Goal: Task Accomplishment & Management: Manage account settings

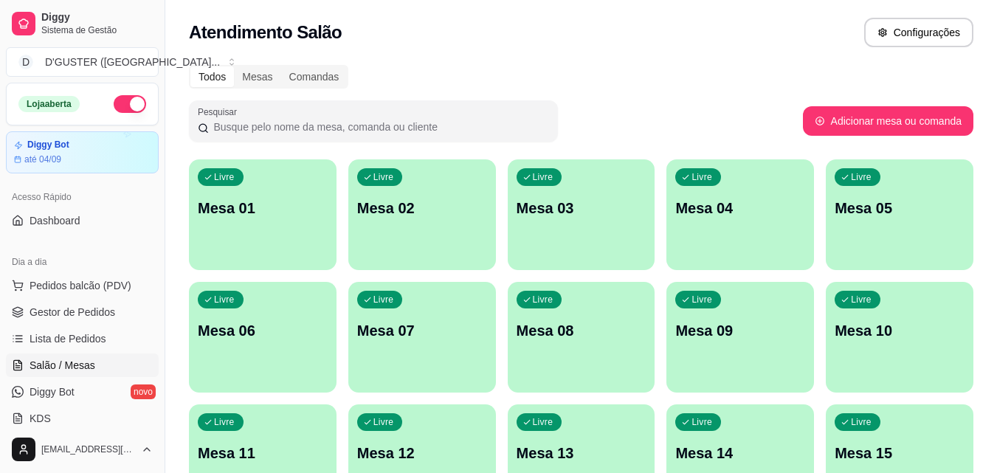
click at [711, 229] on div "Livre Mesa 04" at bounding box center [740, 205] width 148 height 93
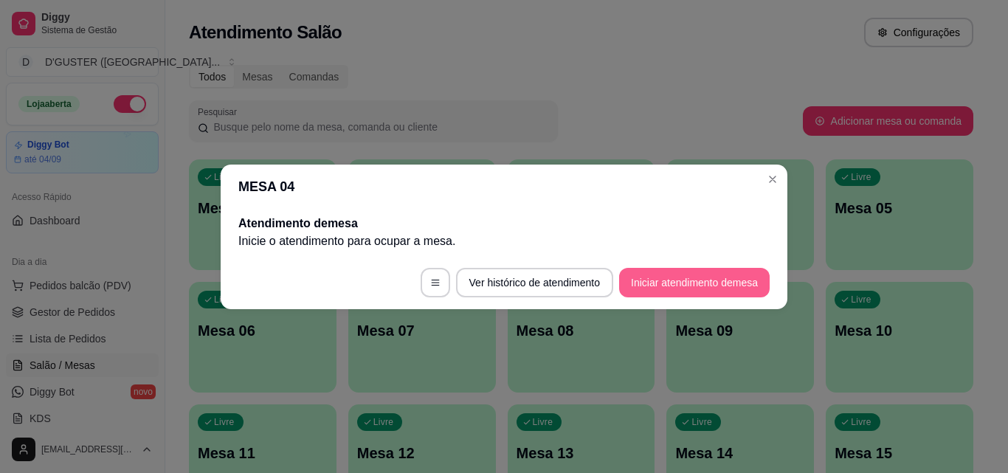
click at [722, 278] on button "Iniciar atendimento de mesa" at bounding box center [694, 283] width 151 height 30
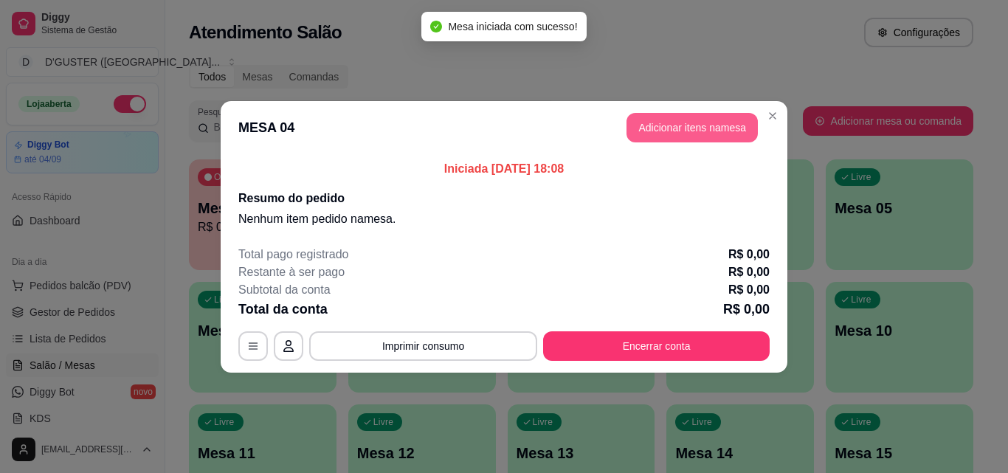
click at [696, 127] on button "Adicionar itens na mesa" at bounding box center [691, 128] width 131 height 30
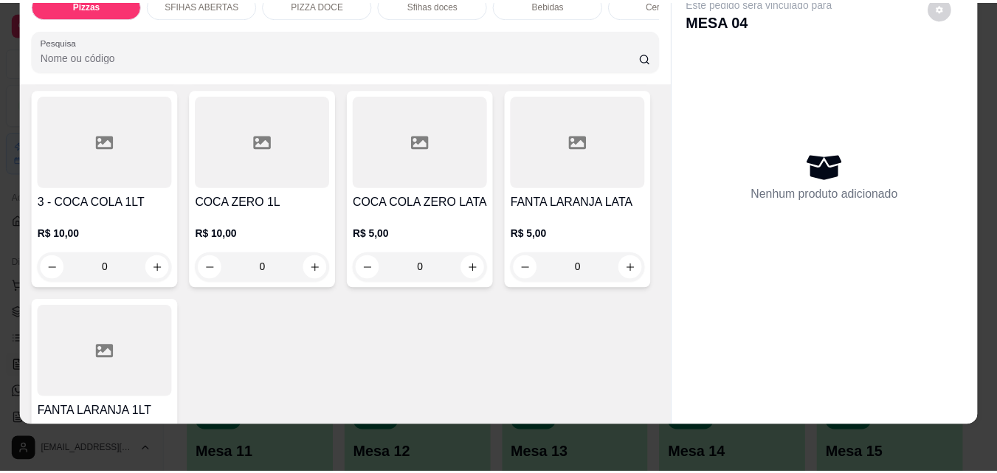
scroll to position [4575, 0]
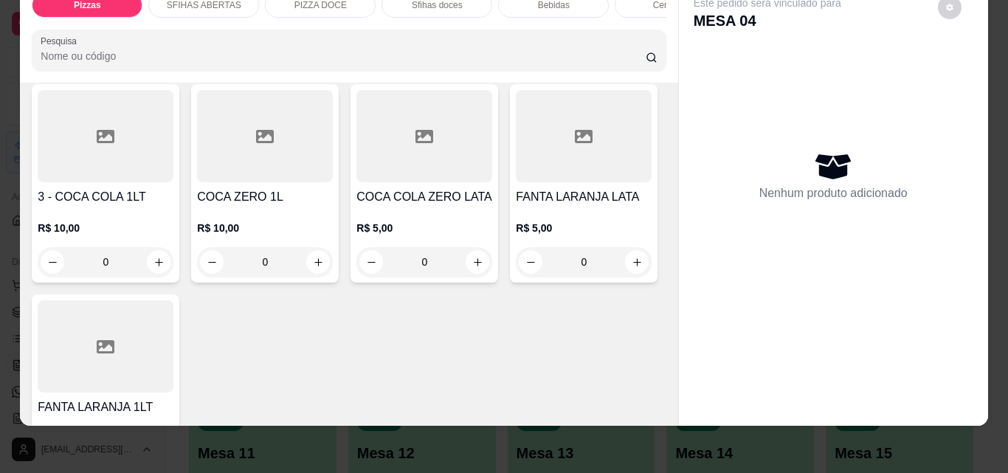
type input "1"
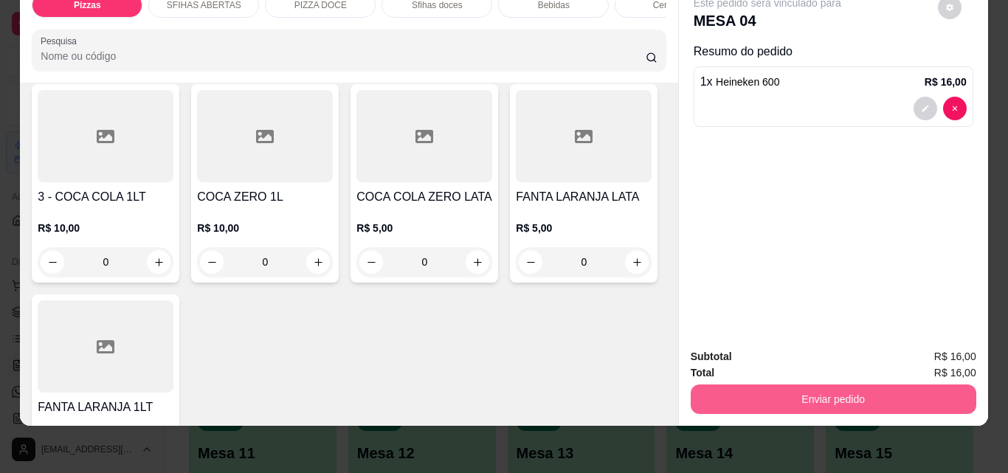
click at [812, 387] on button "Enviar pedido" at bounding box center [834, 399] width 286 height 30
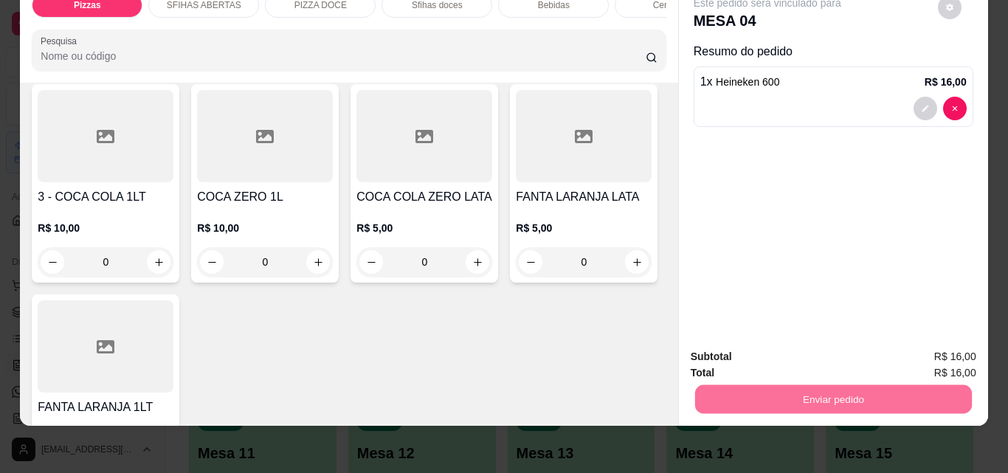
click at [798, 352] on button "Não registrar e enviar pedido" at bounding box center [784, 352] width 153 height 28
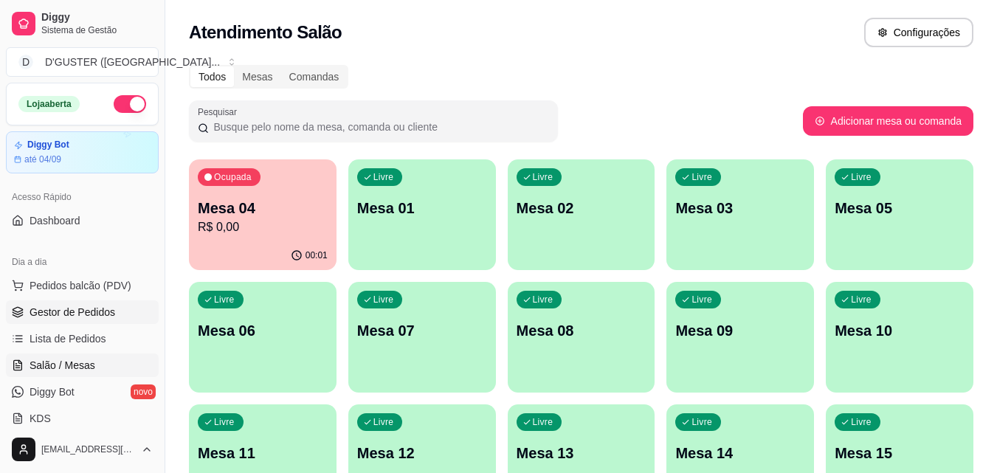
click at [113, 314] on link "Gestor de Pedidos" at bounding box center [82, 312] width 153 height 24
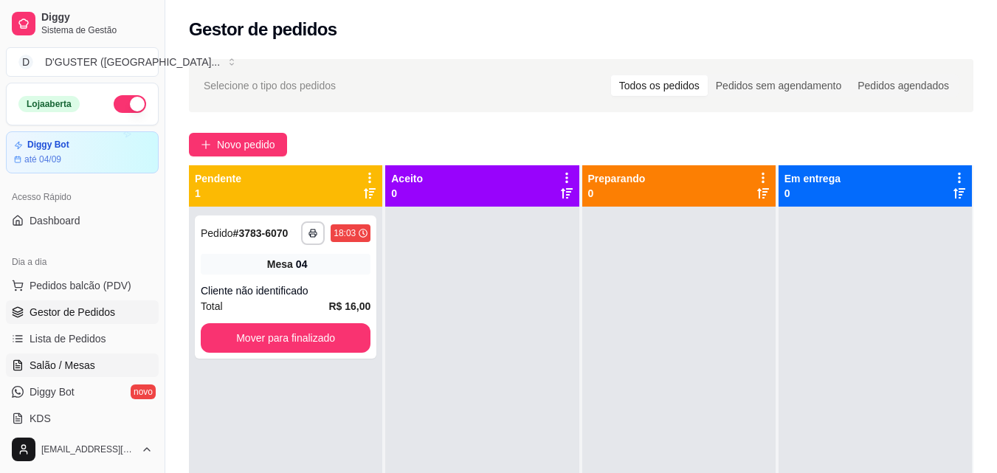
click at [88, 362] on span "Salão / Mesas" at bounding box center [63, 365] width 66 height 15
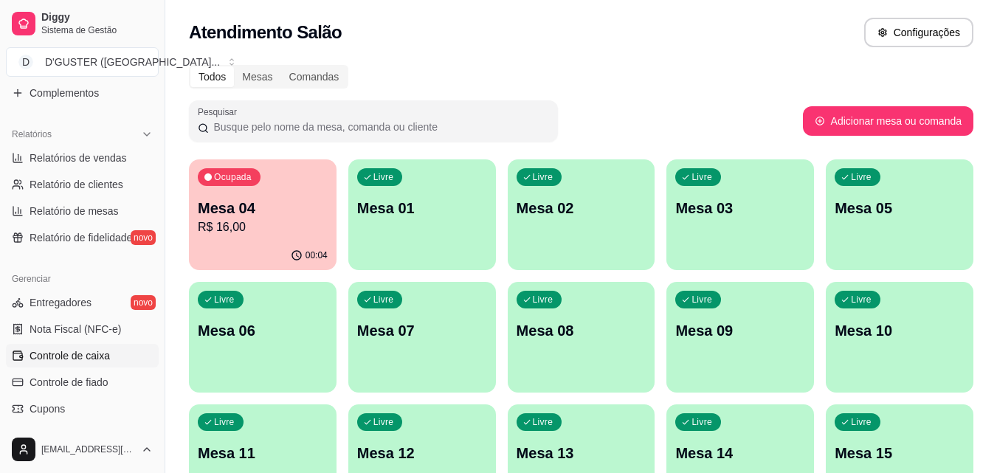
scroll to position [443, 0]
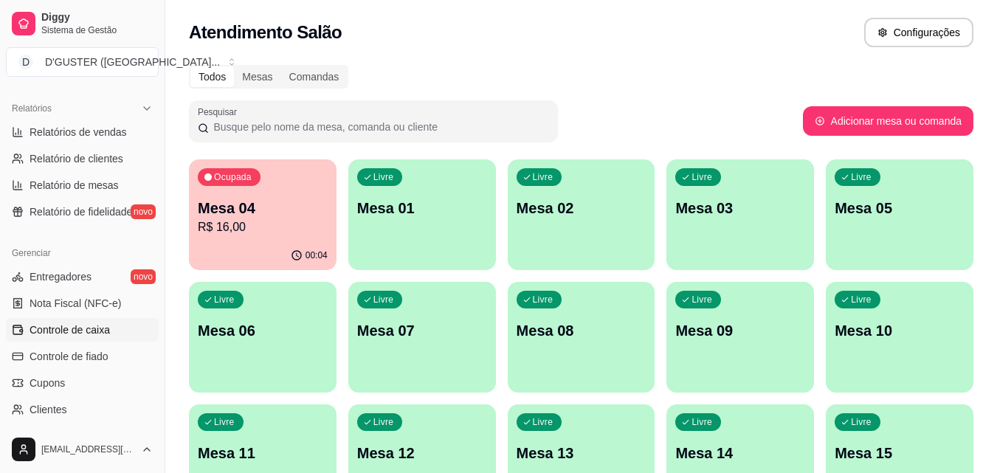
click at [74, 336] on span "Controle de caixa" at bounding box center [70, 329] width 80 height 15
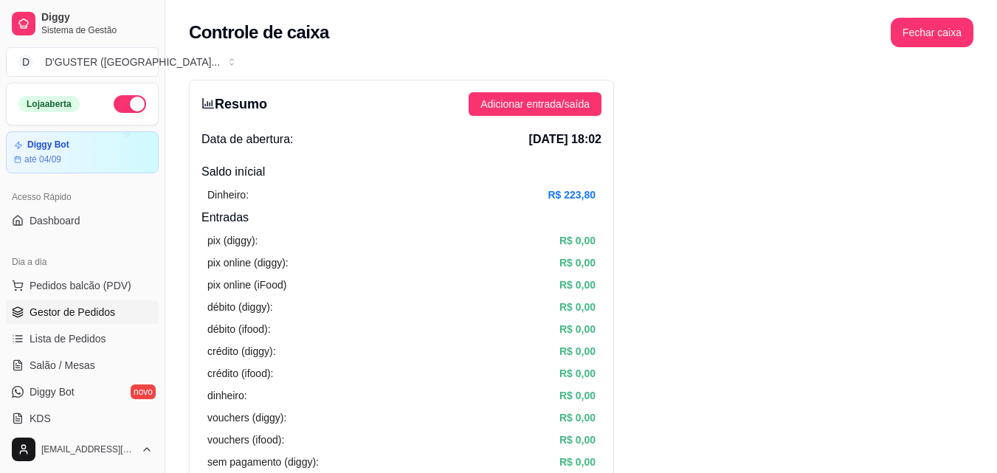
click at [94, 303] on link "Gestor de Pedidos" at bounding box center [82, 312] width 153 height 24
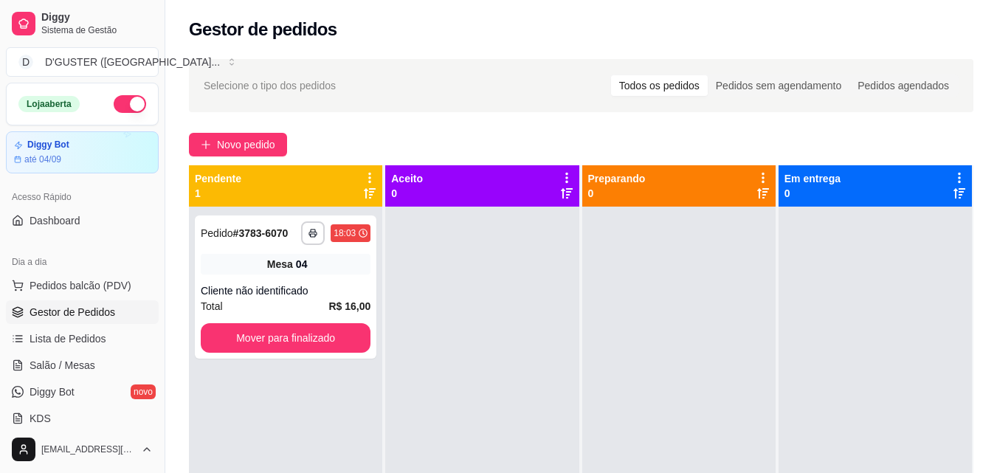
click at [6, 300] on link "Gestor de Pedidos" at bounding box center [82, 312] width 153 height 24
click at [51, 371] on span "Salão / Mesas" at bounding box center [63, 365] width 66 height 15
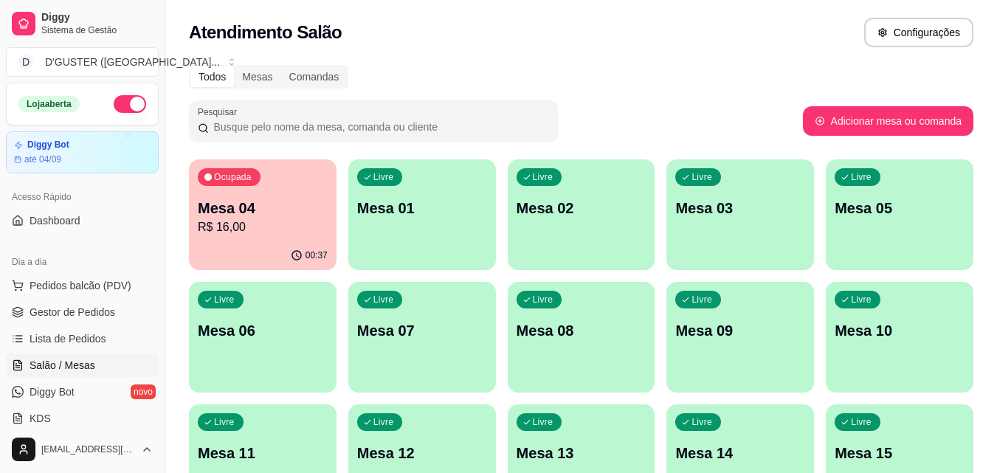
click at [258, 215] on p "Mesa 04" at bounding box center [263, 208] width 130 height 21
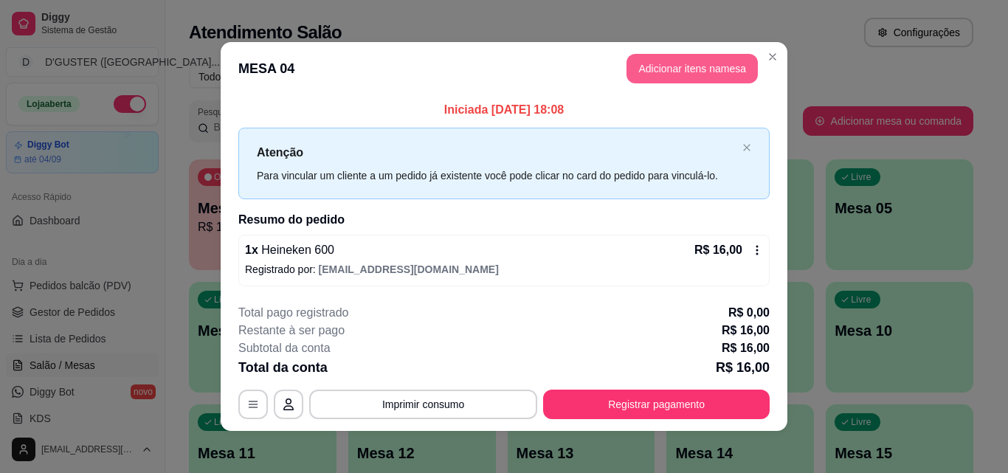
click at [660, 61] on button "Adicionar itens na mesa" at bounding box center [691, 69] width 131 height 30
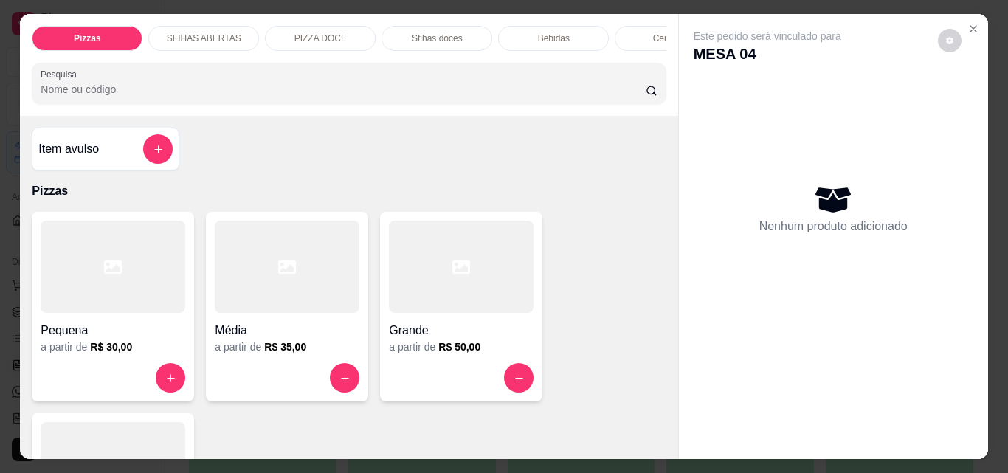
click at [302, 339] on h4 "Média" at bounding box center [287, 331] width 145 height 18
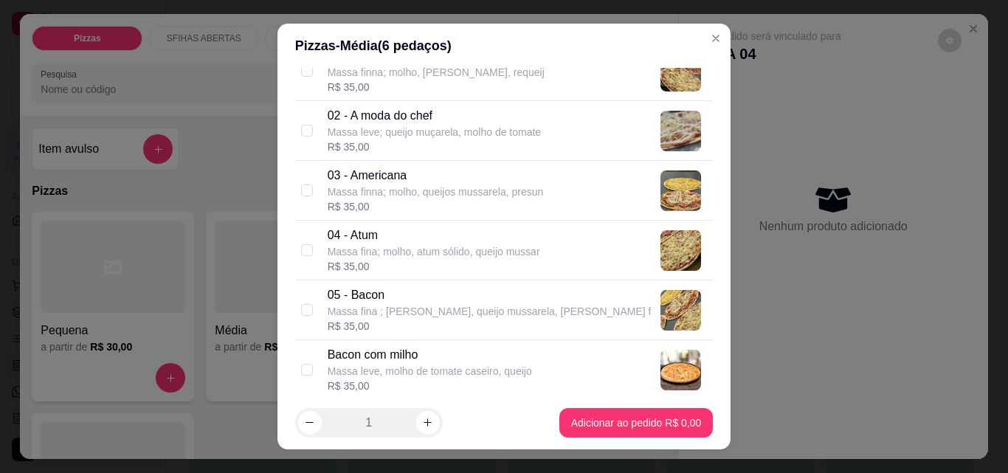
scroll to position [221, 0]
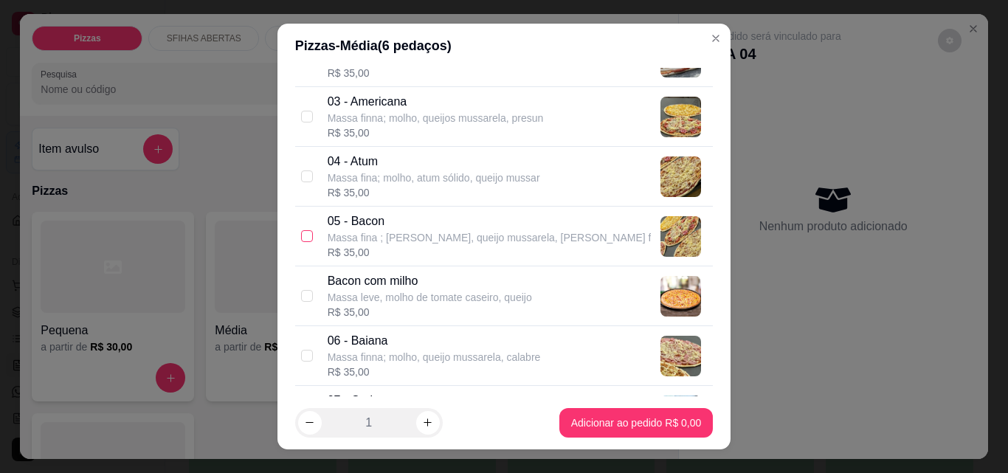
click at [301, 233] on input "checkbox" at bounding box center [307, 236] width 12 height 12
checkbox input "true"
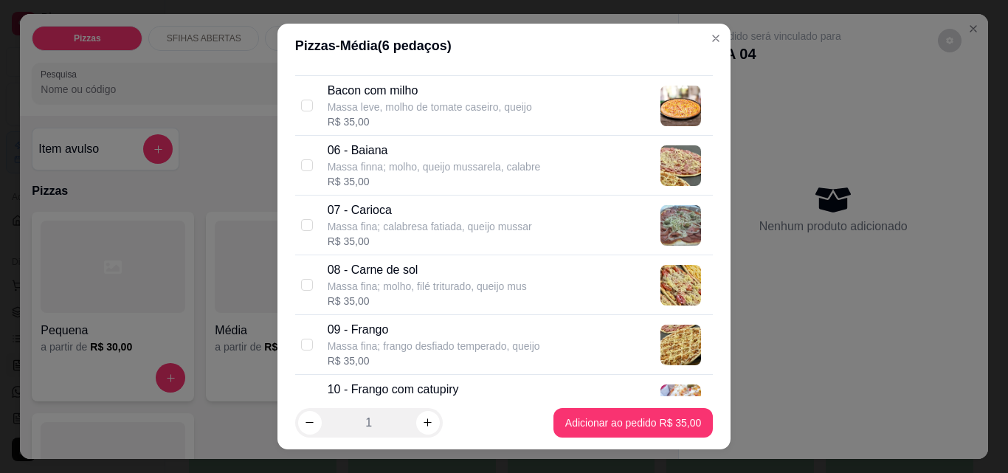
scroll to position [443, 0]
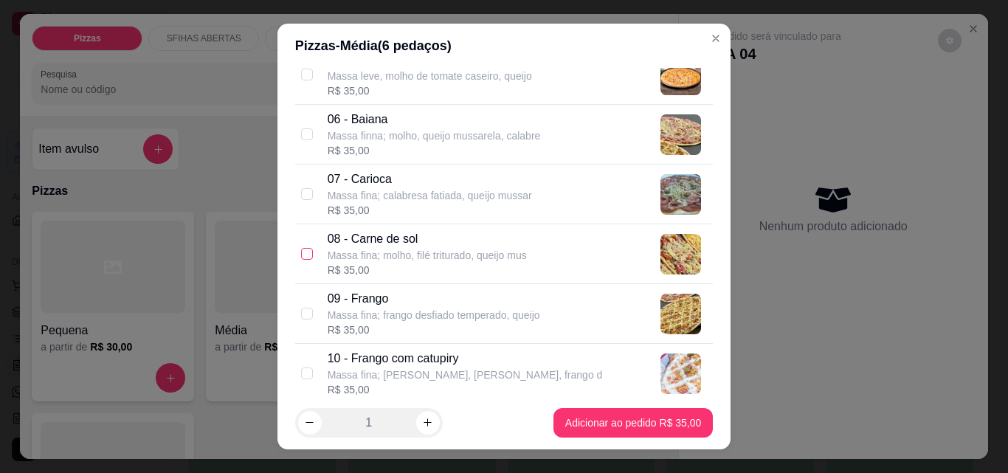
click at [301, 252] on input "checkbox" at bounding box center [307, 254] width 12 height 12
checkbox input "true"
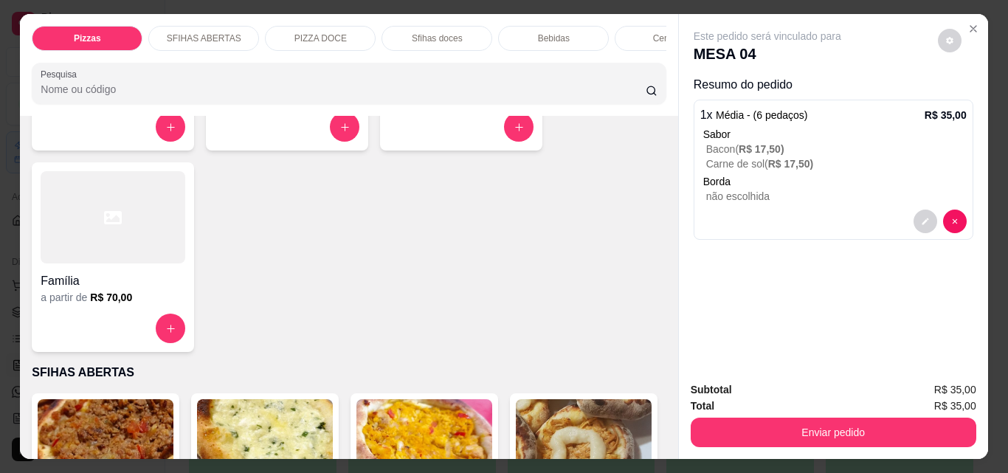
scroll to position [295, 0]
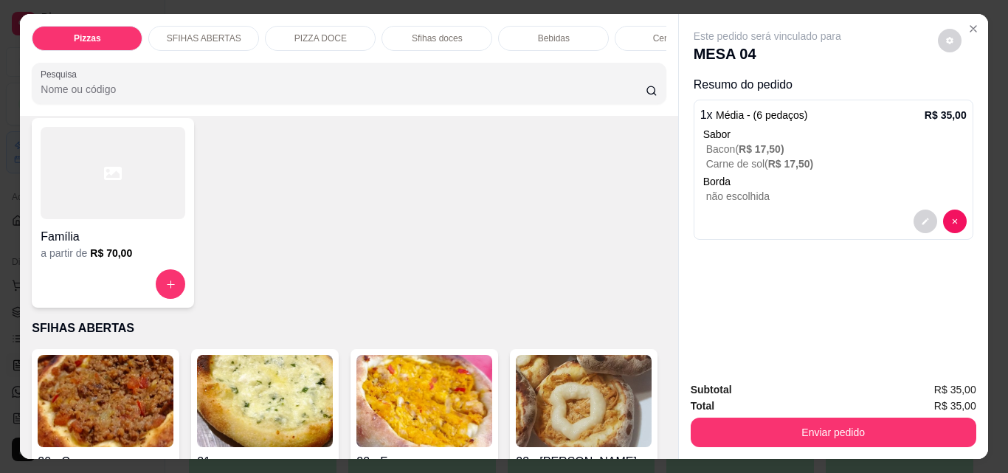
click at [98, 245] on h4 "Família" at bounding box center [113, 237] width 145 height 18
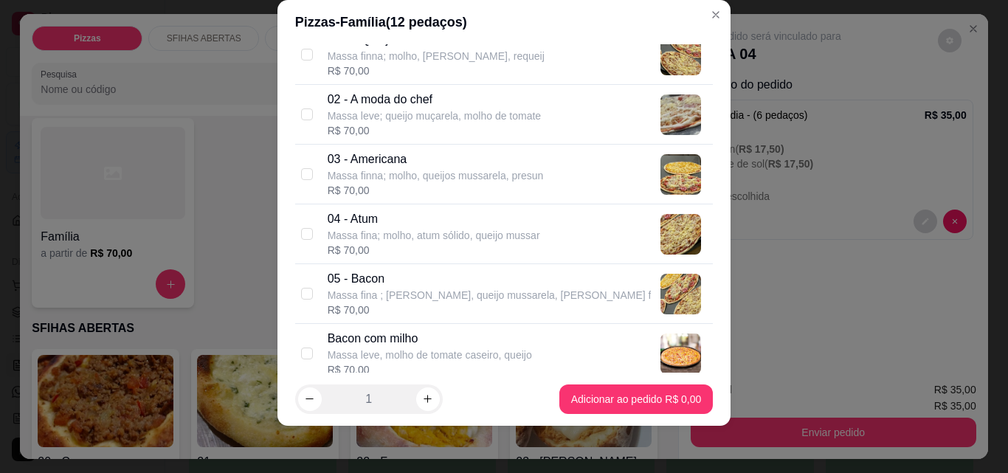
scroll to position [148, 0]
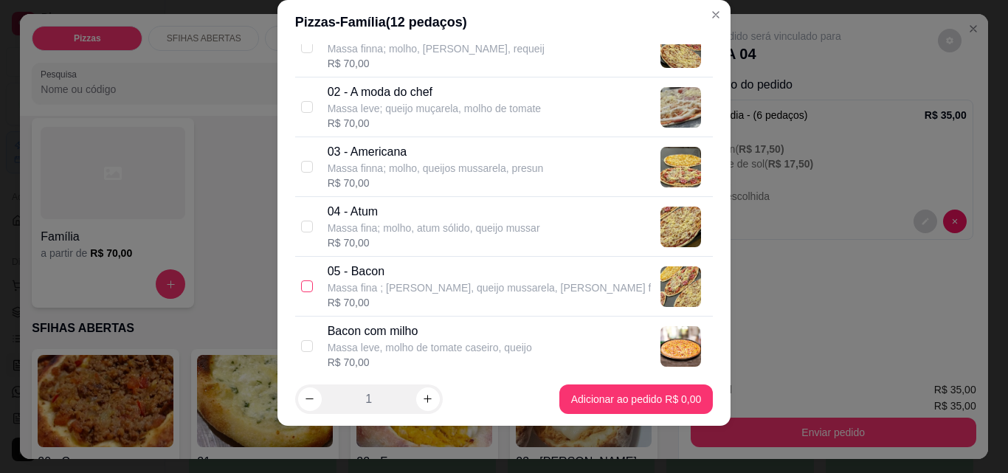
click at [303, 289] on input "checkbox" at bounding box center [307, 286] width 12 height 12
checkbox input "true"
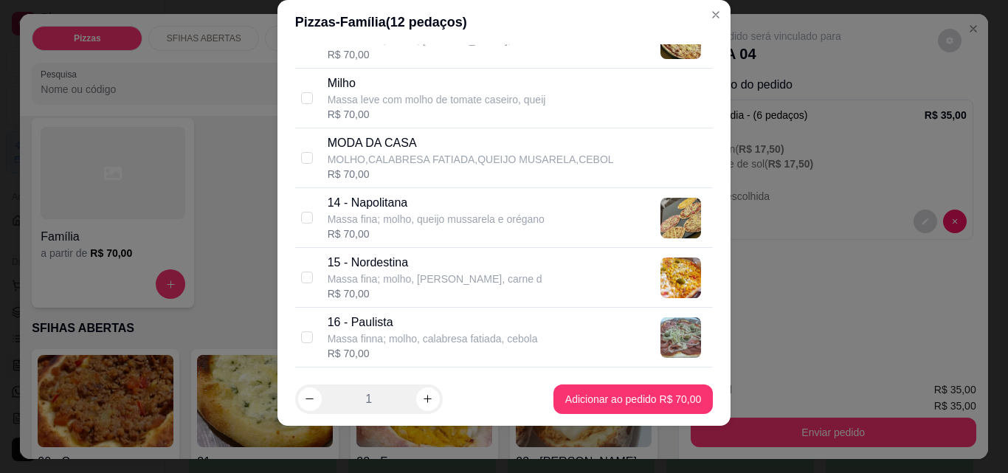
scroll to position [959, 0]
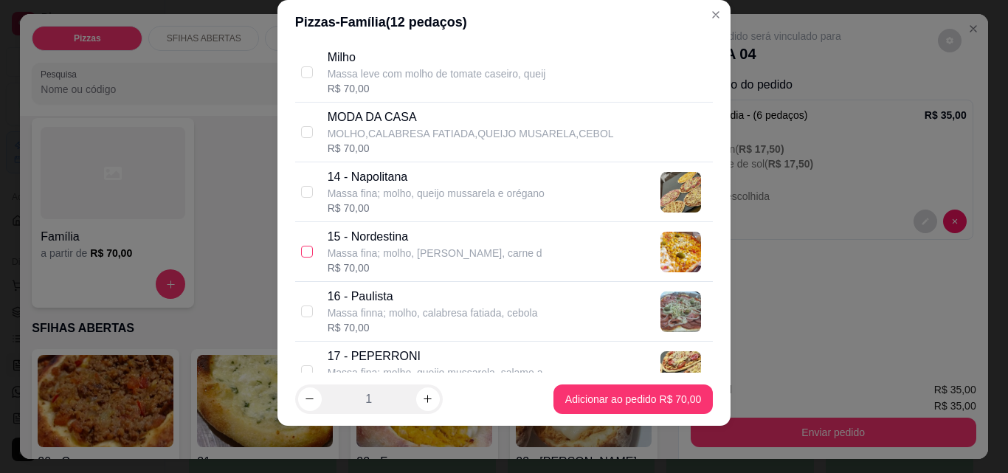
click at [301, 250] on input "checkbox" at bounding box center [307, 252] width 12 height 12
checkbox input "true"
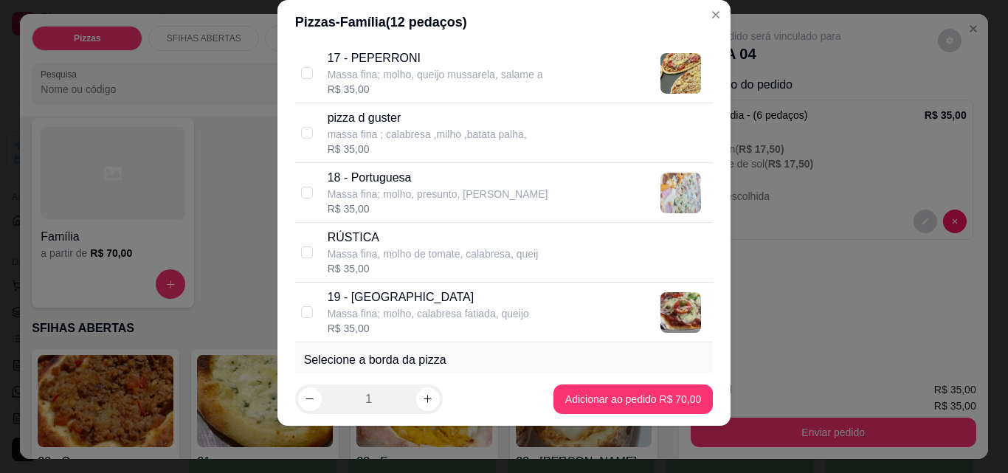
scroll to position [1328, 0]
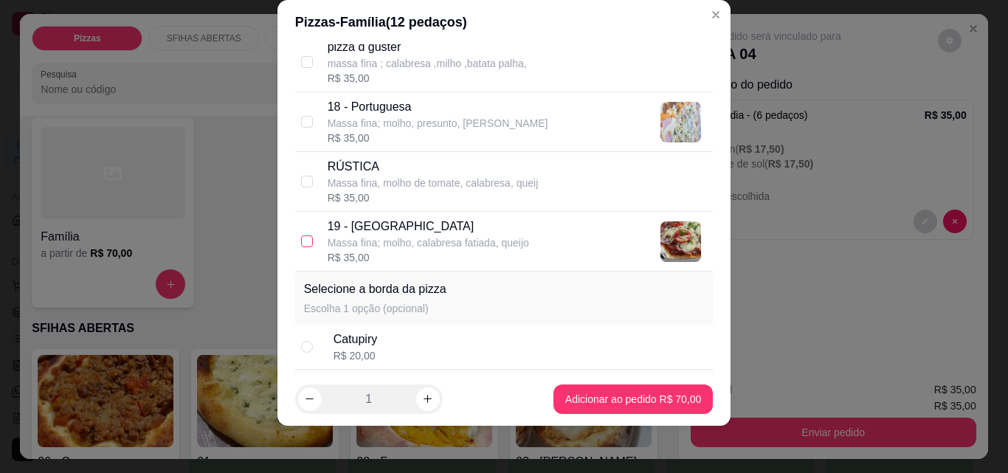
click at [301, 243] on input "checkbox" at bounding box center [307, 241] width 12 height 12
checkbox input "true"
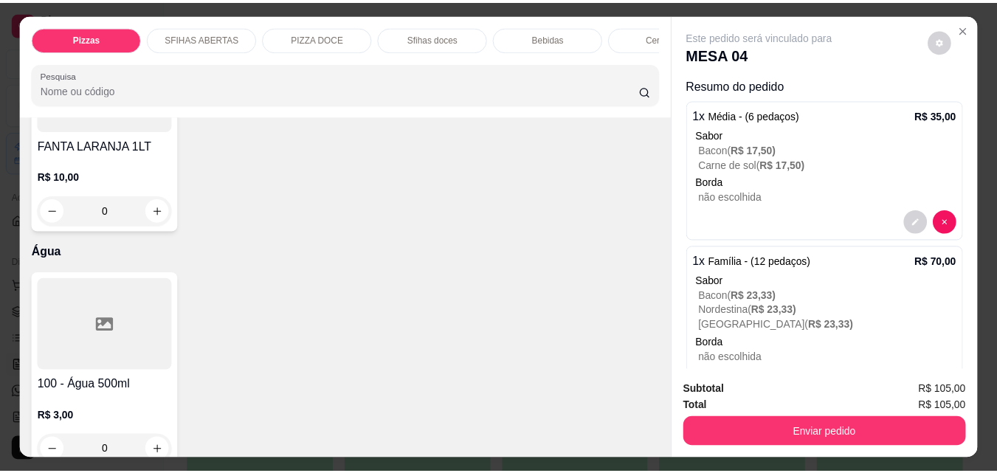
scroll to position [4796, 0]
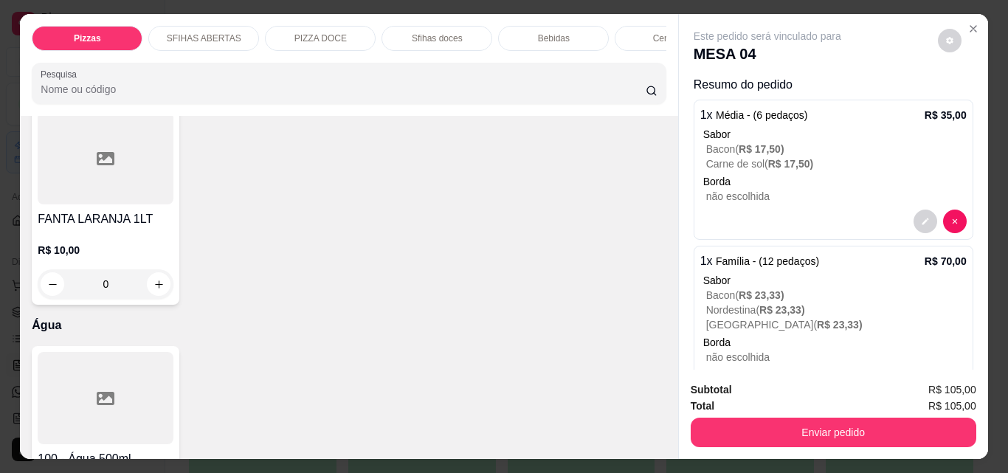
type input "1"
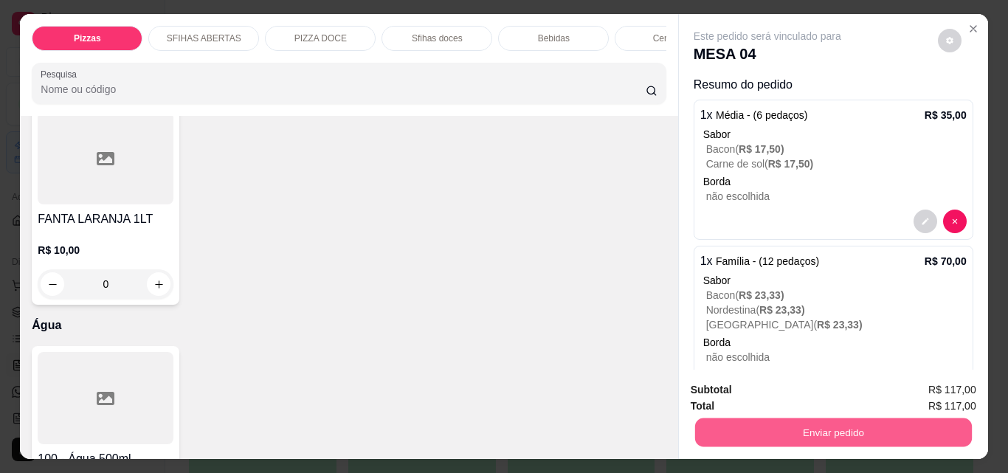
click at [792, 421] on button "Enviar pedido" at bounding box center [832, 432] width 277 height 29
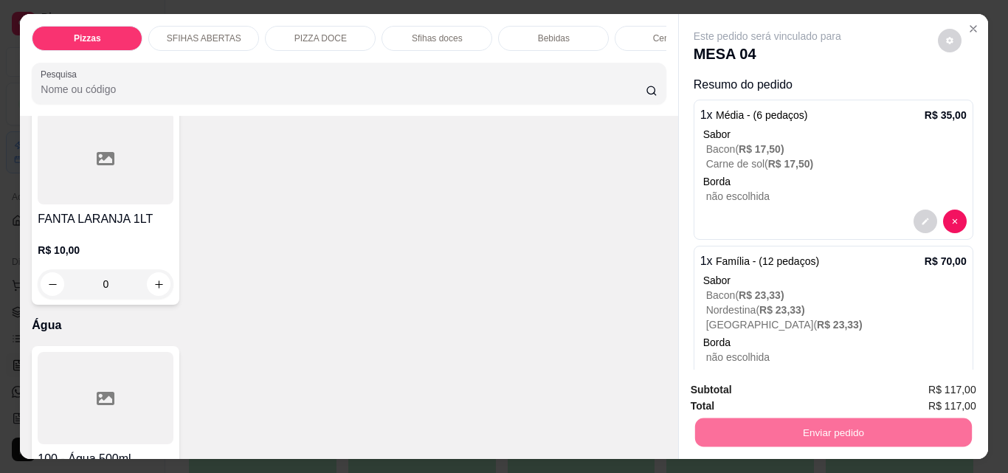
click at [767, 386] on button "Não registrar e enviar pedido" at bounding box center [784, 390] width 153 height 28
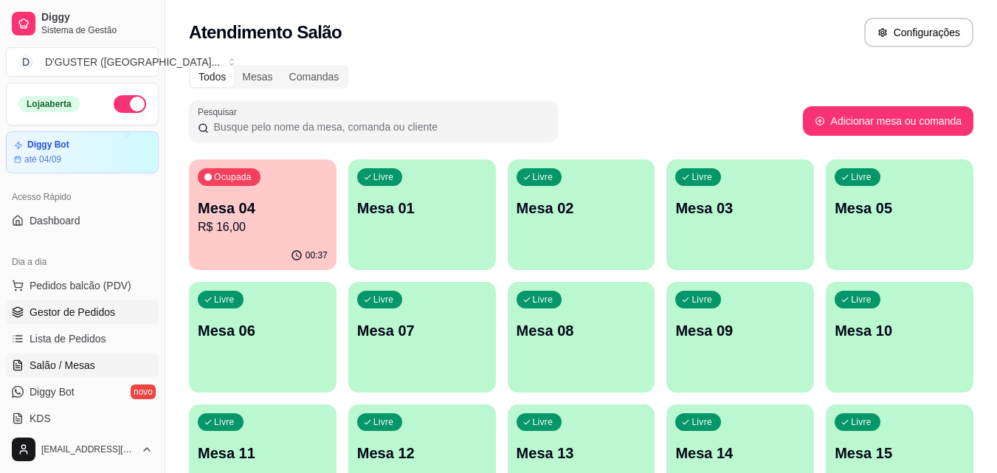
click at [99, 315] on span "Gestor de Pedidos" at bounding box center [73, 312] width 86 height 15
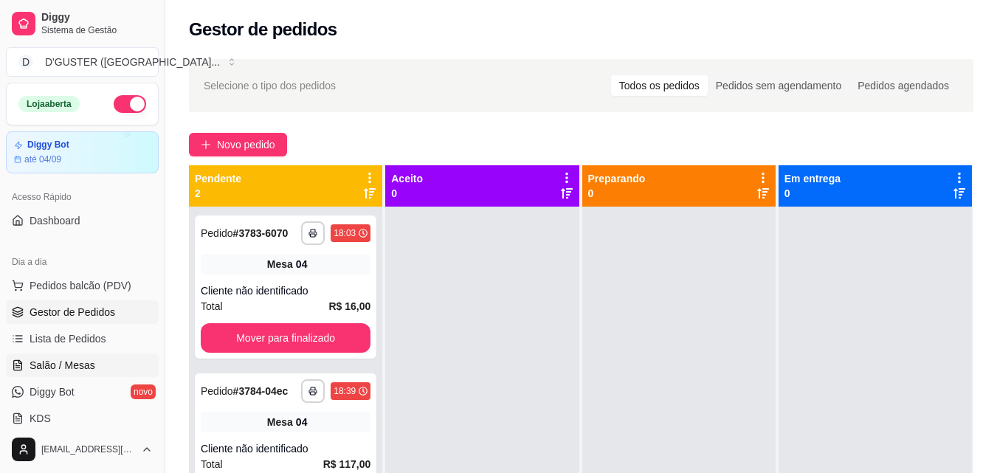
click at [70, 362] on span "Salão / Mesas" at bounding box center [63, 365] width 66 height 15
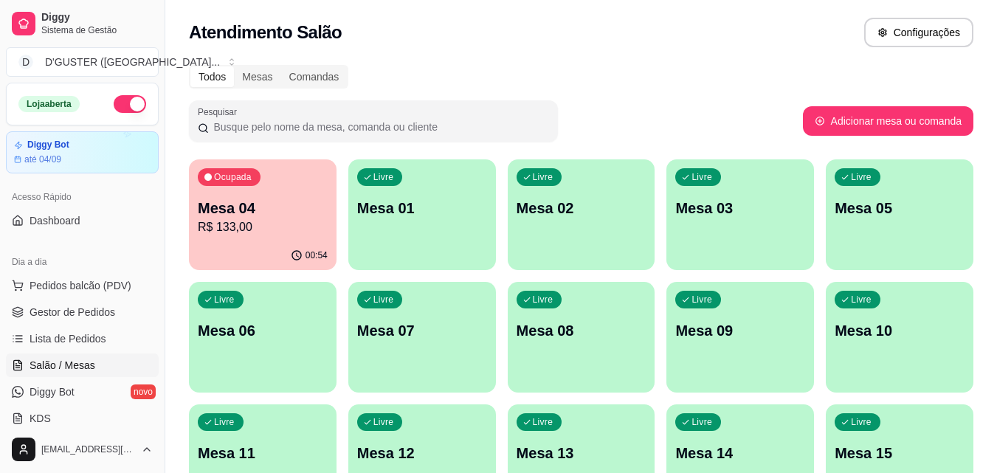
click at [292, 237] on div "Ocupada Mesa 04 R$ 133,00" at bounding box center [263, 200] width 148 height 82
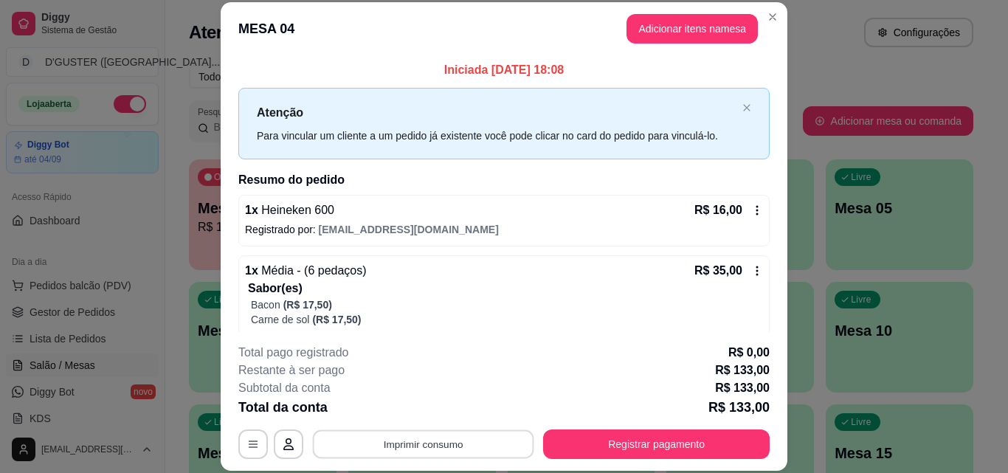
click at [458, 447] on button "Imprimir consumo" at bounding box center [423, 443] width 221 height 29
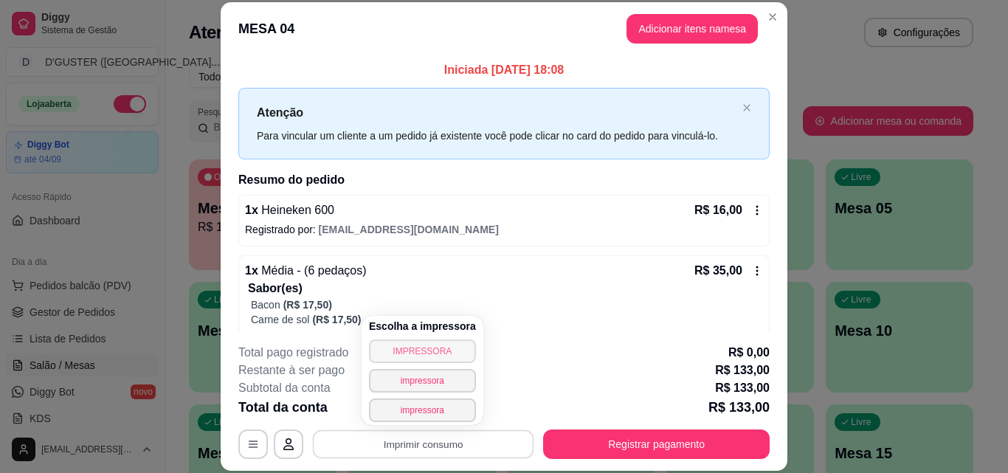
click at [421, 341] on button "IMPRESSORA" at bounding box center [422, 351] width 107 height 24
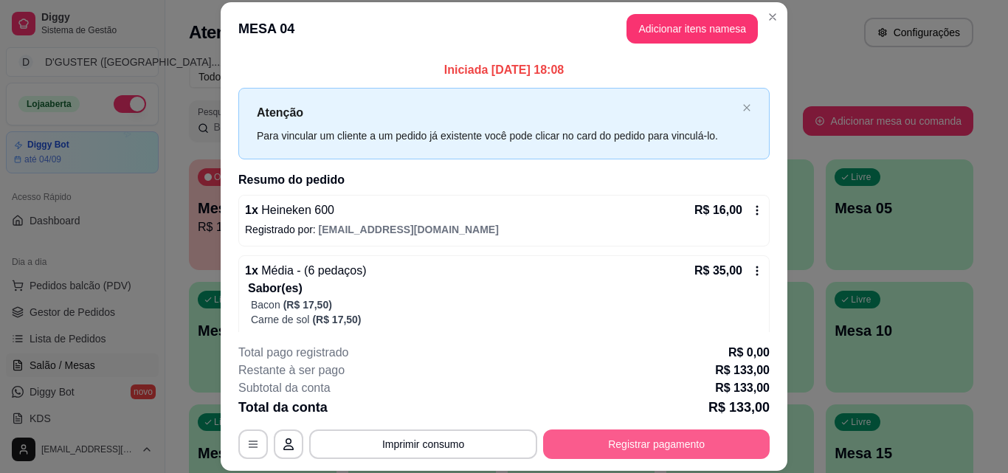
click at [651, 453] on button "Registrar pagamento" at bounding box center [656, 444] width 227 height 30
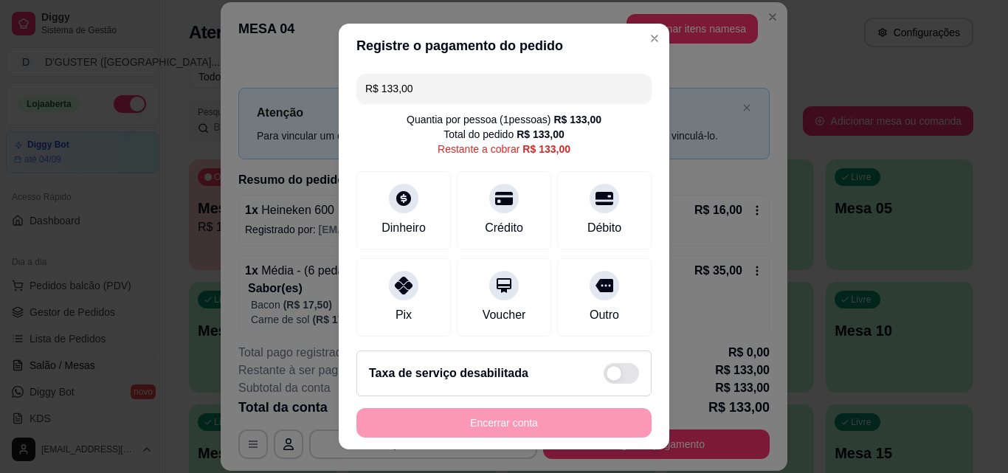
click at [516, 109] on div "R$ 133,00 Quantia por pessoa ( 1 pessoas) R$ 133,00 Total do pedido R$ 133,00 R…" at bounding box center [504, 203] width 331 height 271
click at [508, 89] on input "R$ 133,00" at bounding box center [503, 89] width 277 height 30
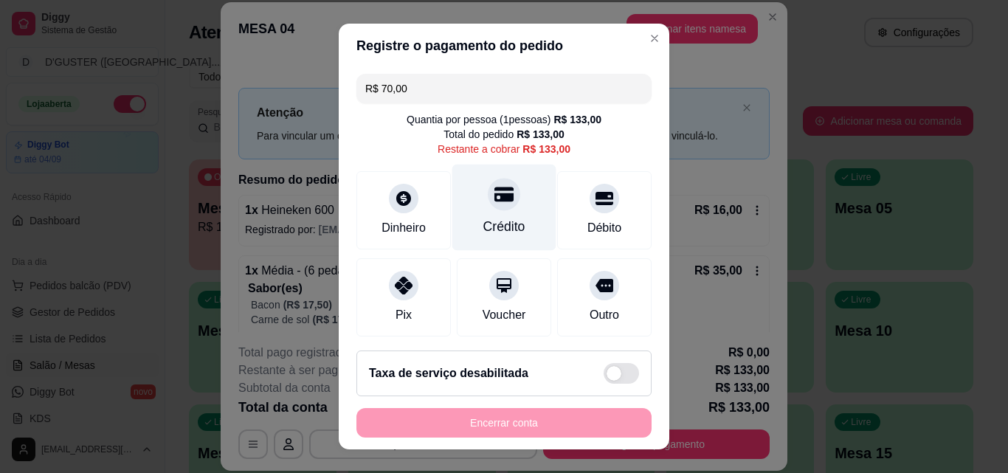
click at [493, 221] on div "Crédito" at bounding box center [504, 226] width 42 height 19
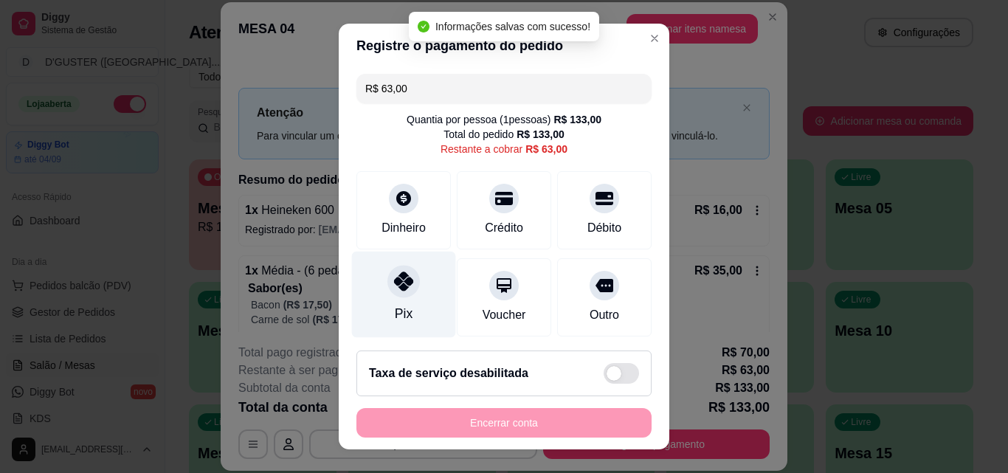
click at [395, 311] on div "Pix" at bounding box center [404, 313] width 18 height 19
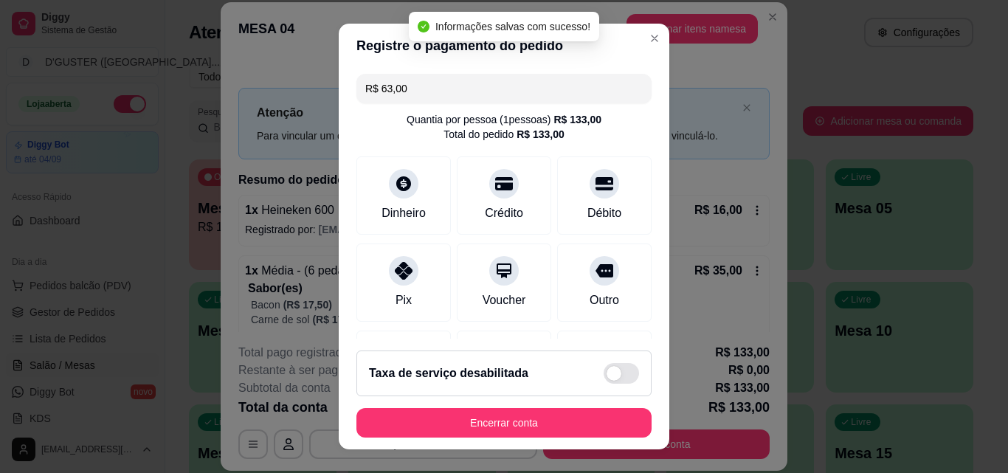
type input "R$ 0,00"
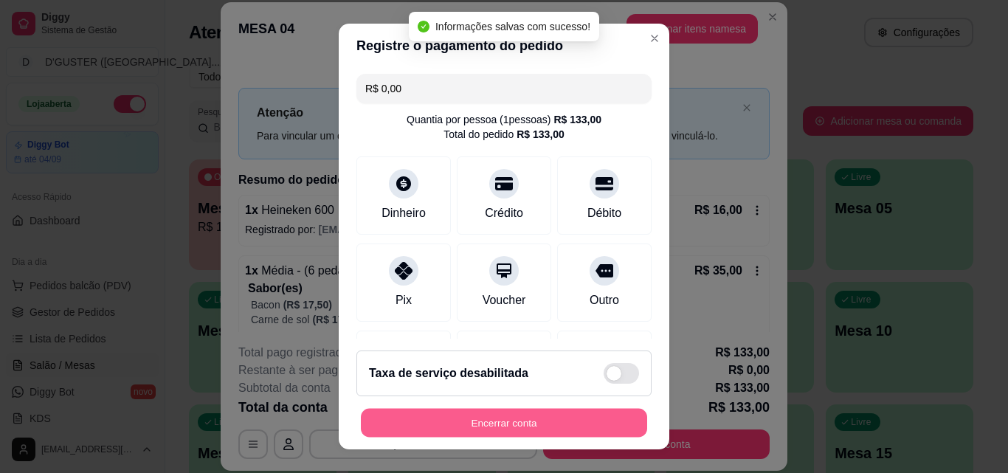
click at [592, 410] on button "Encerrar conta" at bounding box center [504, 423] width 286 height 29
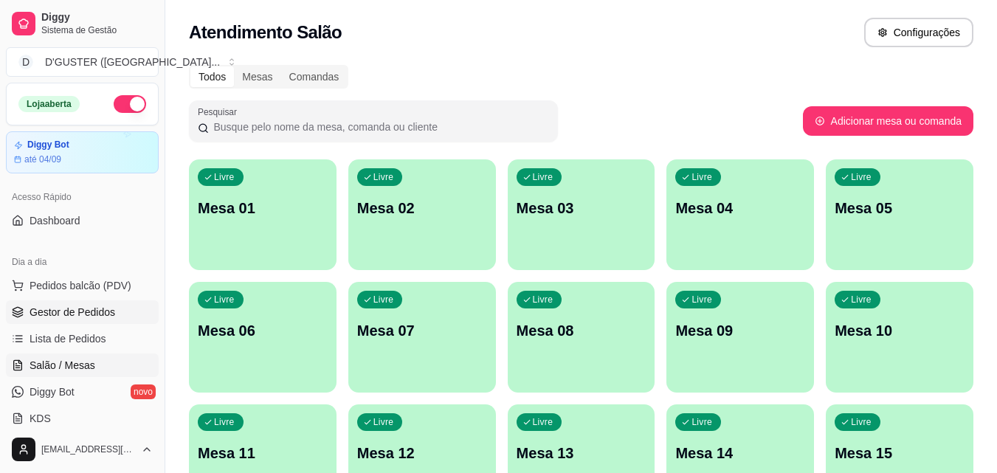
click at [79, 313] on span "Gestor de Pedidos" at bounding box center [73, 312] width 86 height 15
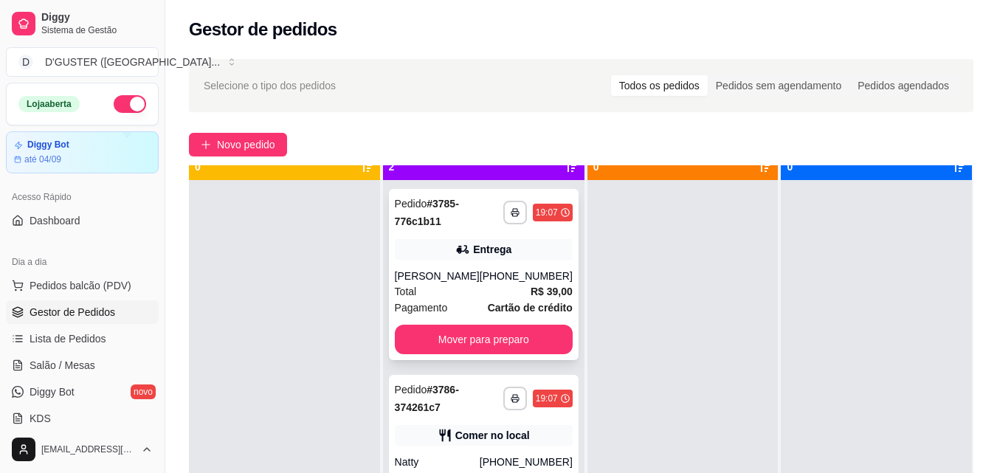
scroll to position [41, 0]
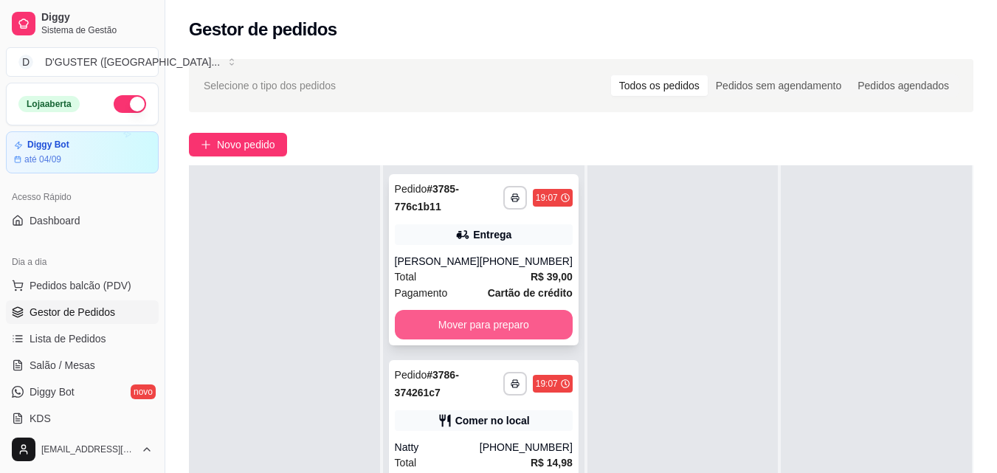
click at [446, 328] on button "Mover para preparo" at bounding box center [484, 325] width 178 height 30
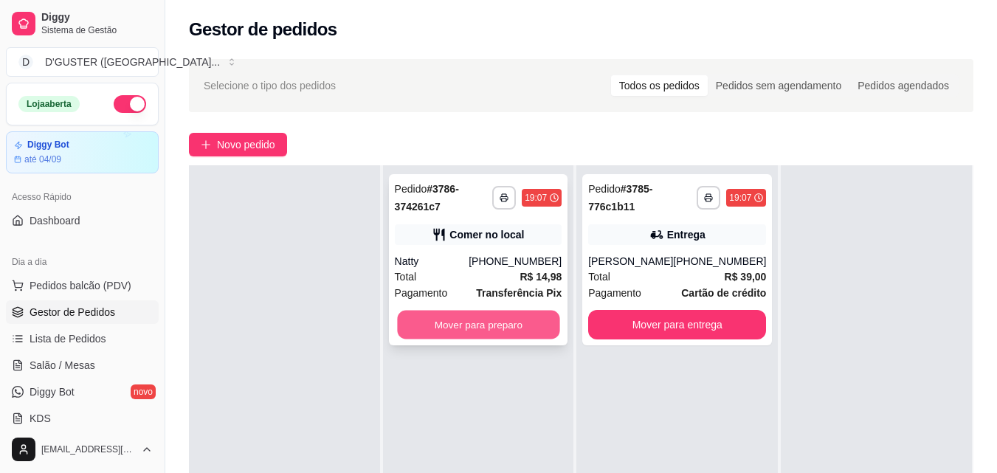
click at [457, 323] on button "Mover para preparo" at bounding box center [478, 325] width 162 height 29
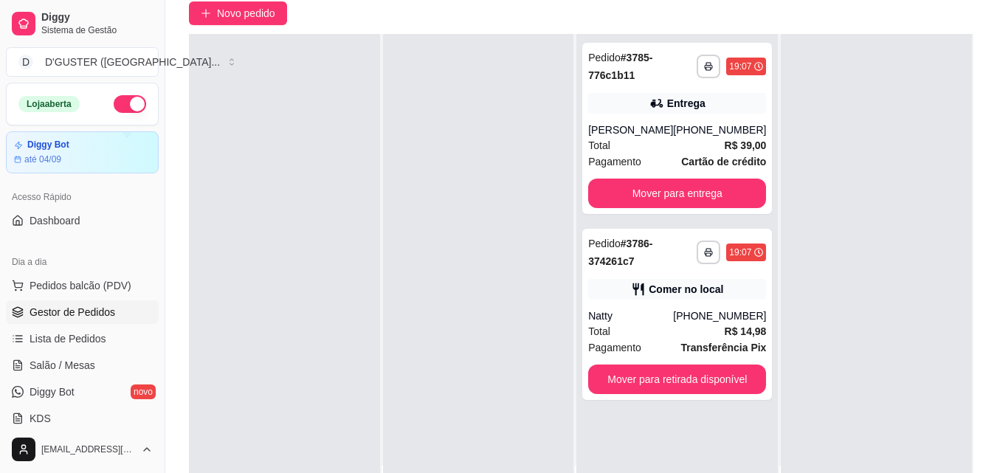
scroll to position [148, 0]
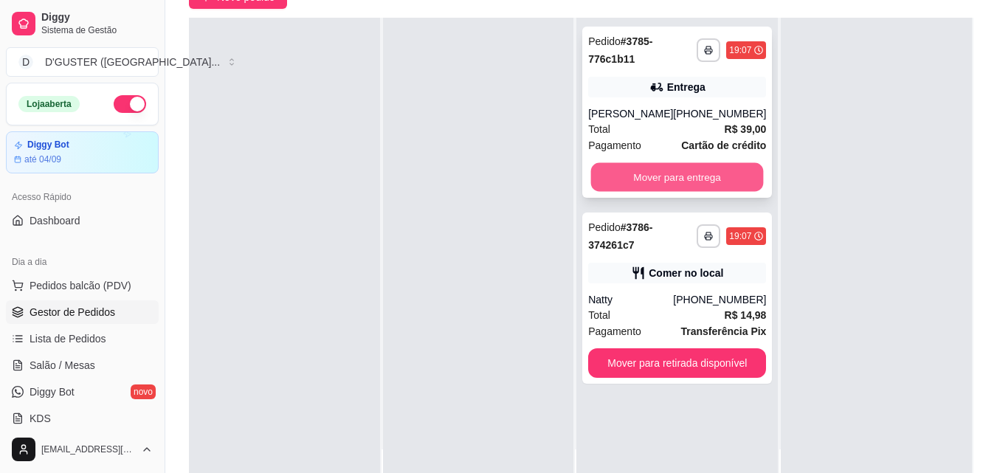
click at [670, 174] on button "Mover para entrega" at bounding box center [677, 177] width 173 height 29
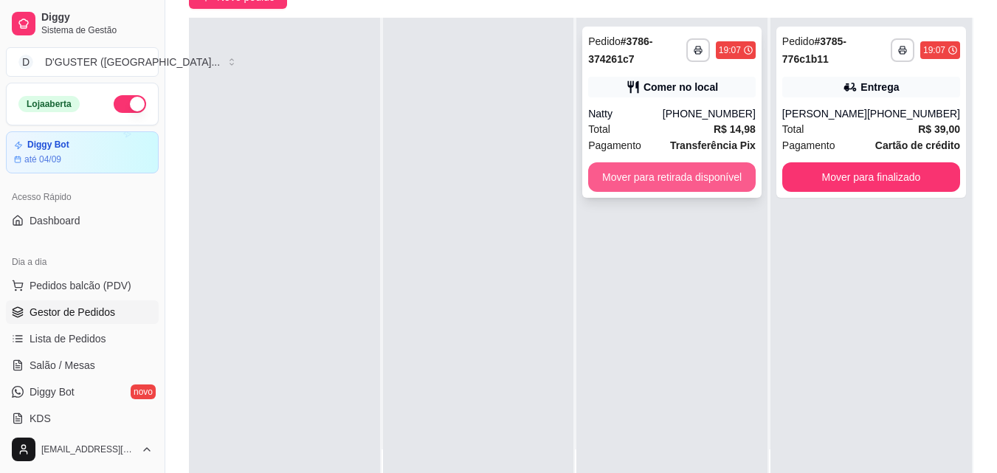
click at [624, 181] on button "Mover para retirada disponível" at bounding box center [671, 177] width 167 height 30
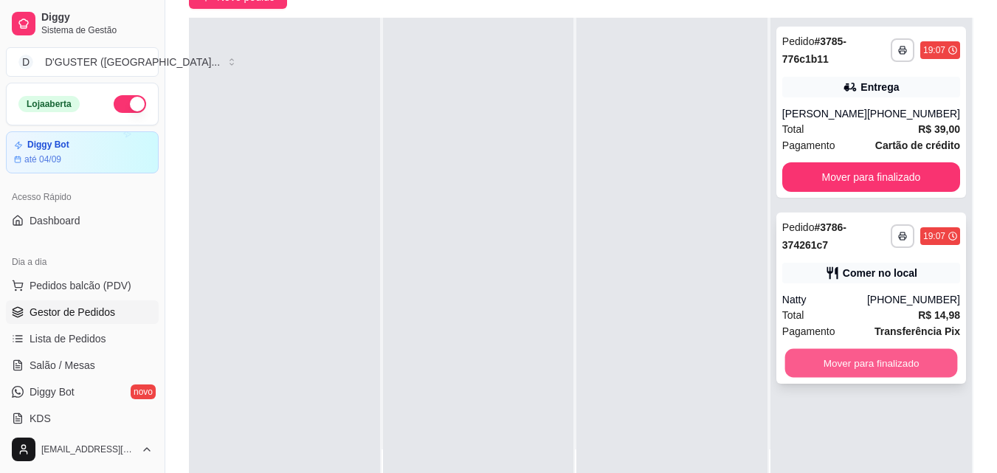
click at [849, 362] on button "Mover para finalizado" at bounding box center [870, 363] width 173 height 29
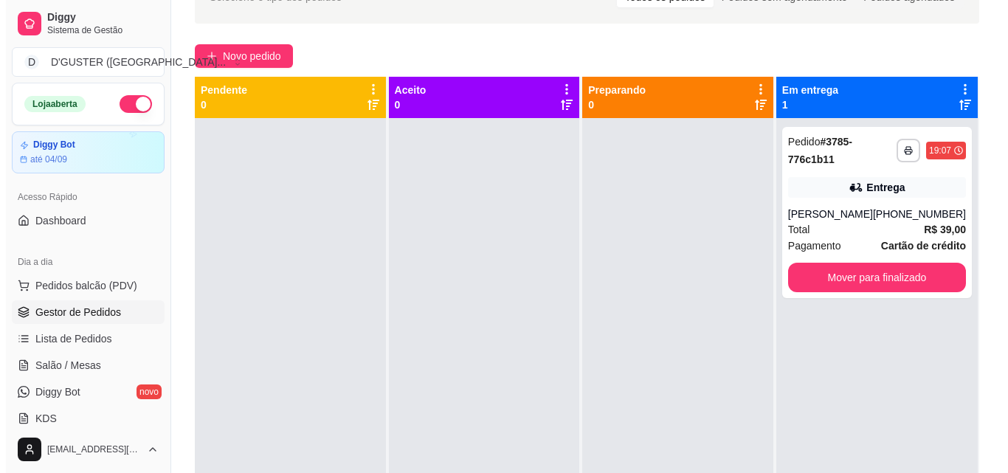
scroll to position [0, 0]
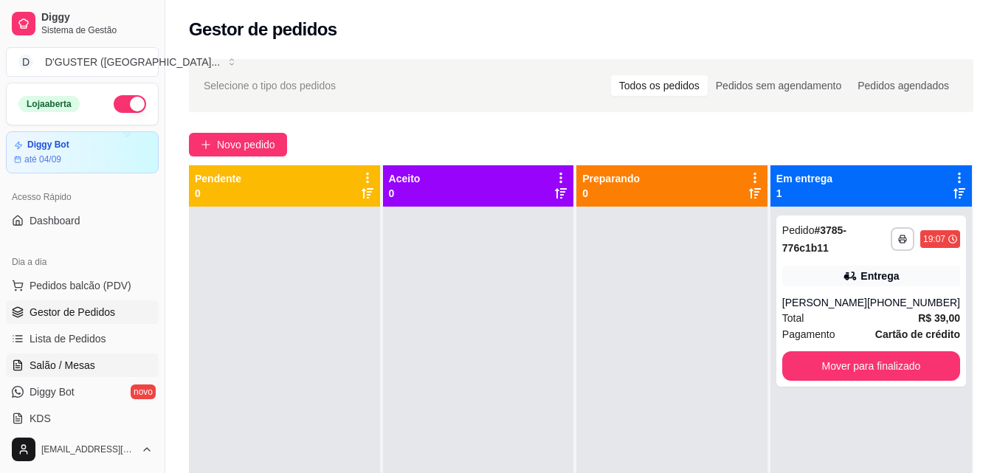
click at [64, 375] on link "Salão / Mesas" at bounding box center [82, 365] width 153 height 24
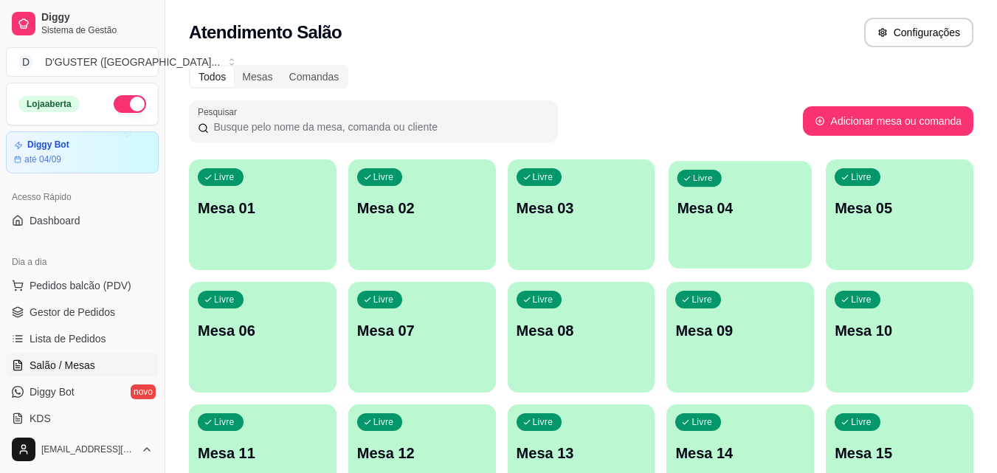
click at [759, 224] on div "Livre Mesa 04" at bounding box center [739, 206] width 143 height 90
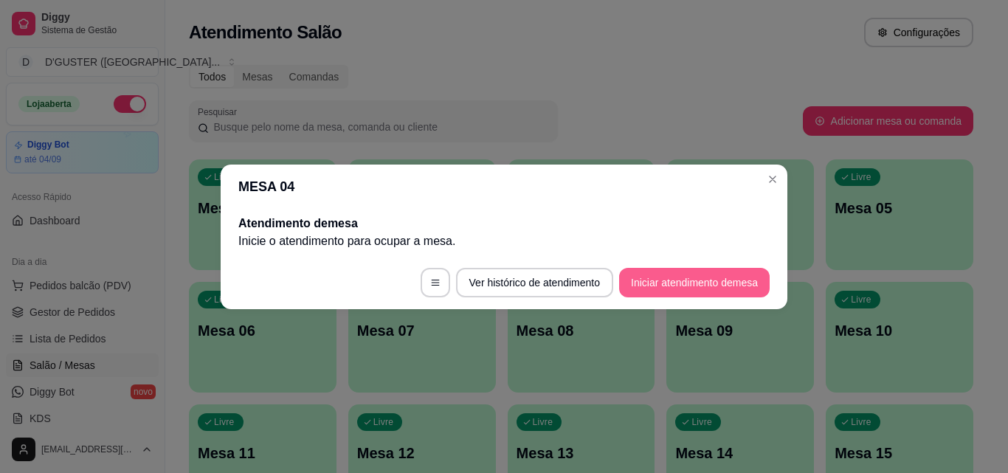
click at [685, 282] on button "Iniciar atendimento de mesa" at bounding box center [694, 283] width 151 height 30
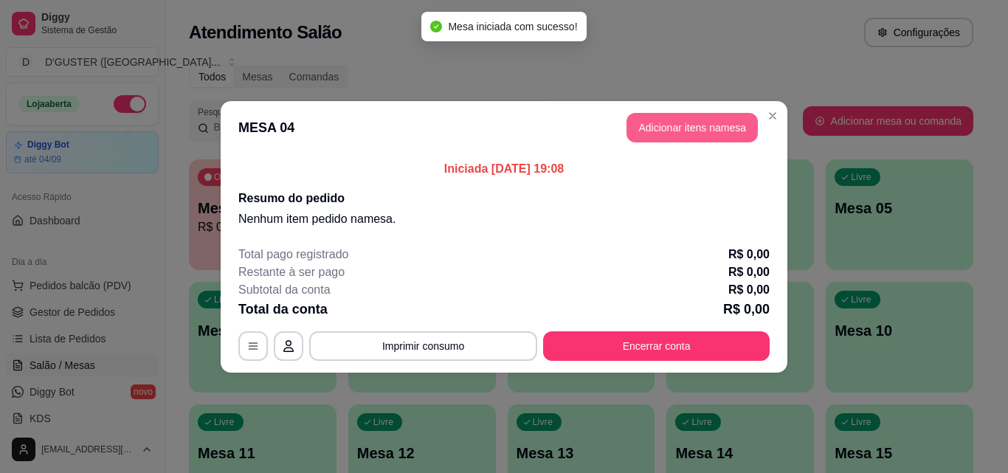
click at [698, 134] on button "Adicionar itens na mesa" at bounding box center [691, 128] width 131 height 30
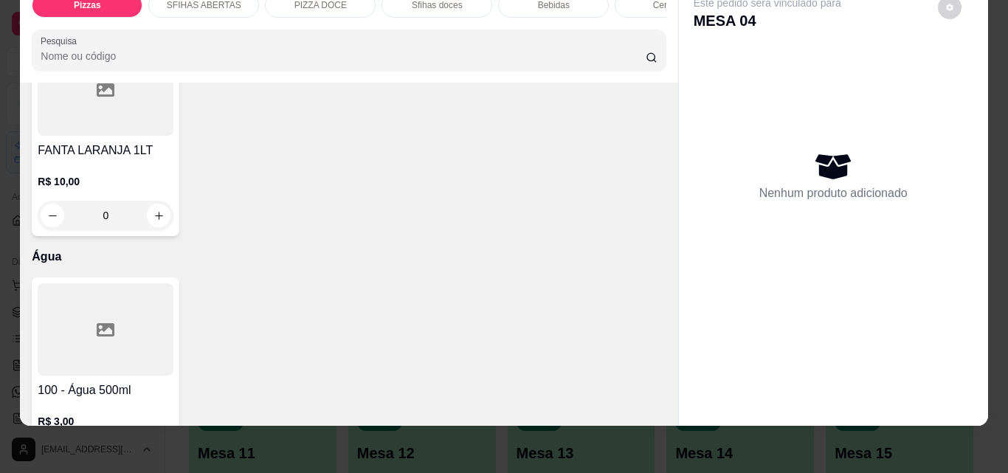
scroll to position [4870, 0]
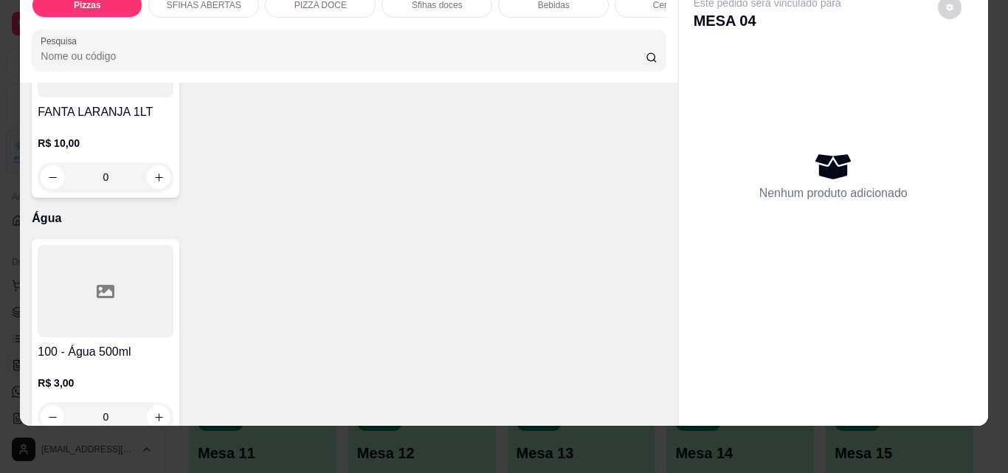
type input "1"
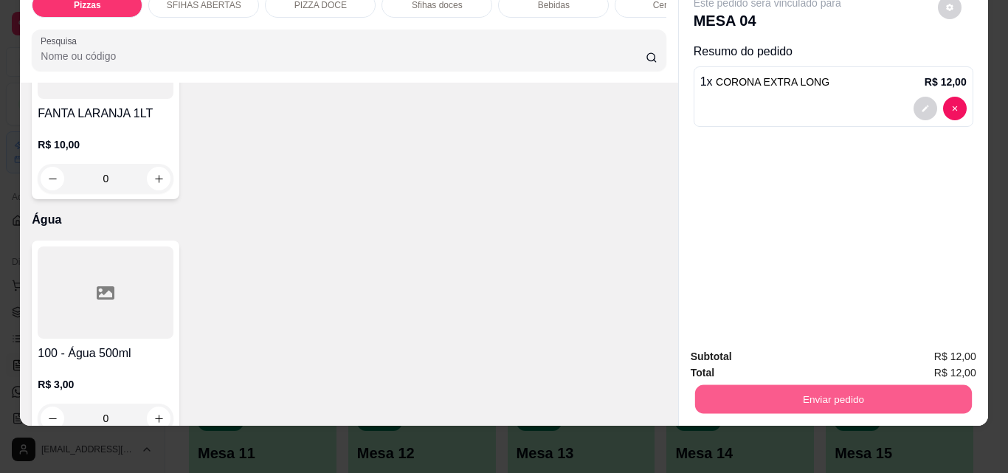
click at [824, 393] on button "Enviar pedido" at bounding box center [832, 398] width 277 height 29
click at [751, 350] on button "Não registrar e enviar pedido" at bounding box center [784, 351] width 149 height 27
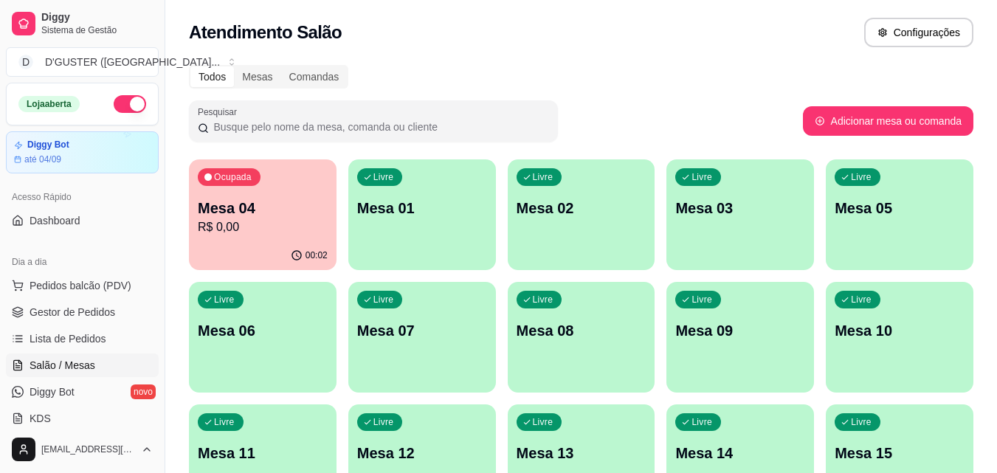
click at [280, 226] on p "R$ 0,00" at bounding box center [263, 227] width 130 height 18
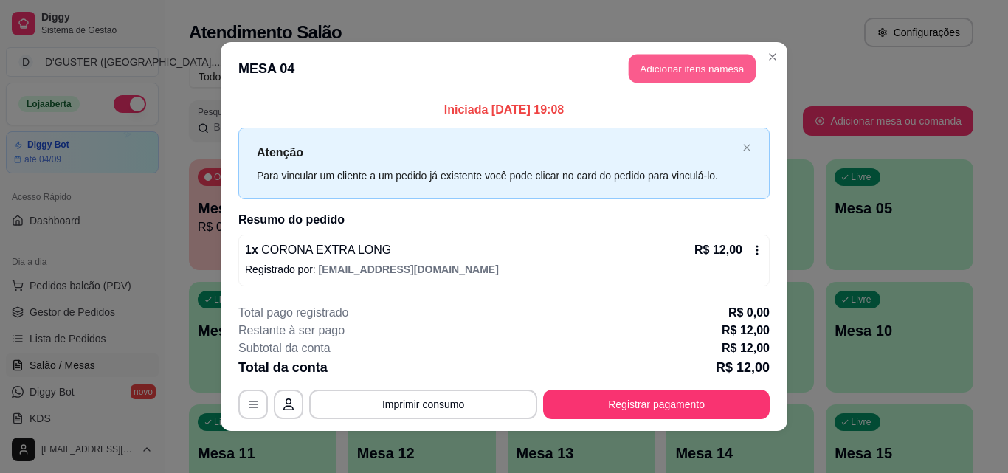
click at [712, 65] on button "Adicionar itens na mesa" at bounding box center [692, 69] width 127 height 29
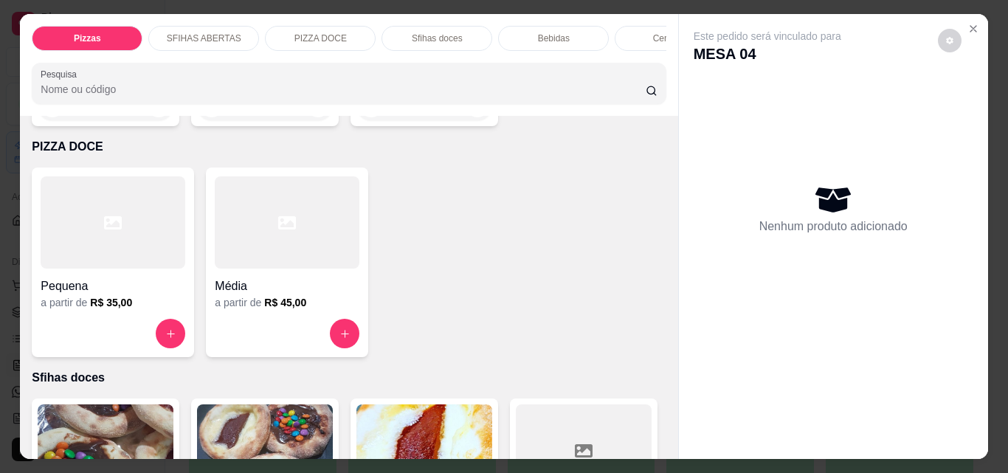
scroll to position [2066, 0]
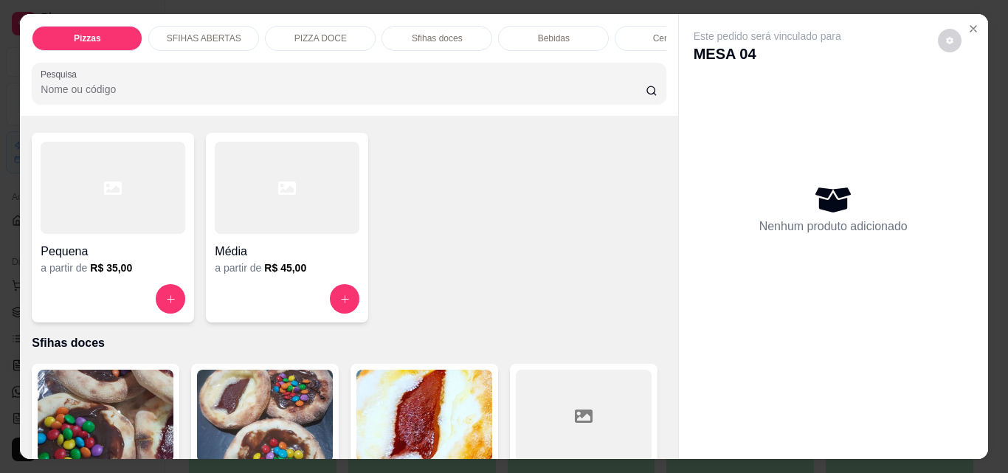
type input "1"
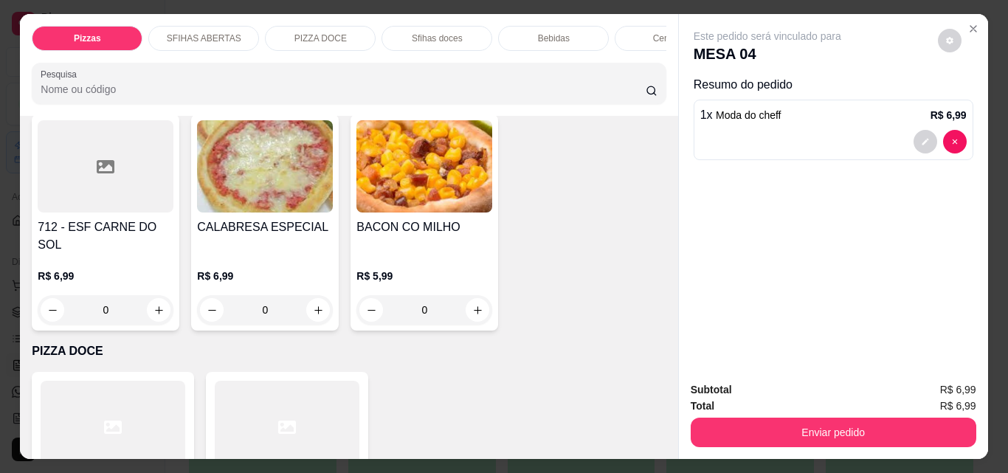
scroll to position [1771, 0]
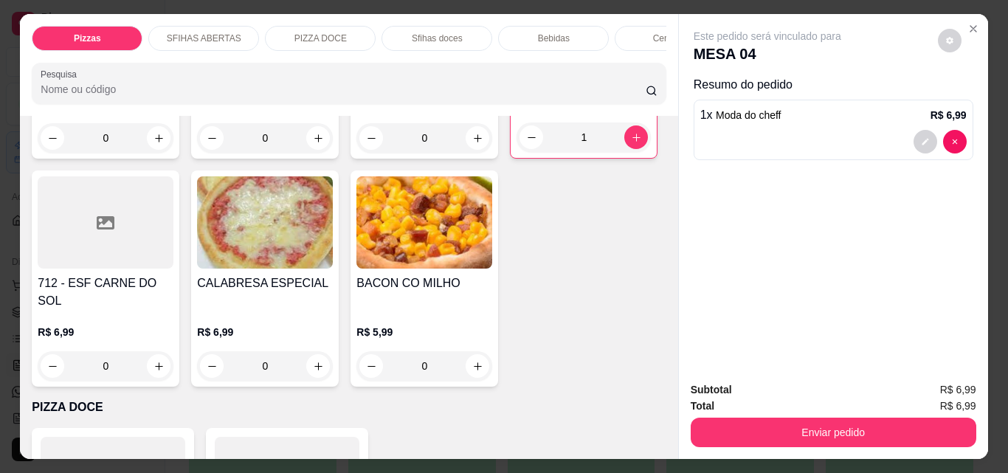
type input "1"
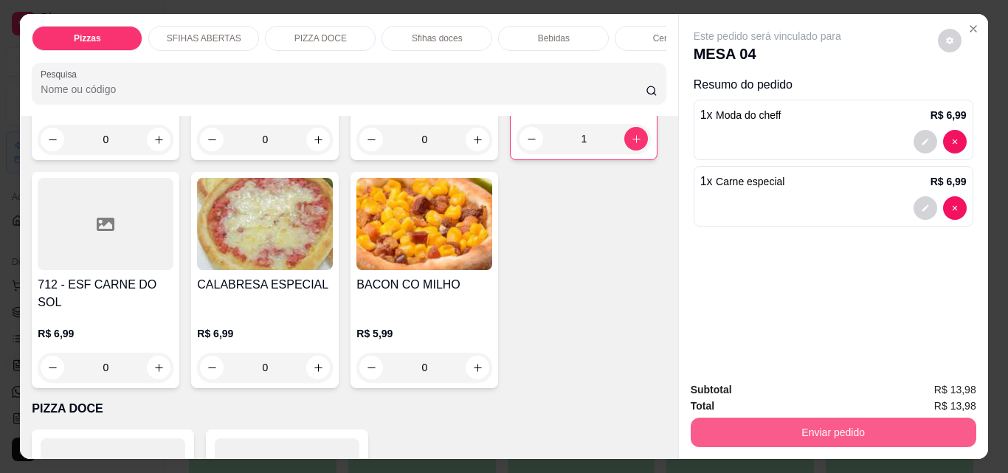
click at [831, 426] on button "Enviar pedido" at bounding box center [834, 433] width 286 height 30
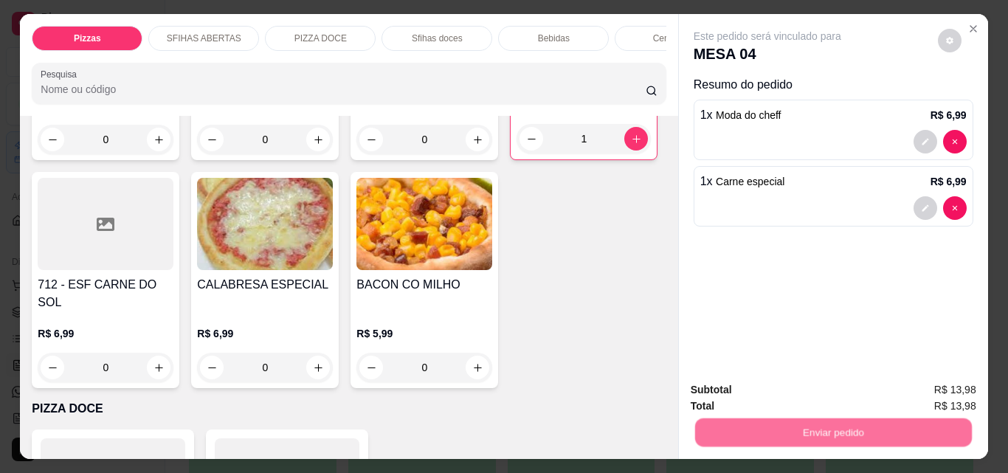
click at [756, 383] on button "Não registrar e enviar pedido" at bounding box center [784, 389] width 149 height 27
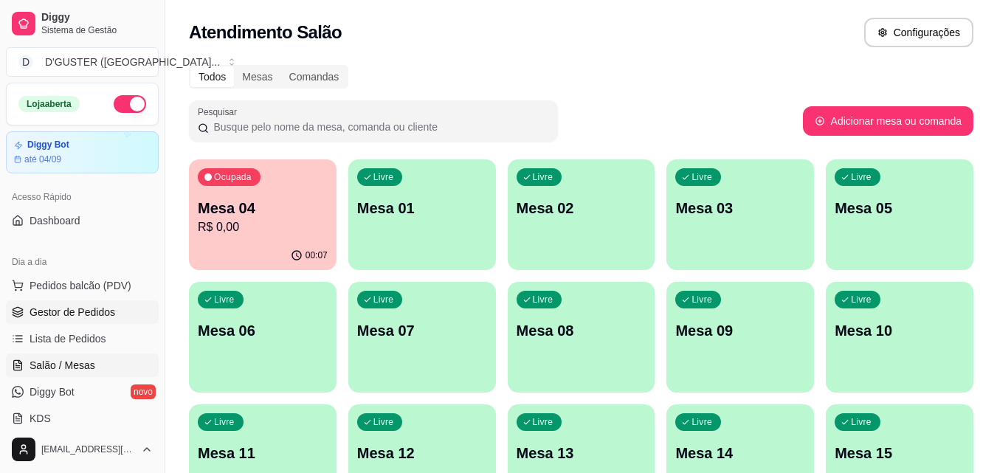
click at [120, 311] on link "Gestor de Pedidos" at bounding box center [82, 312] width 153 height 24
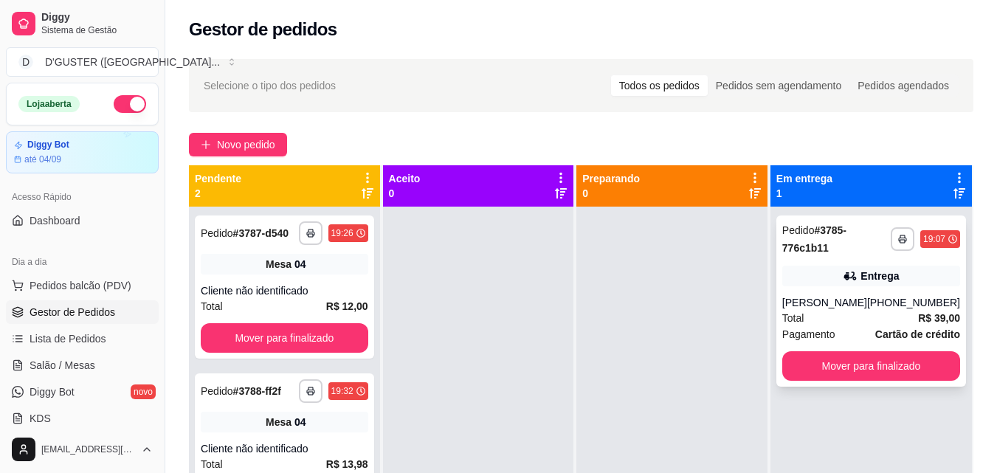
click at [822, 337] on span "Pagamento" at bounding box center [808, 334] width 53 height 16
click at [859, 356] on button "Mover para finalizado" at bounding box center [871, 366] width 178 height 30
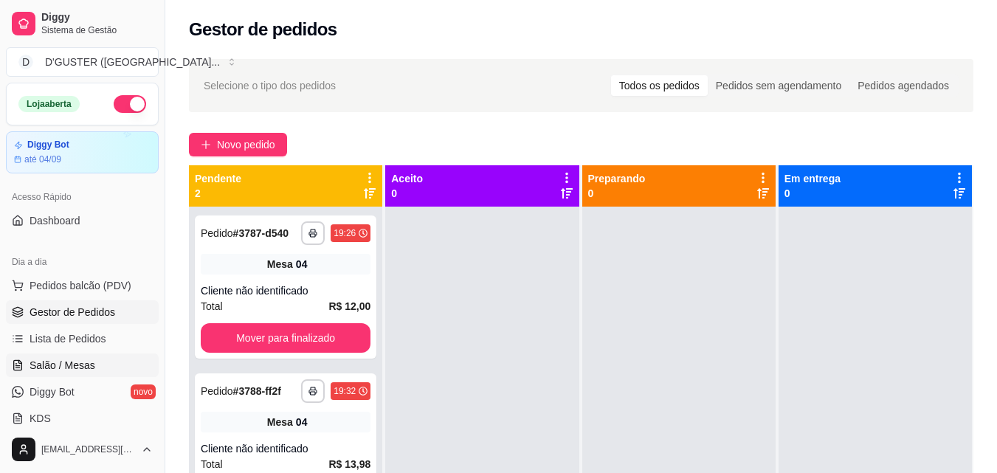
click at [97, 359] on link "Salão / Mesas" at bounding box center [82, 365] width 153 height 24
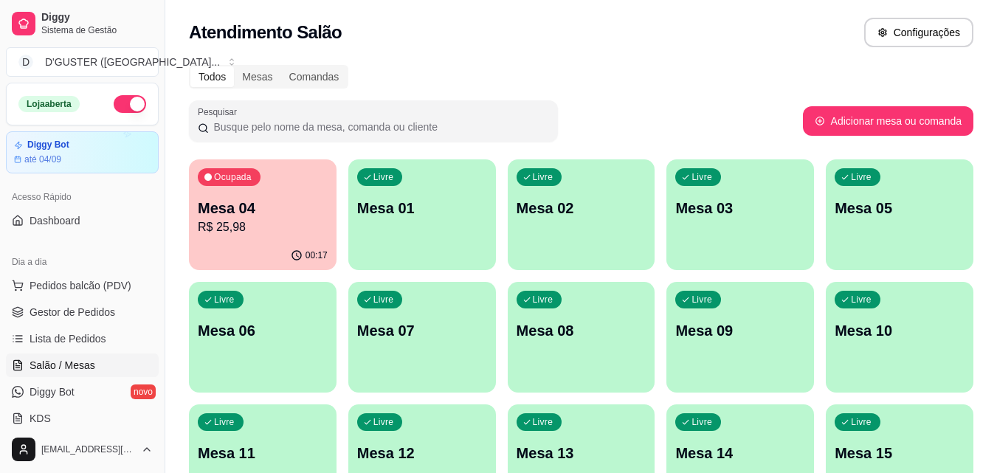
click at [859, 227] on div "Livre Mesa 05" at bounding box center [900, 205] width 148 height 93
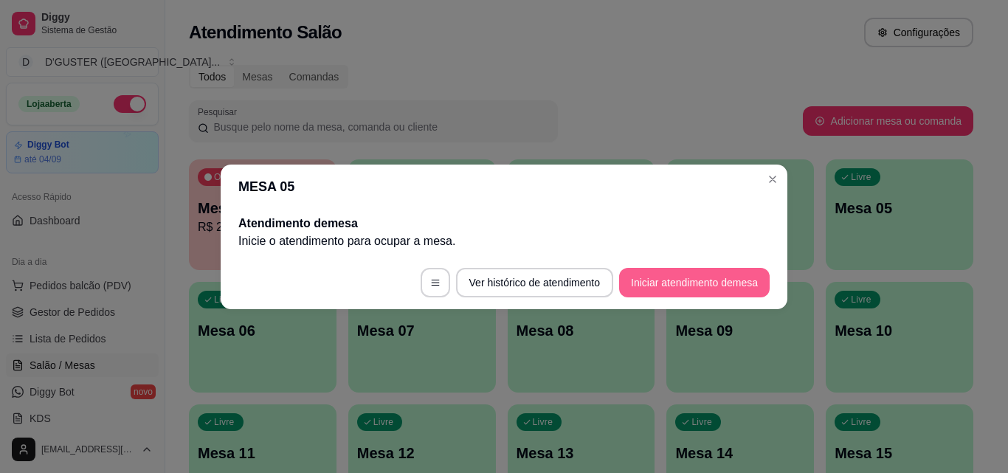
click at [689, 286] on button "Iniciar atendimento de mesa" at bounding box center [694, 283] width 151 height 30
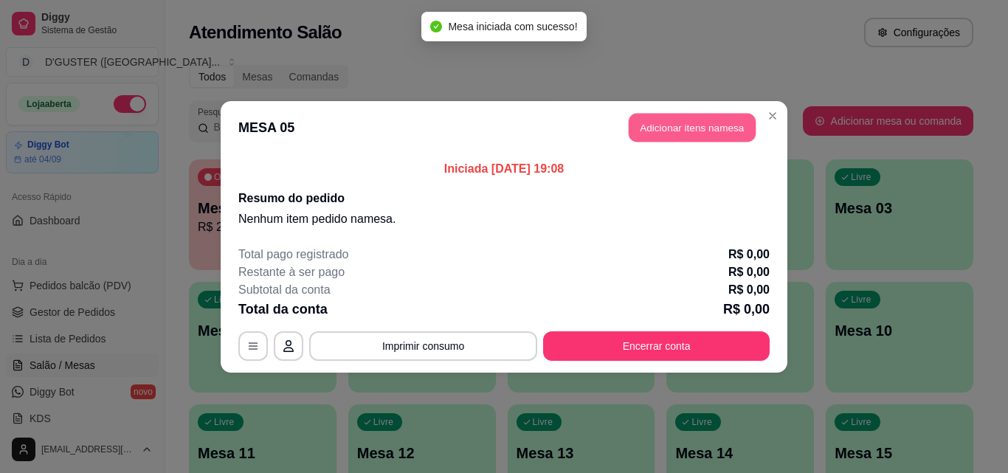
click at [702, 137] on button "Adicionar itens na mesa" at bounding box center [692, 127] width 127 height 29
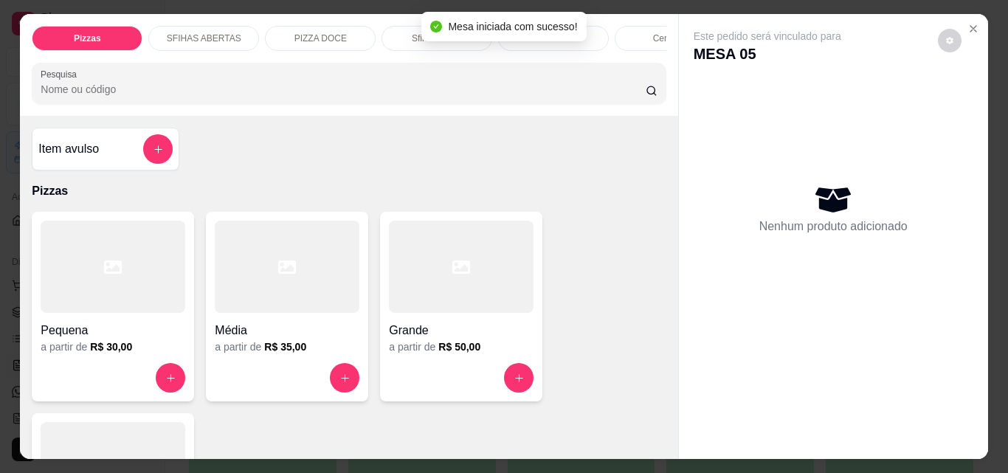
click at [92, 303] on div at bounding box center [113, 267] width 145 height 92
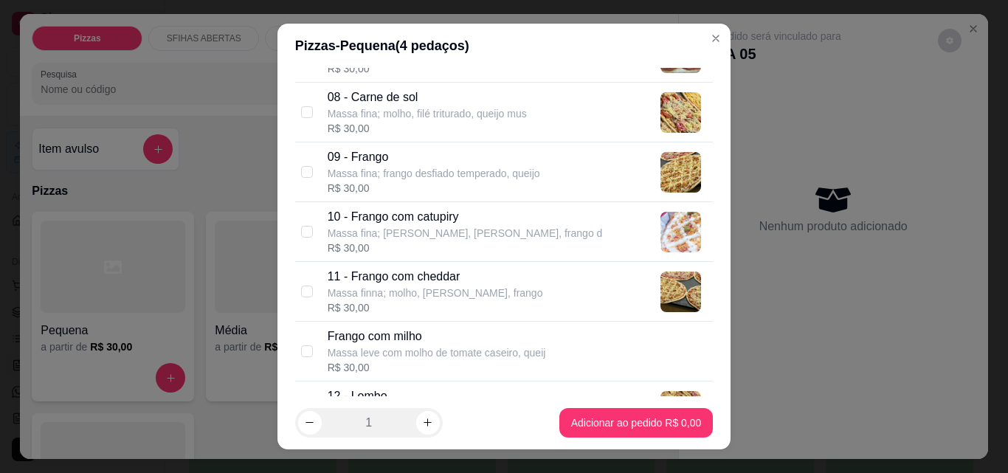
scroll to position [590, 0]
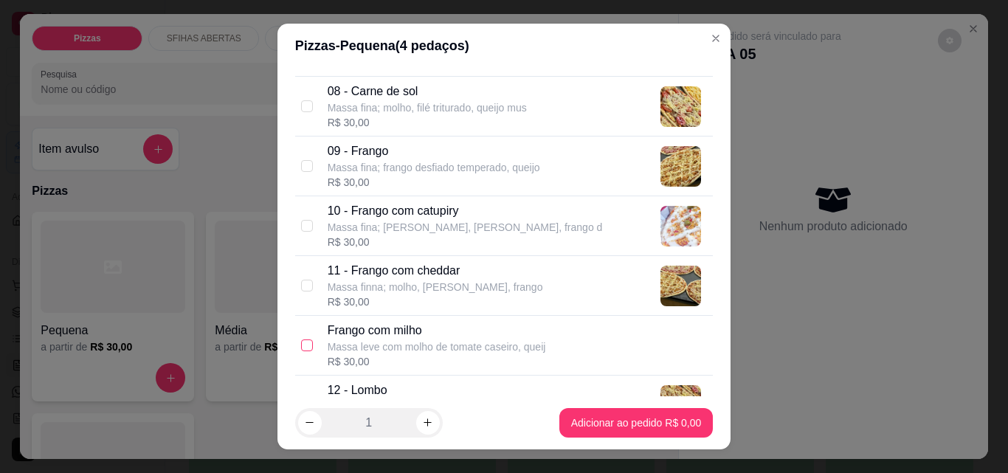
click at [301, 350] on input "checkbox" at bounding box center [307, 345] width 12 height 12
checkbox input "true"
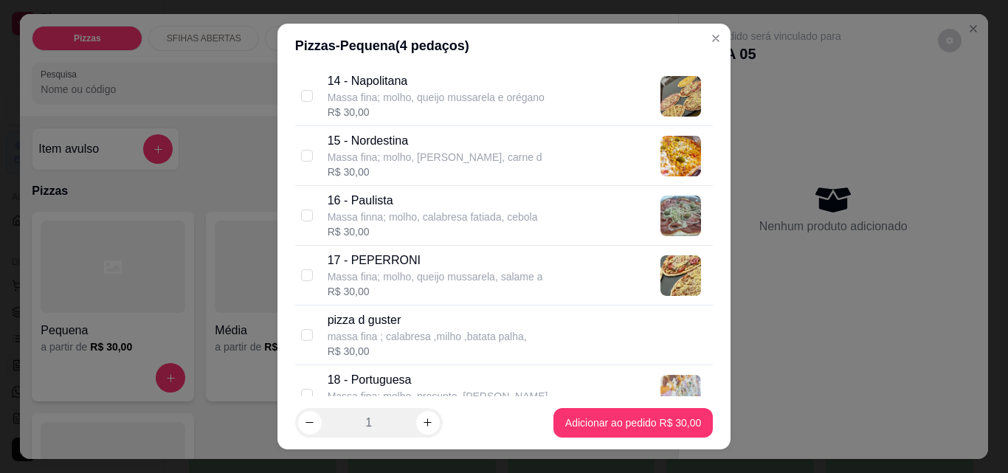
scroll to position [1107, 0]
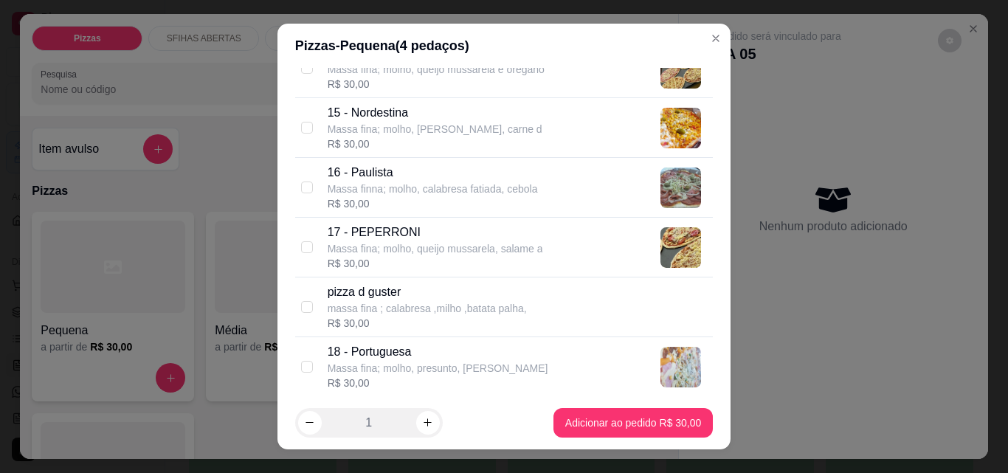
click at [295, 127] on div "15 - Nordestina Massa fina; molho, queijo mussarela, carne d R$ 30,00" at bounding box center [504, 128] width 418 height 60
checkbox input "true"
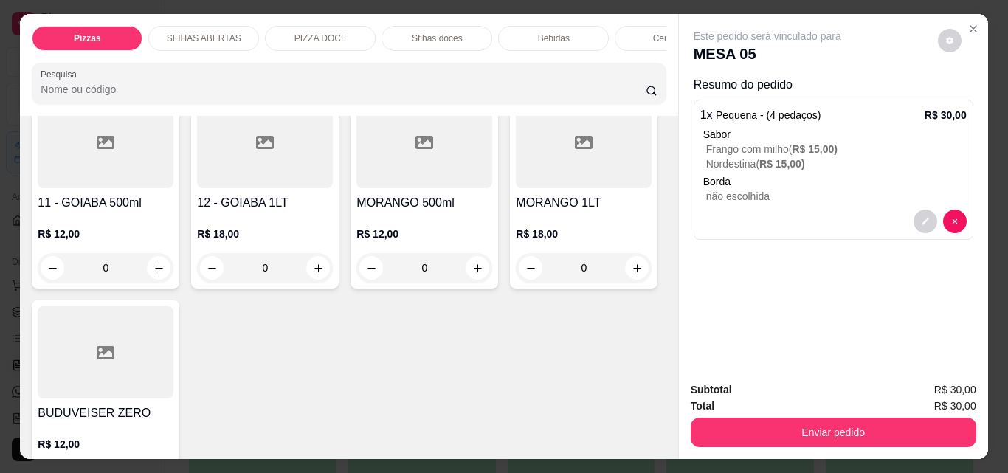
scroll to position [3247, 0]
type input "1"
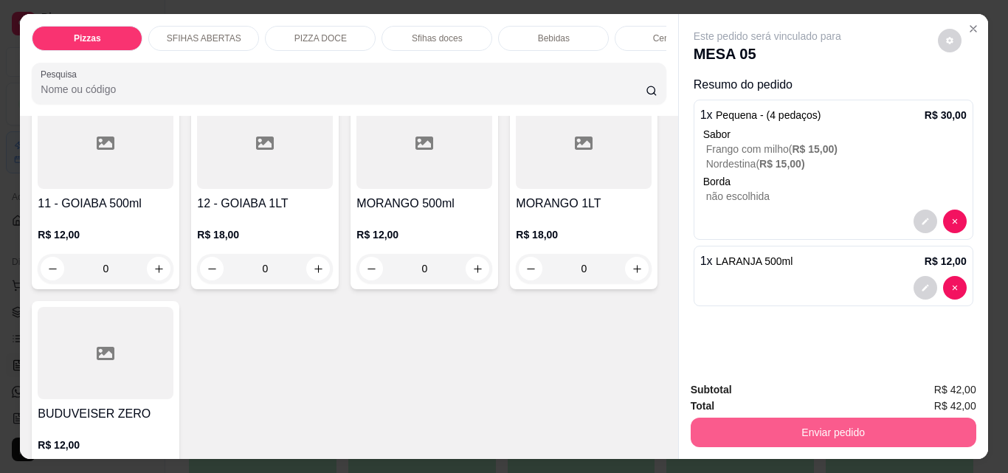
click at [738, 430] on button "Enviar pedido" at bounding box center [834, 433] width 286 height 30
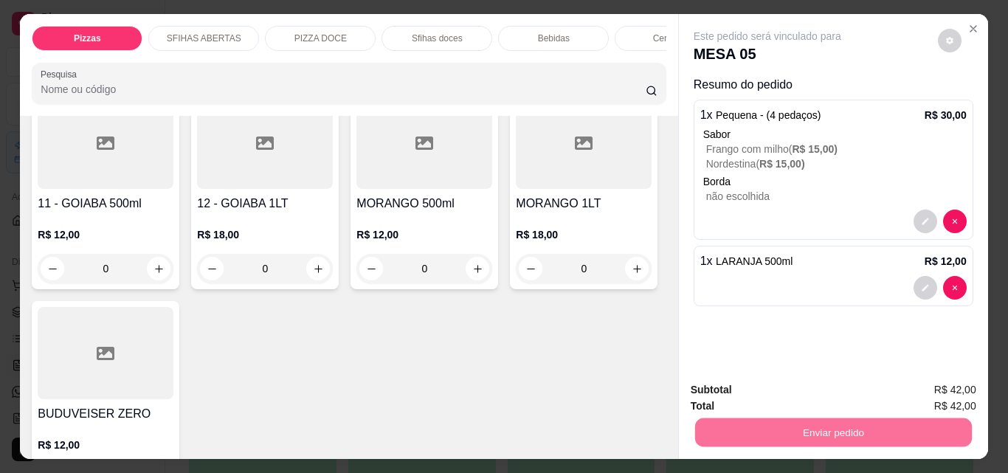
click at [770, 380] on button "Não registrar e enviar pedido" at bounding box center [784, 389] width 149 height 27
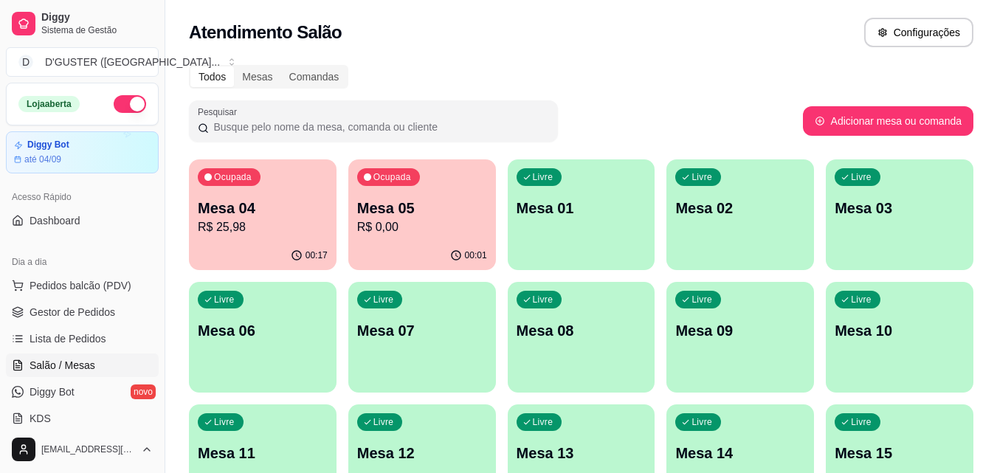
click at [576, 246] on div "Livre Mesa 01" at bounding box center [582, 205] width 148 height 93
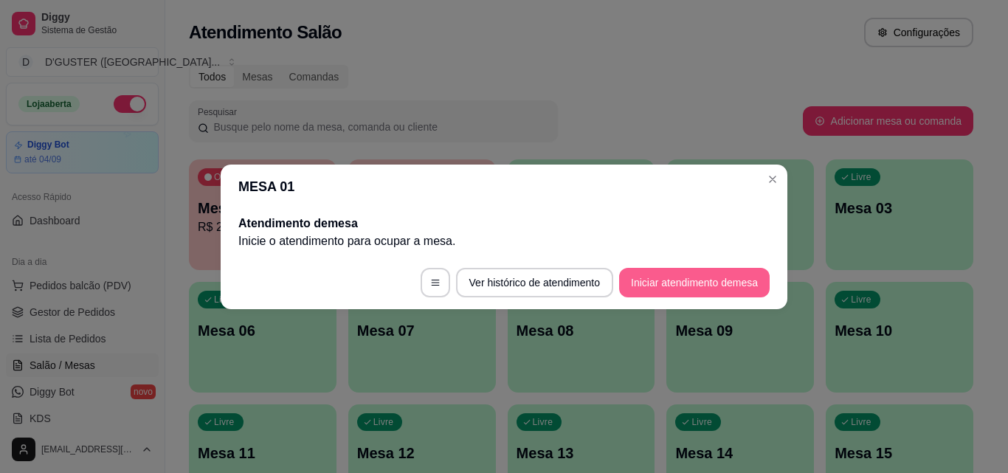
click at [722, 294] on button "Iniciar atendimento de mesa" at bounding box center [694, 283] width 151 height 30
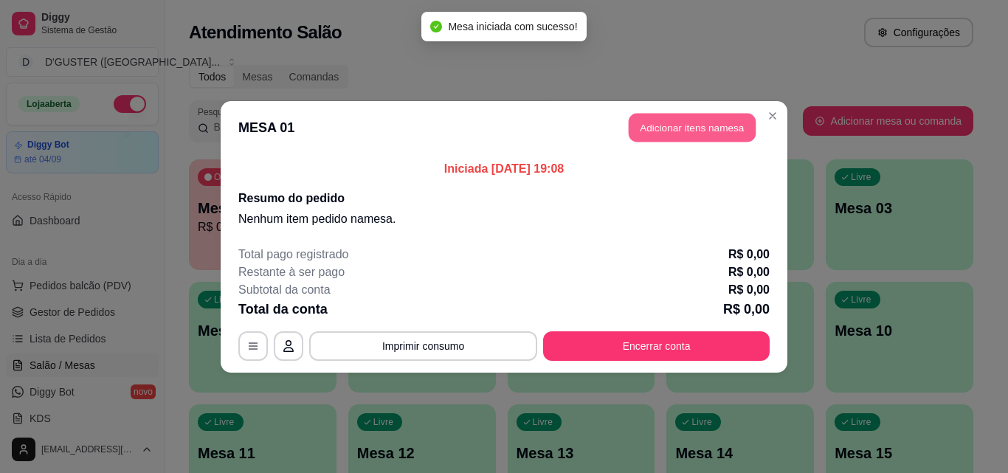
click at [668, 128] on button "Adicionar itens na mesa" at bounding box center [692, 127] width 127 height 29
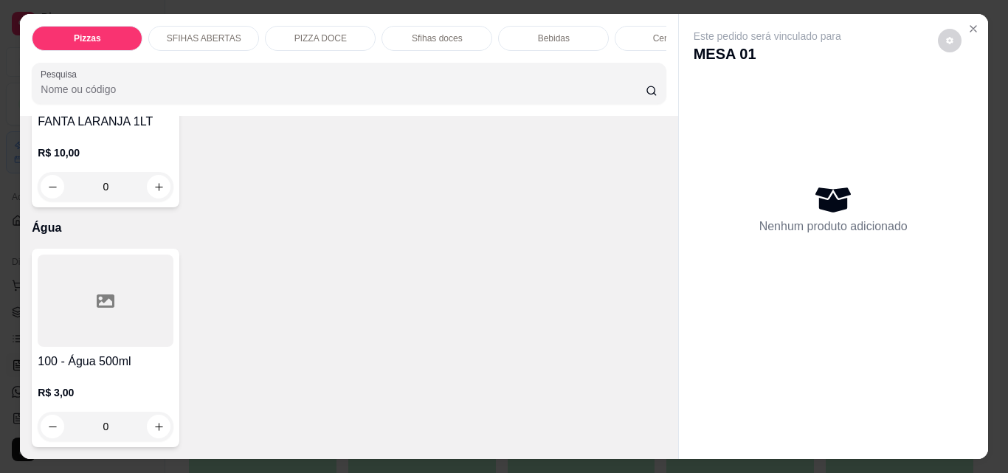
scroll to position [5903, 0]
click at [153, 421] on icon "increase-product-quantity" at bounding box center [158, 426] width 11 height 11
type input "1"
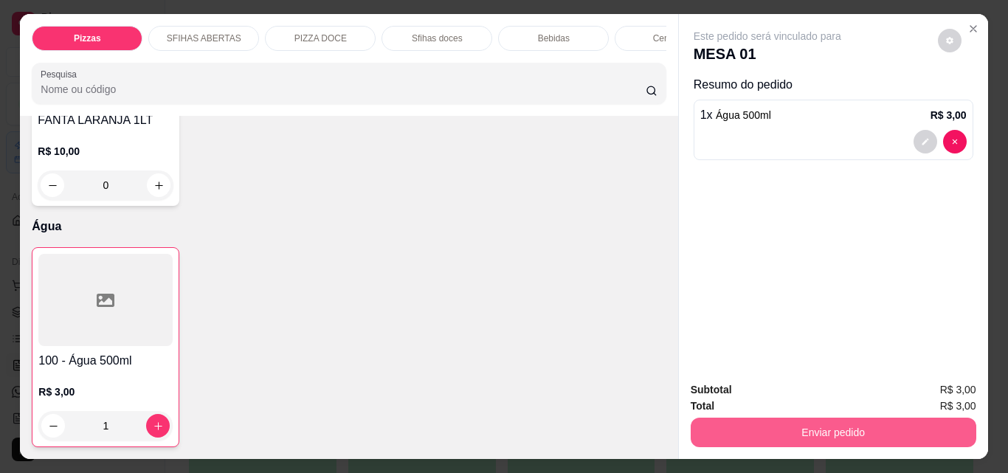
click at [750, 418] on button "Enviar pedido" at bounding box center [834, 433] width 286 height 30
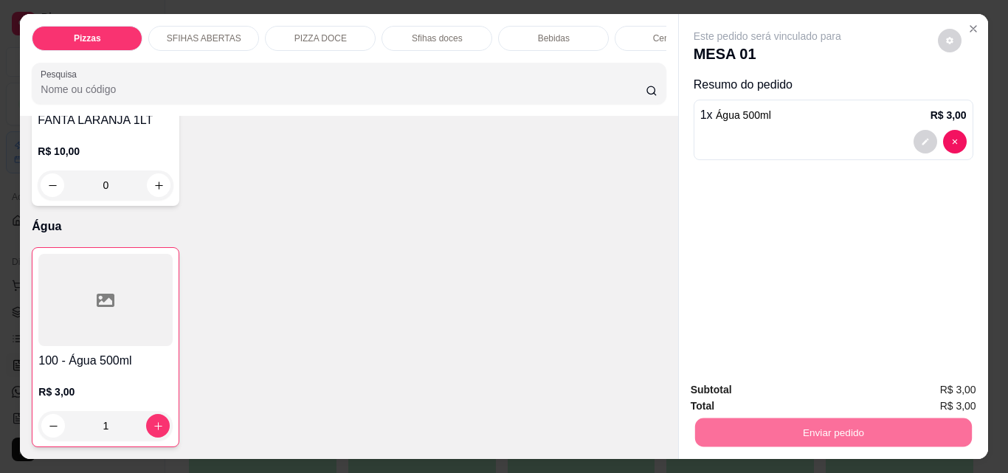
click at [775, 387] on button "Não registrar e enviar pedido" at bounding box center [784, 390] width 153 height 28
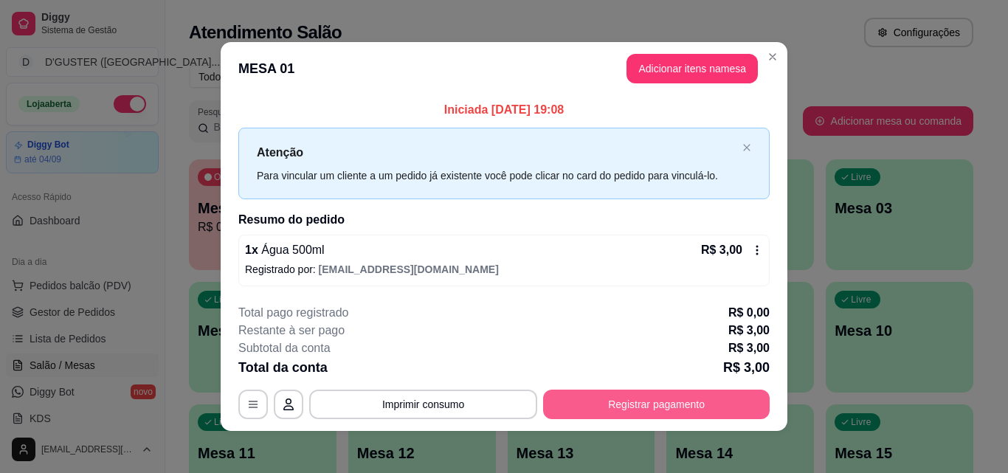
click at [623, 407] on button "Registrar pagamento" at bounding box center [656, 405] width 227 height 30
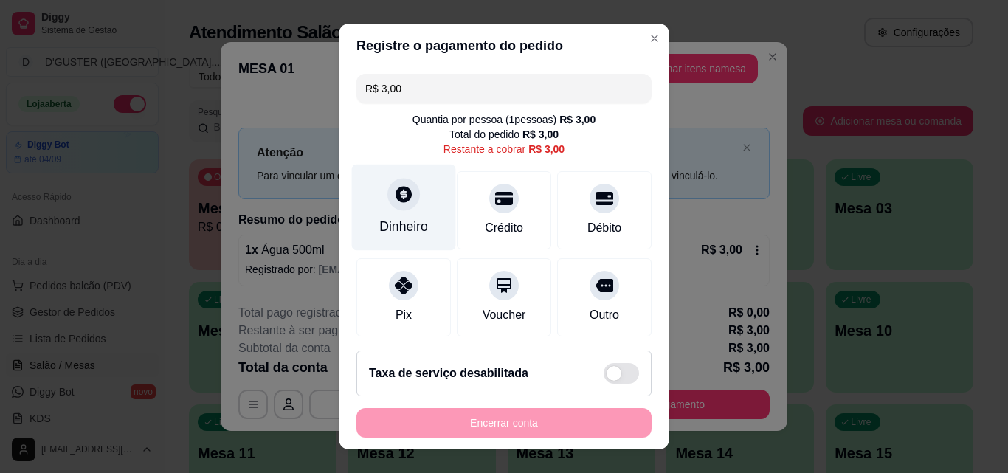
click at [393, 220] on div "Dinheiro" at bounding box center [403, 226] width 49 height 19
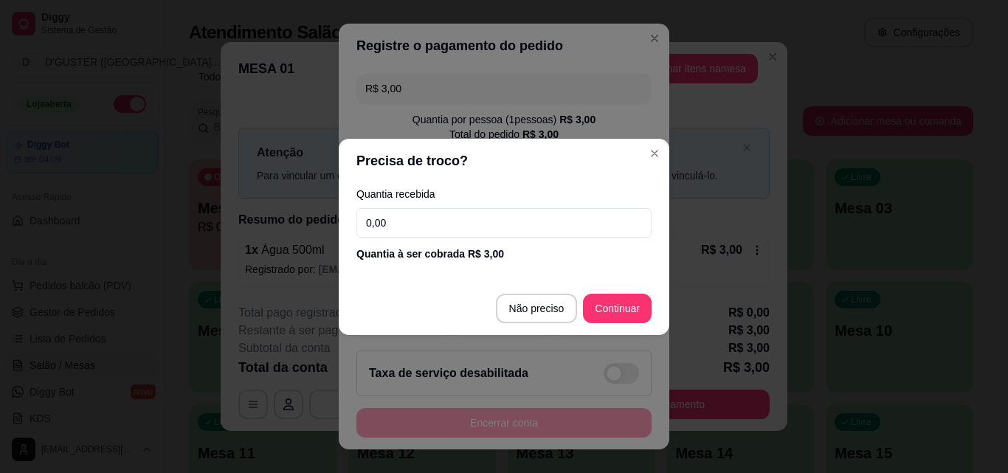
click at [559, 224] on input "0,00" at bounding box center [503, 223] width 295 height 30
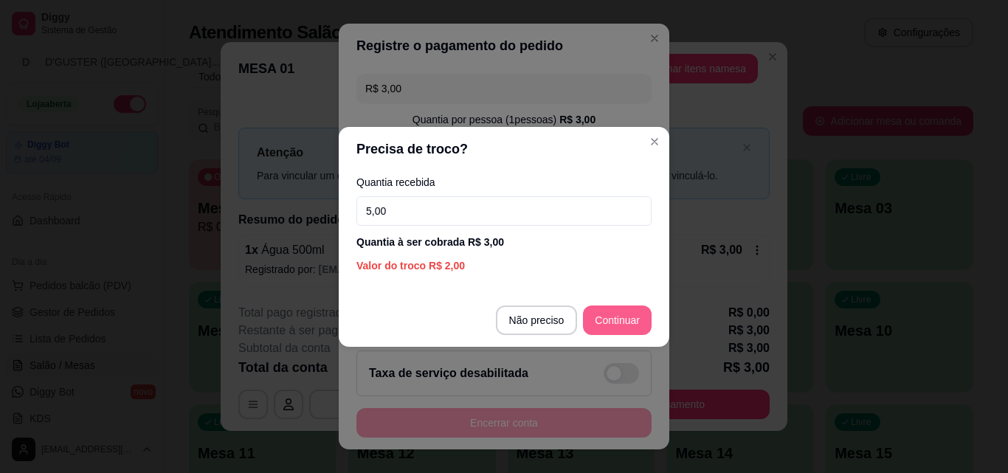
type input "5,00"
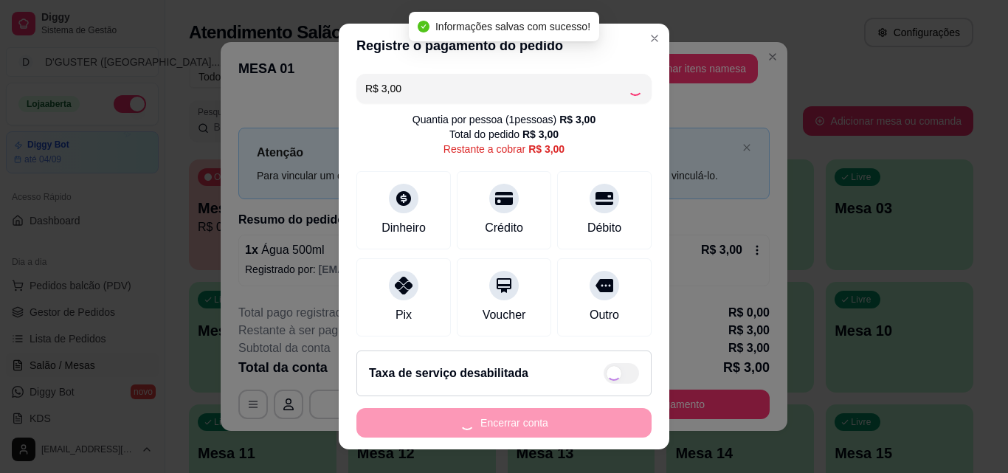
click at [581, 420] on div "Encerrar conta" at bounding box center [503, 423] width 295 height 30
type input "R$ 0,00"
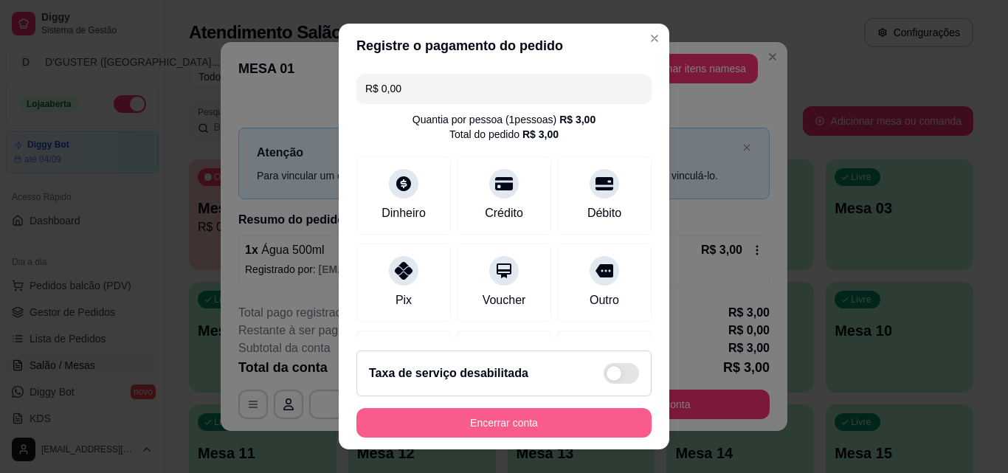
click at [565, 419] on button "Encerrar conta" at bounding box center [503, 423] width 295 height 30
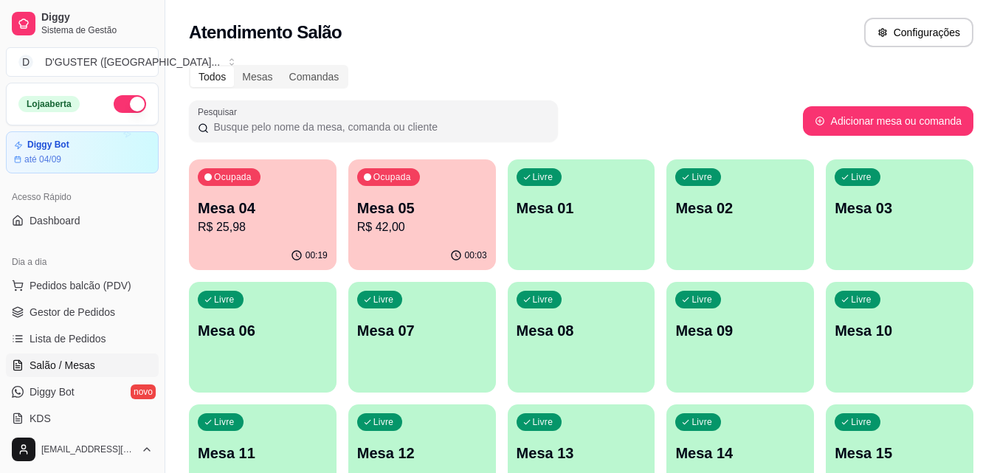
click at [229, 215] on p "Mesa 04" at bounding box center [263, 208] width 130 height 21
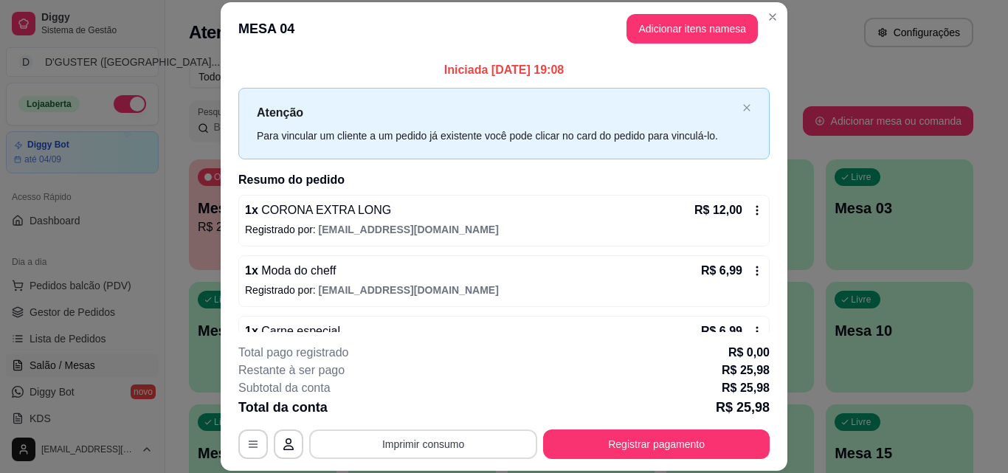
click at [438, 451] on button "Imprimir consumo" at bounding box center [423, 444] width 228 height 30
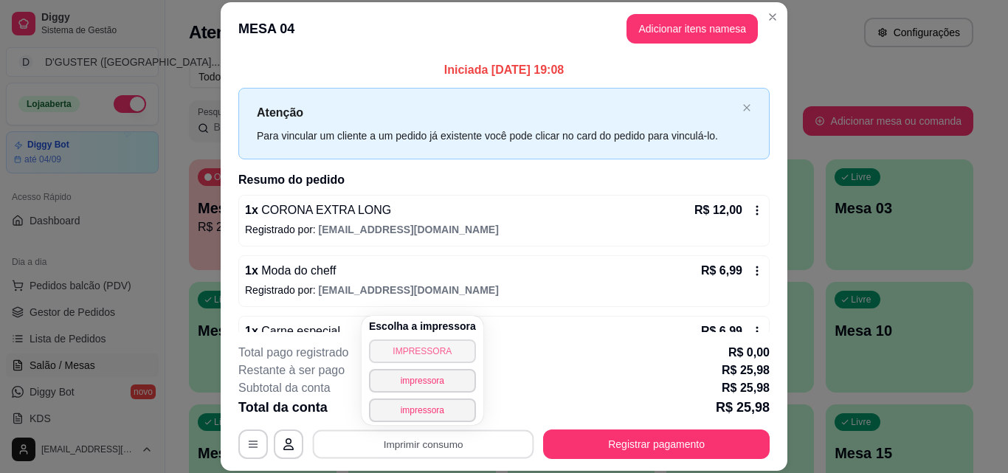
click at [423, 350] on button "IMPRESSORA" at bounding box center [422, 351] width 107 height 24
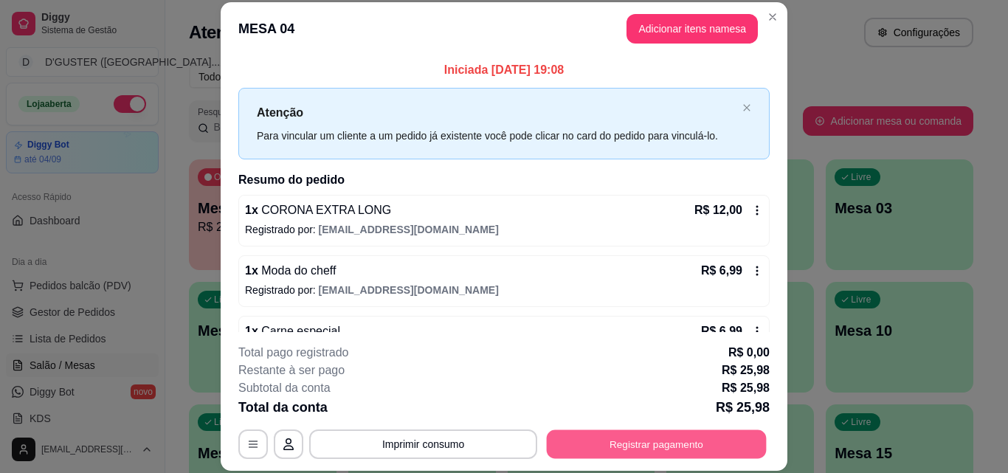
click at [644, 435] on button "Registrar pagamento" at bounding box center [657, 443] width 220 height 29
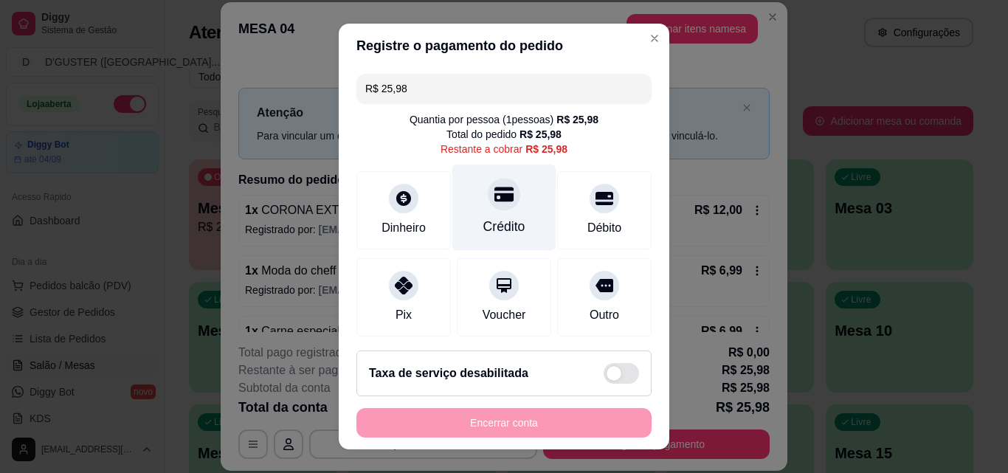
click at [475, 211] on div "Crédito" at bounding box center [504, 208] width 104 height 86
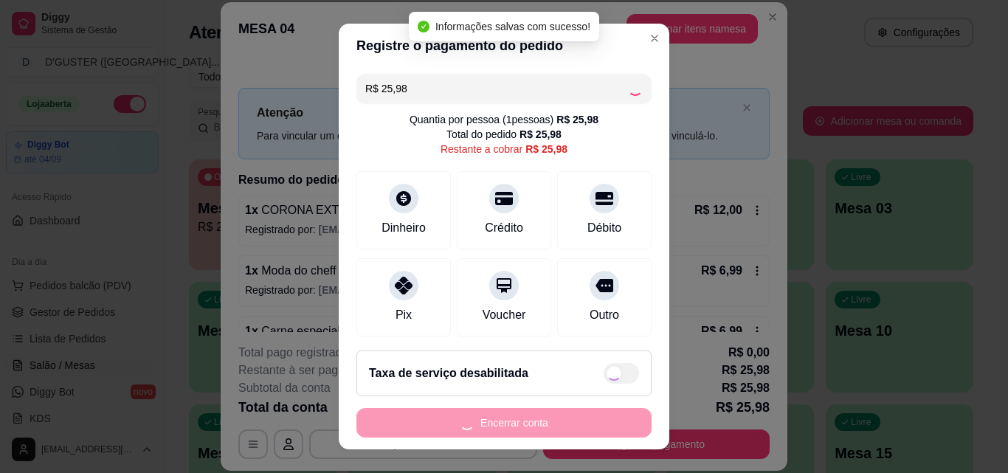
type input "R$ 0,00"
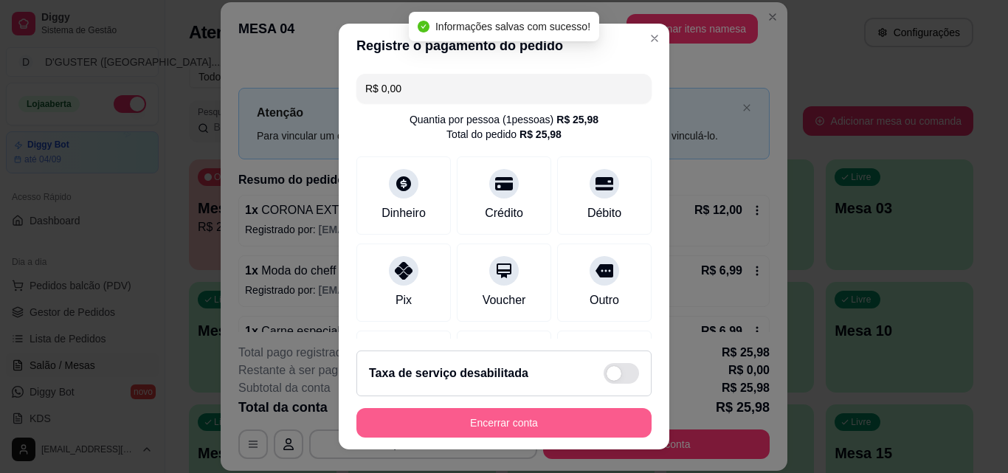
click at [597, 421] on button "Encerrar conta" at bounding box center [503, 423] width 295 height 30
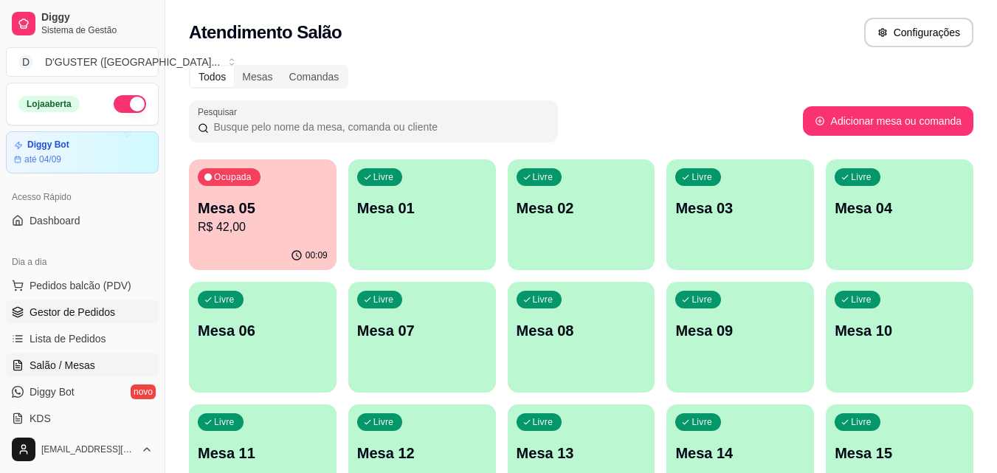
click at [121, 309] on link "Gestor de Pedidos" at bounding box center [82, 312] width 153 height 24
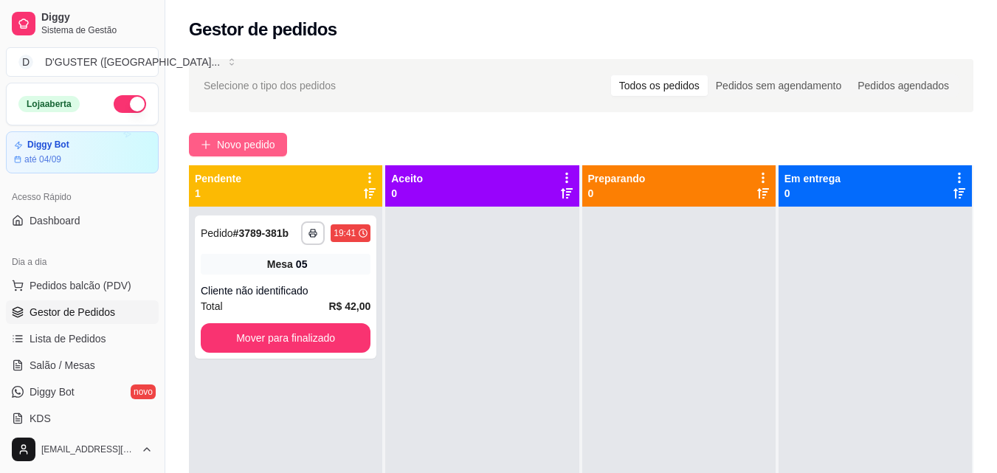
click at [264, 141] on span "Novo pedido" at bounding box center [246, 145] width 58 height 16
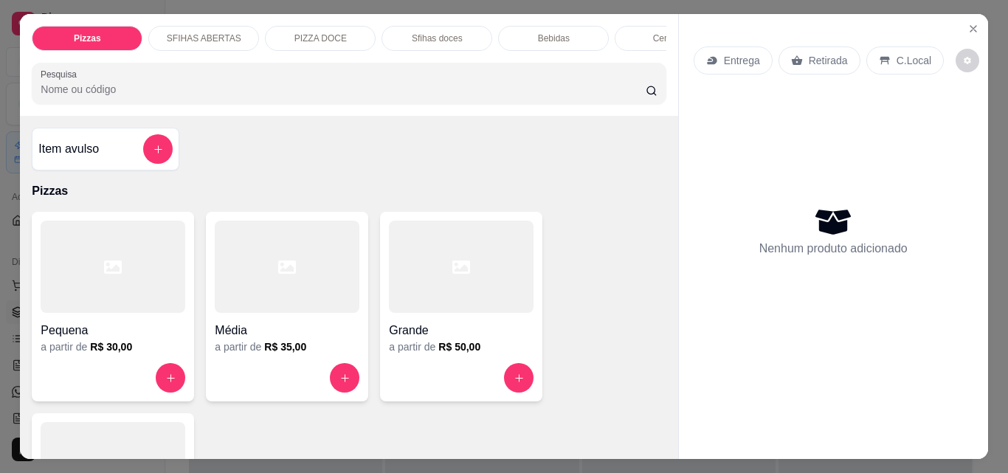
click at [744, 53] on p "Entrega" at bounding box center [742, 60] width 36 height 15
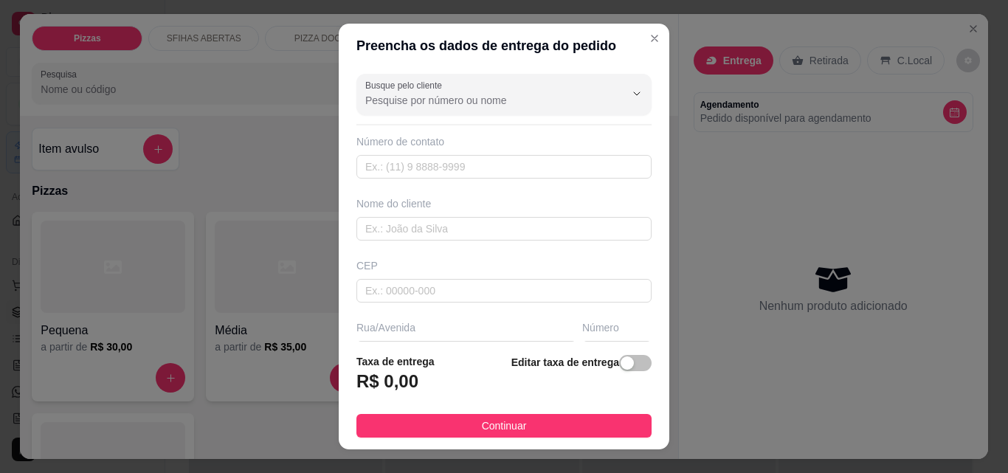
click at [515, 216] on div "Nome do cliente" at bounding box center [503, 218] width 301 height 44
click at [528, 223] on input "text" at bounding box center [503, 229] width 295 height 24
type input "s"
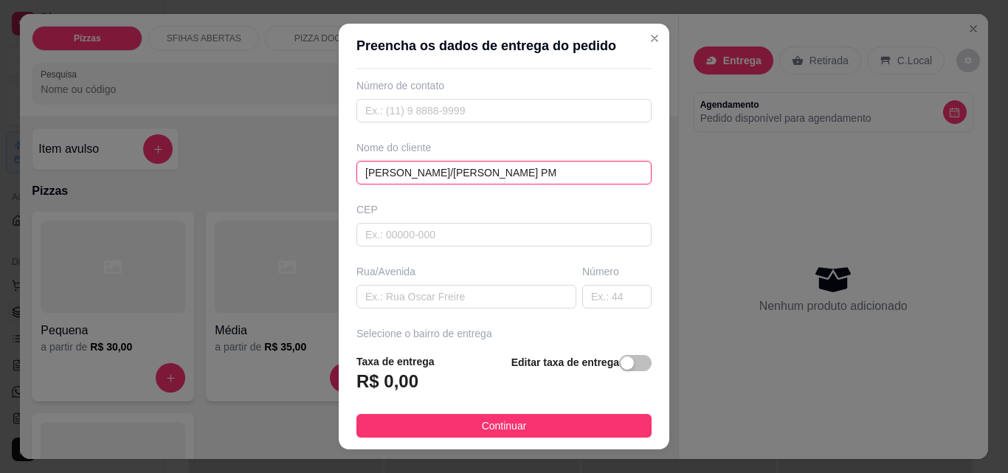
scroll to position [148, 0]
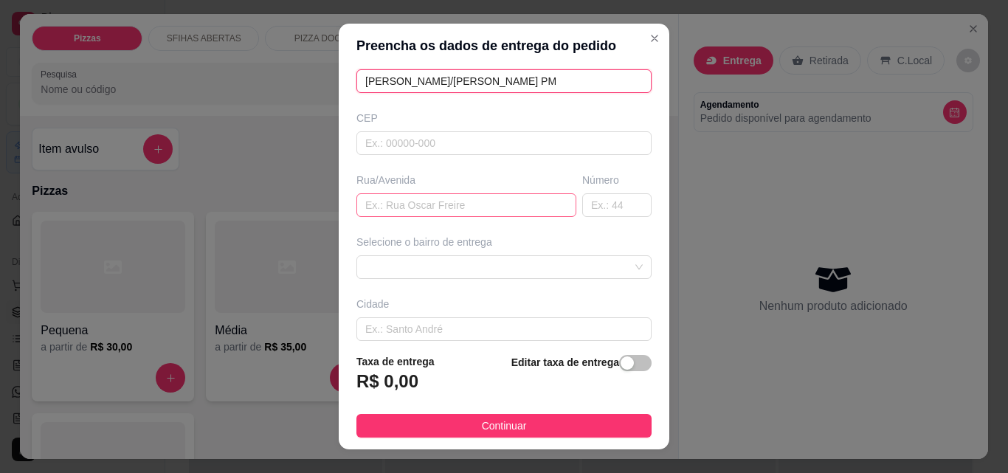
type input "[PERSON_NAME]/[PERSON_NAME] PM"
click at [452, 214] on input "text" at bounding box center [466, 205] width 220 height 24
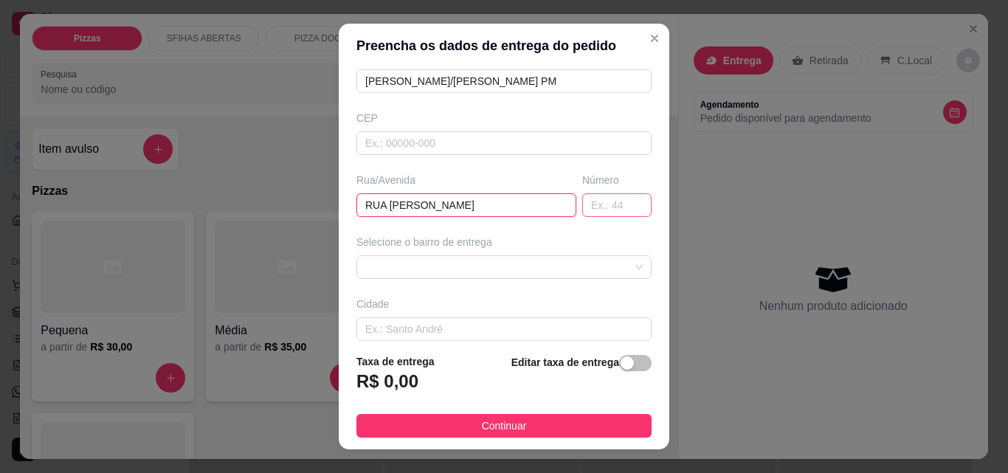
type input "RUA [PERSON_NAME]"
click at [613, 206] on input "text" at bounding box center [616, 205] width 69 height 24
click at [533, 263] on span at bounding box center [503, 267] width 277 height 22
type input "09"
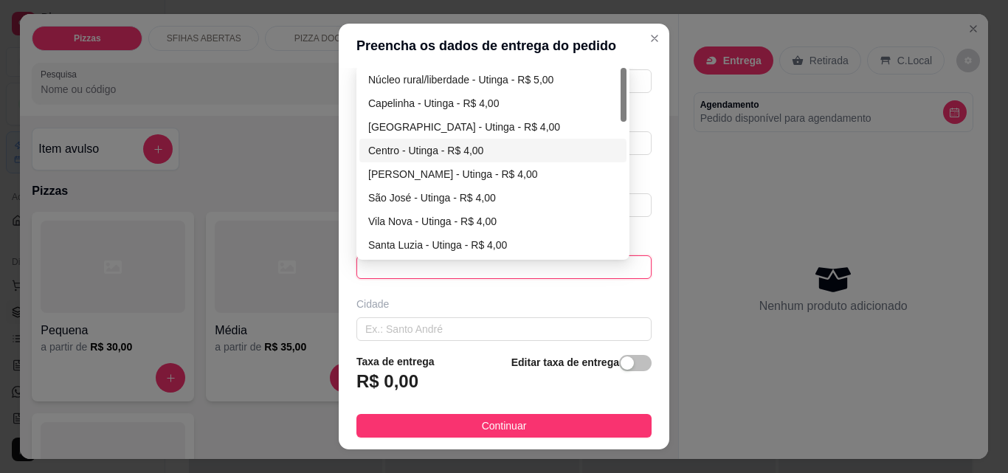
click at [395, 141] on div "Centro - Utinga - R$ 4,00" at bounding box center [492, 151] width 267 height 24
type input "Utinga"
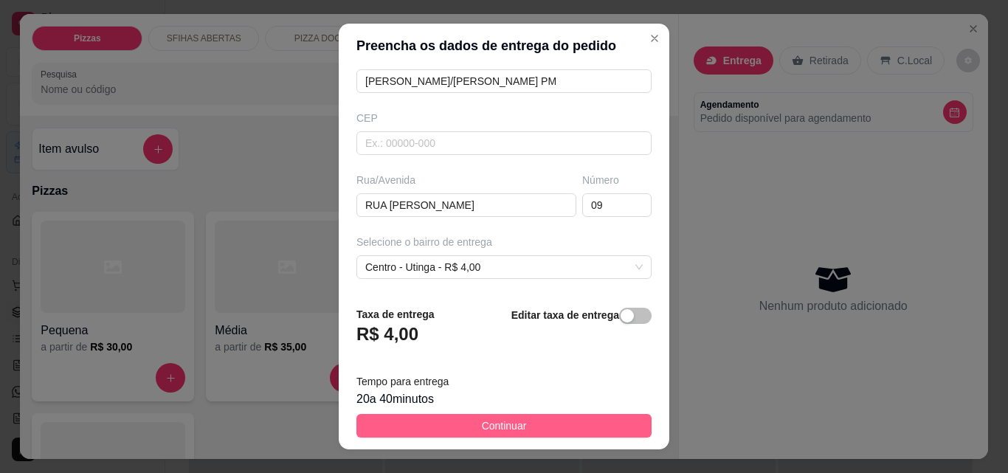
click at [516, 415] on button "Continuar" at bounding box center [503, 426] width 295 height 24
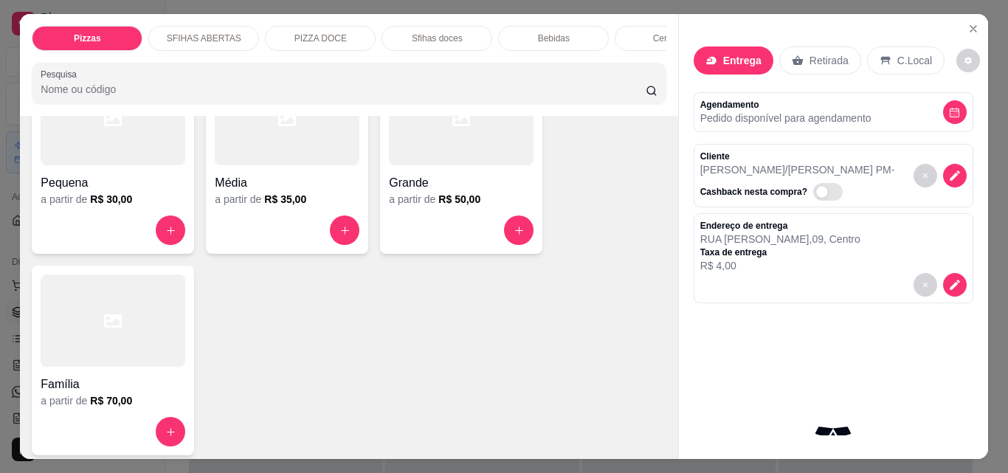
click at [455, 201] on h6 "R$ 50,00" at bounding box center [459, 199] width 42 height 15
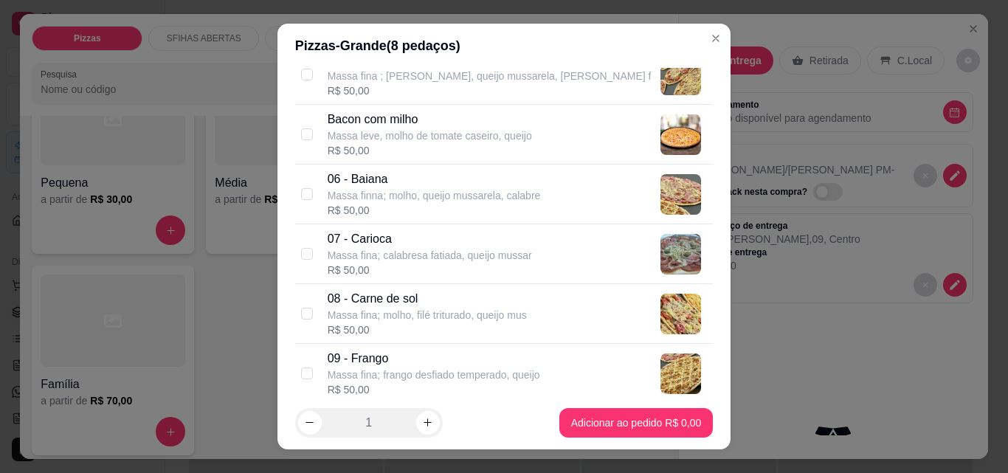
scroll to position [369, 0]
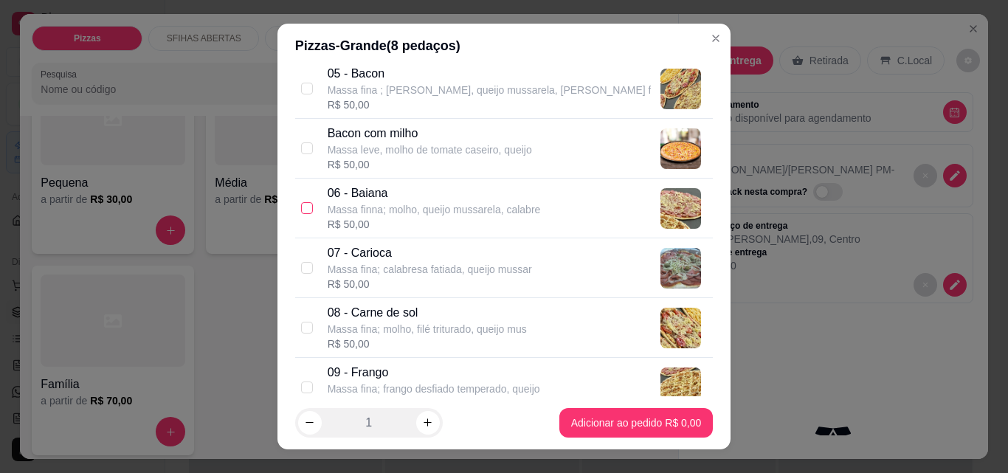
click at [301, 214] on input "checkbox" at bounding box center [307, 208] width 12 height 12
checkbox input "true"
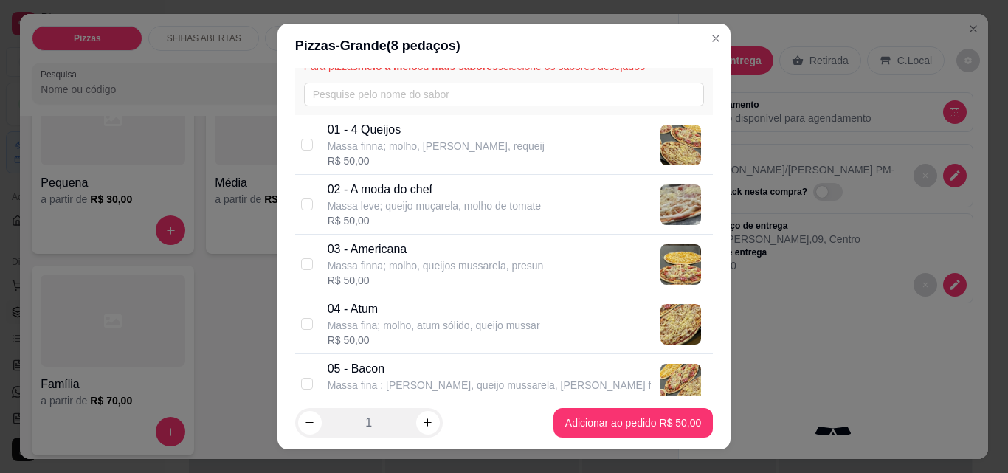
scroll to position [148, 0]
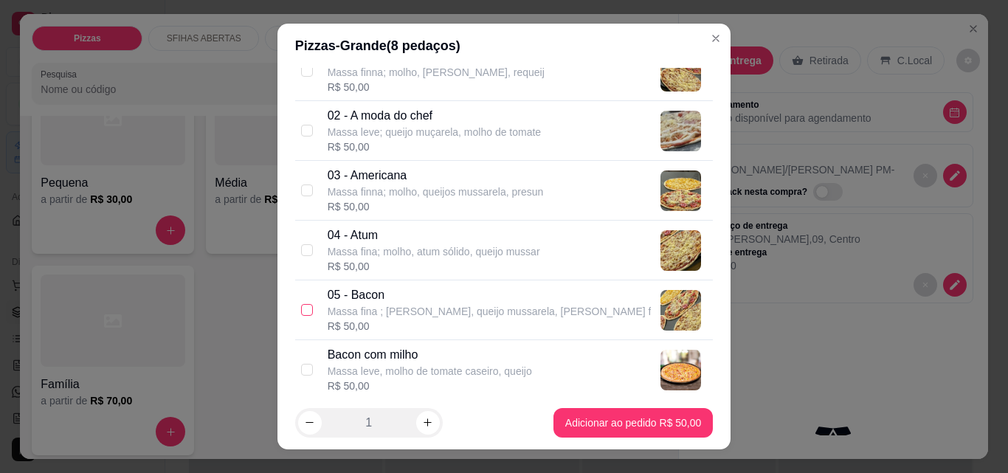
click at [301, 312] on input "checkbox" at bounding box center [307, 310] width 12 height 12
checkbox input "true"
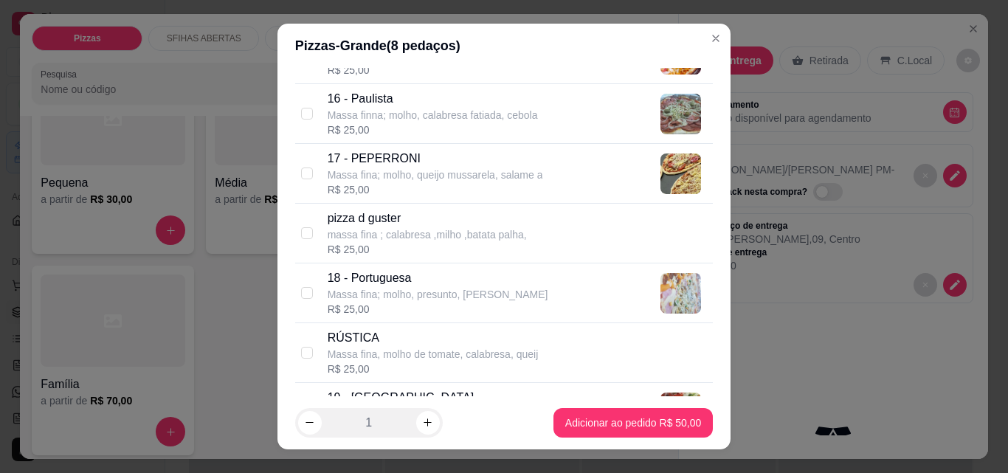
scroll to position [1107, 0]
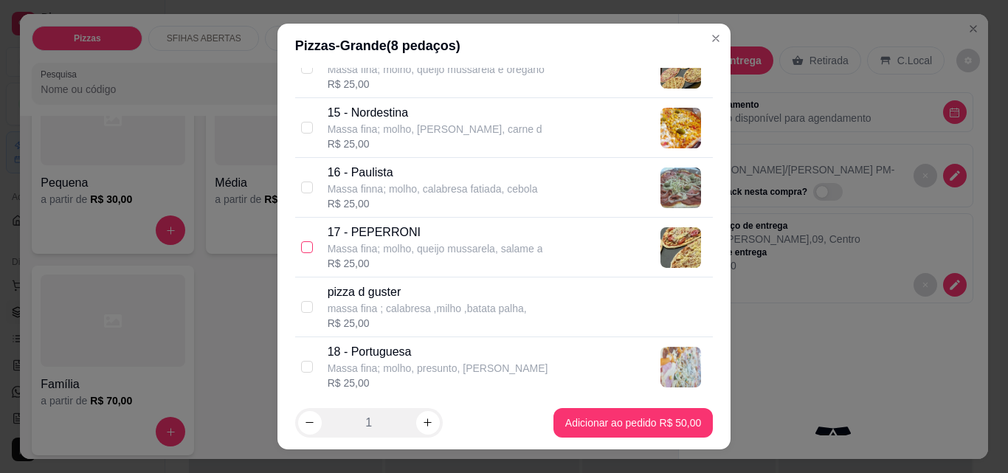
click at [301, 250] on input "checkbox" at bounding box center [307, 247] width 12 height 12
checkbox input "true"
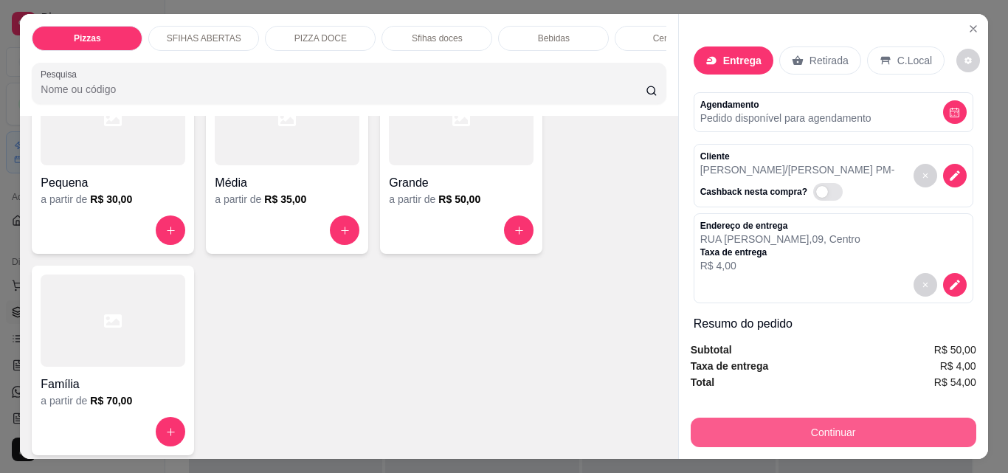
click at [781, 438] on button "Continuar" at bounding box center [834, 433] width 286 height 30
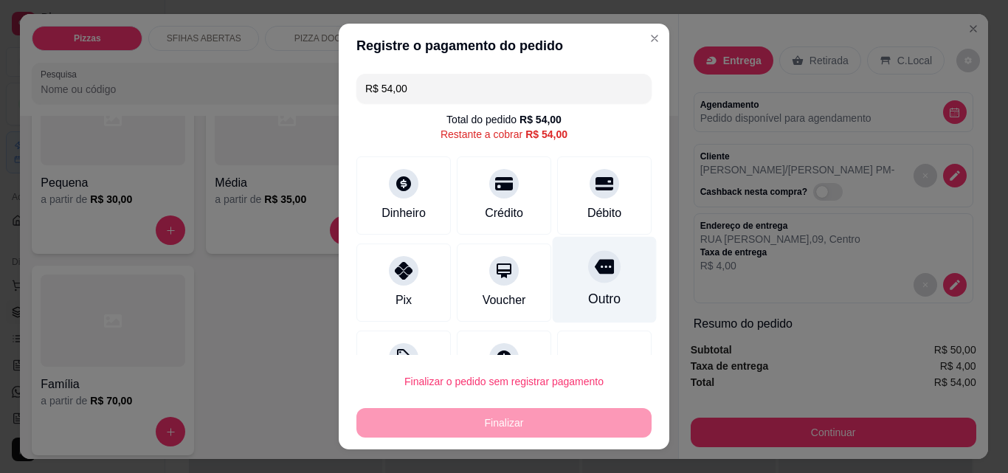
click at [588, 294] on div "Outro" at bounding box center [604, 298] width 32 height 19
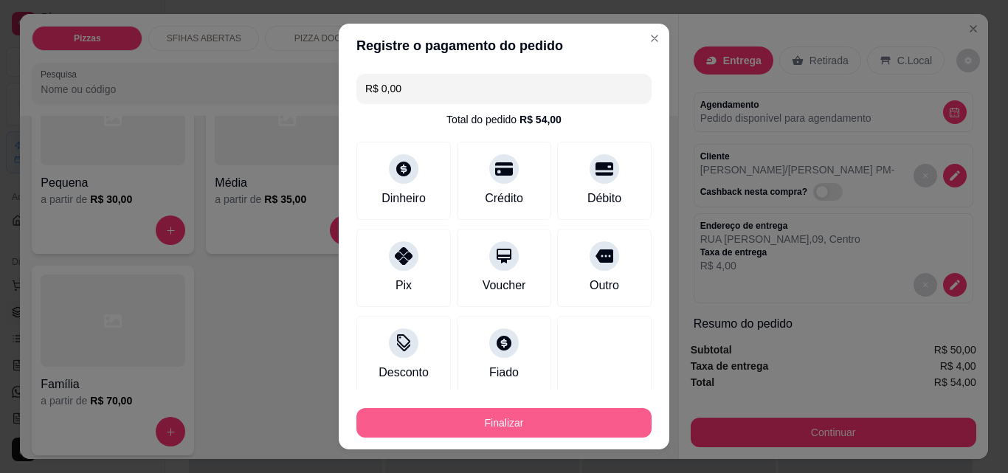
click at [584, 427] on button "Finalizar" at bounding box center [503, 423] width 295 height 30
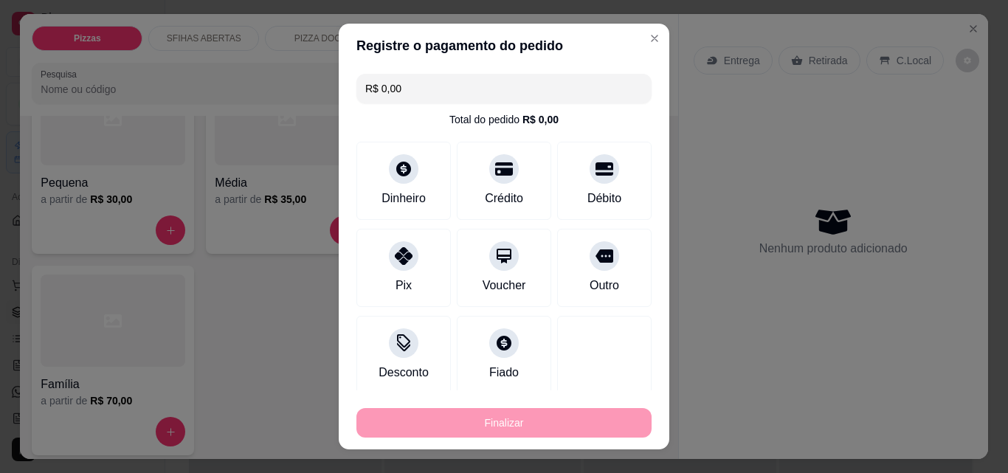
type input "-R$ 54,00"
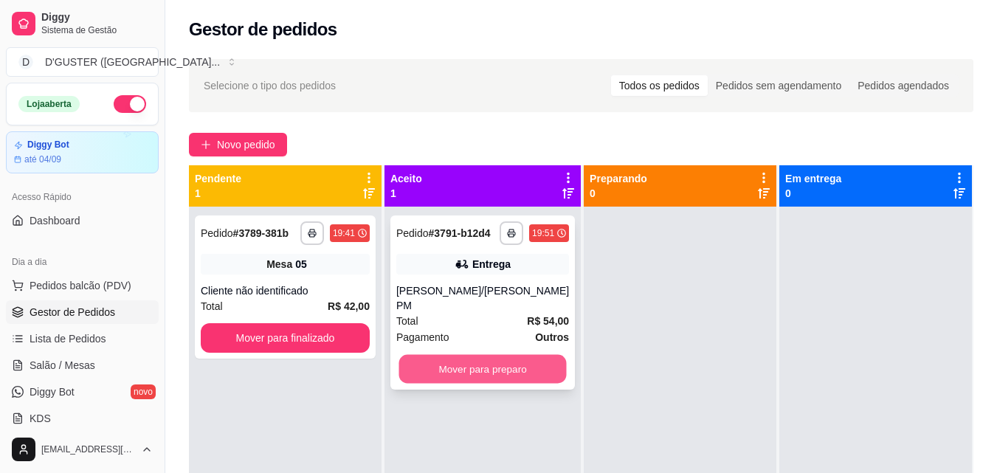
click at [514, 361] on button "Mover para preparo" at bounding box center [481, 369] width 167 height 29
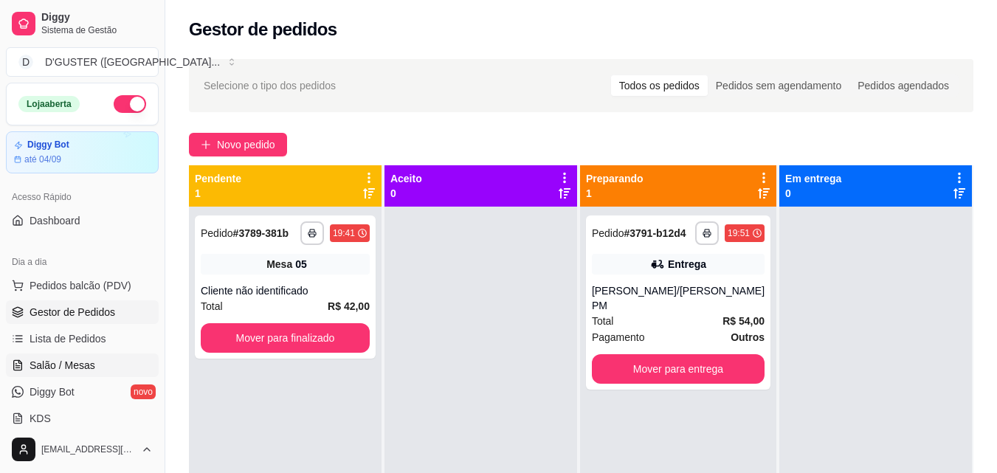
click at [53, 365] on span "Salão / Mesas" at bounding box center [63, 365] width 66 height 15
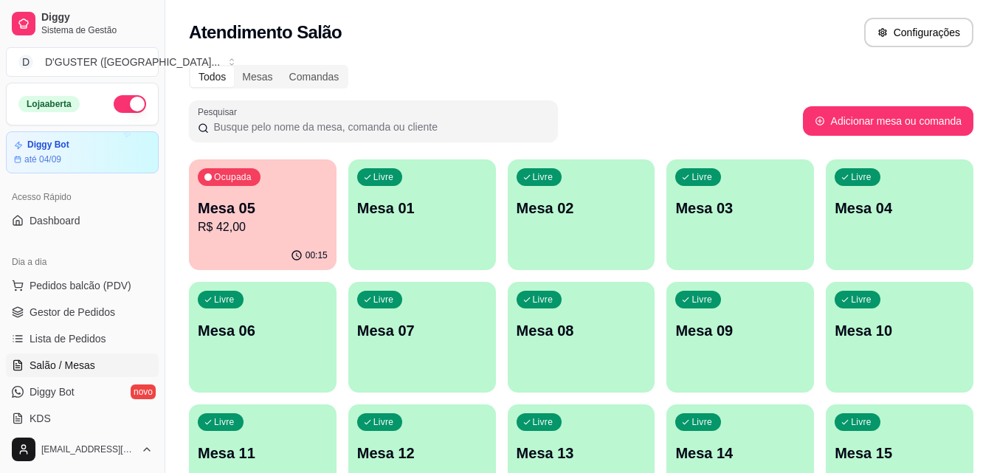
click at [301, 232] on p "R$ 42,00" at bounding box center [263, 227] width 130 height 18
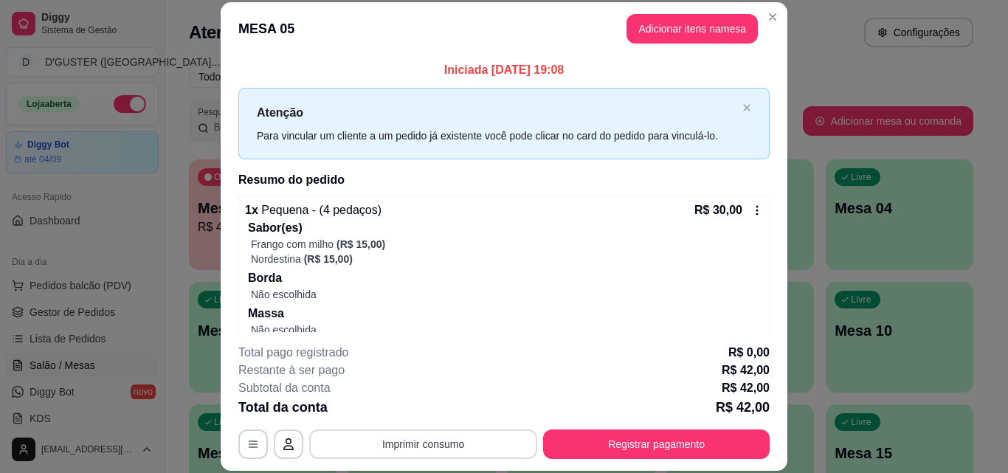
click at [438, 442] on button "Imprimir consumo" at bounding box center [423, 444] width 228 height 30
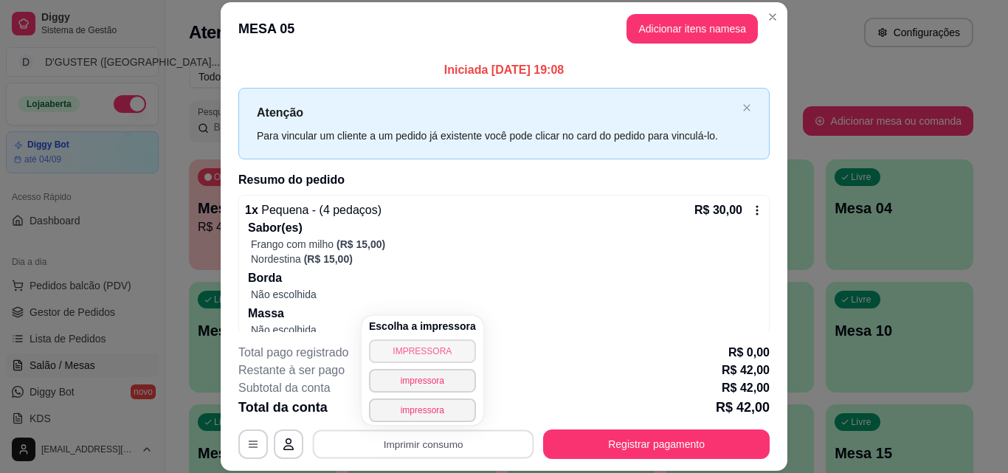
click at [444, 345] on button "IMPRESSORA" at bounding box center [422, 351] width 107 height 24
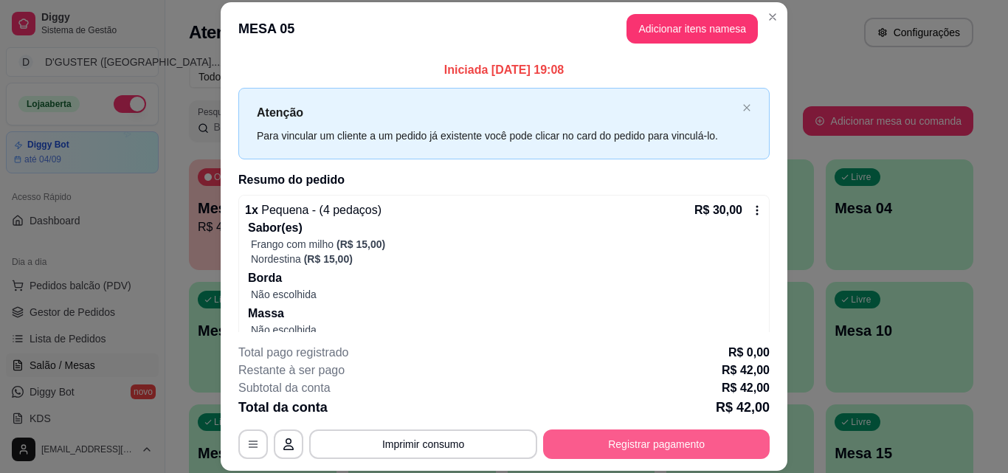
click at [661, 446] on button "Registrar pagamento" at bounding box center [656, 444] width 227 height 30
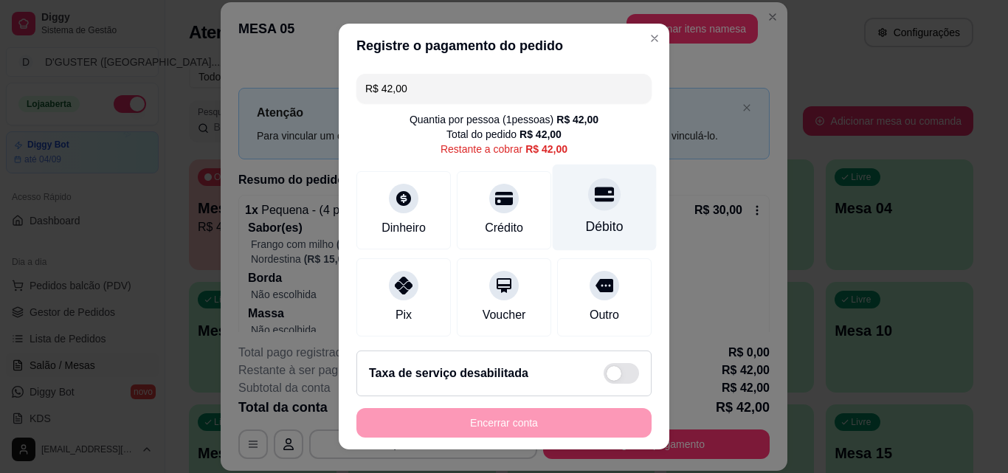
click at [586, 219] on div "Débito" at bounding box center [605, 226] width 38 height 19
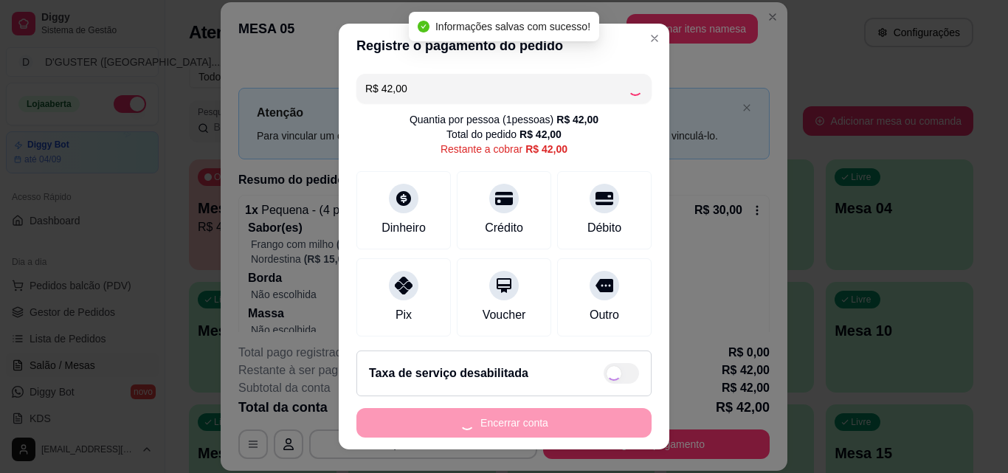
type input "R$ 0,00"
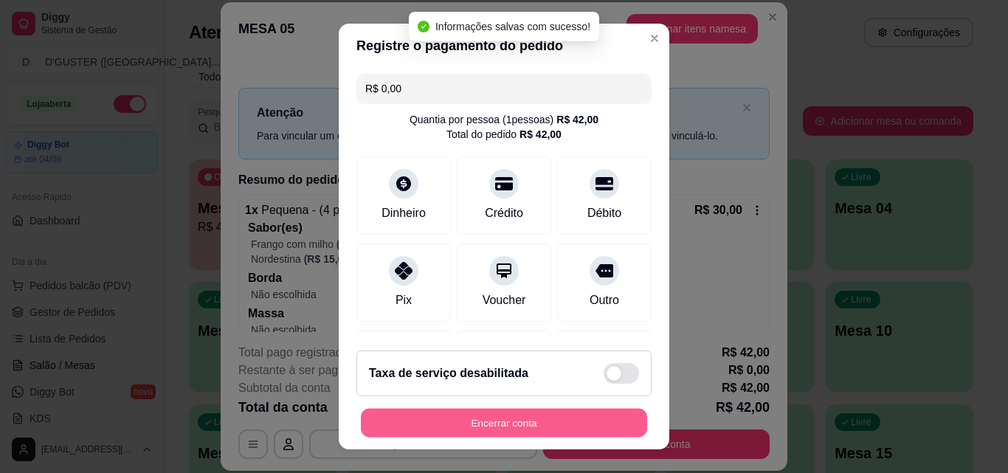
click at [598, 410] on button "Encerrar conta" at bounding box center [504, 423] width 286 height 29
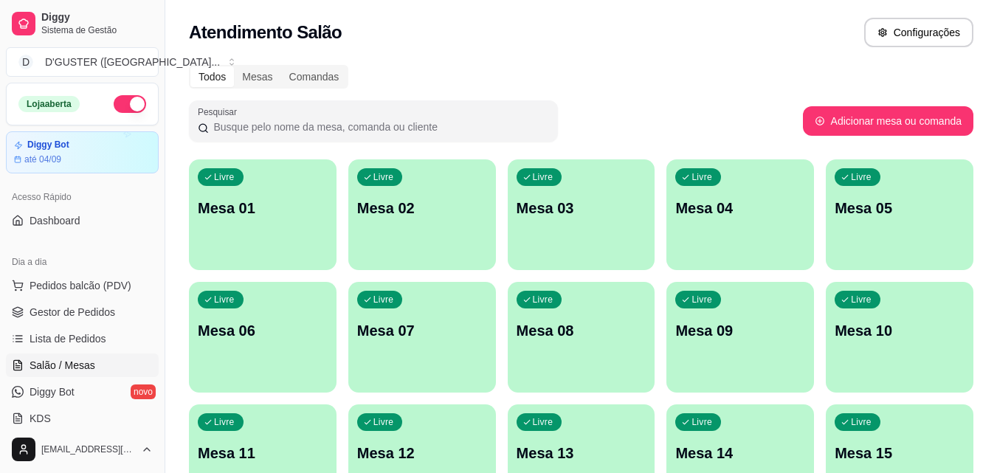
click at [610, 54] on div "Atendimento Salão Configurações" at bounding box center [581, 28] width 832 height 56
click at [63, 310] on span "Gestor de Pedidos" at bounding box center [73, 312] width 86 height 15
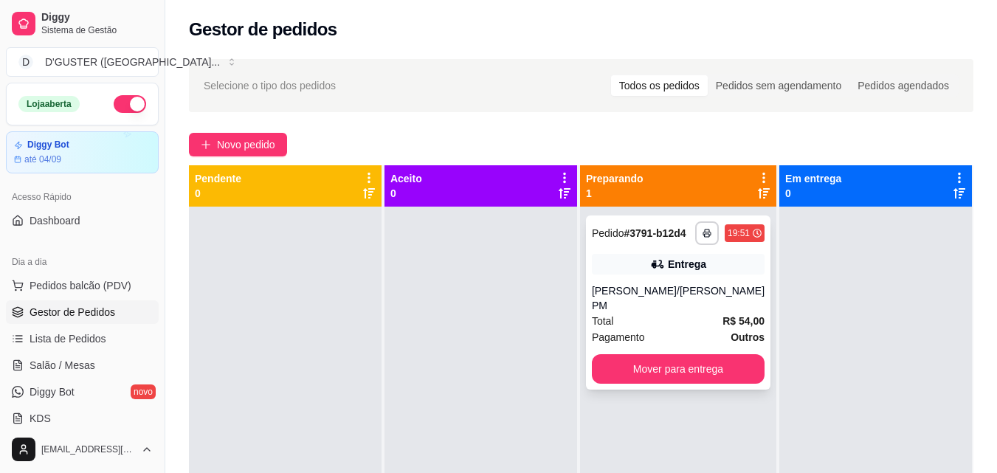
click at [659, 295] on div "[PERSON_NAME]/[PERSON_NAME] PM" at bounding box center [678, 298] width 173 height 30
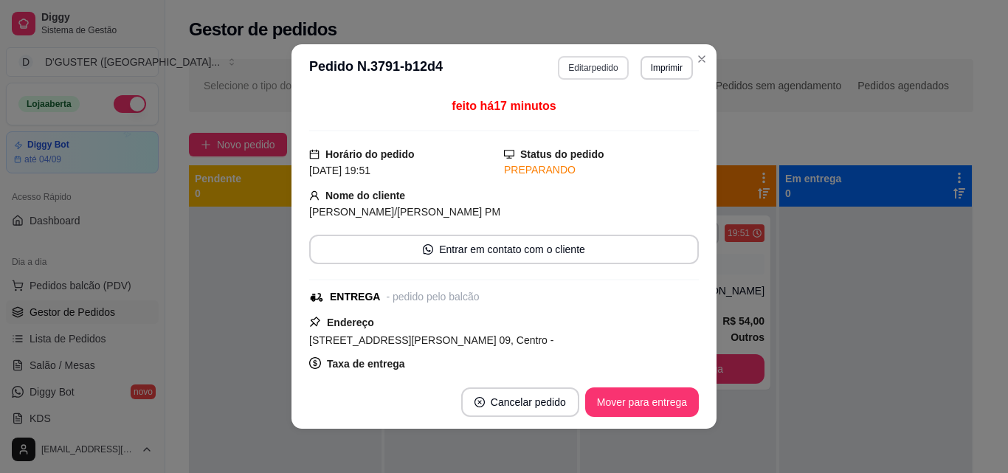
click at [586, 73] on button "Editar pedido" at bounding box center [593, 68] width 70 height 24
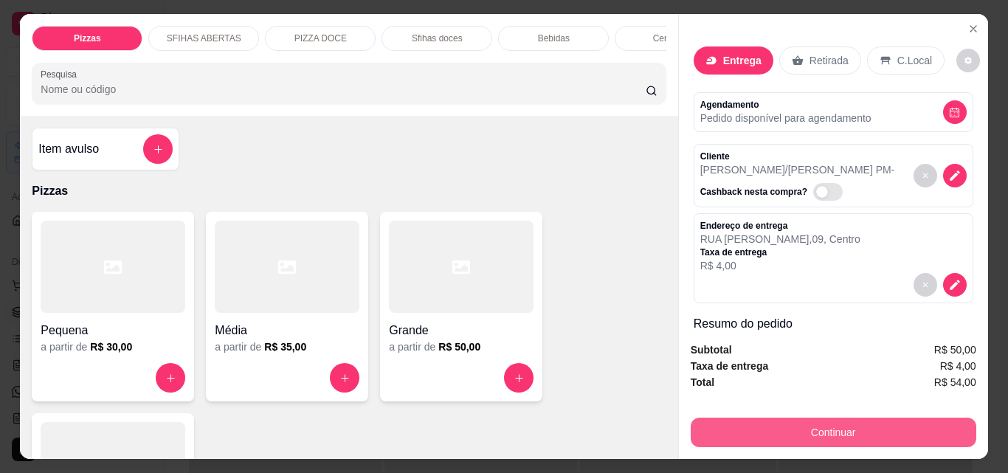
click at [864, 426] on button "Continuar" at bounding box center [834, 433] width 286 height 30
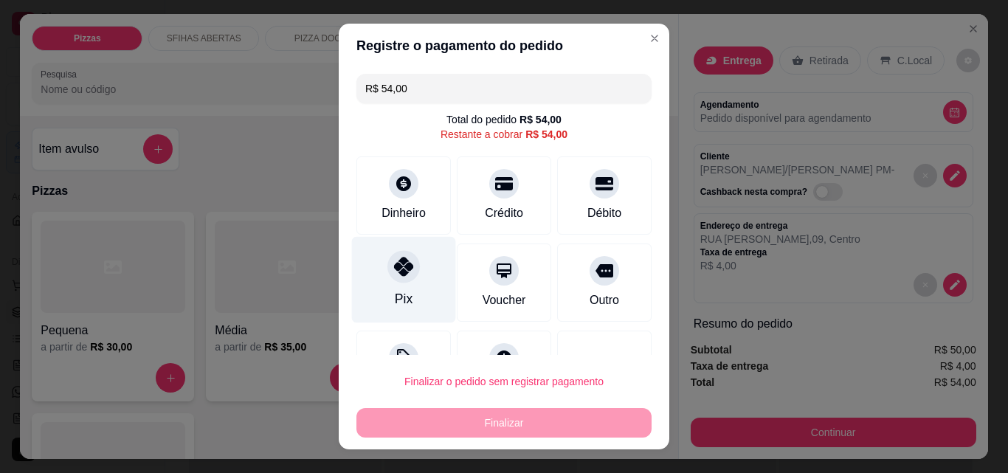
click at [404, 278] on div at bounding box center [403, 266] width 32 height 32
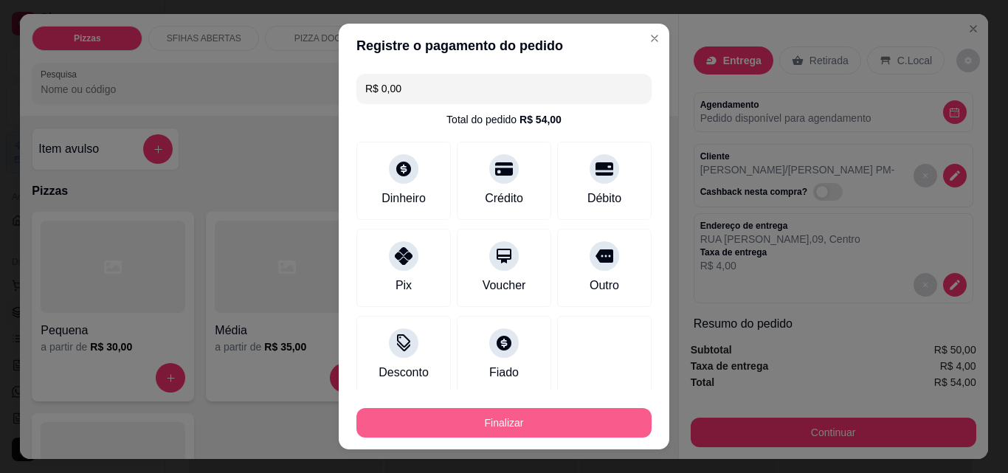
click at [531, 417] on button "Finalizar" at bounding box center [503, 423] width 295 height 30
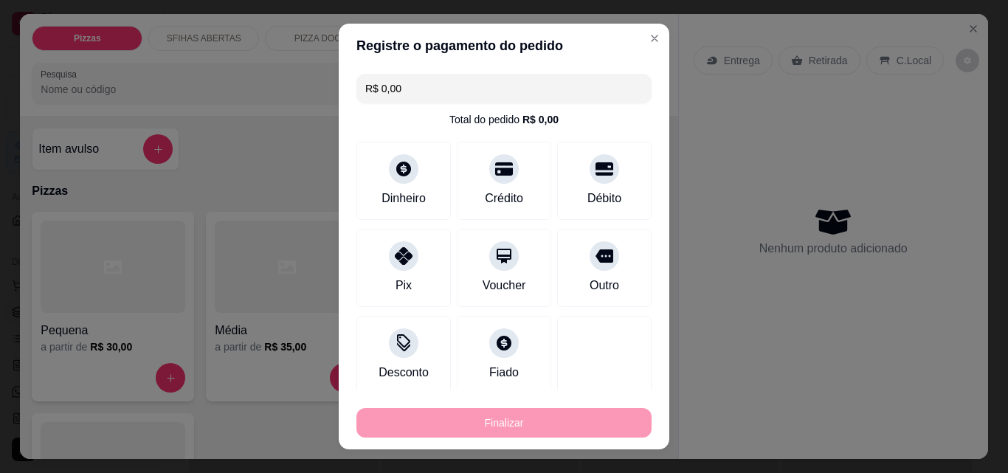
type input "-R$ 54,00"
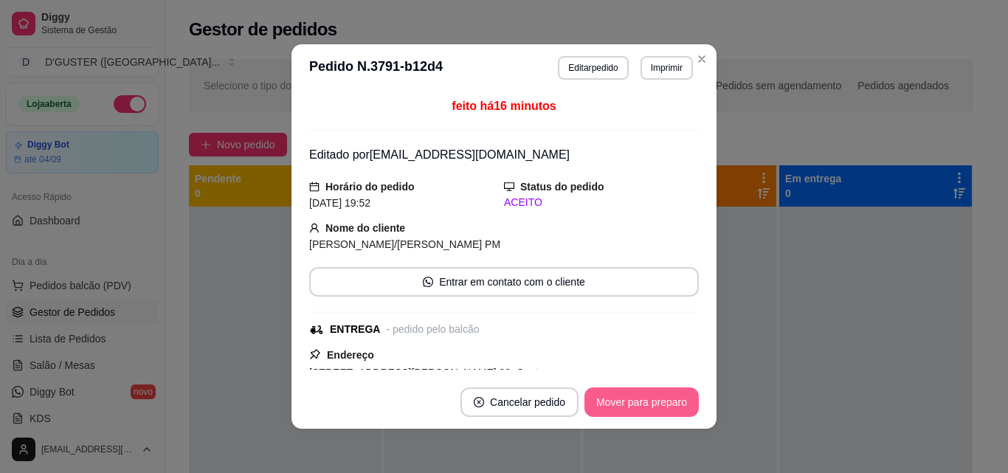
click at [653, 395] on button "Mover para preparo" at bounding box center [641, 402] width 114 height 30
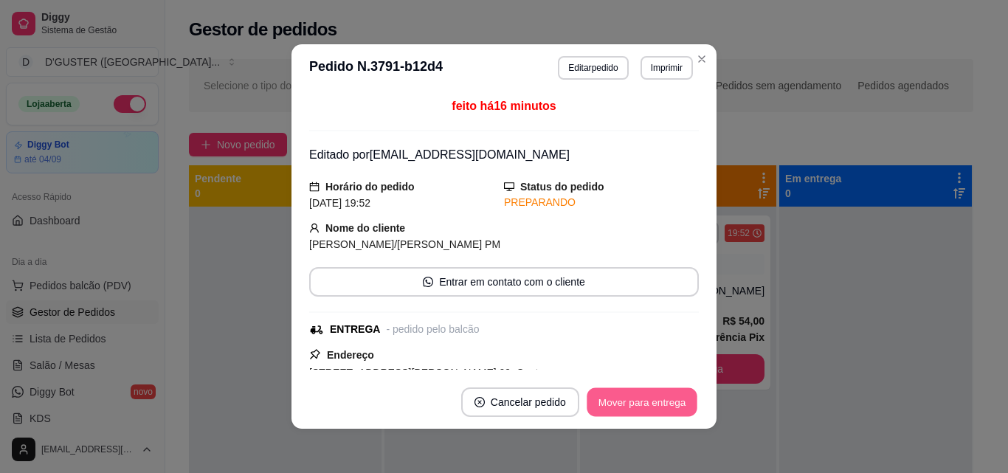
click at [660, 398] on button "Mover para entrega" at bounding box center [642, 402] width 111 height 29
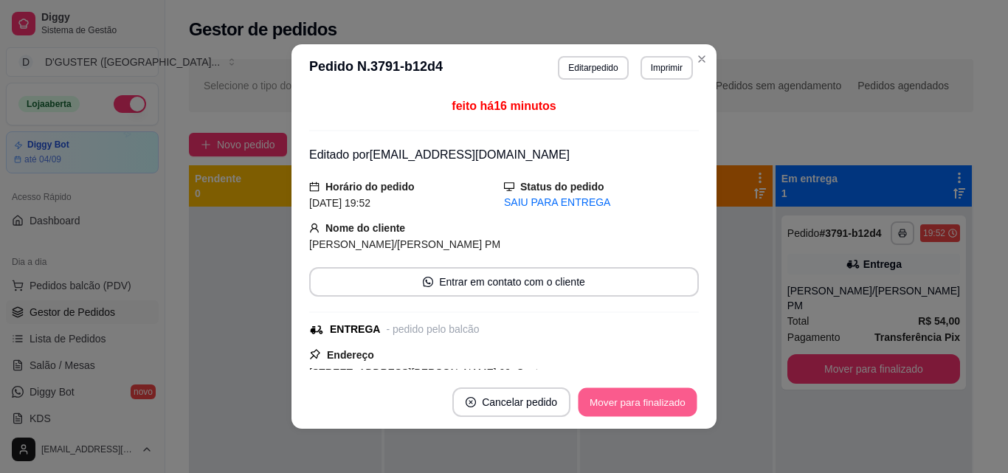
click at [662, 398] on button "Mover para finalizado" at bounding box center [637, 402] width 119 height 29
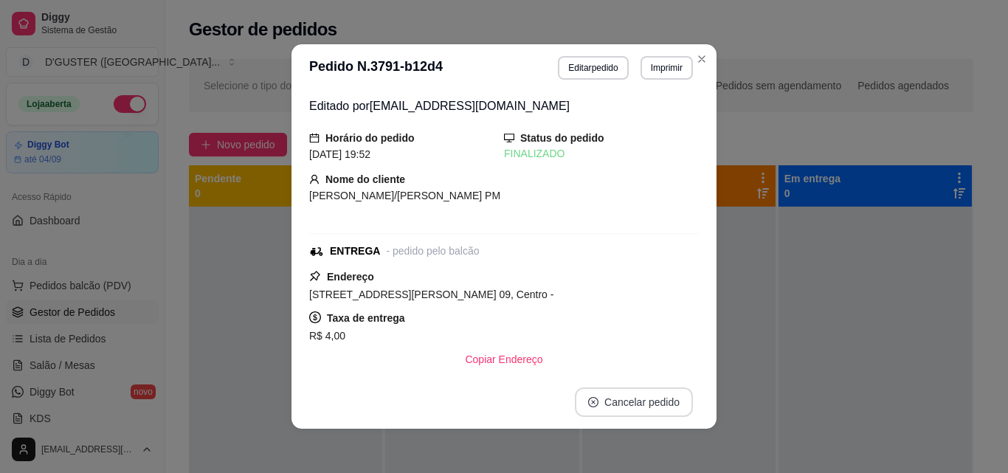
click at [667, 401] on button "Cancelar pedido" at bounding box center [634, 402] width 118 height 30
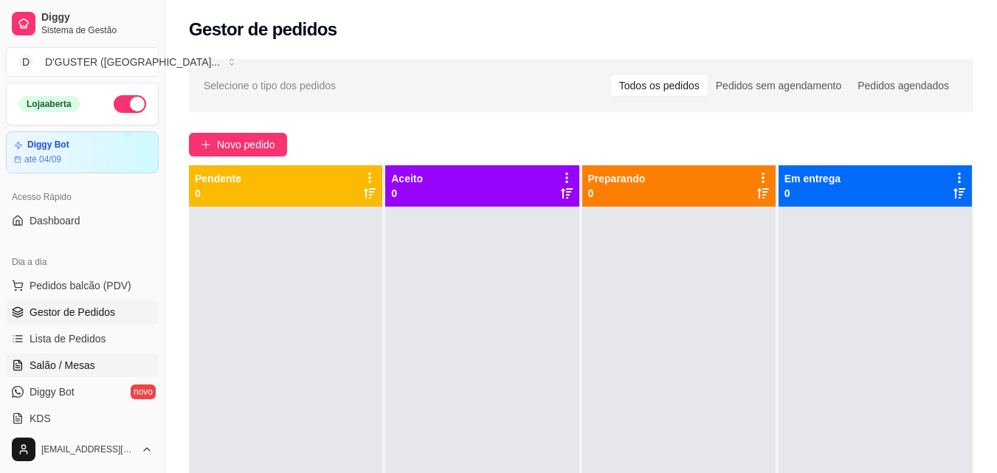
click at [87, 356] on link "Salão / Mesas" at bounding box center [82, 365] width 153 height 24
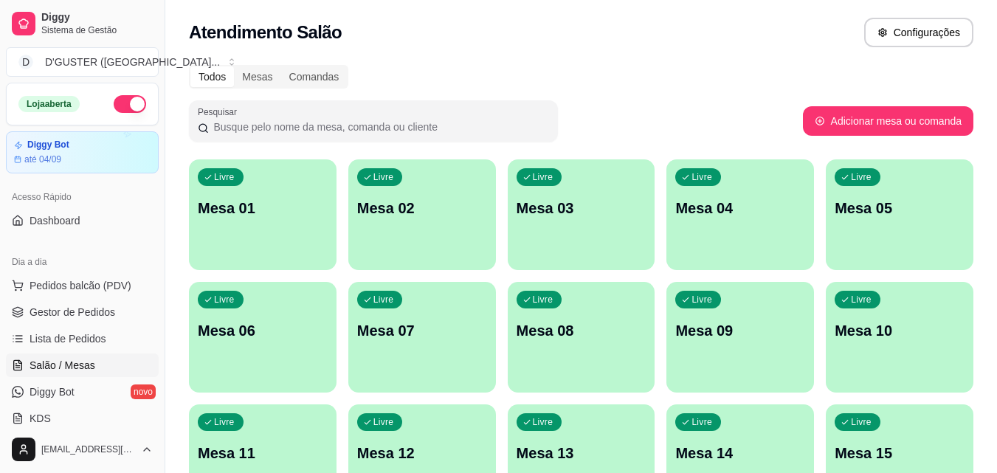
click at [767, 220] on div "Livre Mesa 04" at bounding box center [740, 205] width 148 height 93
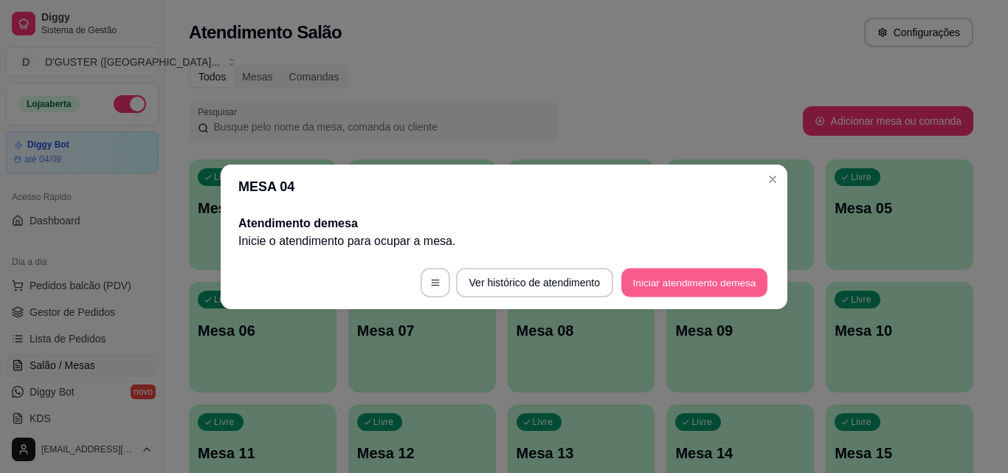
click at [705, 282] on button "Iniciar atendimento de mesa" at bounding box center [694, 282] width 146 height 29
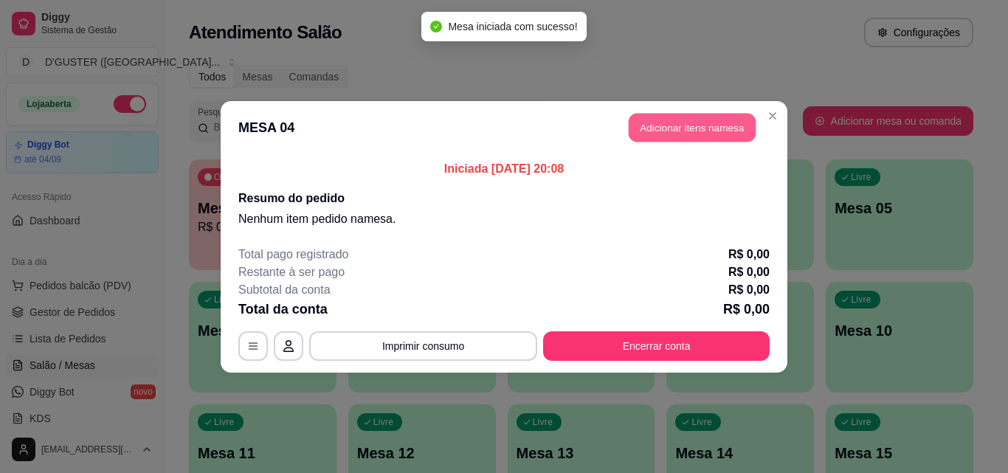
click at [708, 132] on button "Adicionar itens na mesa" at bounding box center [692, 127] width 127 height 29
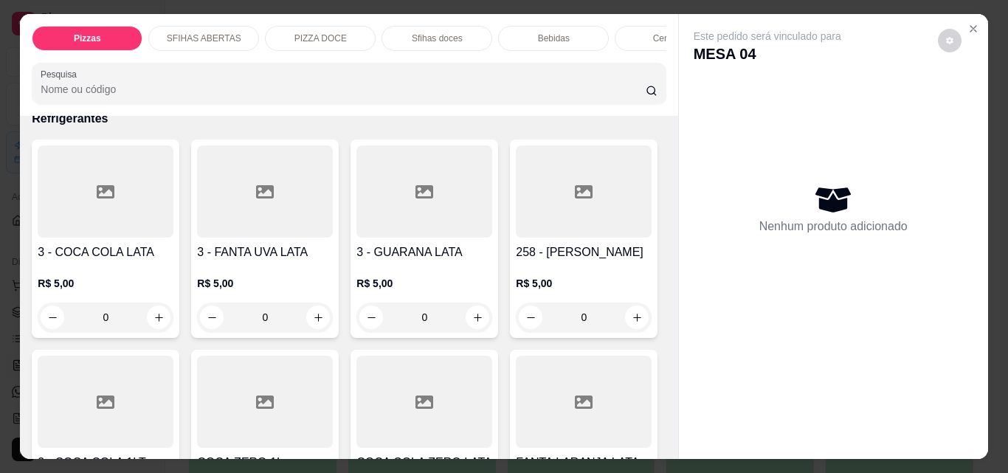
scroll to position [4280, 0]
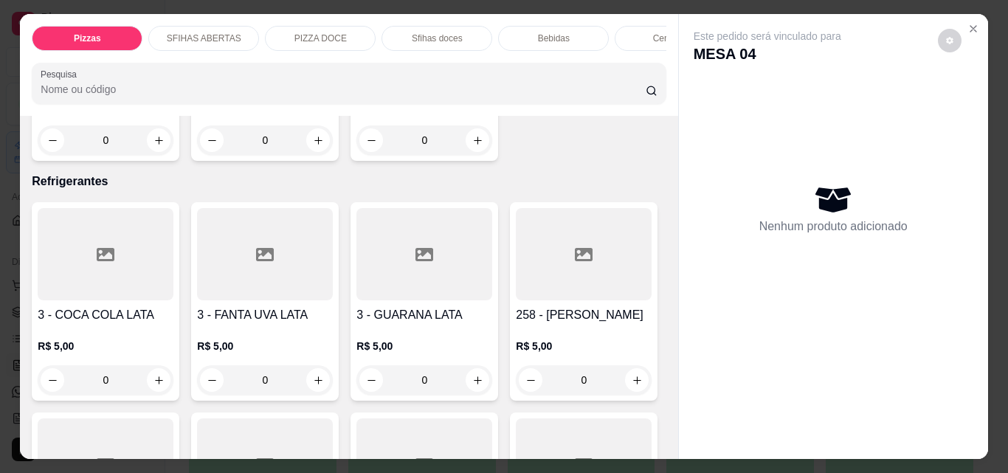
type input "1"
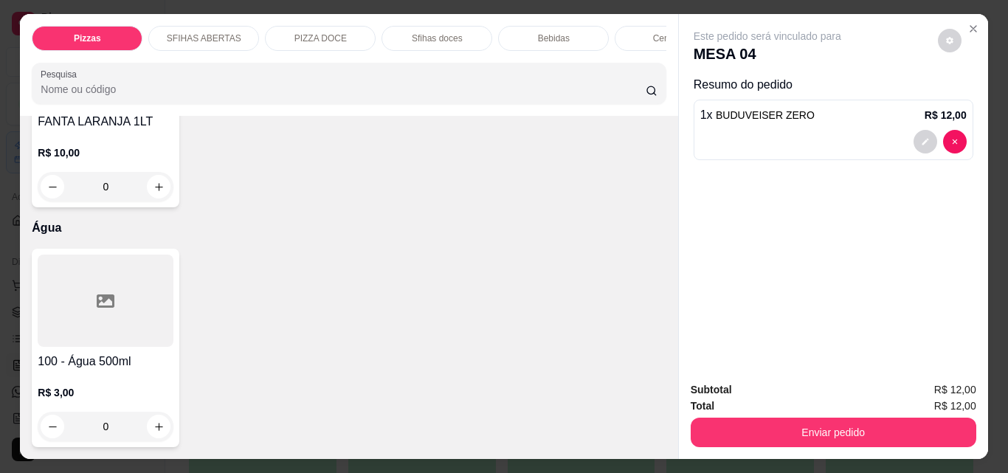
scroll to position [5092, 0]
type input "1"
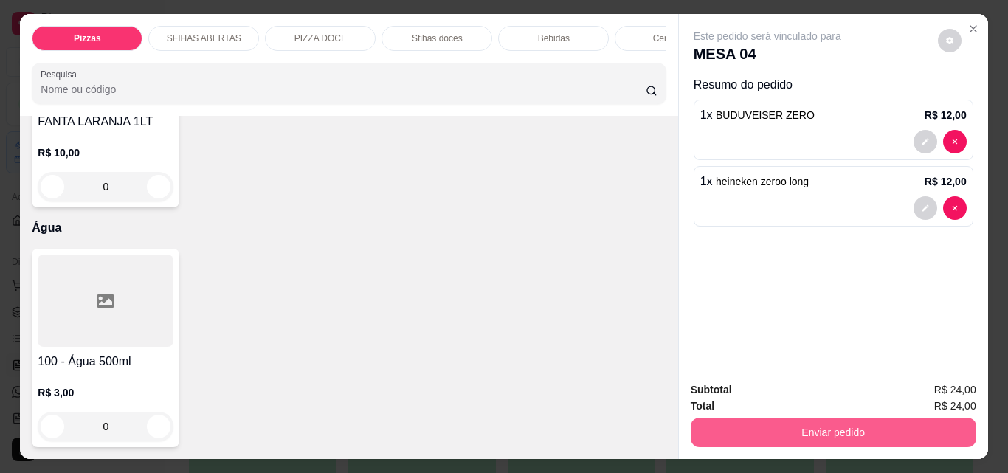
click at [774, 428] on button "Enviar pedido" at bounding box center [834, 433] width 286 height 30
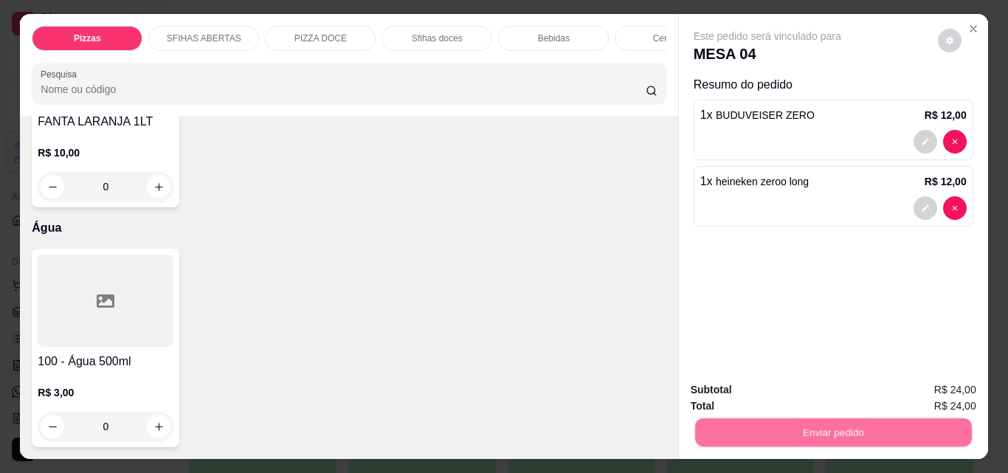
click at [759, 390] on button "Não registrar e enviar pedido" at bounding box center [784, 390] width 153 height 28
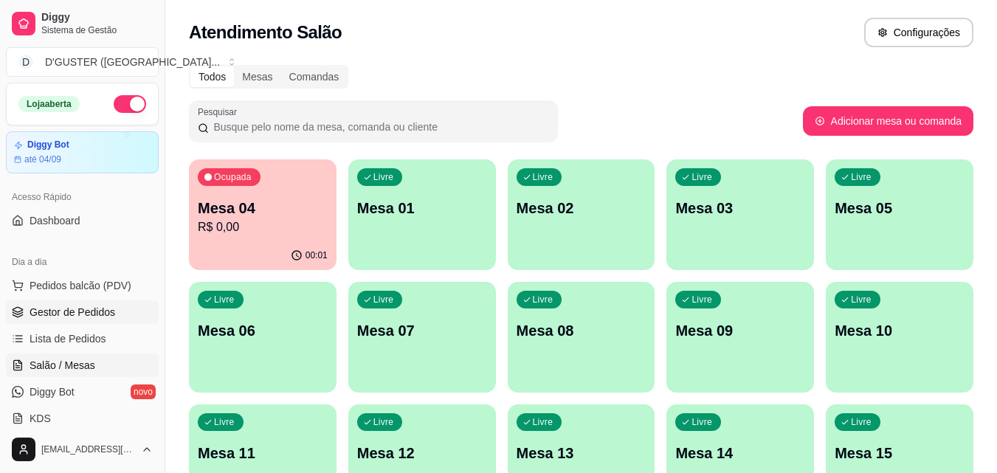
click at [98, 322] on link "Gestor de Pedidos" at bounding box center [82, 312] width 153 height 24
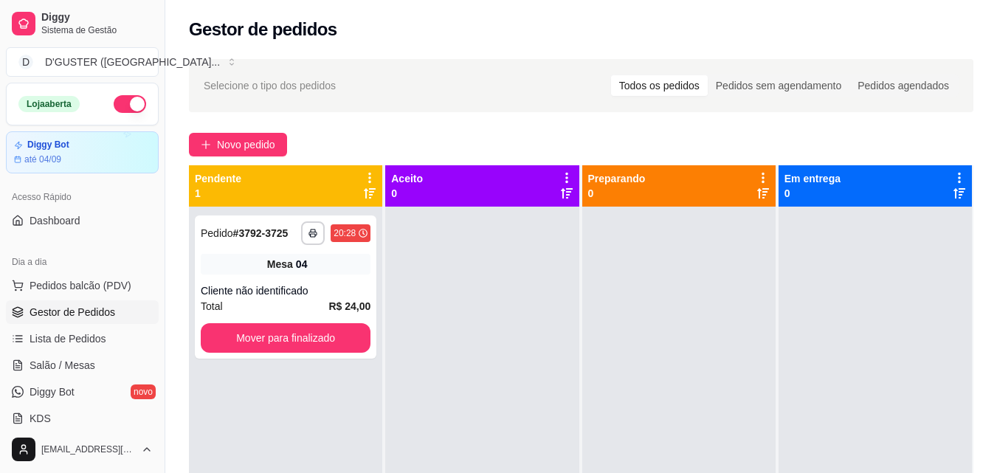
click at [6, 300] on link "Gestor de Pedidos" at bounding box center [82, 312] width 153 height 24
click at [89, 365] on span "Salão / Mesas" at bounding box center [63, 365] width 66 height 15
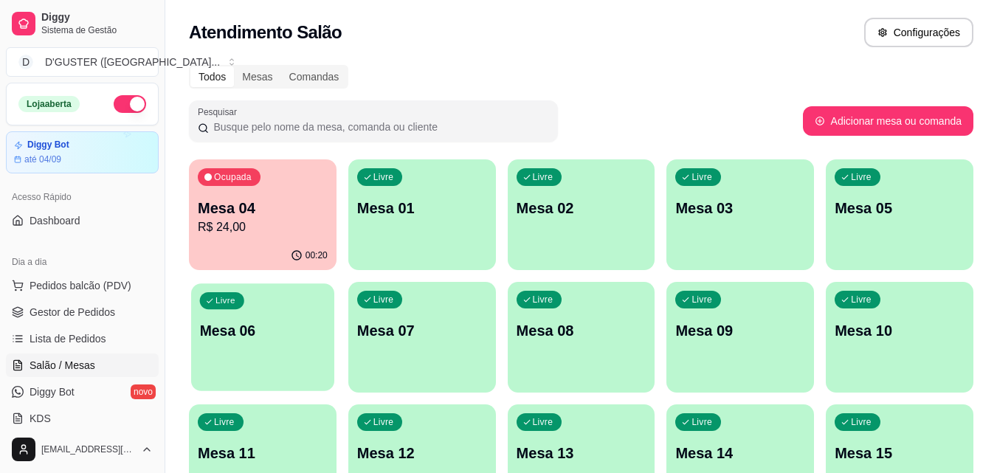
click at [273, 328] on p "Mesa 06" at bounding box center [263, 331] width 126 height 20
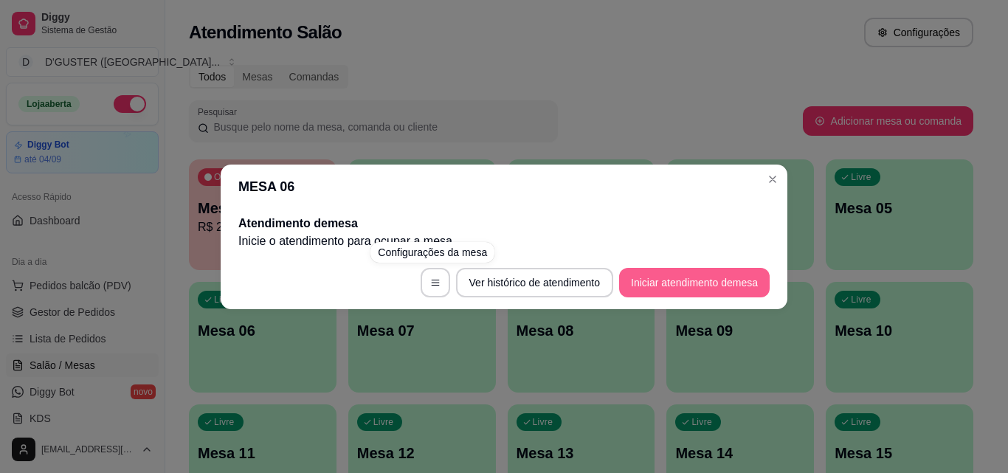
click at [680, 276] on button "Iniciar atendimento de mesa" at bounding box center [694, 283] width 151 height 30
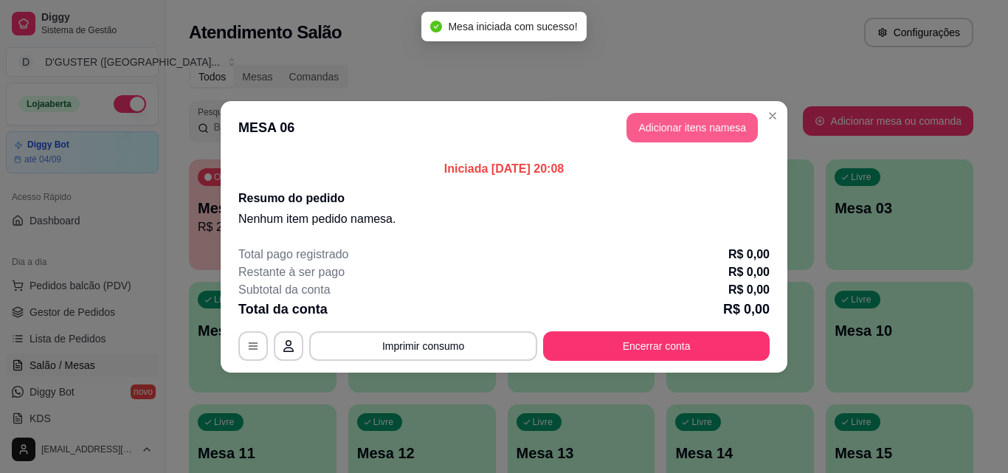
click at [700, 131] on button "Adicionar itens na mesa" at bounding box center [691, 128] width 131 height 30
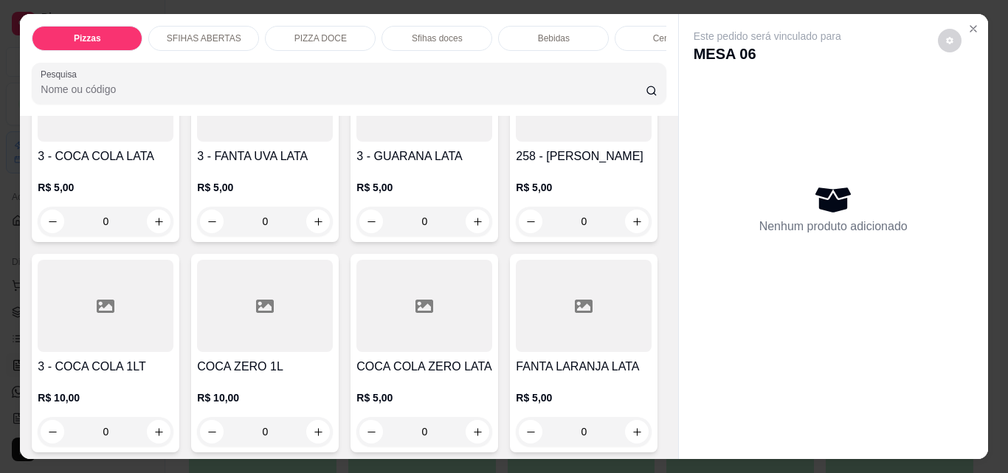
scroll to position [4501, 0]
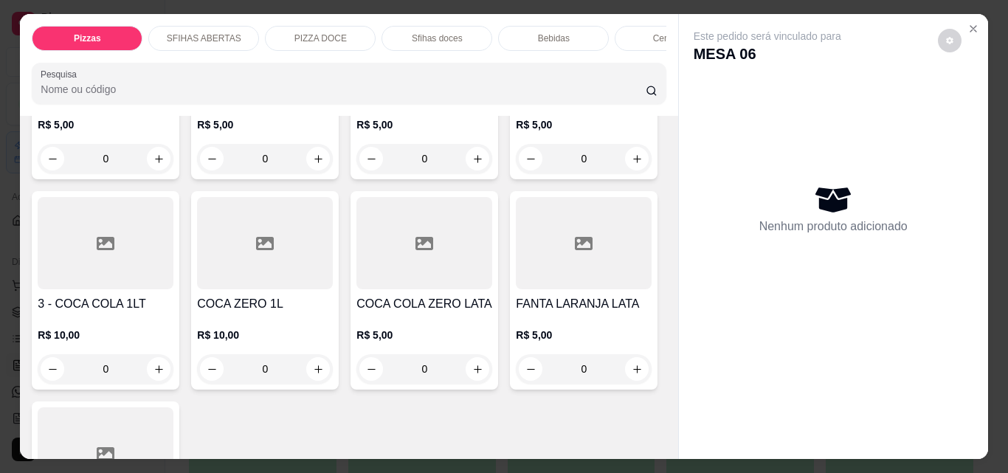
type input "1"
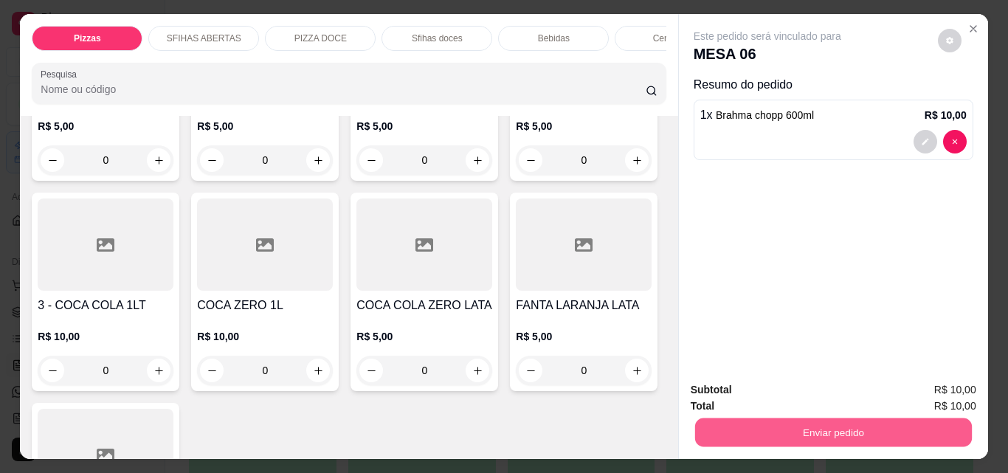
click at [733, 426] on button "Enviar pedido" at bounding box center [832, 432] width 277 height 29
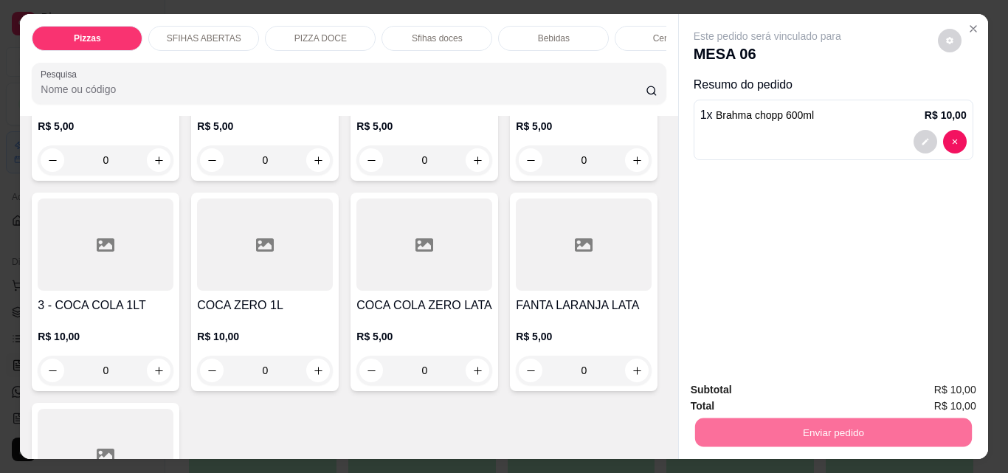
click at [765, 393] on button "Não registrar e enviar pedido" at bounding box center [784, 389] width 149 height 27
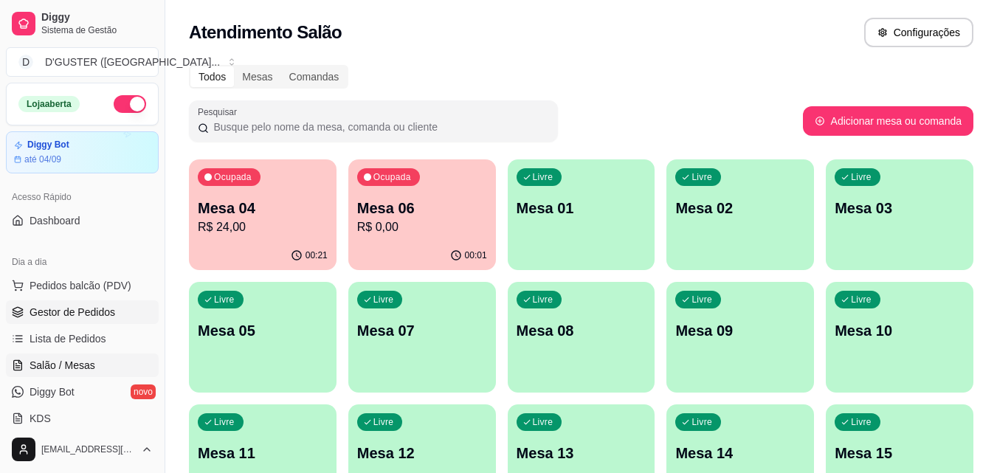
click at [115, 313] on link "Gestor de Pedidos" at bounding box center [82, 312] width 153 height 24
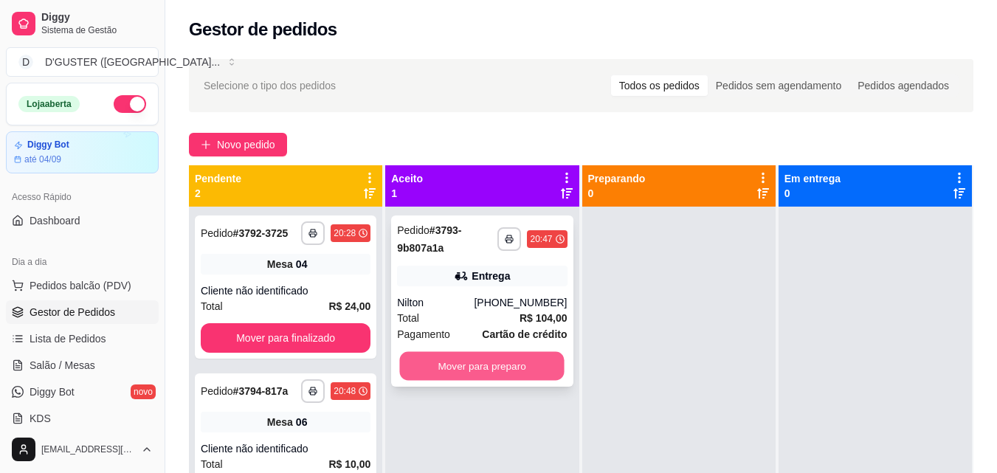
click at [486, 377] on button "Mover para preparo" at bounding box center [482, 366] width 165 height 29
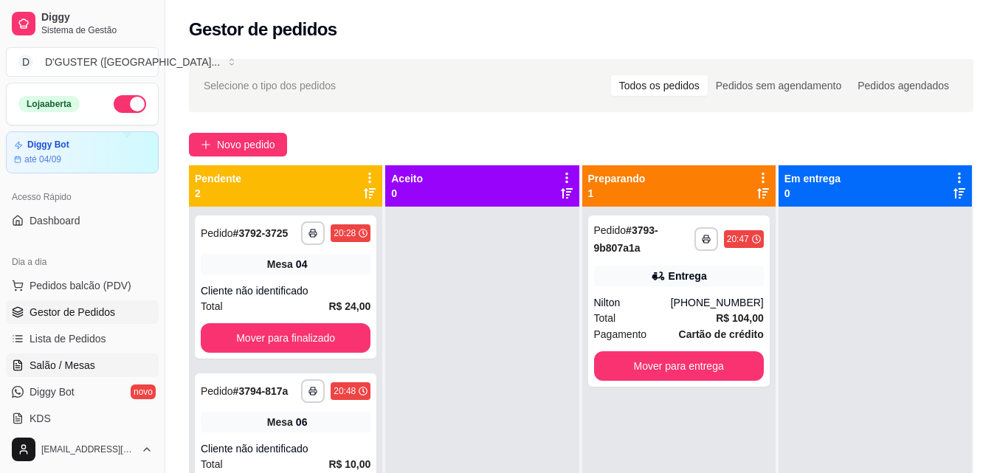
click at [83, 373] on link "Salão / Mesas" at bounding box center [82, 365] width 153 height 24
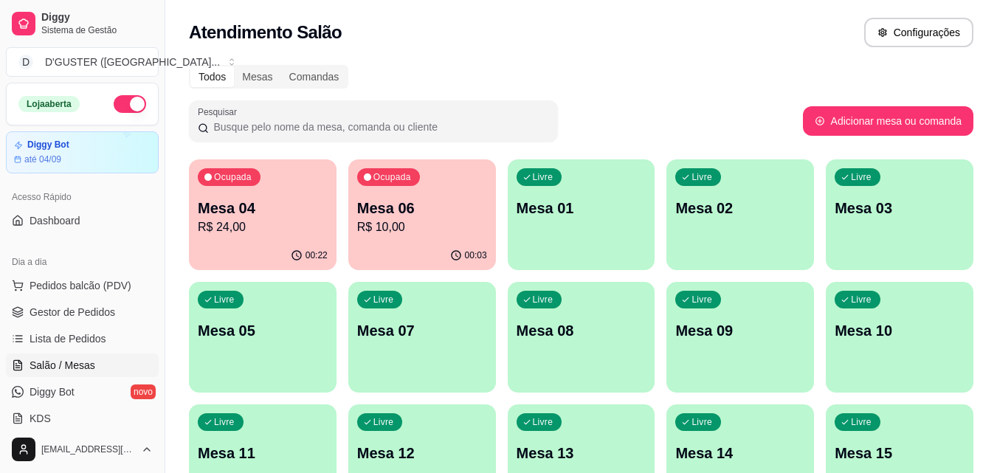
click at [607, 223] on div "Livre Mesa 01" at bounding box center [581, 206] width 143 height 90
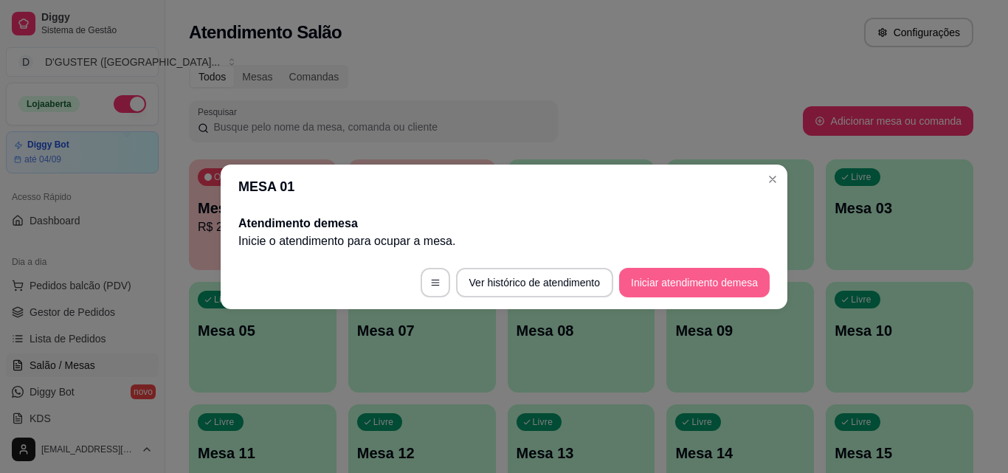
click at [716, 277] on button "Iniciar atendimento de mesa" at bounding box center [694, 283] width 151 height 30
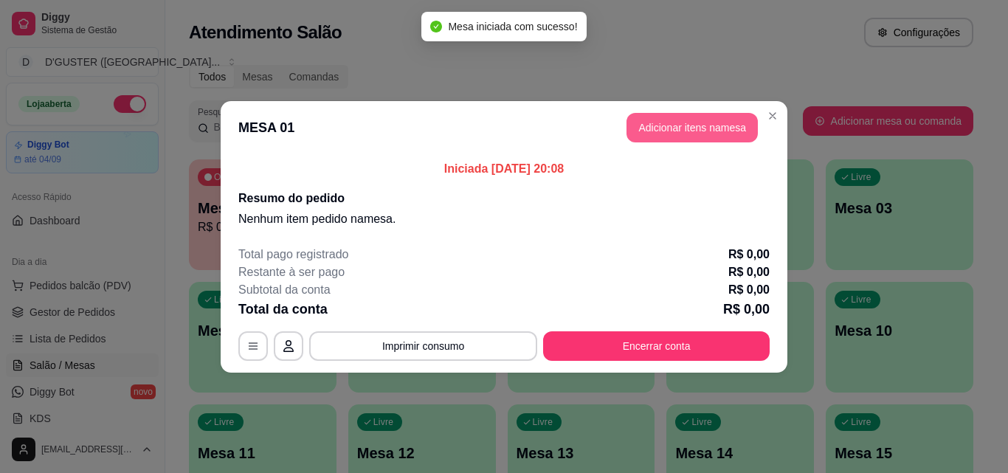
click at [700, 134] on button "Adicionar itens na mesa" at bounding box center [691, 128] width 131 height 30
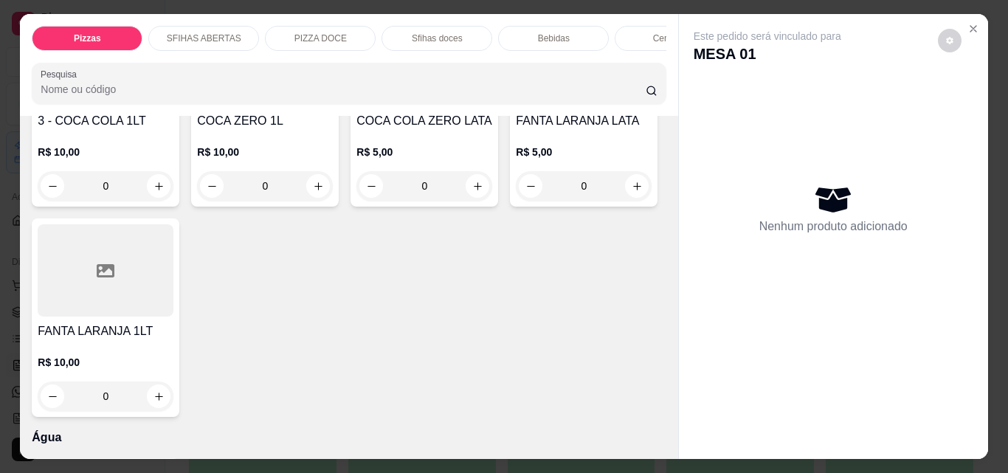
scroll to position [4648, 0]
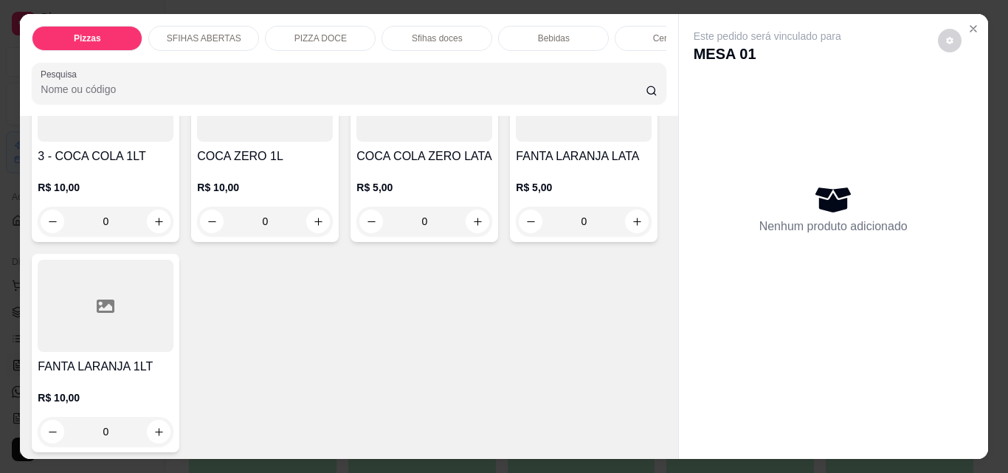
type input "1"
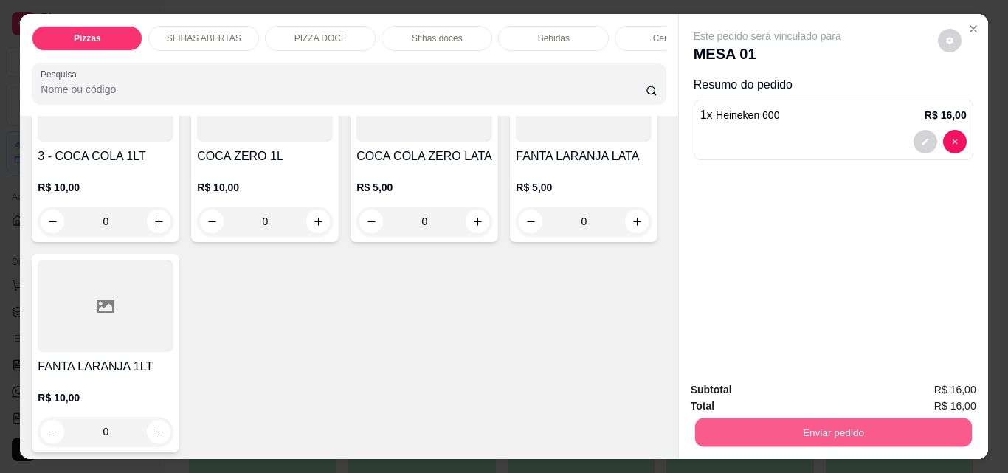
click at [810, 429] on button "Enviar pedido" at bounding box center [832, 432] width 277 height 29
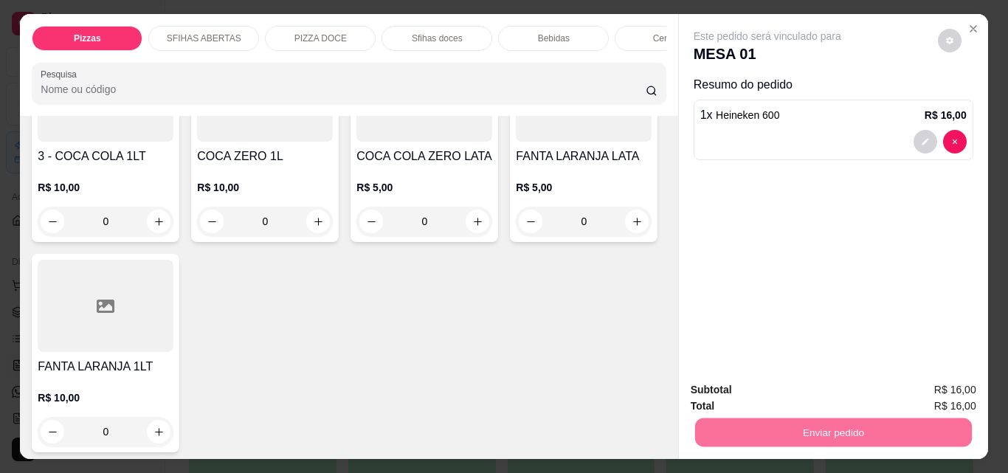
click at [768, 383] on button "Não registrar e enviar pedido" at bounding box center [784, 390] width 153 height 28
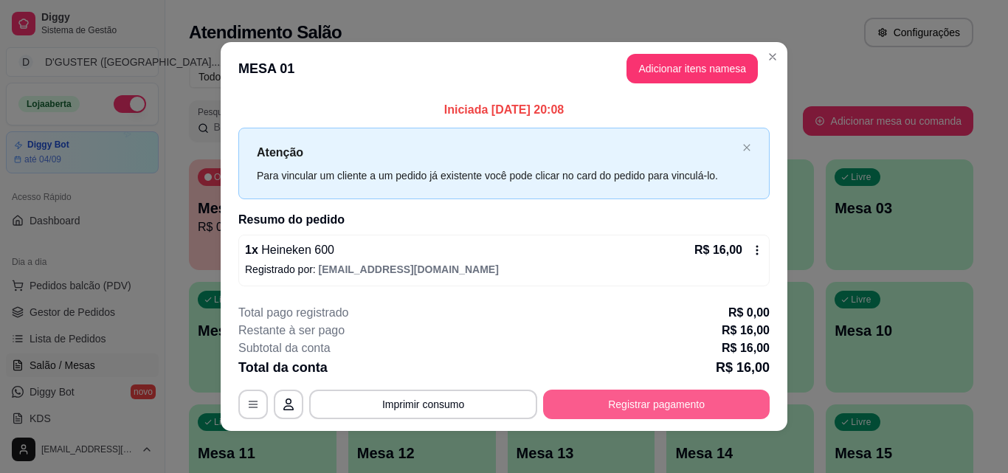
click at [657, 406] on button "Registrar pagamento" at bounding box center [656, 405] width 227 height 30
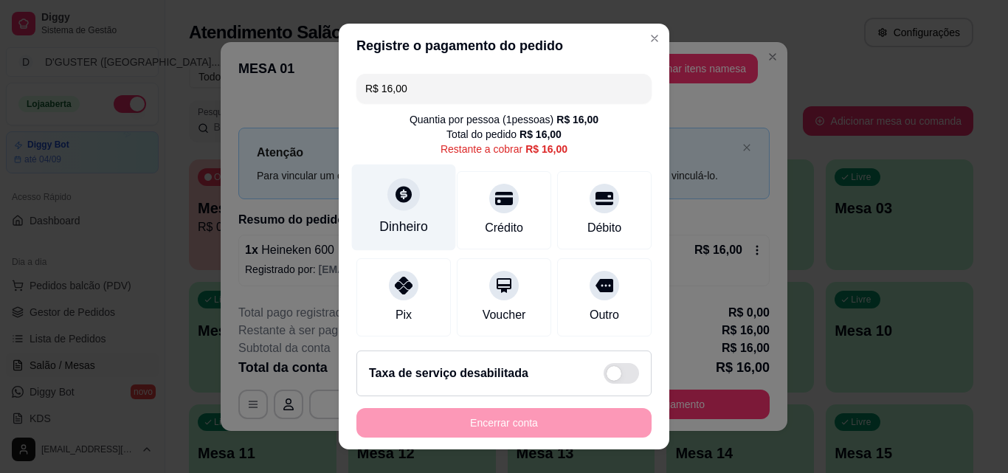
click at [387, 213] on div "Dinheiro" at bounding box center [404, 208] width 104 height 86
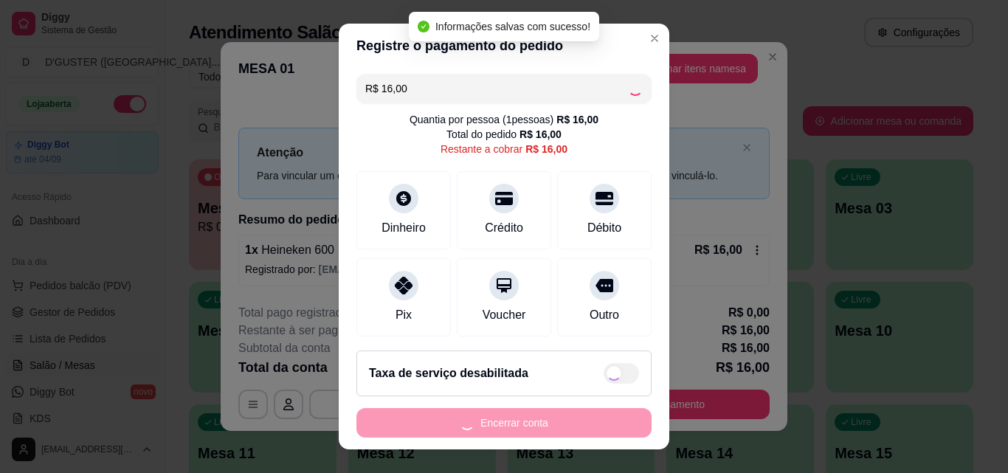
type input "R$ 0,00"
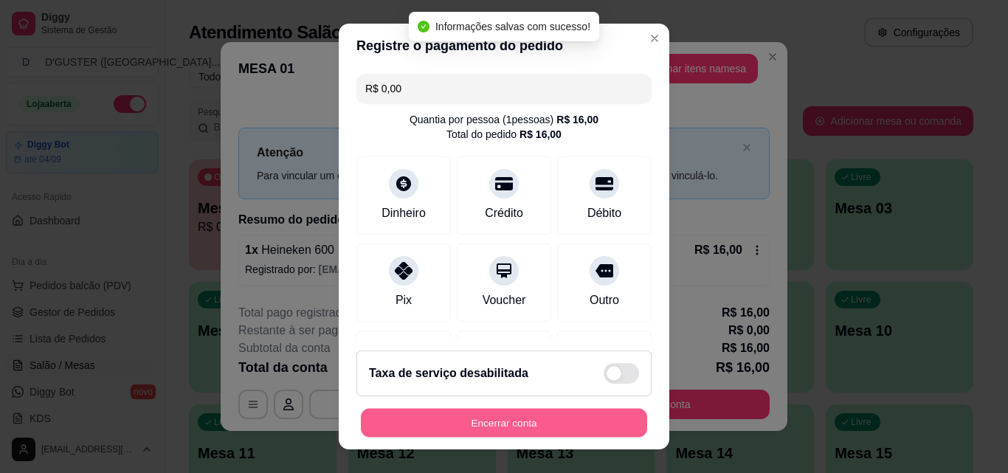
click at [598, 421] on button "Encerrar conta" at bounding box center [504, 423] width 286 height 29
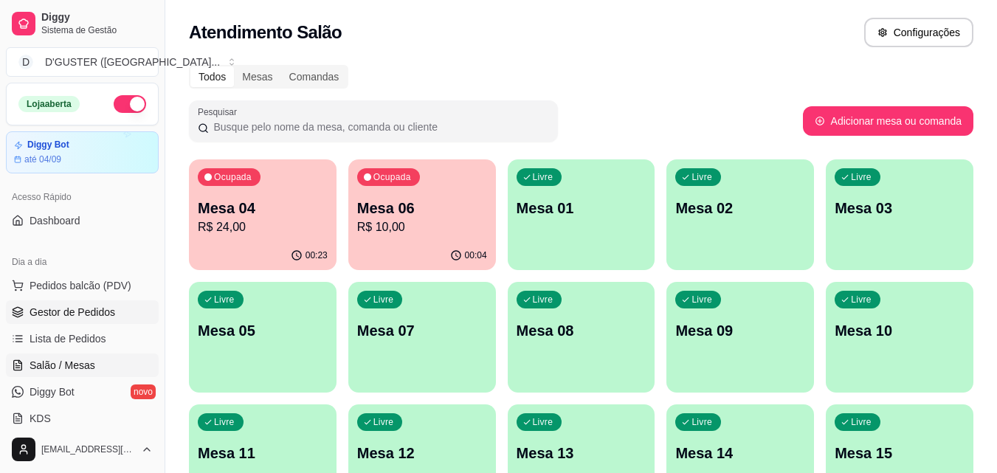
click at [108, 302] on link "Gestor de Pedidos" at bounding box center [82, 312] width 153 height 24
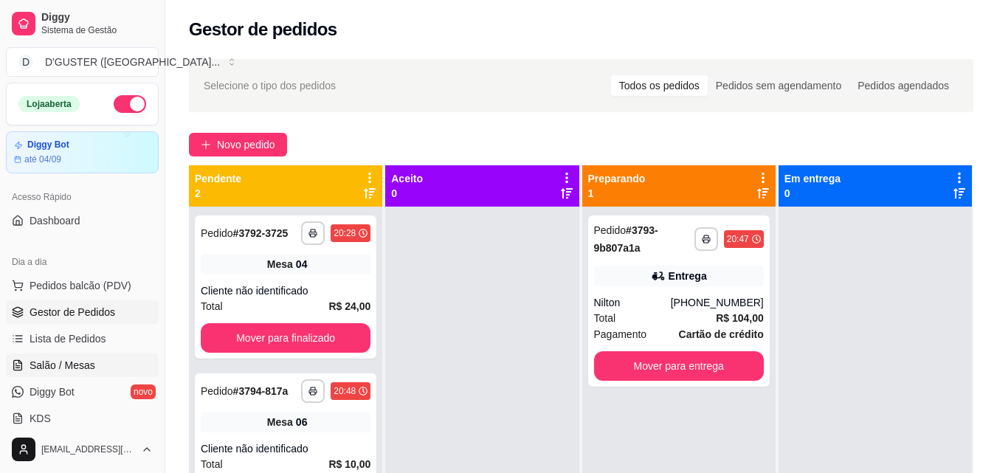
click at [68, 361] on span "Salão / Mesas" at bounding box center [63, 365] width 66 height 15
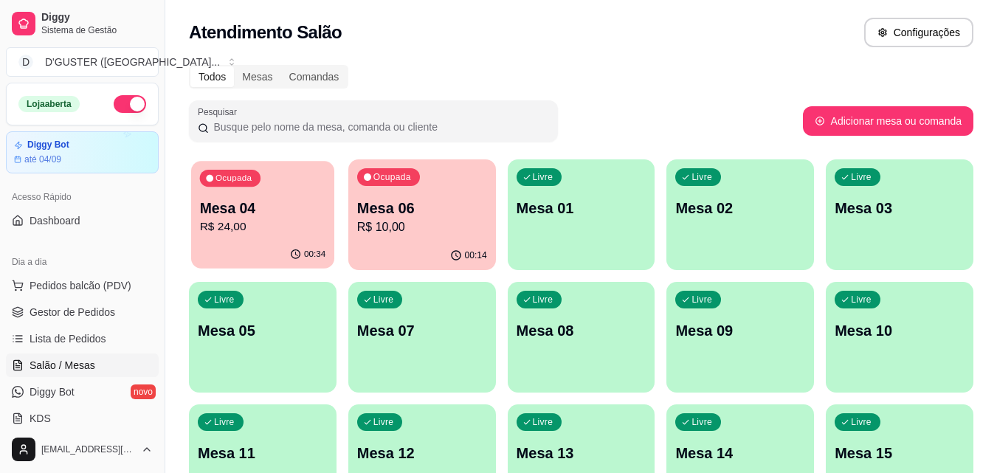
click at [277, 230] on p "R$ 24,00" at bounding box center [263, 226] width 126 height 17
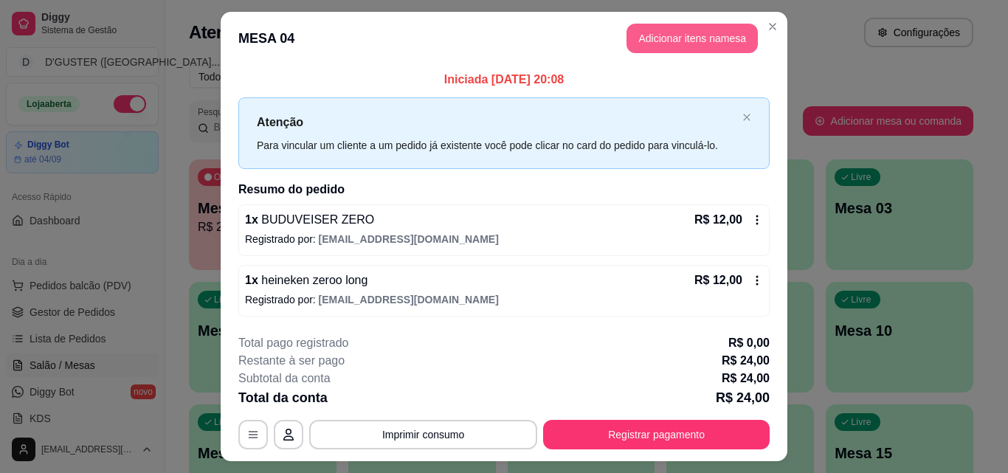
click at [669, 34] on button "Adicionar itens na mesa" at bounding box center [691, 39] width 131 height 30
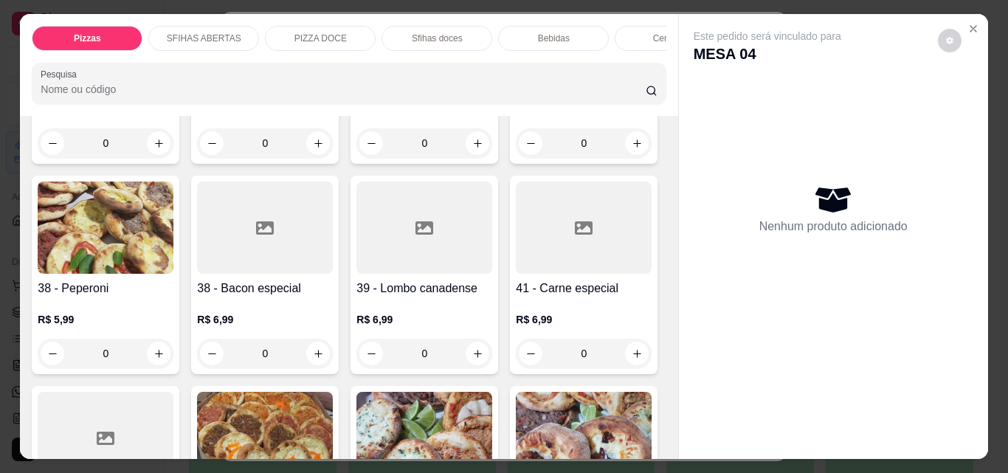
scroll to position [1328, 0]
click at [155, 148] on icon "increase-product-quantity" at bounding box center [158, 142] width 11 height 11
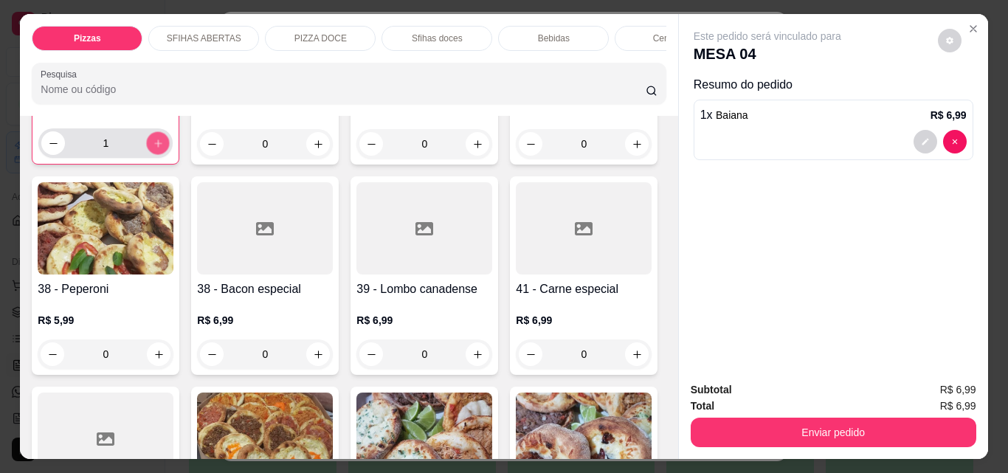
click at [155, 149] on icon "increase-product-quantity" at bounding box center [158, 143] width 11 height 11
type input "2"
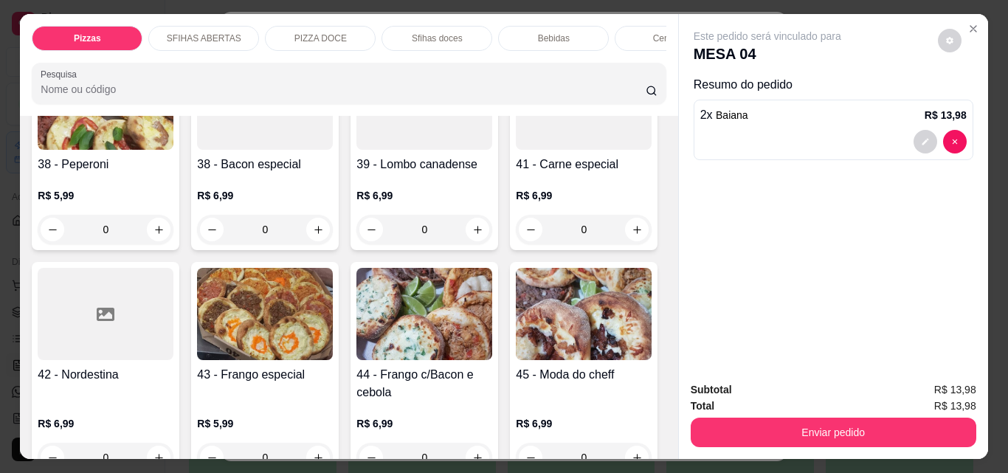
scroll to position [1402, 0]
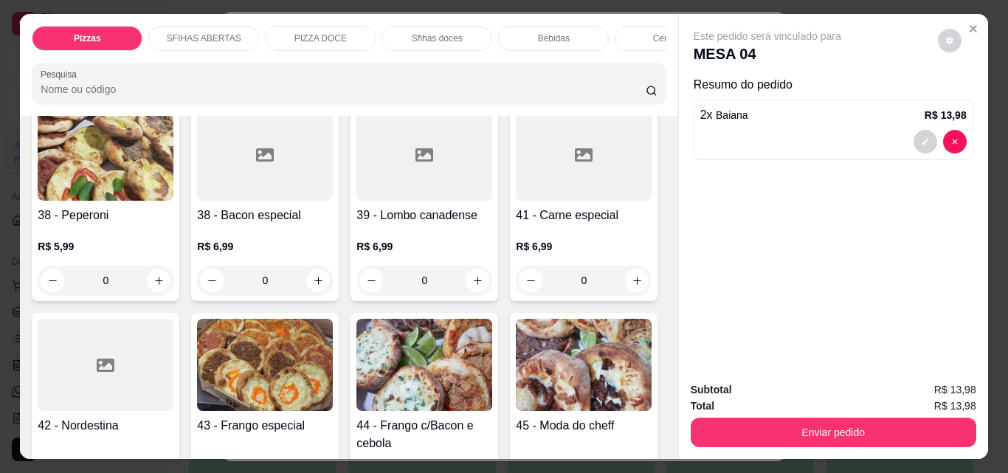
click at [313, 76] on icon "increase-product-quantity" at bounding box center [318, 70] width 11 height 11
click at [314, 73] on icon "increase-product-quantity" at bounding box center [317, 69] width 7 height 7
type input "2"
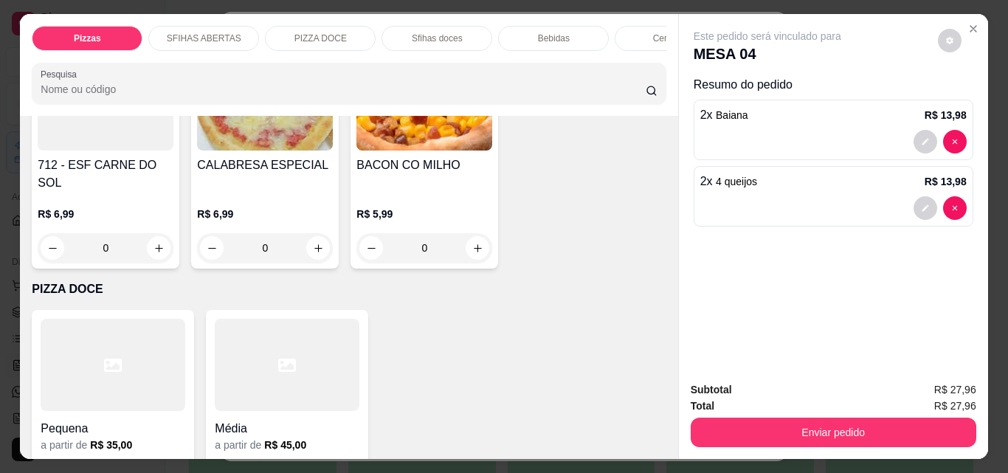
scroll to position [1771, 0]
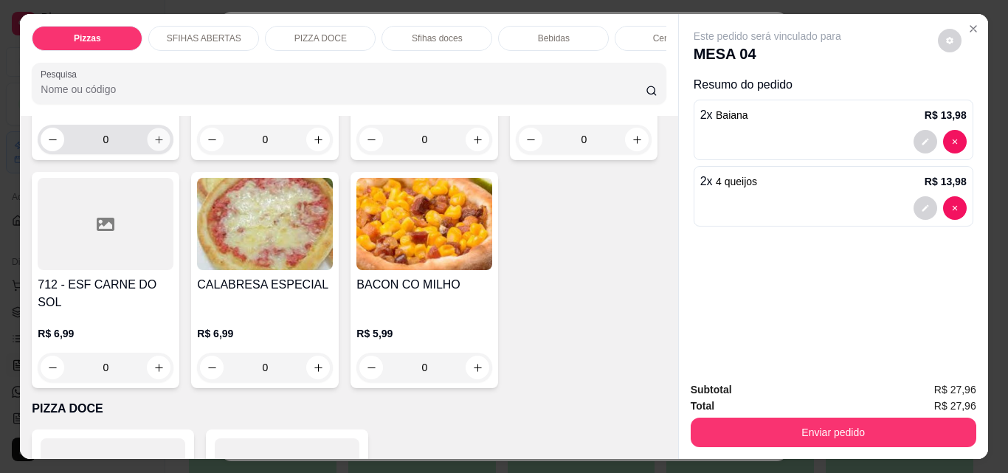
click at [170, 151] on button "increase-product-quantity" at bounding box center [159, 139] width 23 height 23
click at [170, 151] on button "increase-product-quantity" at bounding box center [158, 139] width 24 height 24
type input "2"
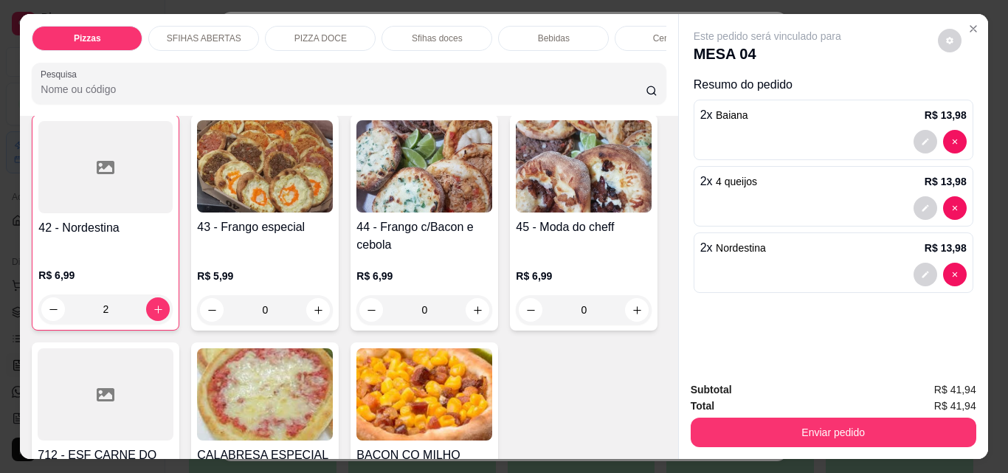
scroll to position [1549, 0]
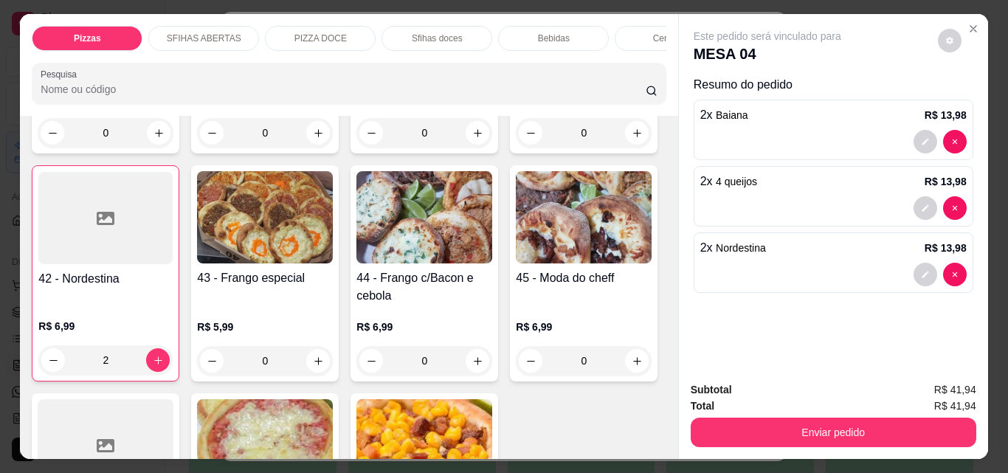
type input "2"
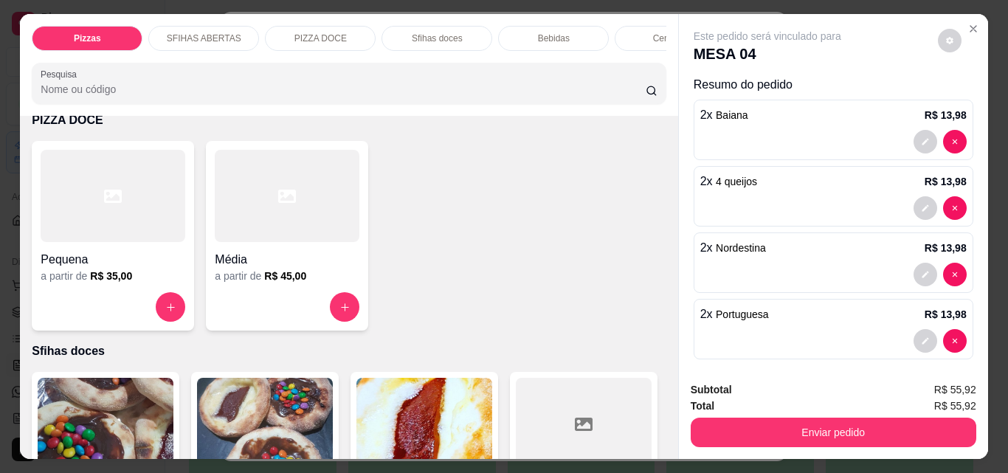
scroll to position [2066, 0]
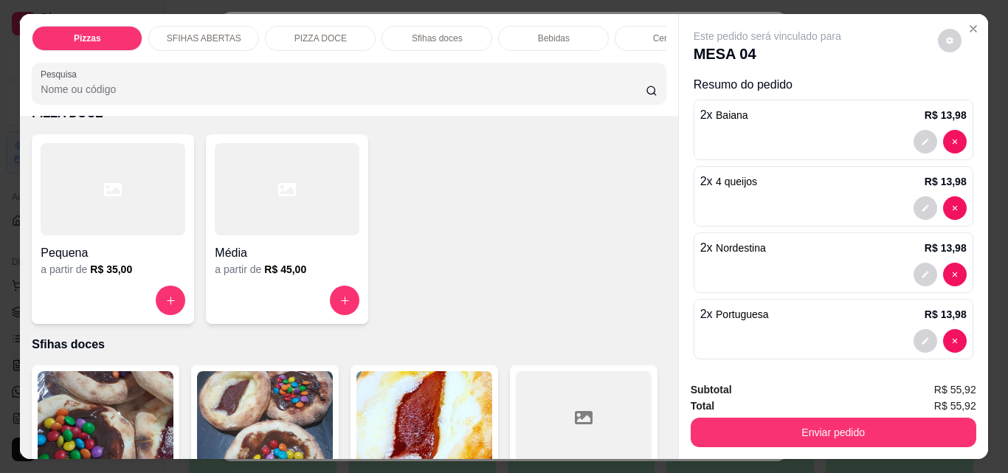
type input "2"
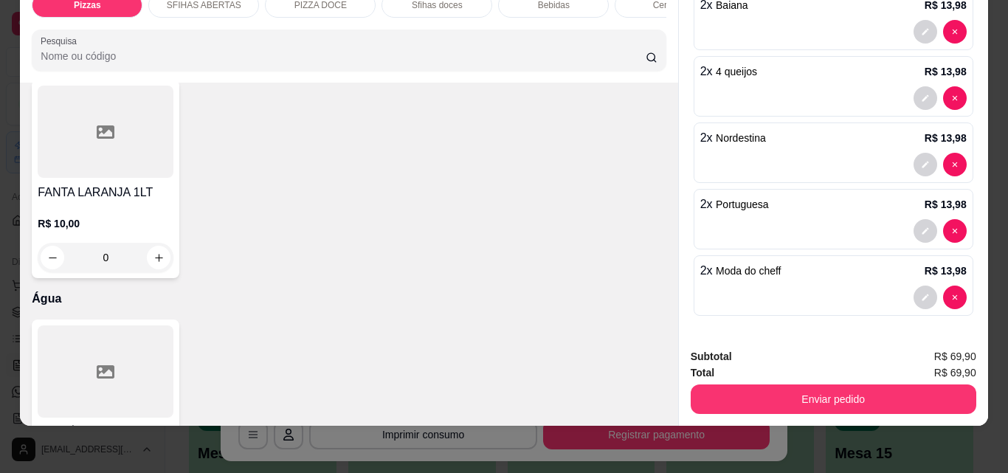
scroll to position [5017, 0]
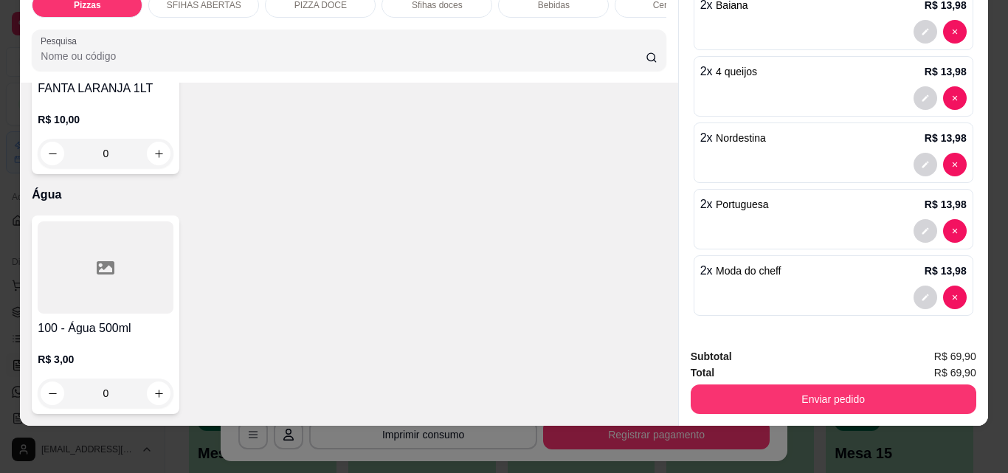
type input "1"
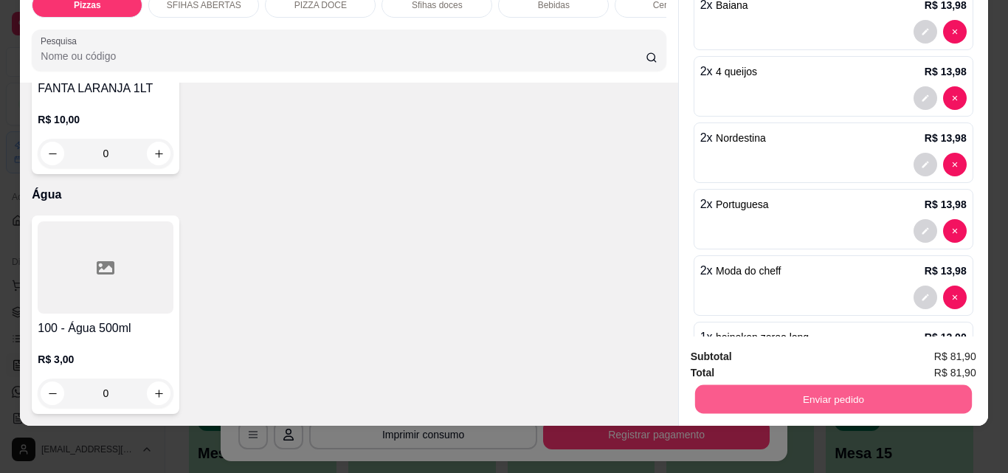
click at [770, 384] on button "Enviar pedido" at bounding box center [832, 398] width 277 height 29
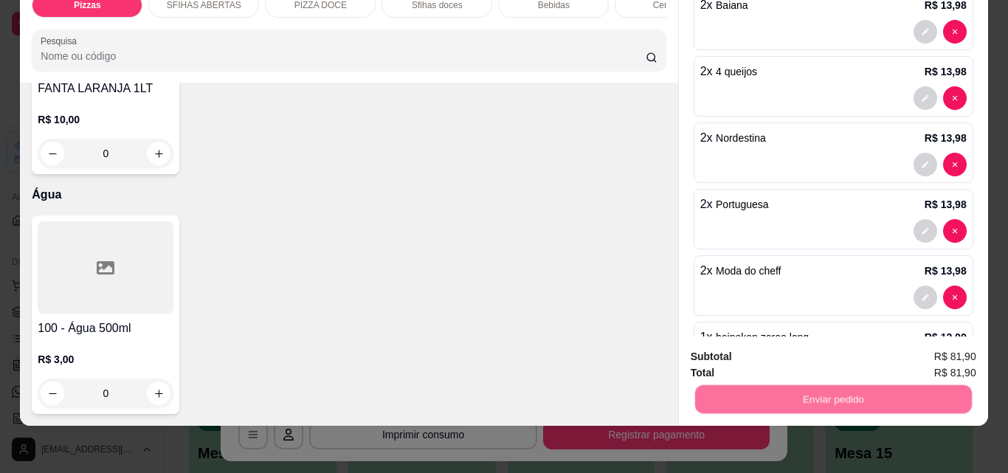
click at [761, 347] on button "Não registrar e enviar pedido" at bounding box center [784, 352] width 153 height 28
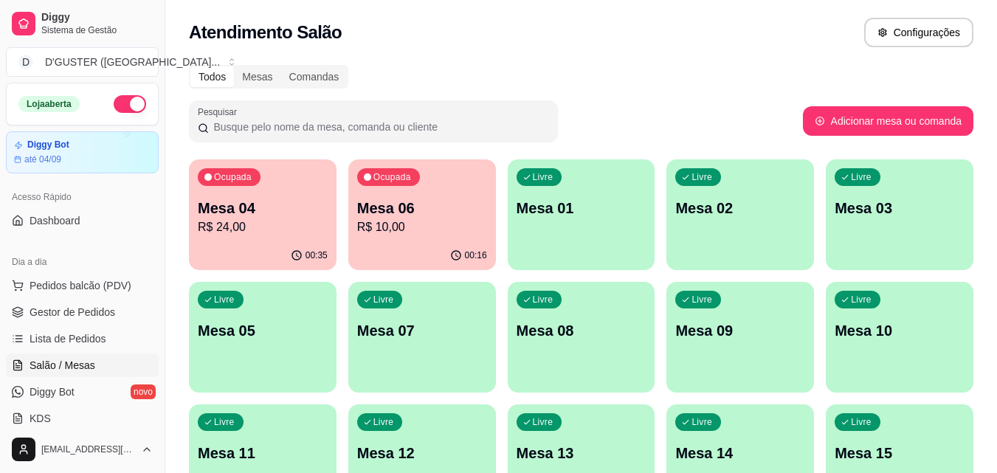
click at [579, 331] on p "Mesa 08" at bounding box center [581, 330] width 130 height 21
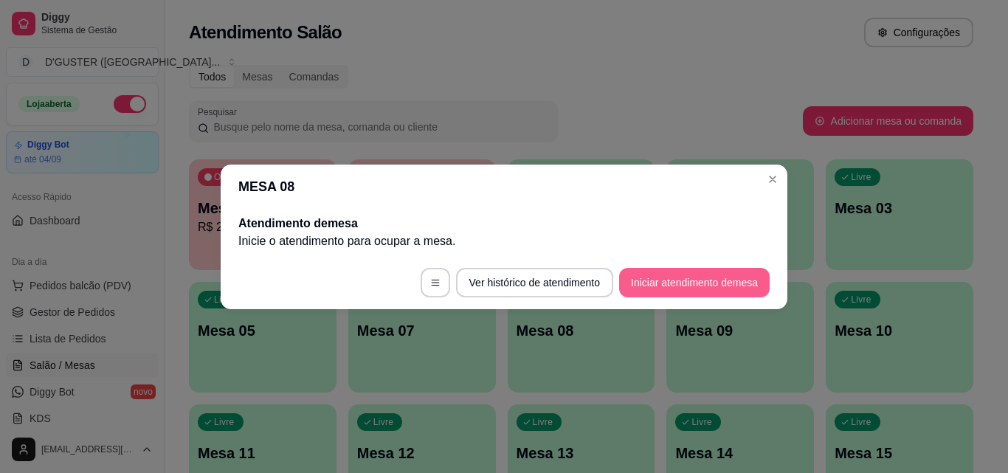
click at [686, 289] on button "Iniciar atendimento de mesa" at bounding box center [694, 283] width 151 height 30
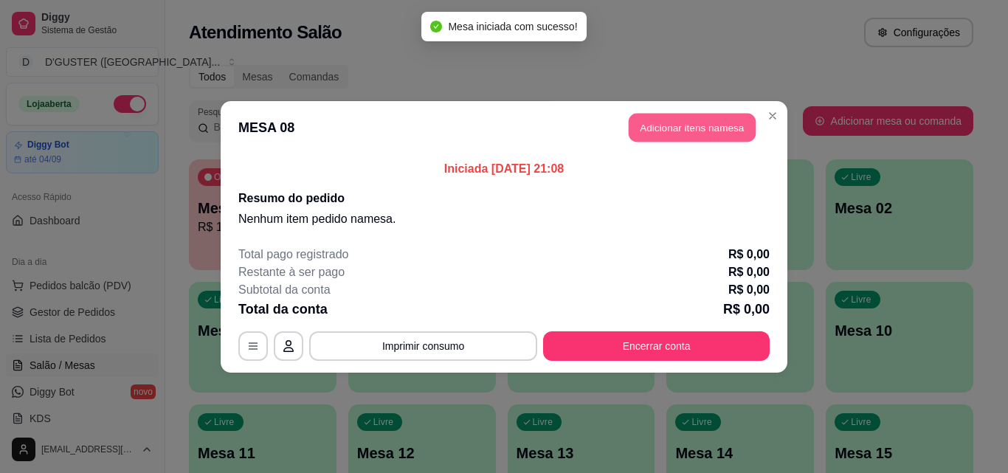
click at [711, 135] on button "Adicionar itens na mesa" at bounding box center [692, 127] width 127 height 29
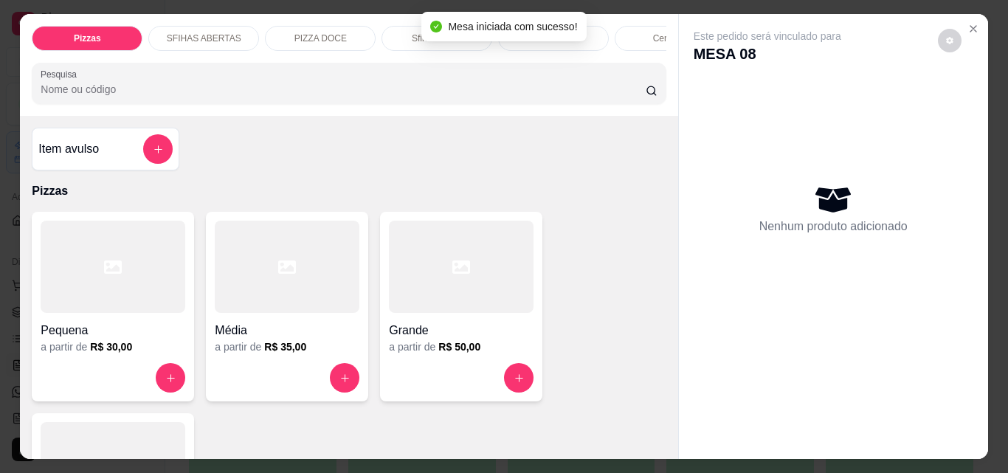
click at [112, 273] on icon at bounding box center [113, 267] width 18 height 18
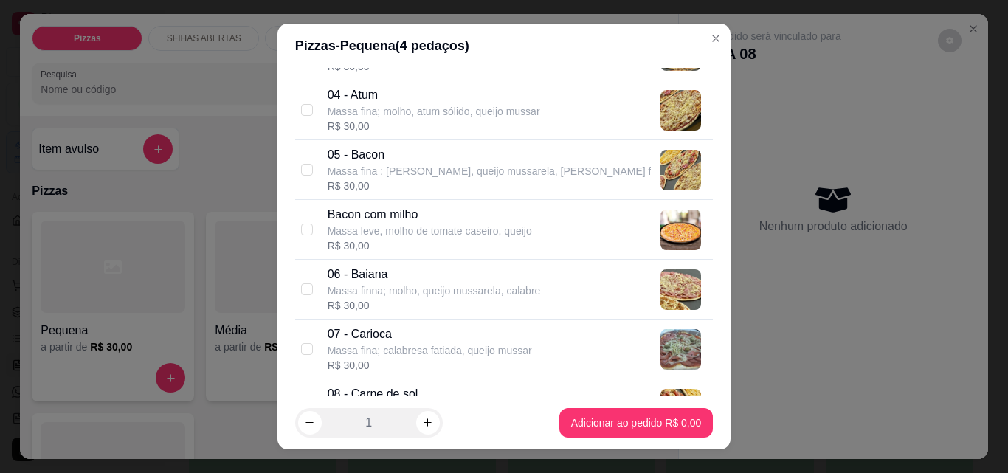
scroll to position [295, 0]
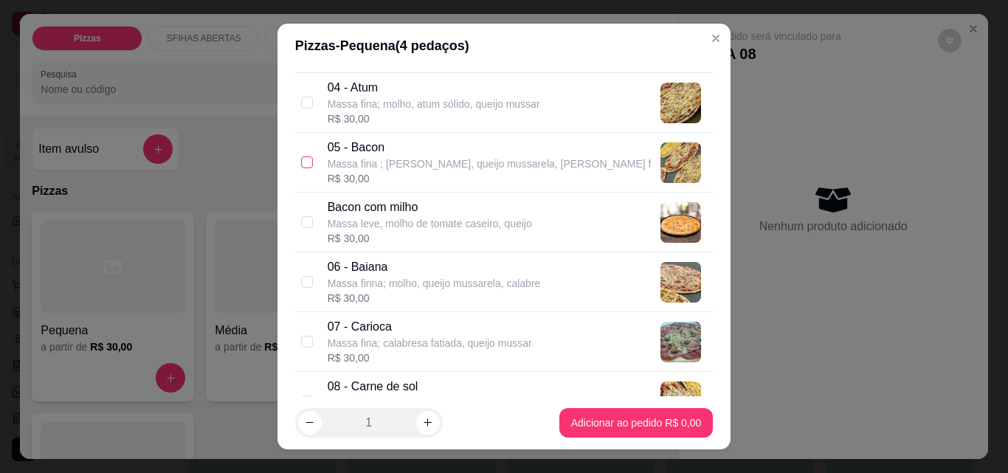
click at [301, 159] on input "checkbox" at bounding box center [307, 162] width 12 height 12
checkbox input "true"
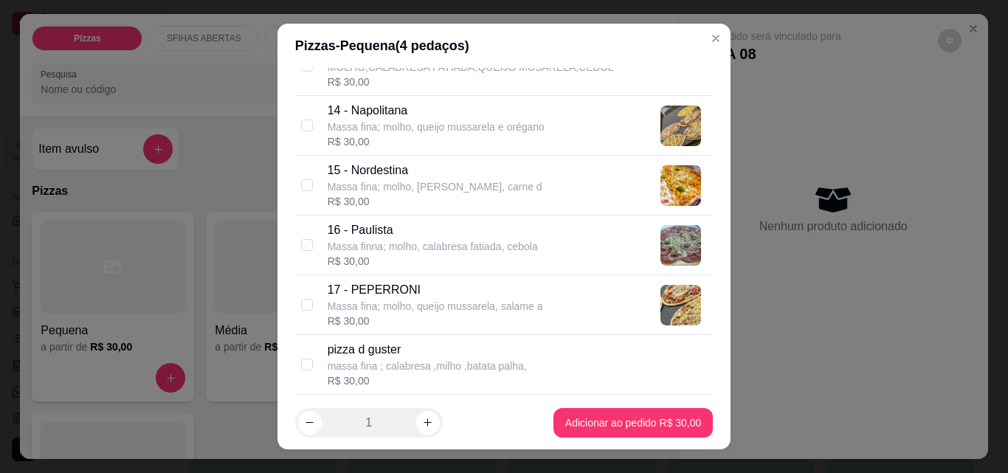
scroll to position [1033, 0]
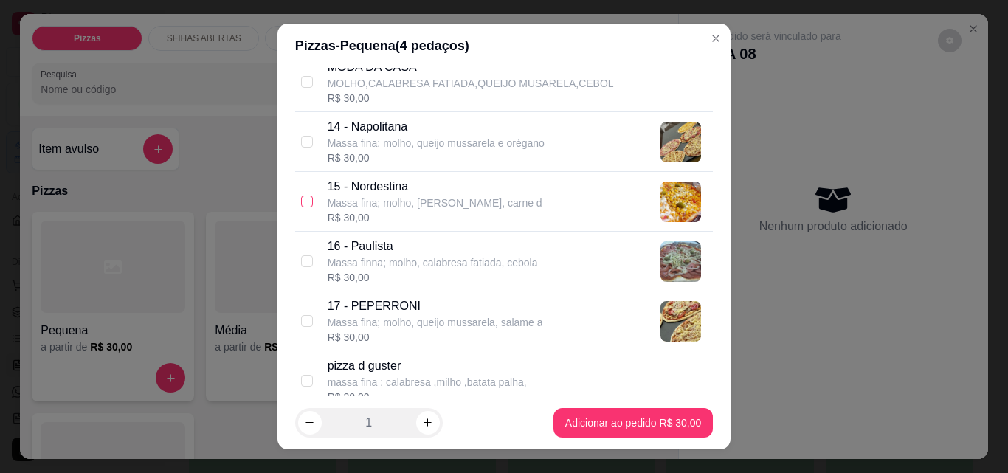
click at [305, 205] on input "checkbox" at bounding box center [307, 202] width 12 height 12
checkbox input "true"
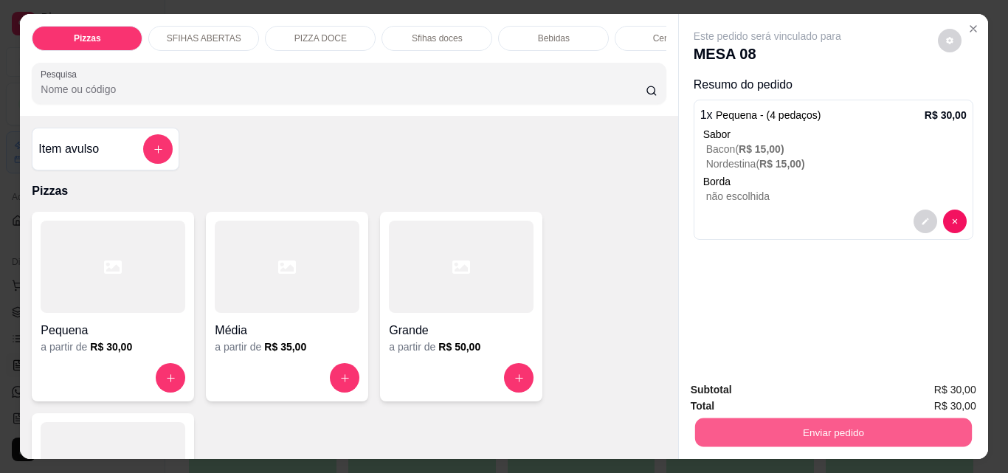
click at [913, 424] on button "Enviar pedido" at bounding box center [832, 432] width 277 height 29
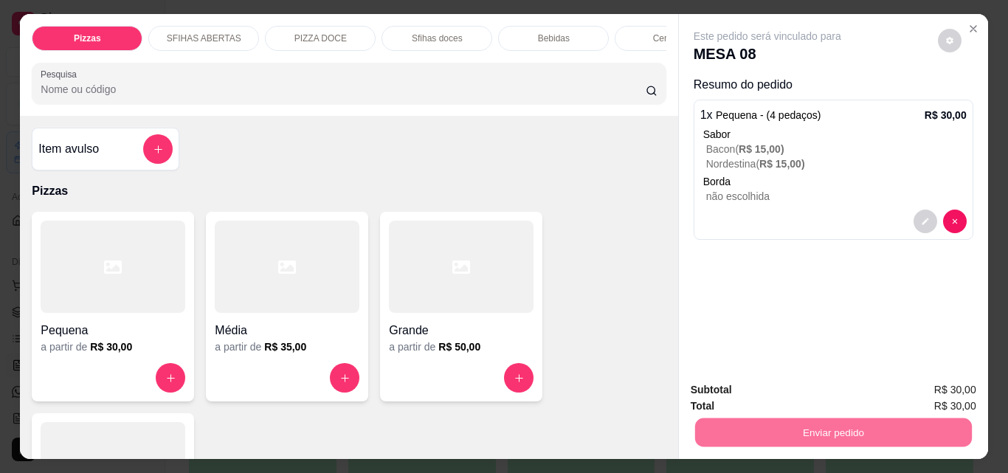
click at [854, 387] on button "Não registrar e enviar pedido" at bounding box center [784, 389] width 149 height 27
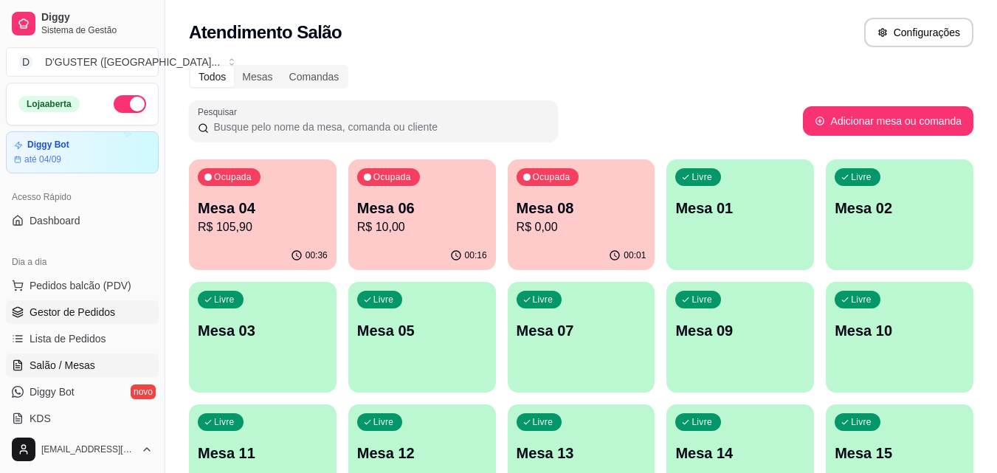
click at [82, 304] on link "Gestor de Pedidos" at bounding box center [82, 312] width 153 height 24
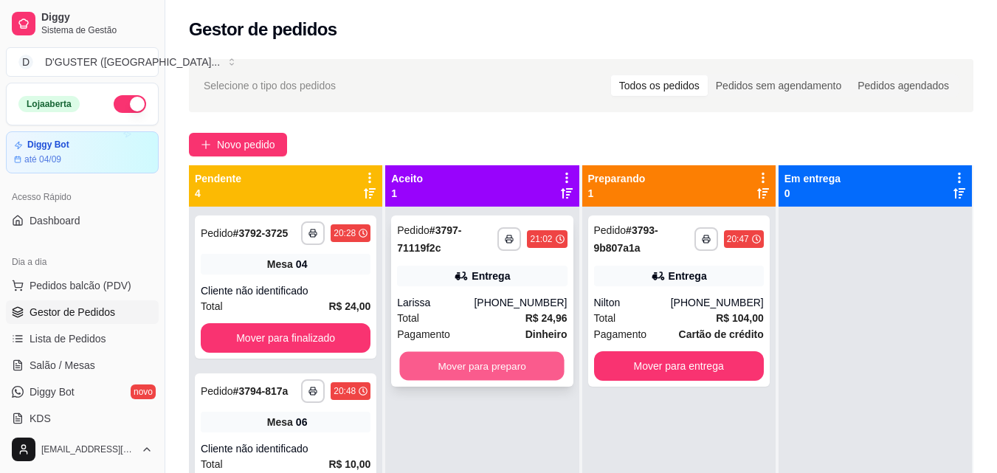
click at [518, 367] on button "Mover para preparo" at bounding box center [482, 366] width 165 height 29
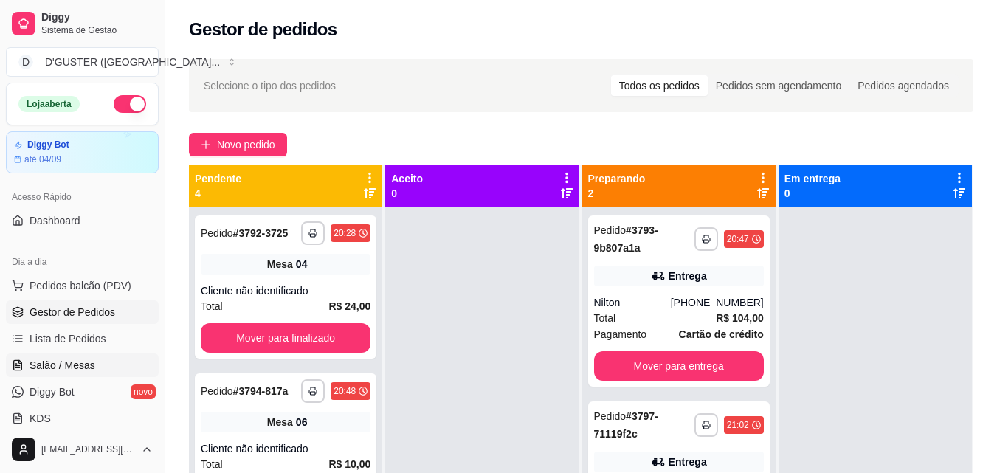
click at [67, 363] on span "Salão / Mesas" at bounding box center [63, 365] width 66 height 15
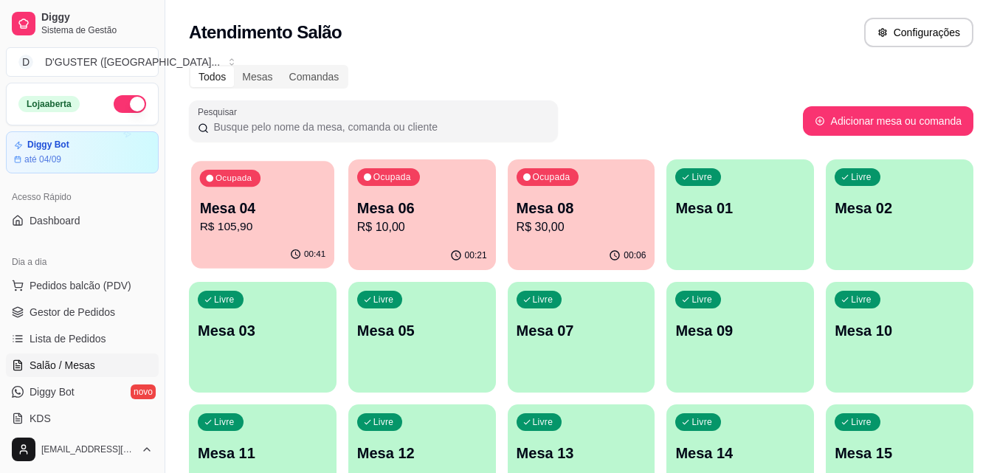
click at [269, 215] on p "Mesa 04" at bounding box center [263, 208] width 126 height 20
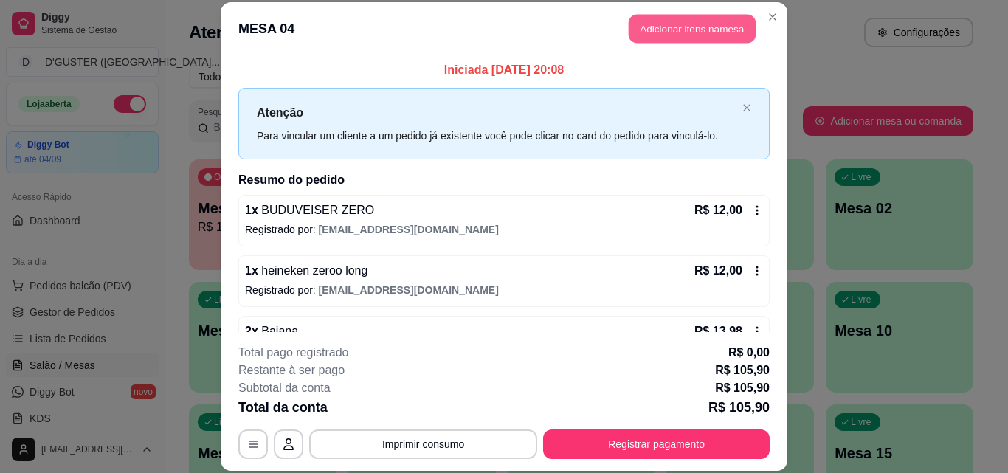
click at [696, 28] on button "Adicionar itens na mesa" at bounding box center [692, 29] width 127 height 29
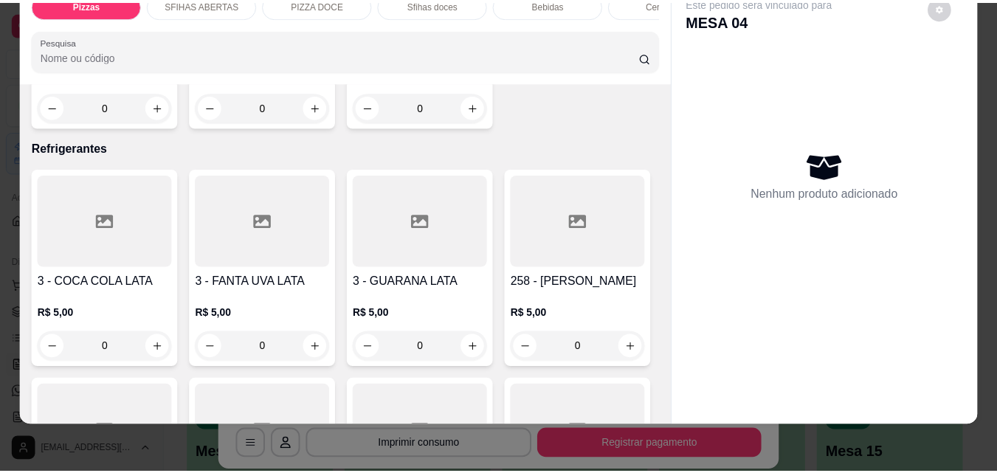
scroll to position [4206, 0]
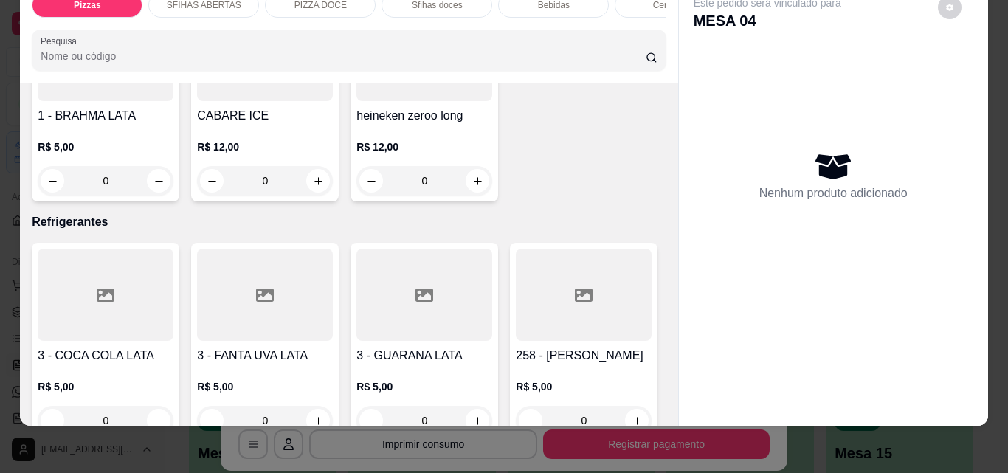
type input "1"
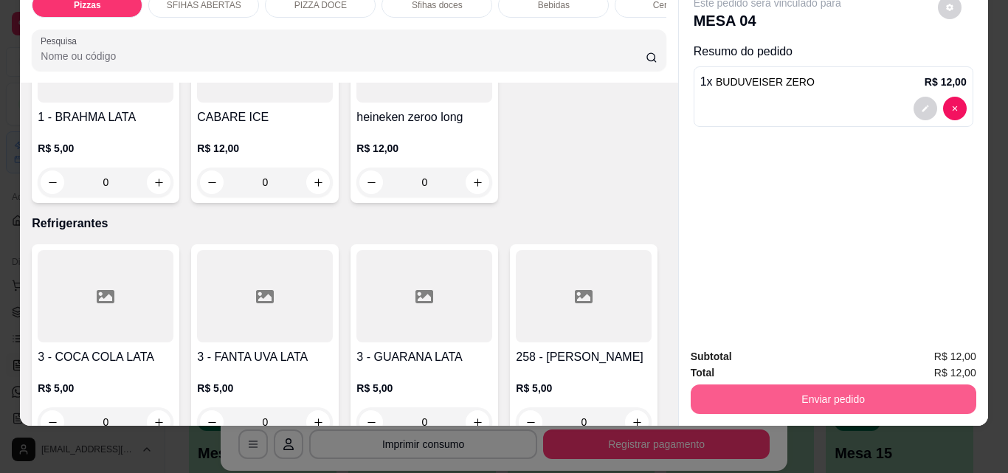
click at [744, 388] on button "Enviar pedido" at bounding box center [834, 399] width 286 height 30
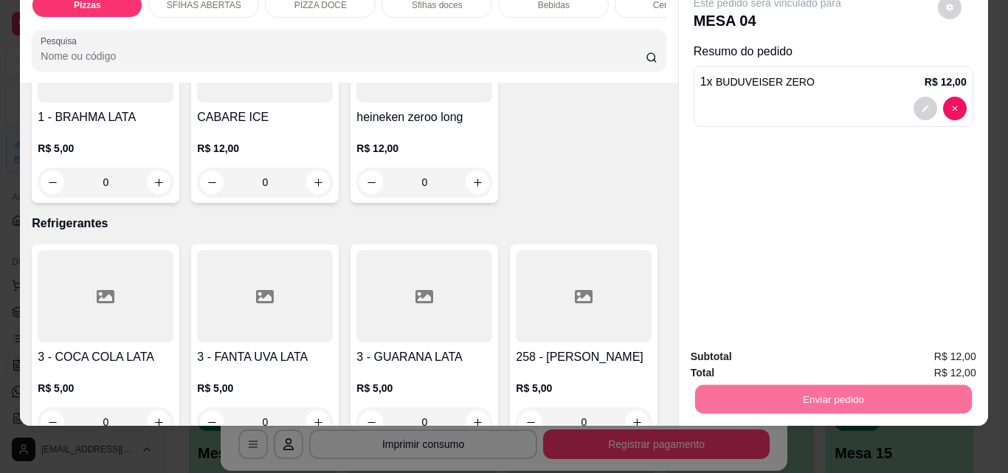
click at [733, 348] on button "Não registrar e enviar pedido" at bounding box center [784, 351] width 149 height 27
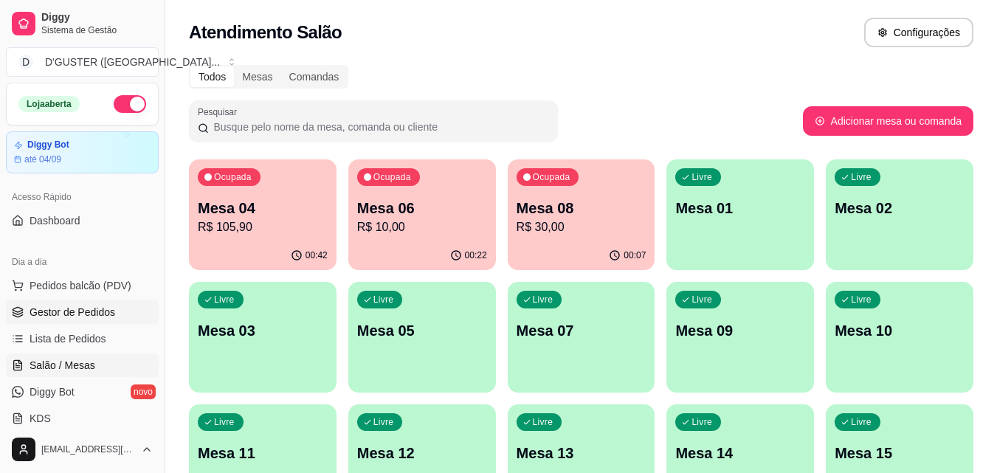
click at [75, 306] on span "Gestor de Pedidos" at bounding box center [73, 312] width 86 height 15
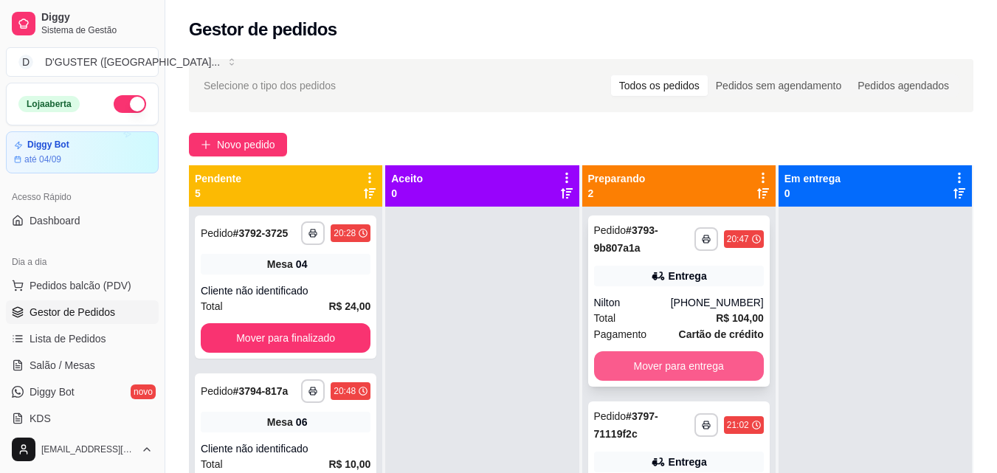
click at [697, 366] on button "Mover para entrega" at bounding box center [679, 366] width 170 height 30
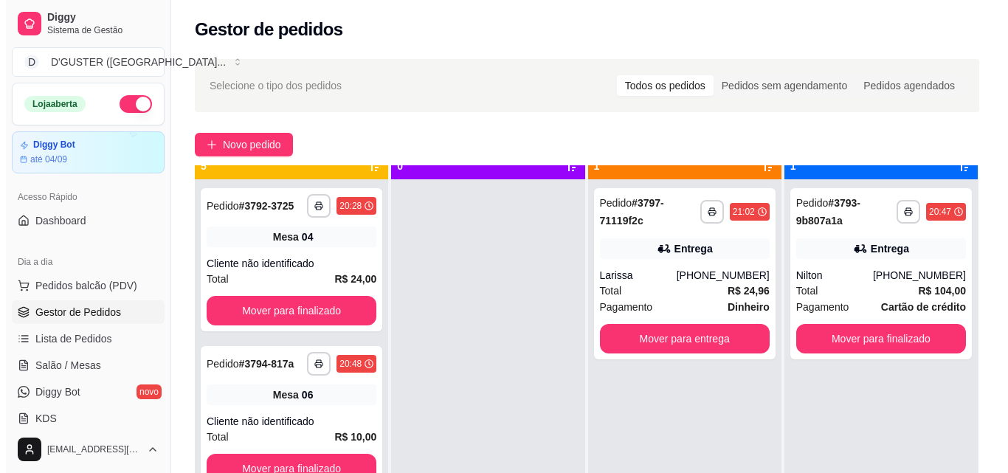
scroll to position [41, 0]
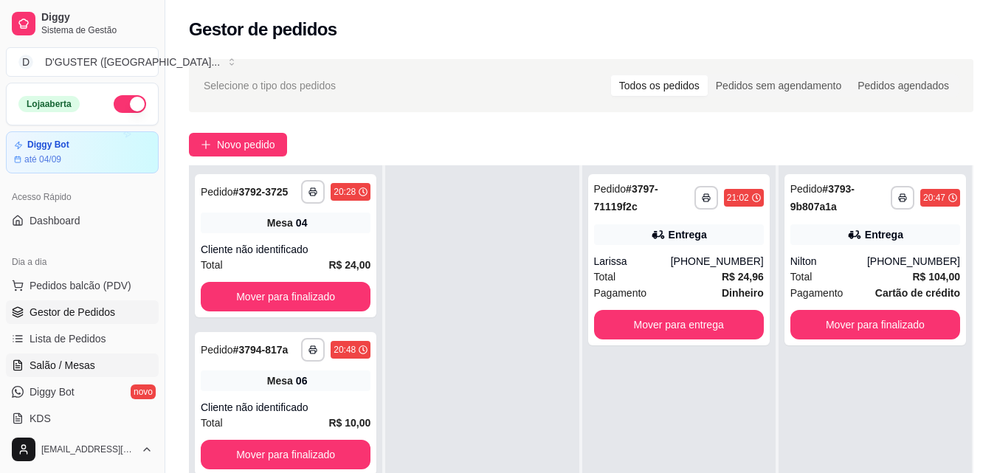
click at [71, 368] on span "Salão / Mesas" at bounding box center [63, 365] width 66 height 15
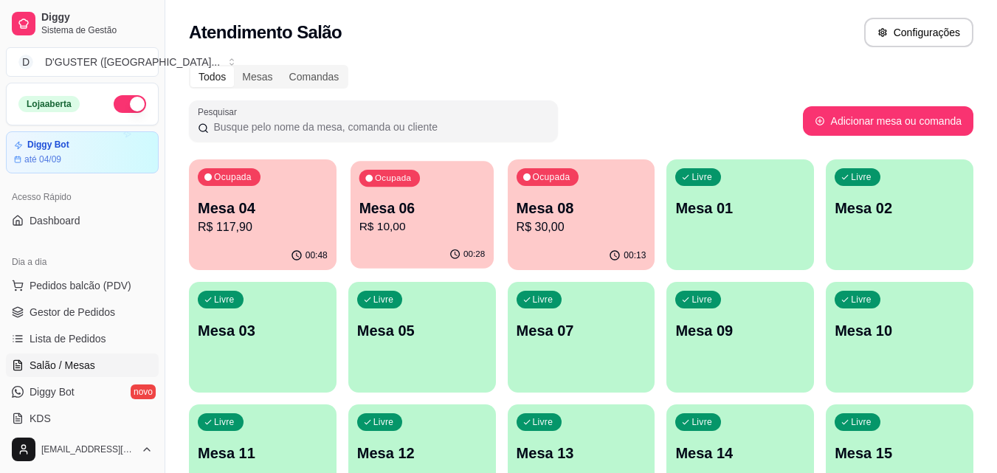
click at [399, 218] on p "R$ 10,00" at bounding box center [422, 226] width 126 height 17
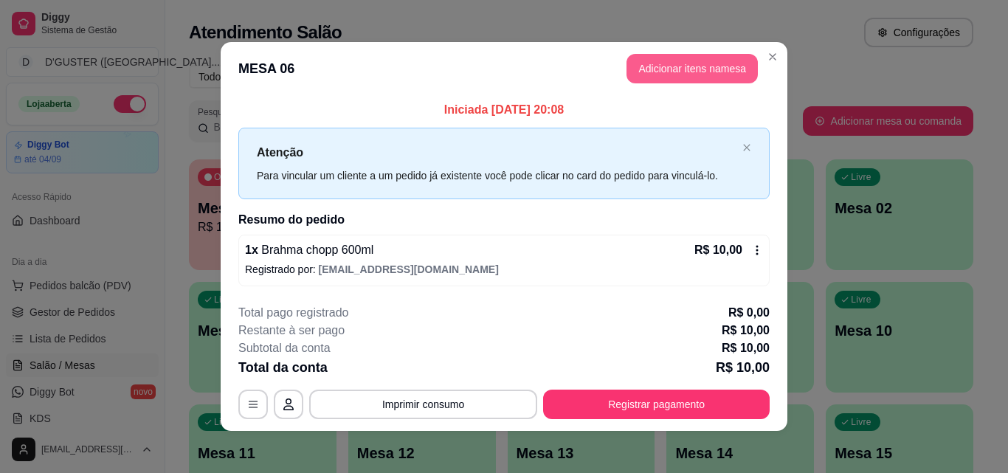
click at [675, 64] on button "Adicionar itens na mesa" at bounding box center [691, 69] width 131 height 30
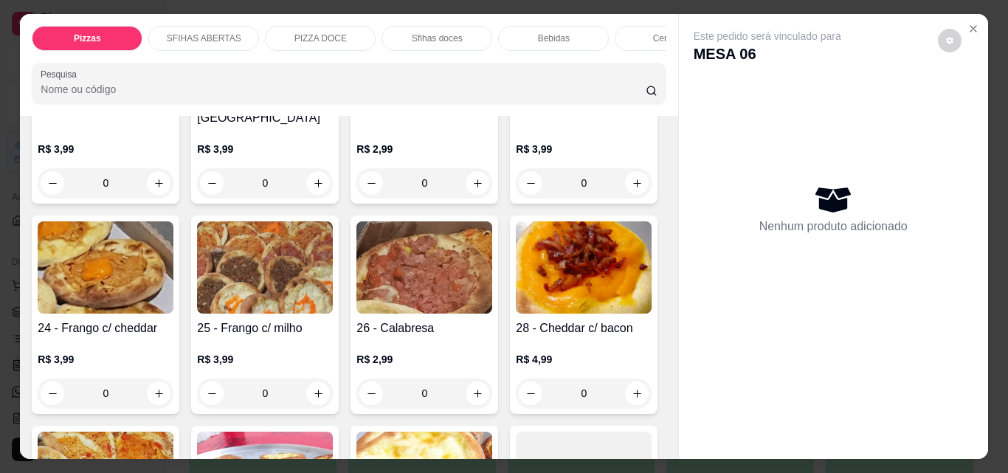
scroll to position [664, 0]
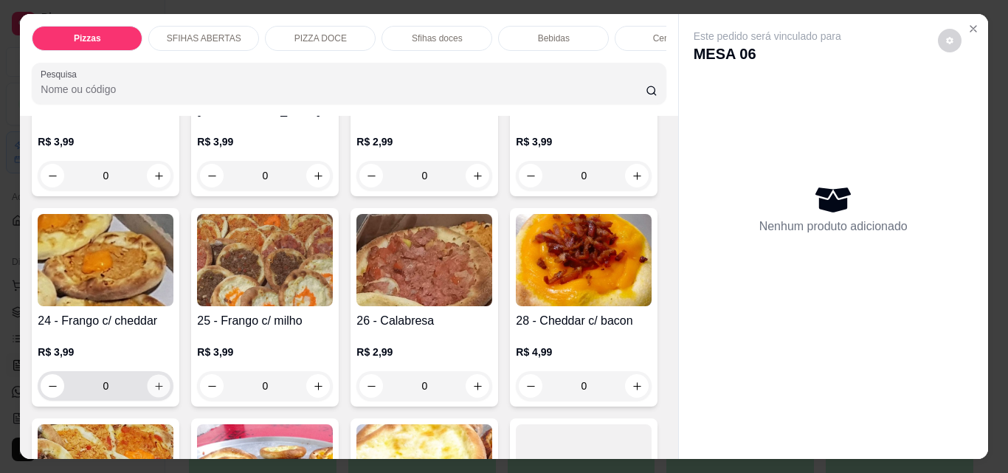
click at [165, 381] on icon "increase-product-quantity" at bounding box center [158, 386] width 11 height 11
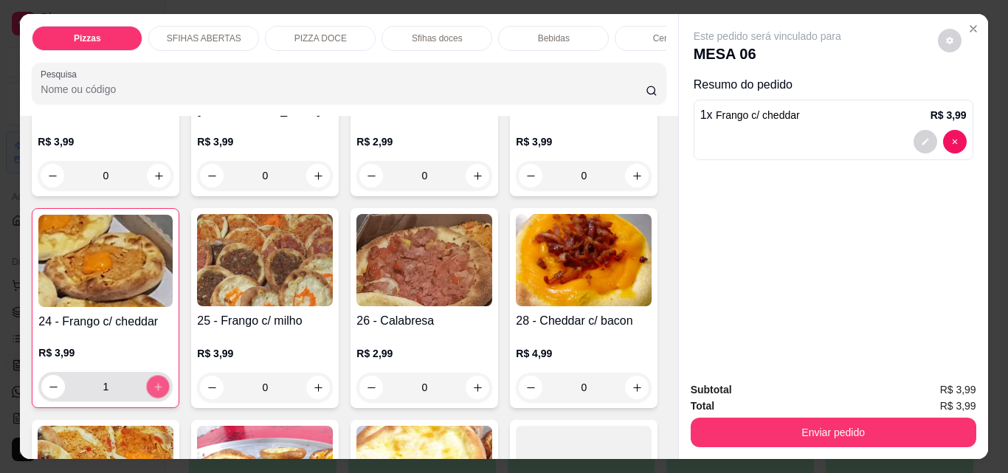
click at [164, 381] on icon "increase-product-quantity" at bounding box center [158, 386] width 11 height 11
type input "2"
click at [324, 382] on icon "increase-product-quantity" at bounding box center [318, 387] width 11 height 11
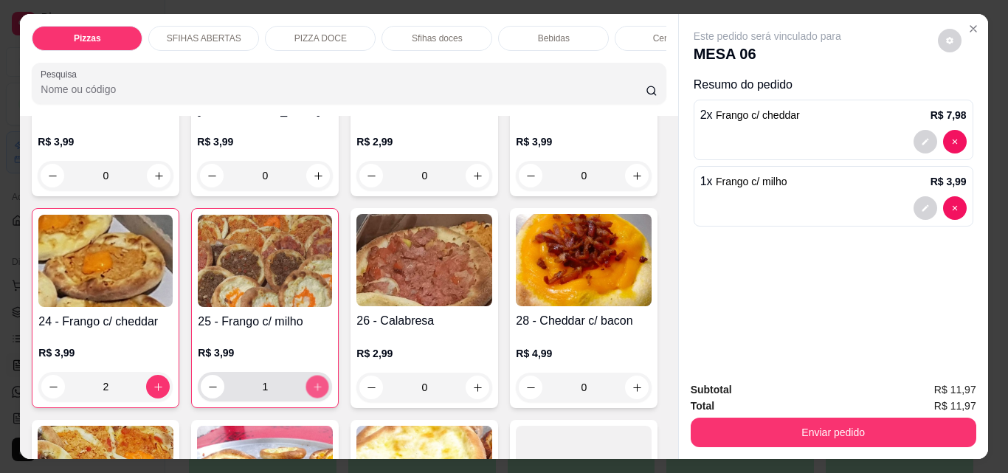
click at [321, 383] on icon "increase-product-quantity" at bounding box center [317, 386] width 7 height 7
type input "2"
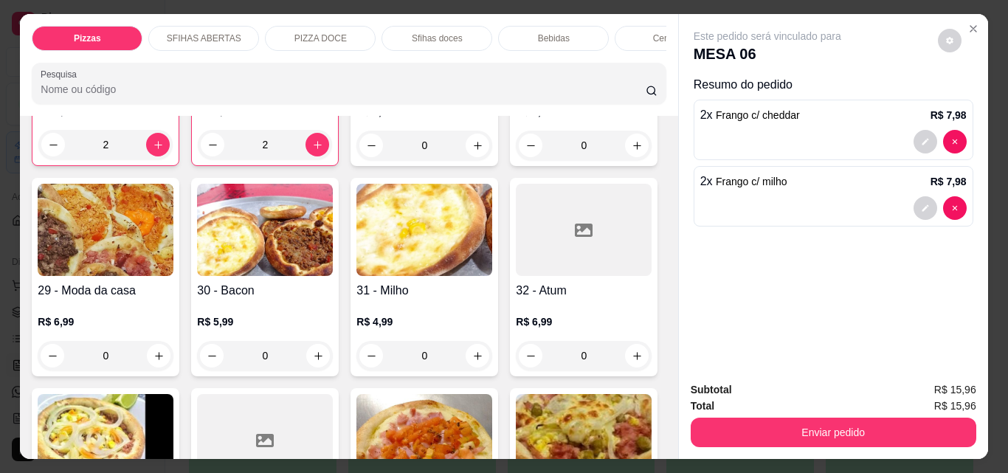
scroll to position [959, 0]
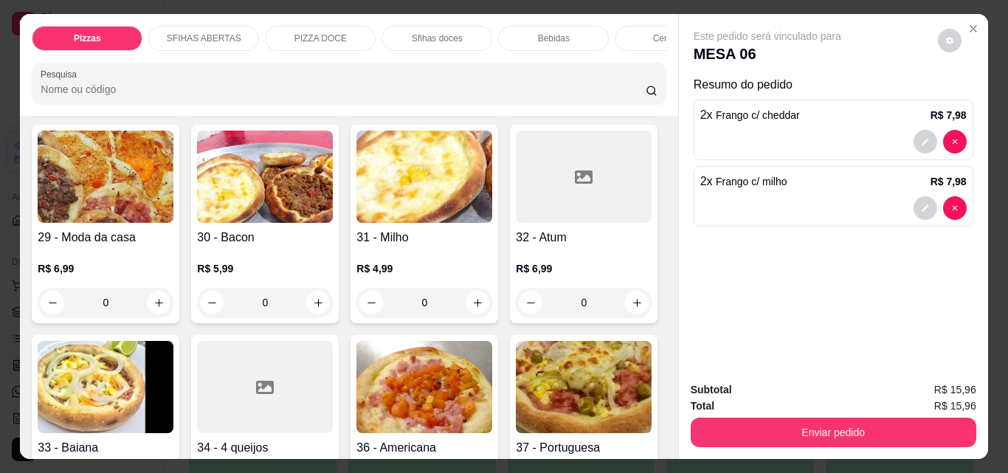
click at [472, 98] on icon "increase-product-quantity" at bounding box center [477, 92] width 11 height 11
type input "2"
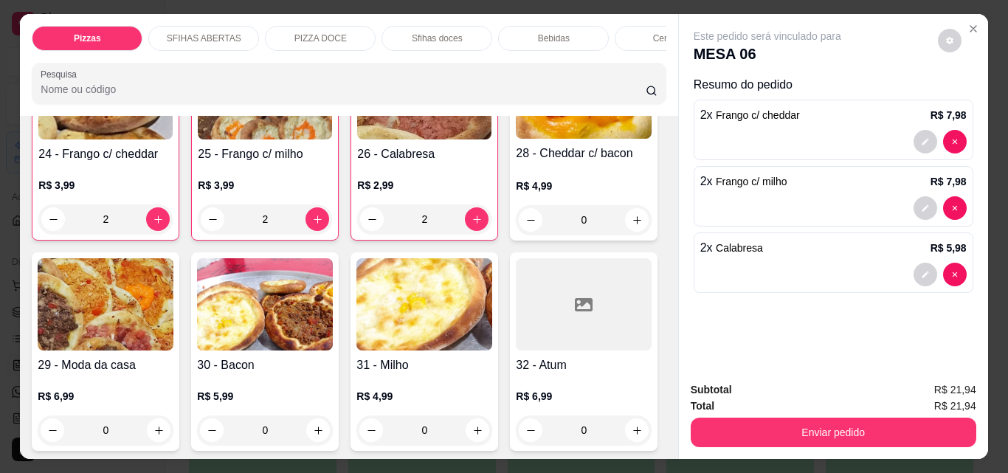
scroll to position [886, 0]
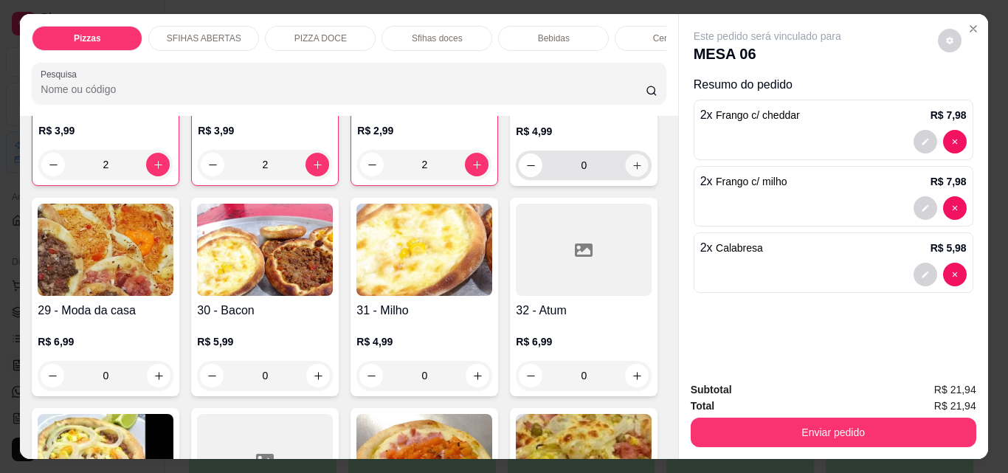
click at [632, 171] on icon "increase-product-quantity" at bounding box center [637, 165] width 11 height 11
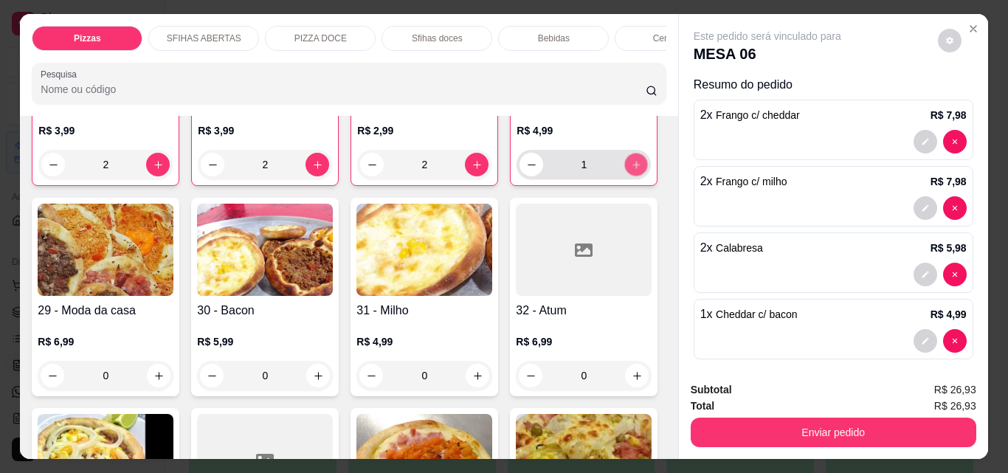
click at [631, 170] on icon "increase-product-quantity" at bounding box center [636, 164] width 11 height 11
type input "2"
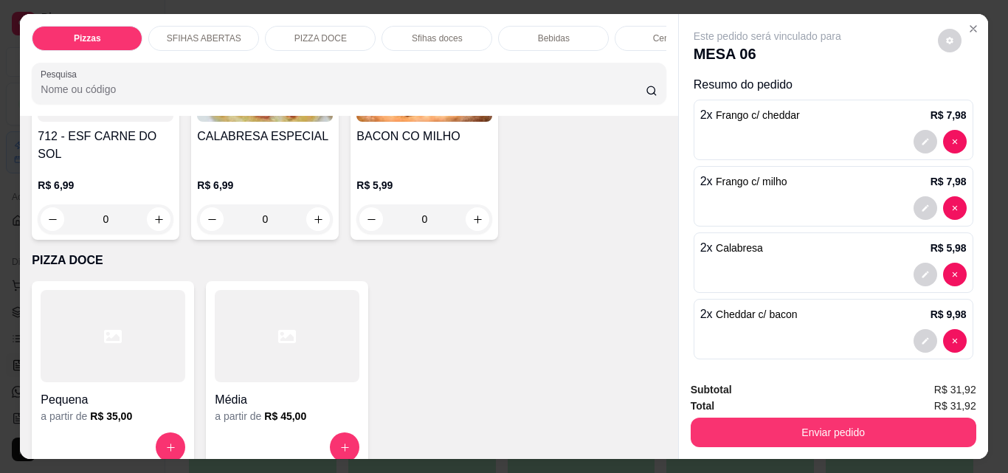
scroll to position [1845, 0]
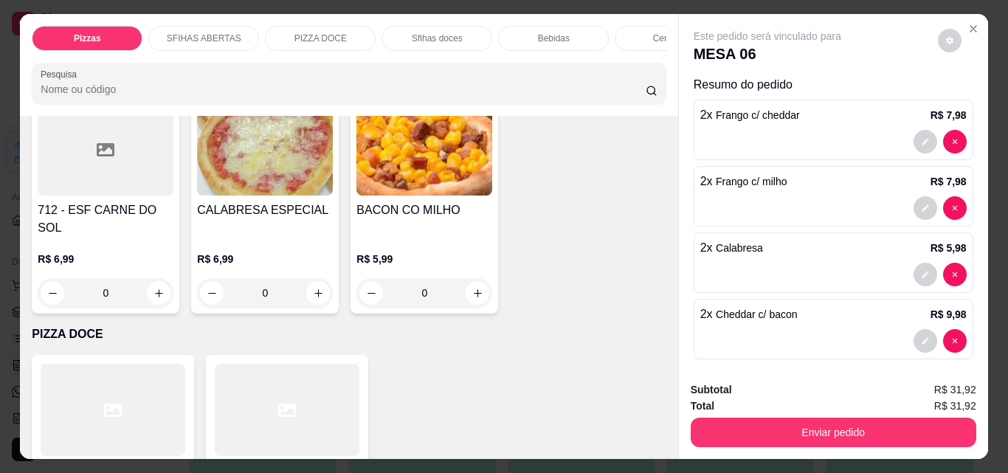
click at [165, 71] on icon "increase-product-quantity" at bounding box center [158, 65] width 11 height 11
type input "2"
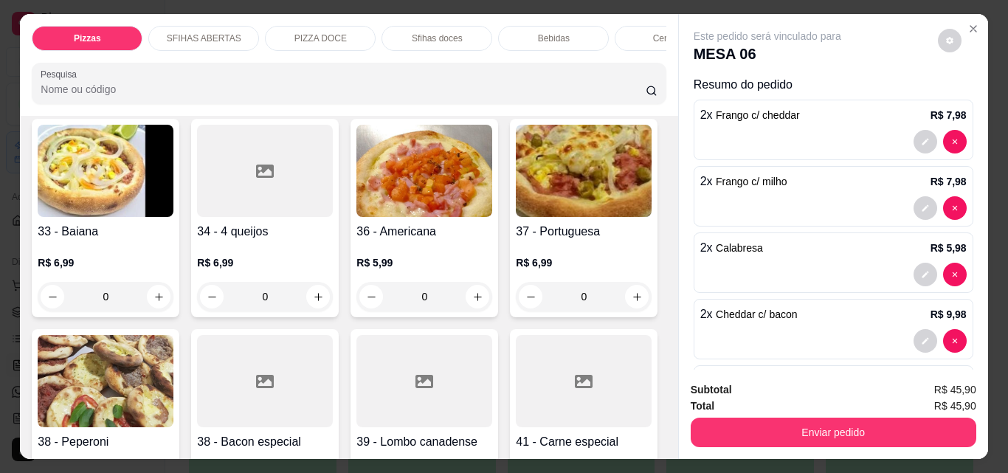
scroll to position [1181, 0]
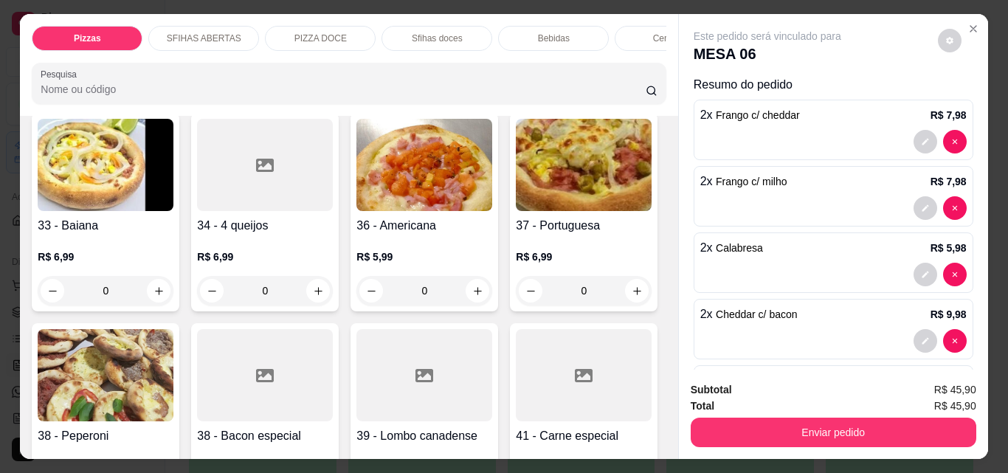
click at [313, 86] on icon "increase-product-quantity" at bounding box center [318, 80] width 11 height 11
type input "1"
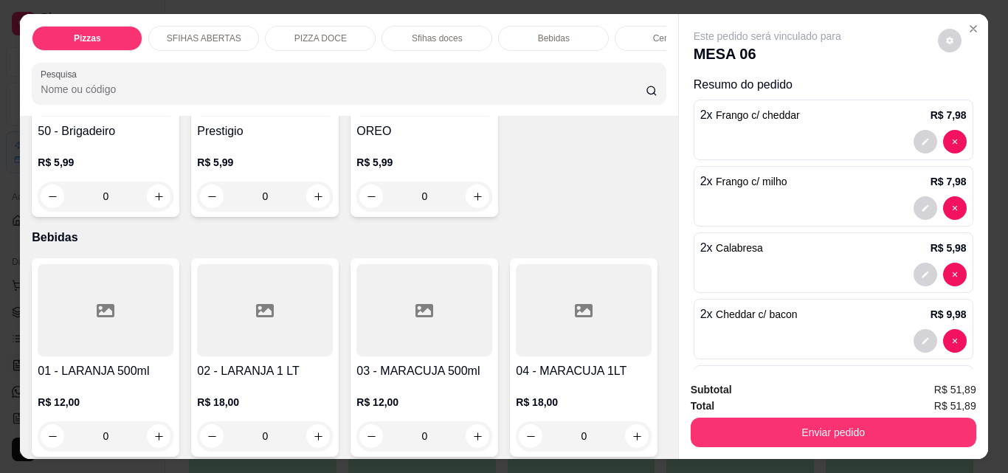
scroll to position [2732, 0]
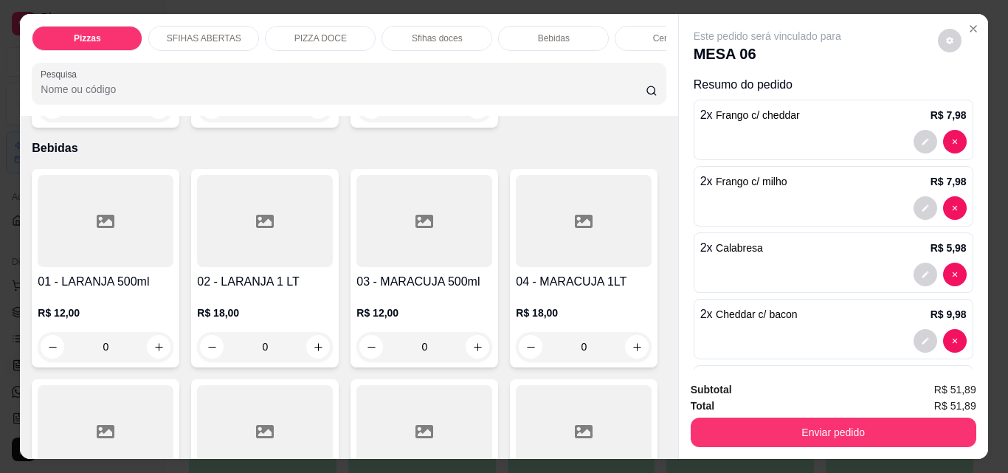
type input "1"
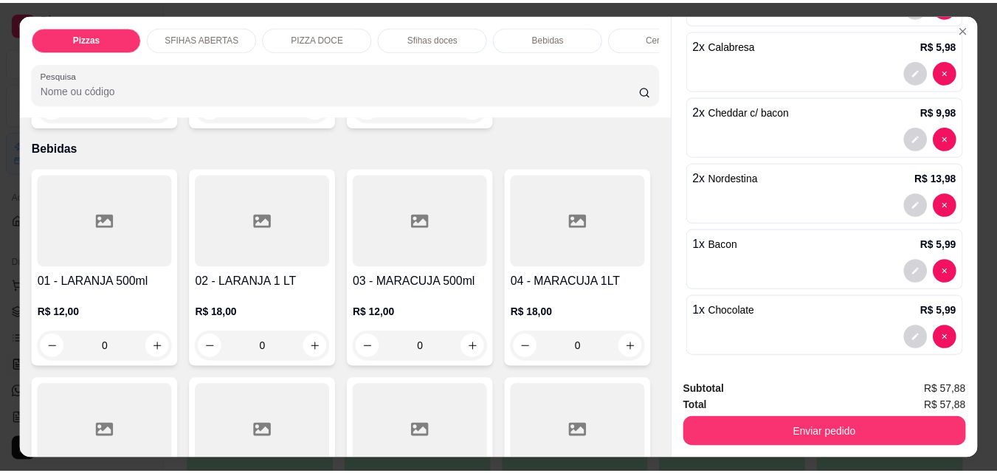
scroll to position [210, 0]
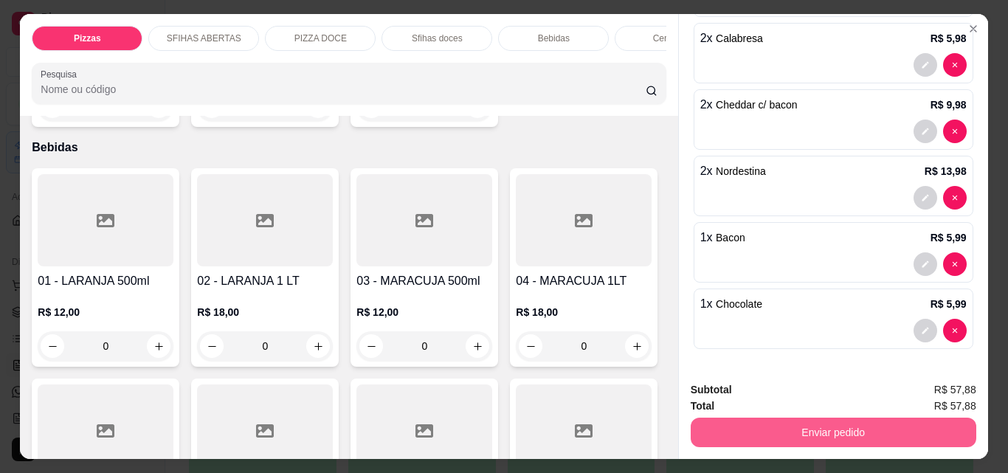
click at [840, 420] on button "Enviar pedido" at bounding box center [834, 433] width 286 height 30
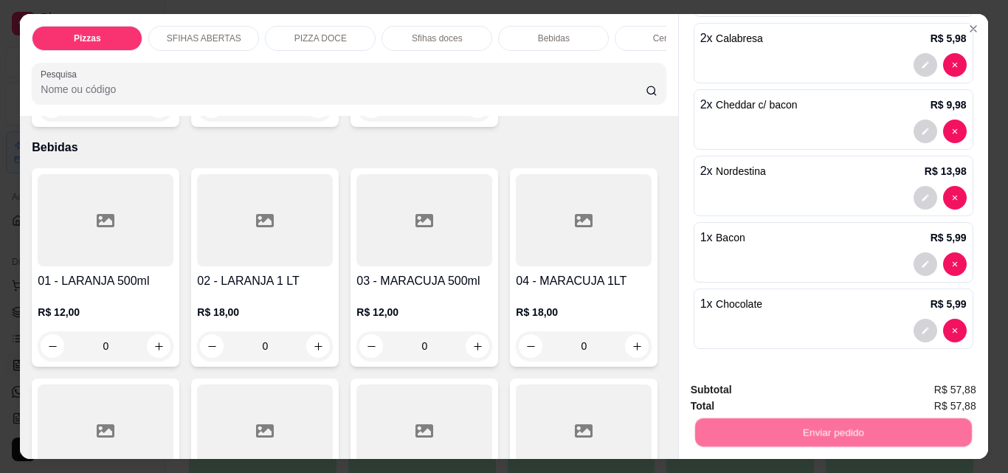
click at [807, 388] on button "Não registrar e enviar pedido" at bounding box center [784, 390] width 153 height 28
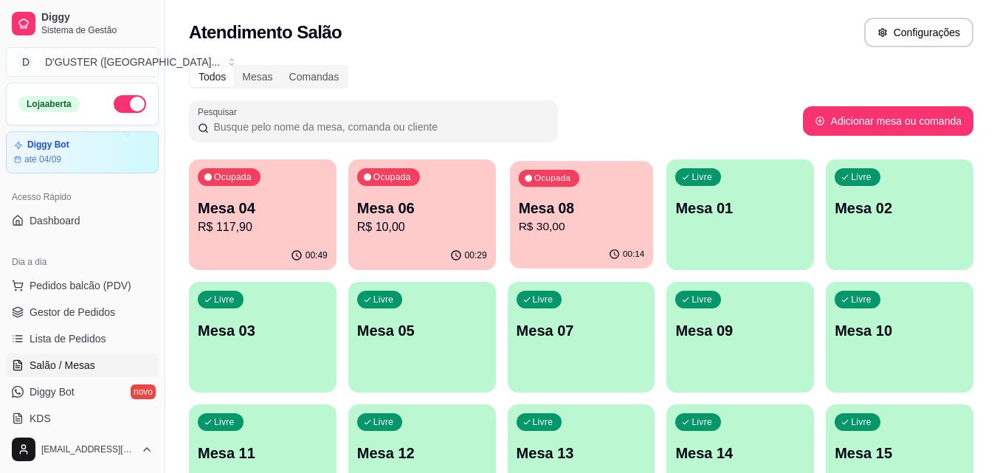
click at [614, 228] on p "R$ 30,00" at bounding box center [581, 226] width 126 height 17
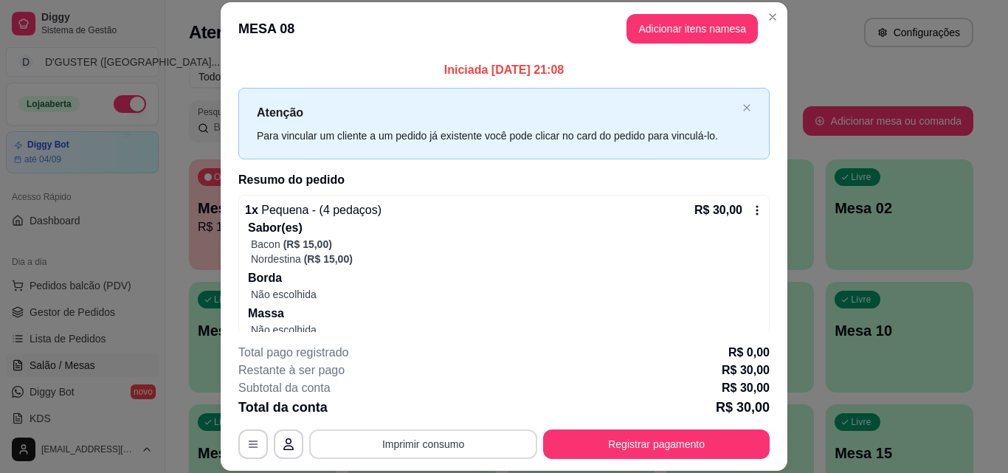
click at [410, 438] on button "Imprimir consumo" at bounding box center [423, 444] width 228 height 30
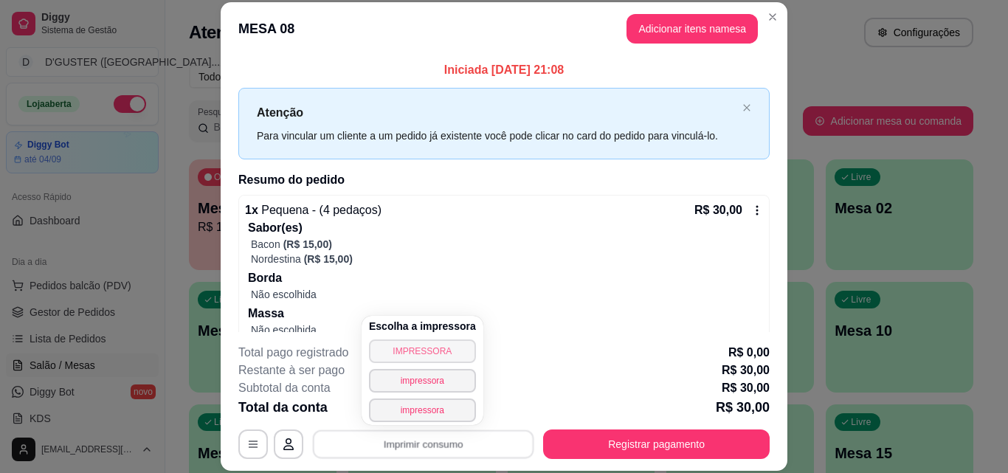
click at [426, 345] on button "IMPRESSORA" at bounding box center [422, 351] width 107 height 24
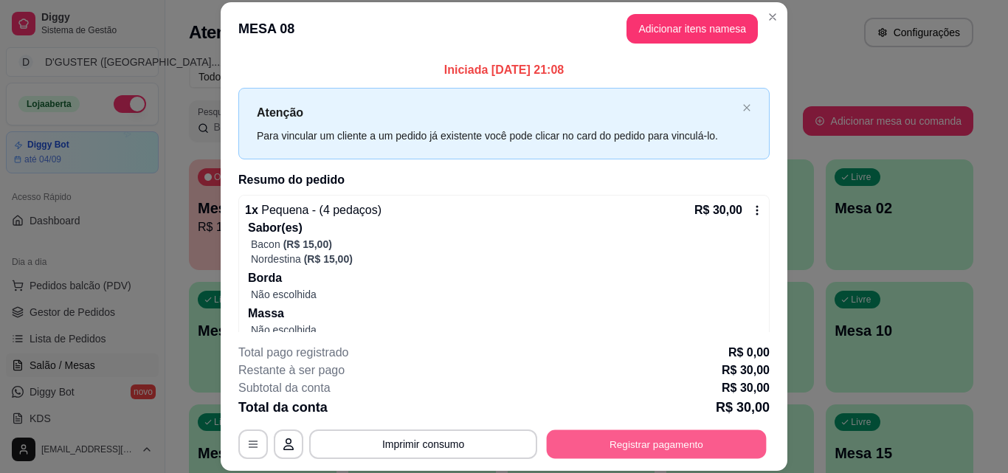
click at [694, 449] on button "Registrar pagamento" at bounding box center [657, 443] width 220 height 29
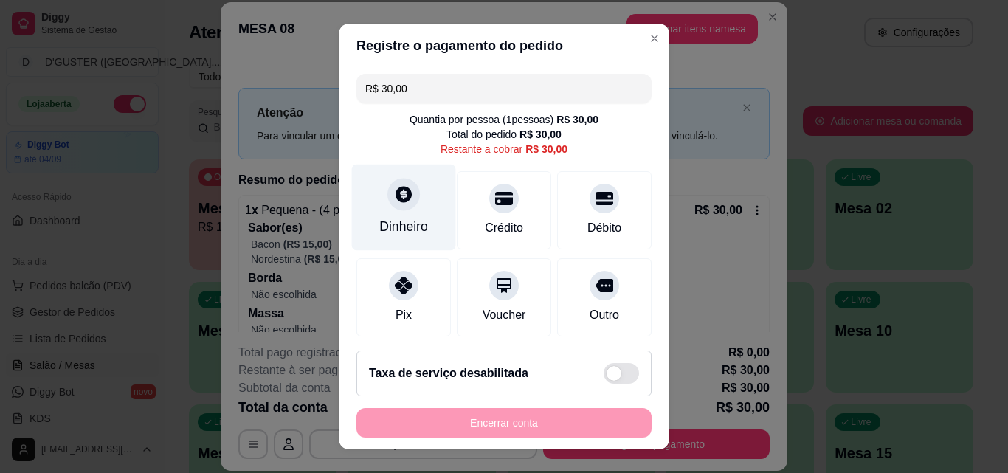
click at [399, 190] on icon at bounding box center [403, 194] width 16 height 16
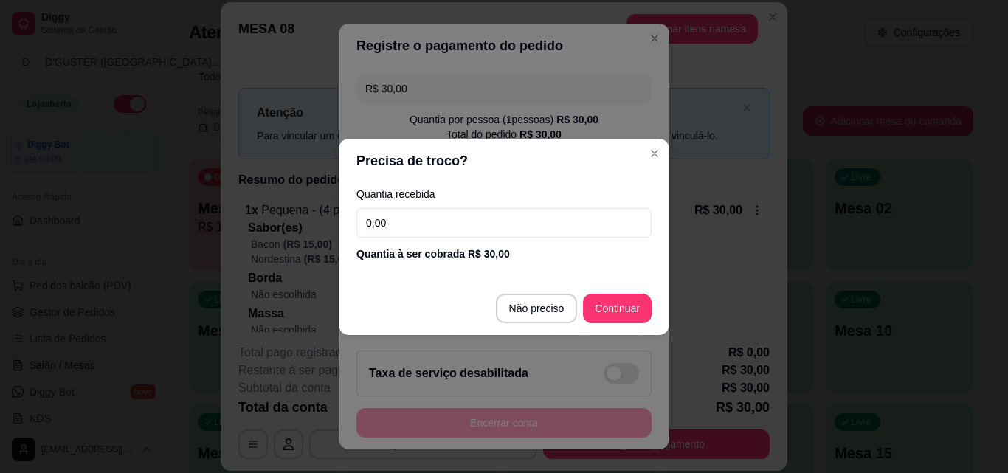
click at [516, 222] on input "0,00" at bounding box center [503, 223] width 295 height 30
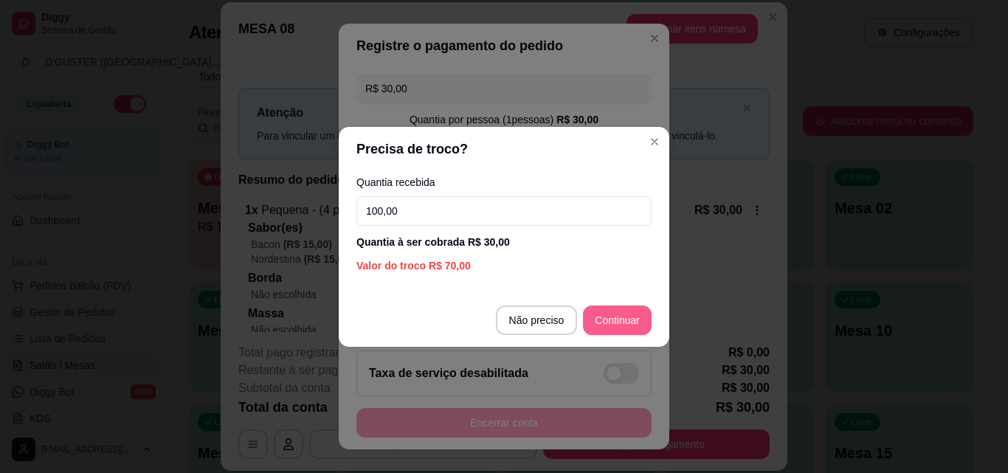
type input "100,00"
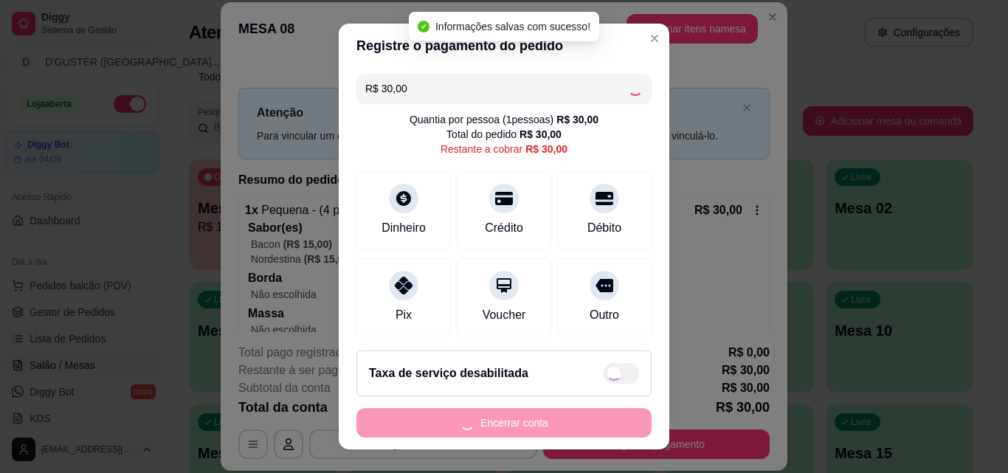
type input "R$ 0,00"
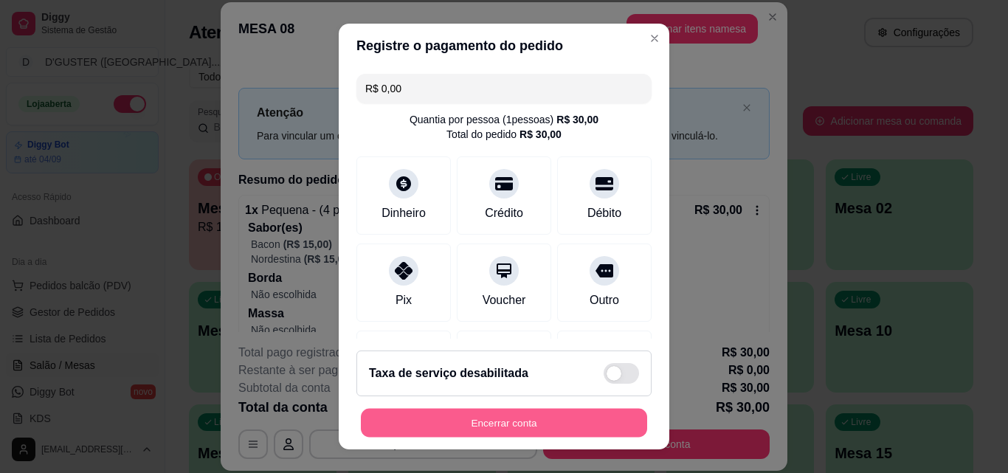
click at [521, 424] on button "Encerrar conta" at bounding box center [504, 423] width 286 height 29
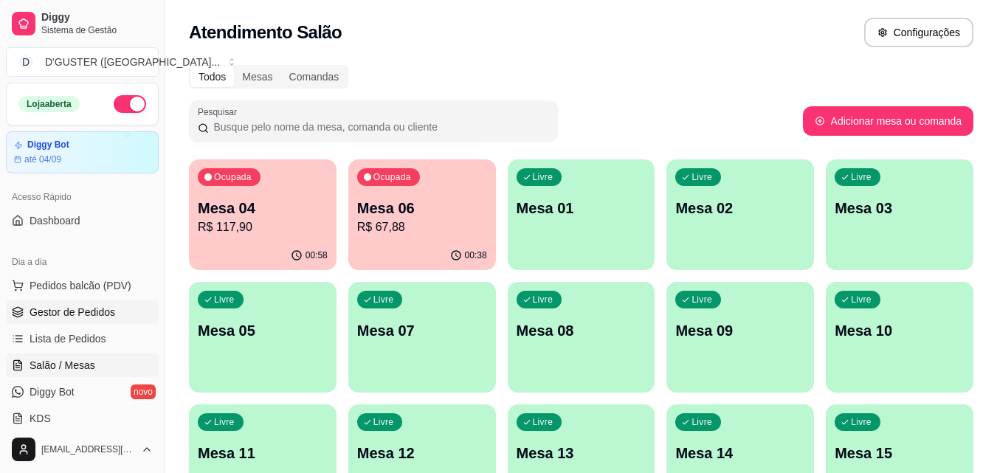
click at [55, 311] on span "Gestor de Pedidos" at bounding box center [73, 312] width 86 height 15
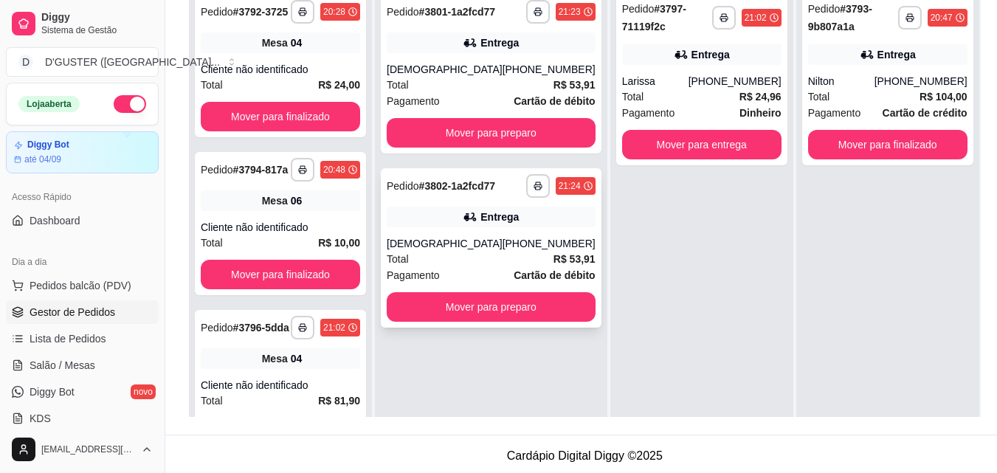
click at [502, 251] on div "[PHONE_NUMBER]" at bounding box center [548, 243] width 93 height 15
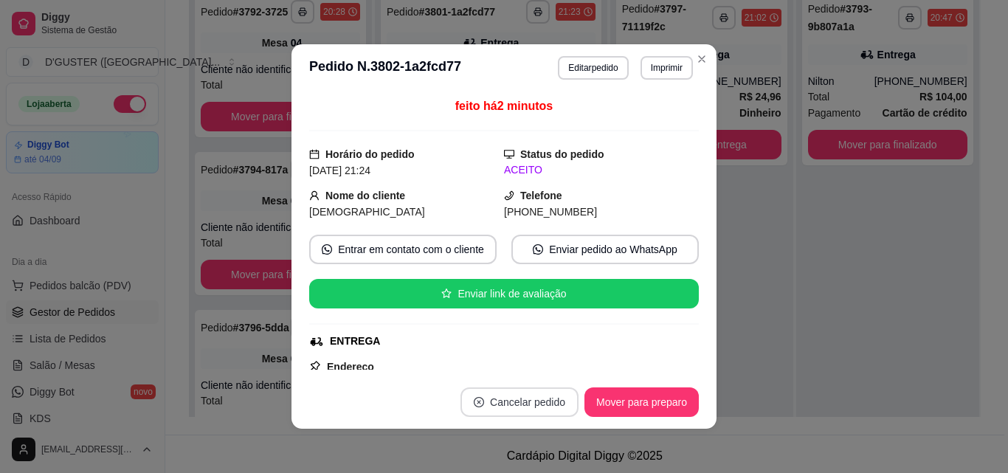
click at [497, 394] on button "Cancelar pedido" at bounding box center [519, 402] width 118 height 30
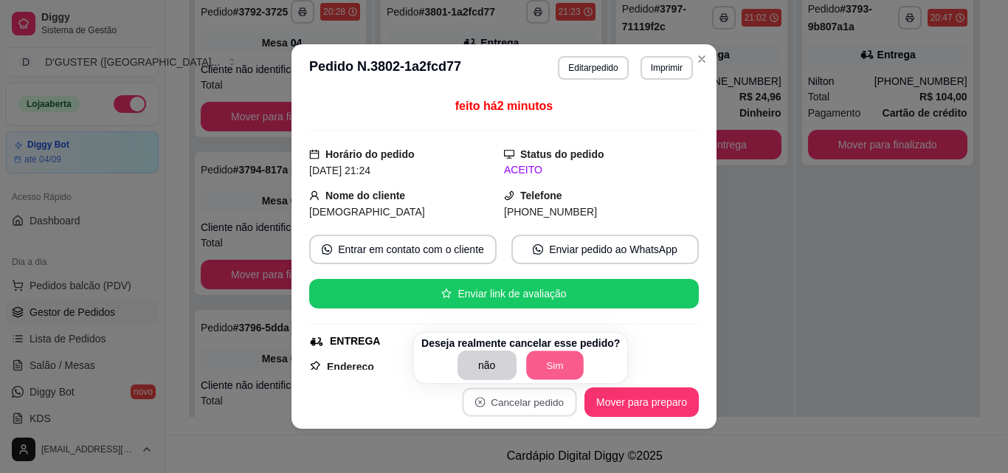
click at [535, 366] on button "Sim" at bounding box center [555, 365] width 58 height 29
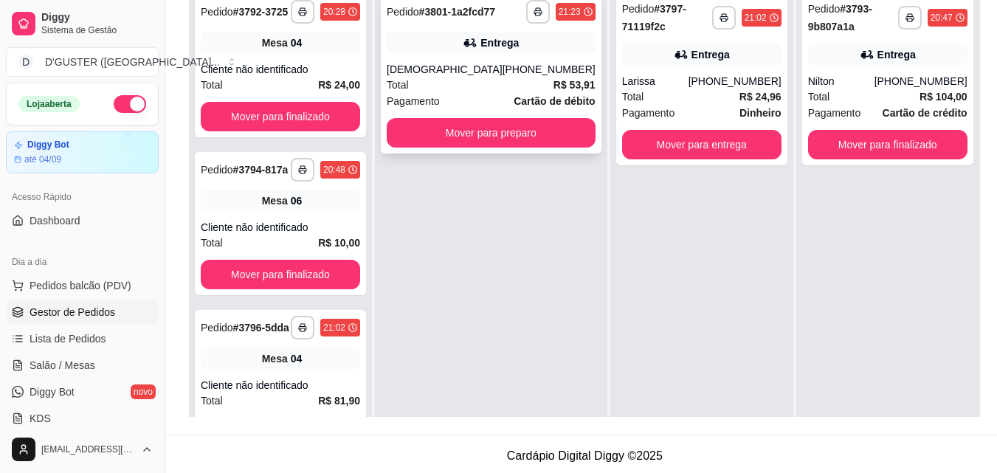
click at [486, 128] on div "**********" at bounding box center [491, 73] width 221 height 159
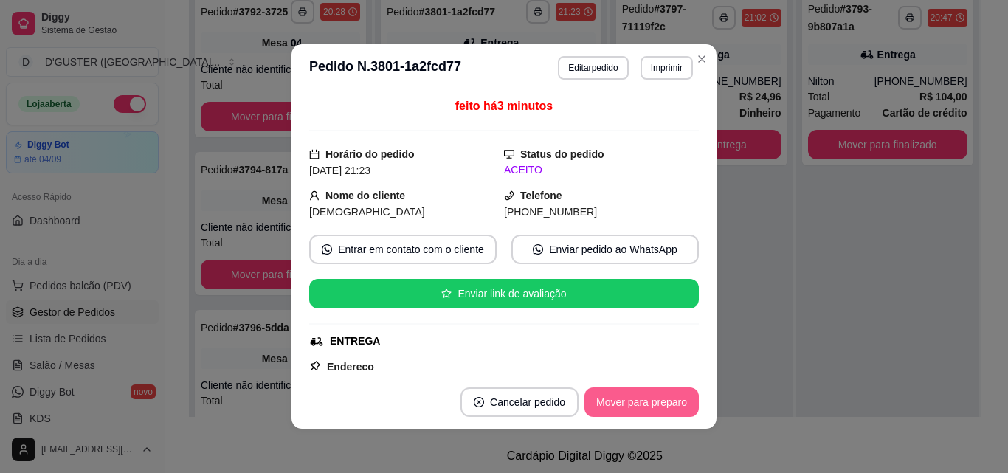
click at [621, 400] on button "Mover para preparo" at bounding box center [641, 402] width 114 height 30
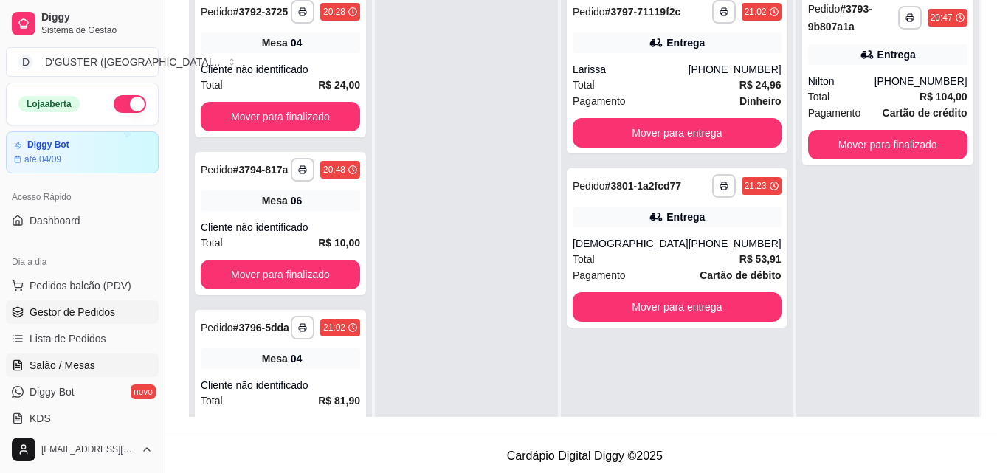
click at [81, 362] on span "Salão / Mesas" at bounding box center [63, 365] width 66 height 15
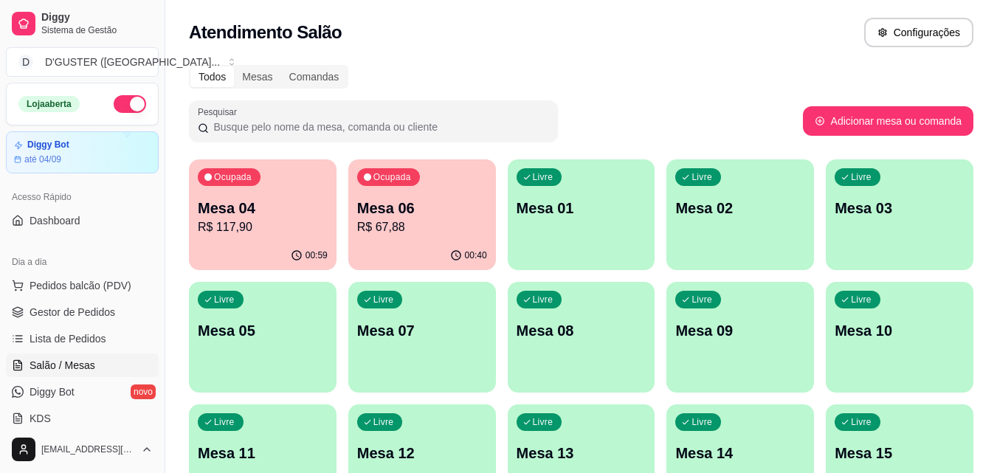
click at [733, 332] on p "Mesa 09" at bounding box center [740, 330] width 130 height 21
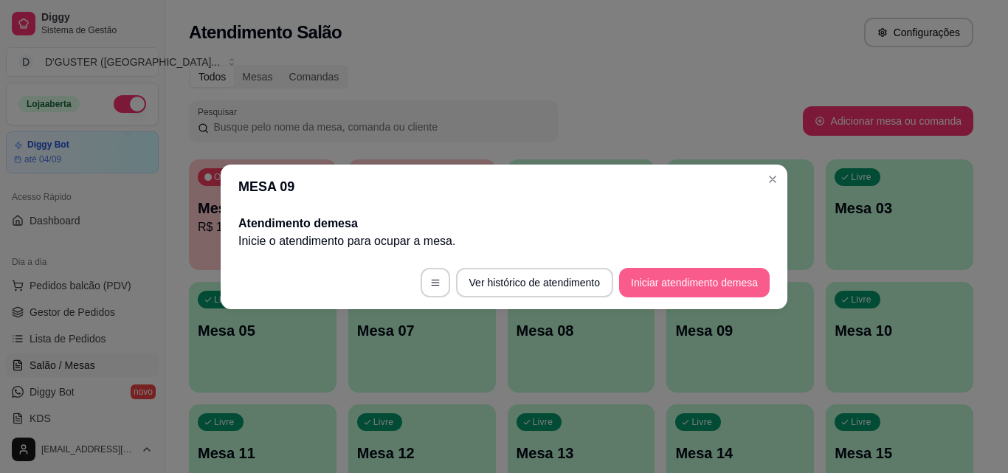
click at [677, 291] on button "Iniciar atendimento de mesa" at bounding box center [694, 283] width 151 height 30
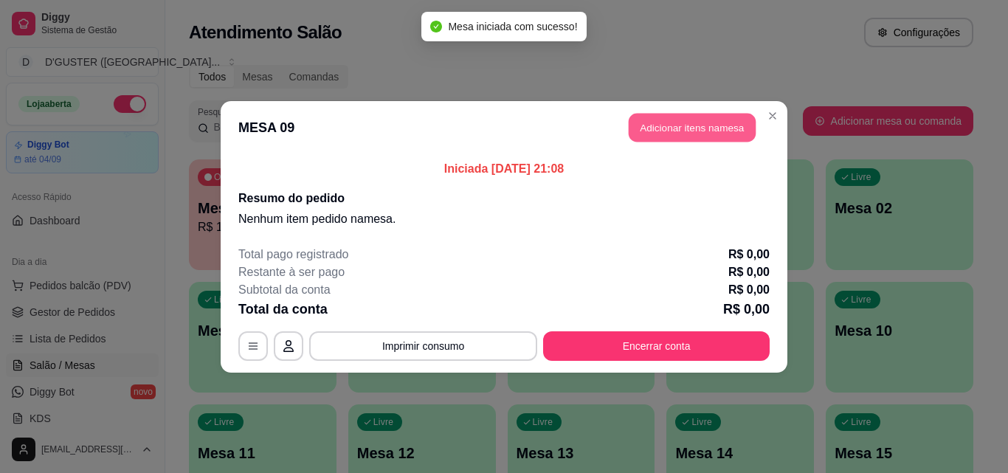
click at [697, 130] on button "Adicionar itens na mesa" at bounding box center [692, 127] width 127 height 29
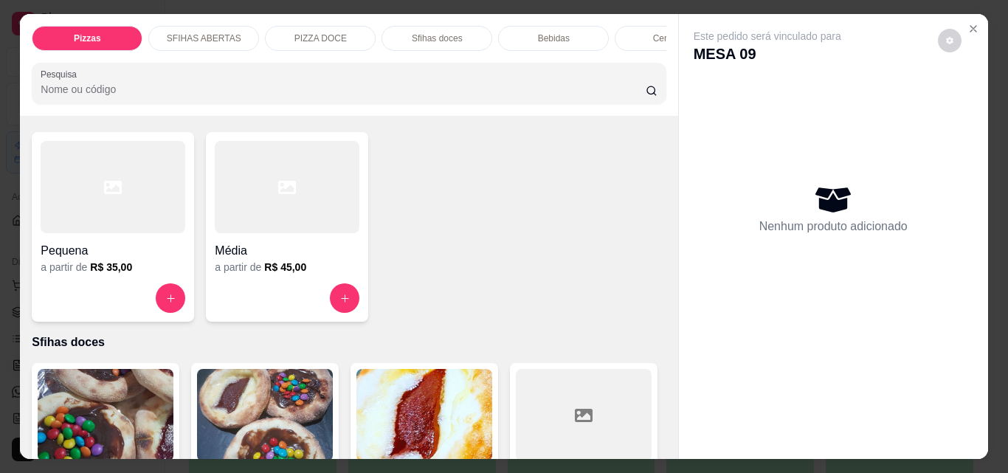
scroll to position [1992, 0]
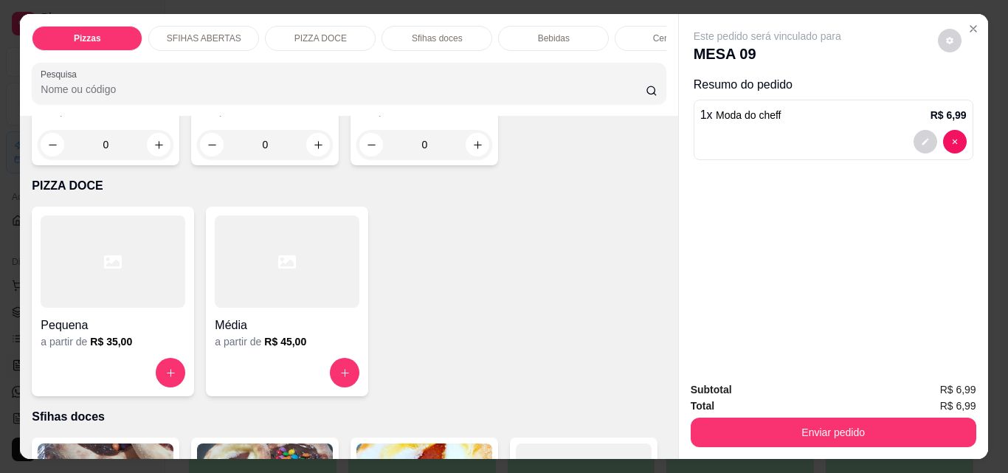
type input "2"
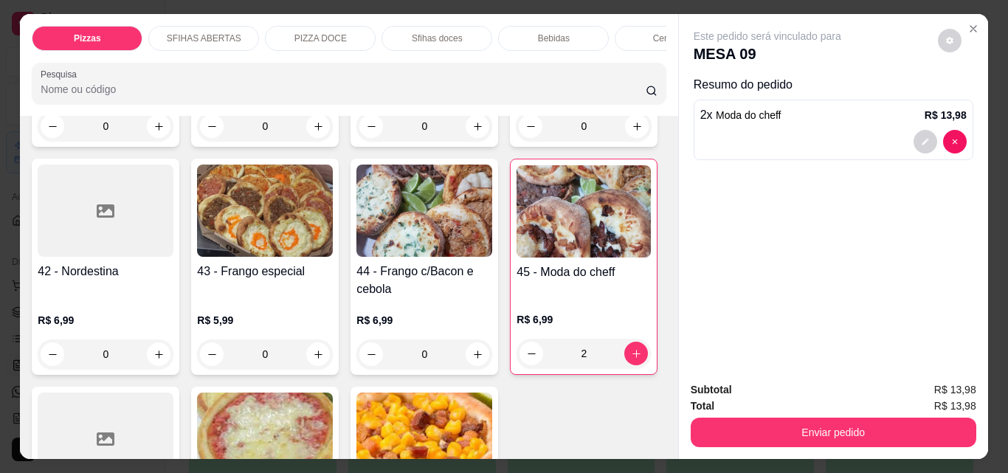
scroll to position [1549, 0]
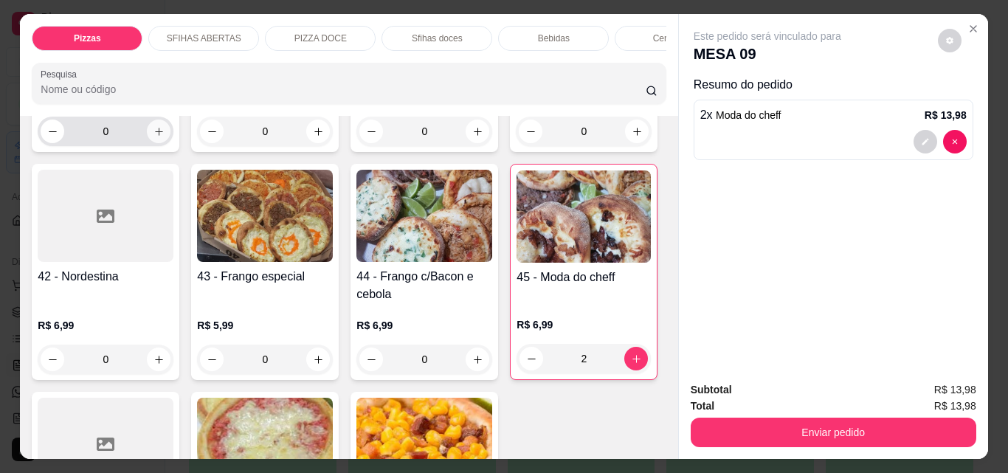
click at [163, 136] on icon "increase-product-quantity" at bounding box center [159, 132] width 8 height 8
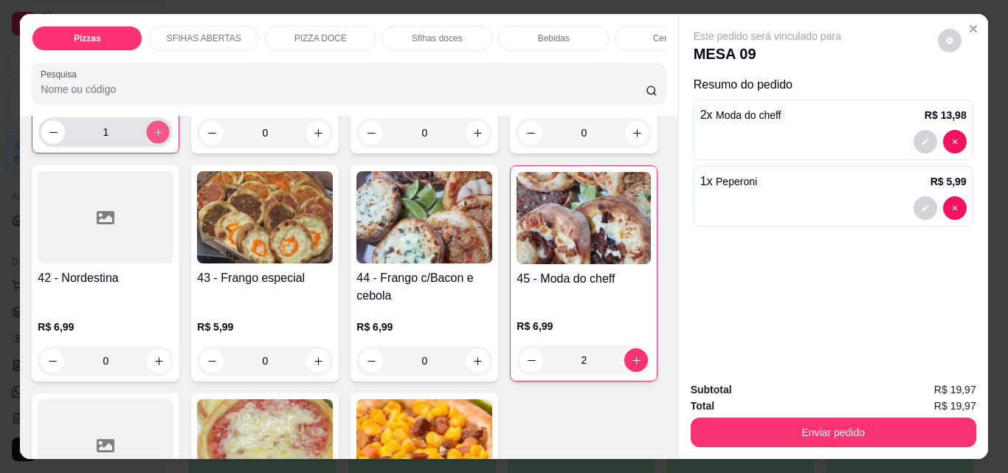
click at [164, 138] on icon "increase-product-quantity" at bounding box center [158, 132] width 11 height 11
type input "2"
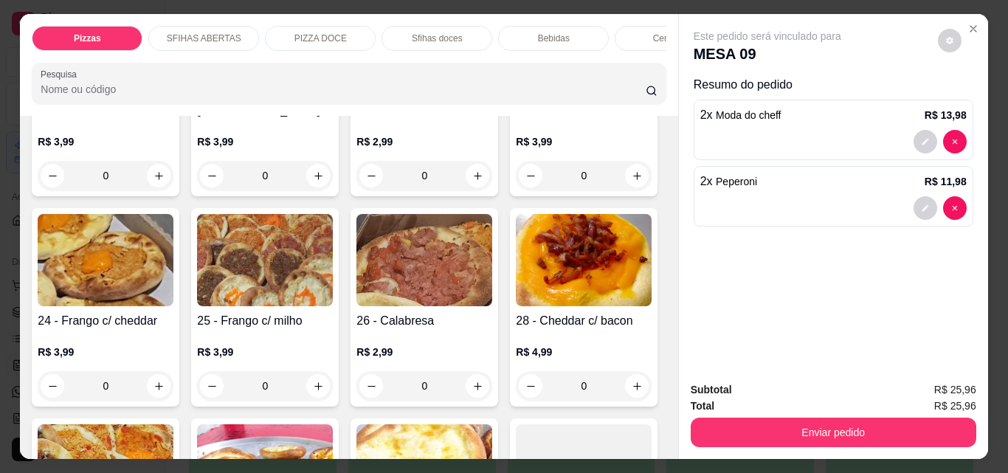
scroll to position [590, 0]
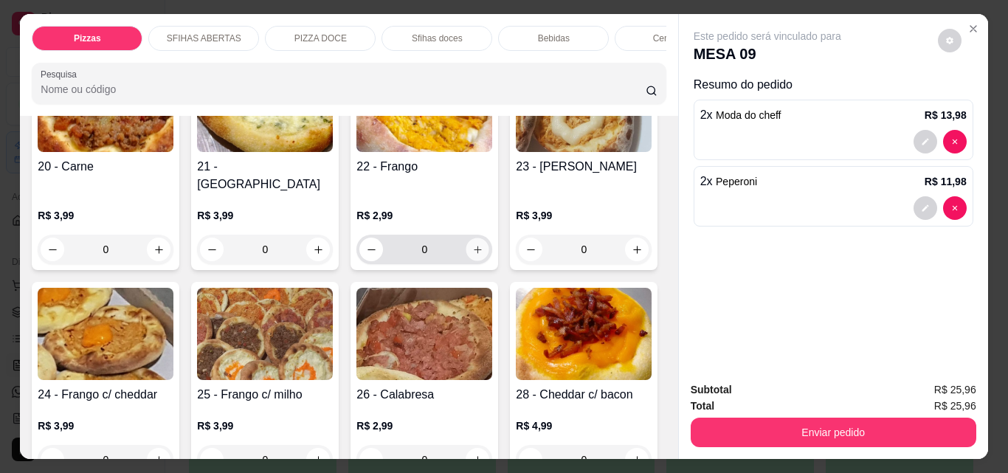
click at [472, 244] on icon "increase-product-quantity" at bounding box center [477, 249] width 11 height 11
type input "1"
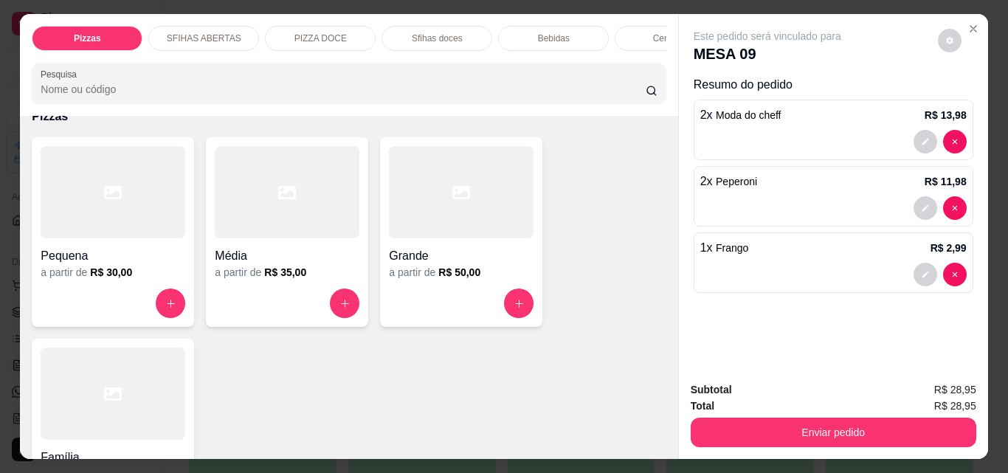
scroll to position [0, 0]
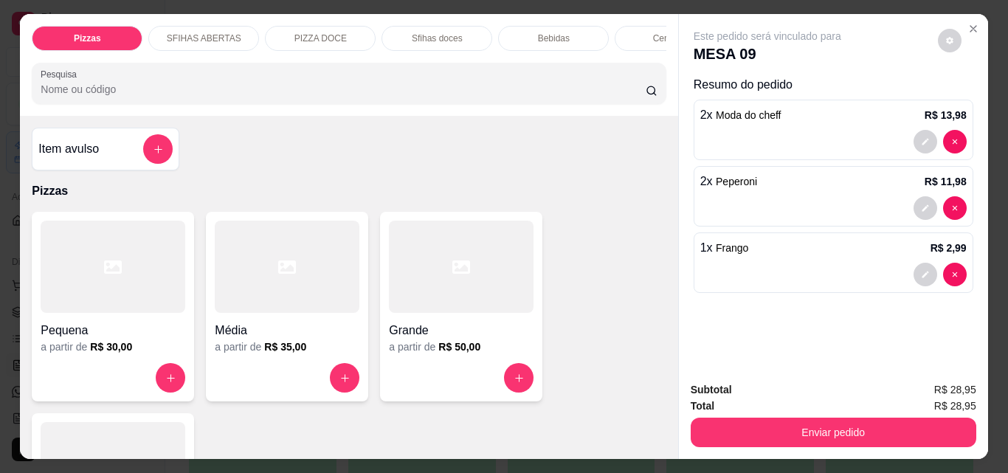
click at [68, 145] on h4 "Item avulso" at bounding box center [68, 149] width 61 height 18
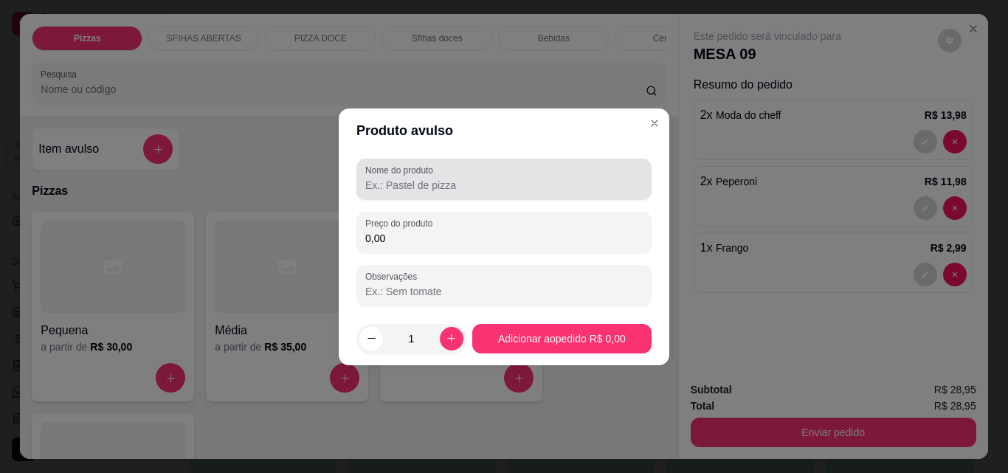
click at [478, 184] on input "Nome do produto" at bounding box center [503, 185] width 277 height 15
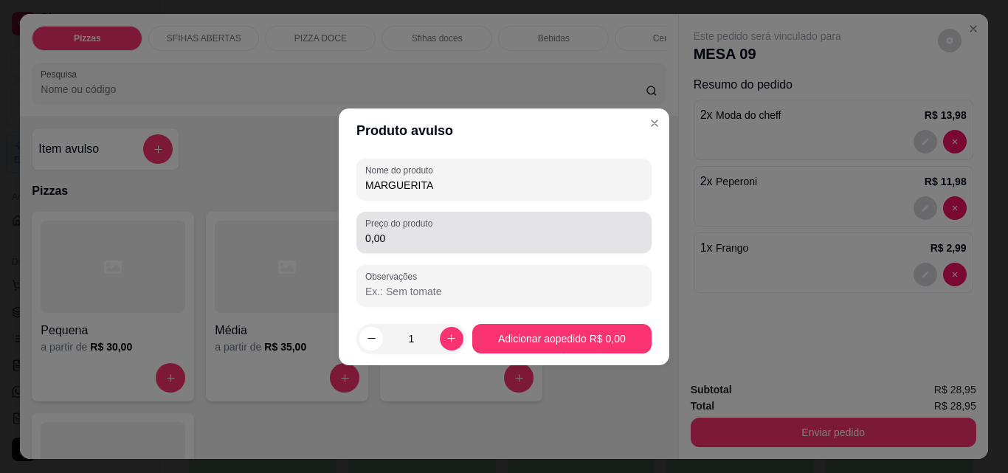
type input "MARGUERITA"
click at [490, 224] on div "0,00" at bounding box center [503, 233] width 277 height 30
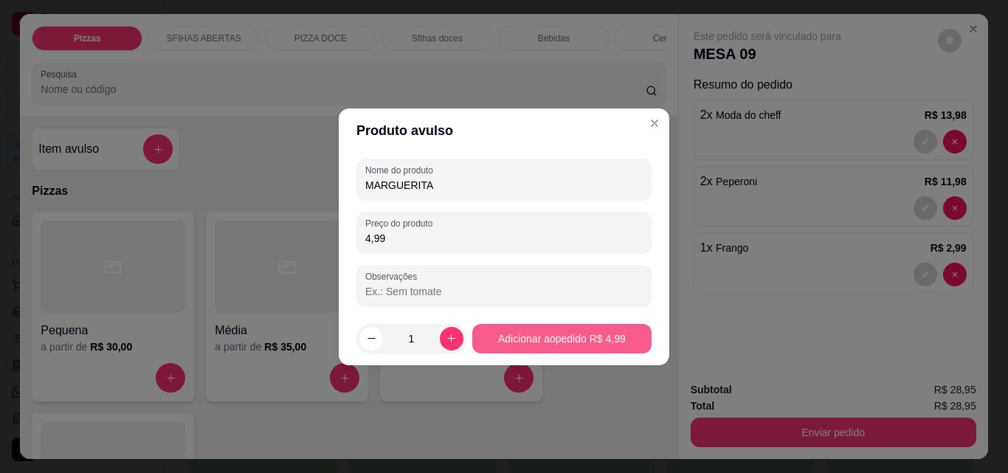
type input "4,99"
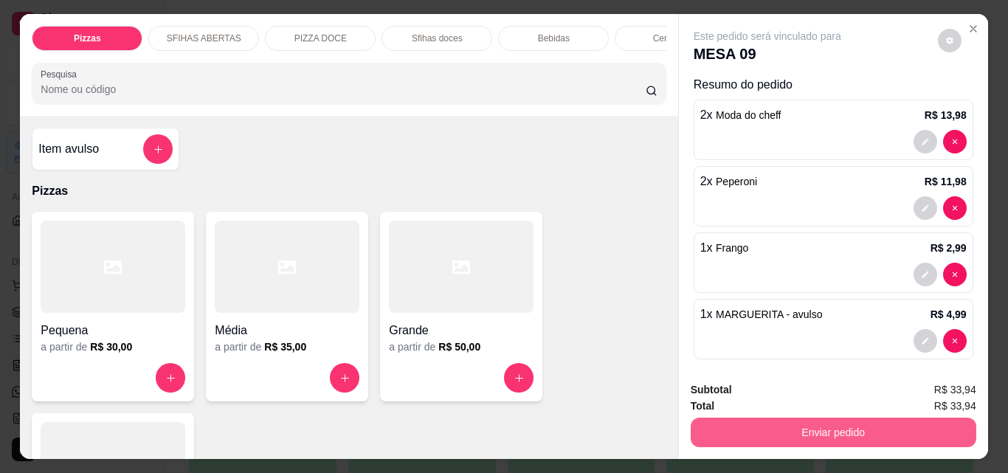
click at [804, 433] on button "Enviar pedido" at bounding box center [834, 433] width 286 height 30
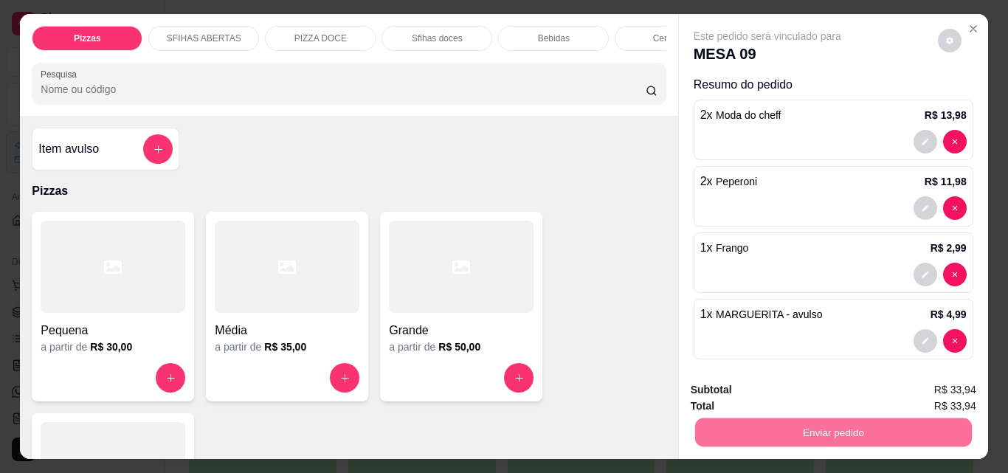
click at [760, 394] on button "Não registrar e enviar pedido" at bounding box center [784, 389] width 149 height 27
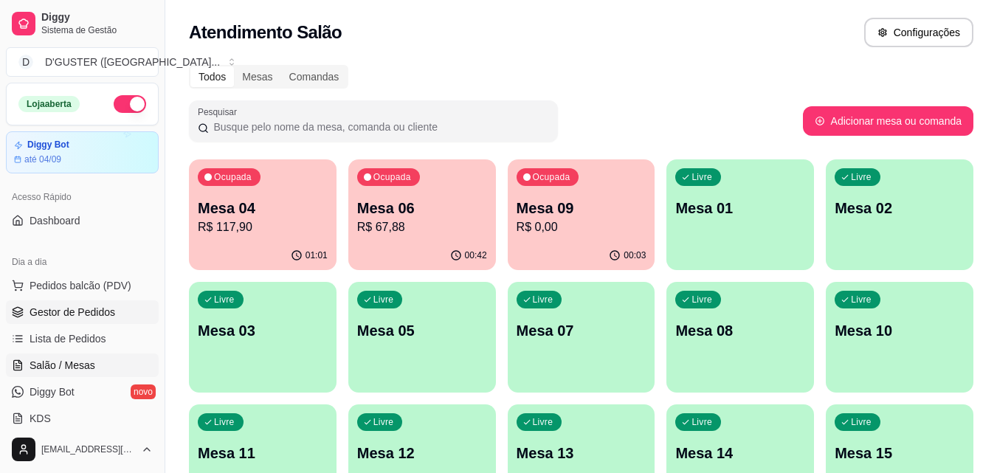
click at [84, 314] on span "Gestor de Pedidos" at bounding box center [73, 312] width 86 height 15
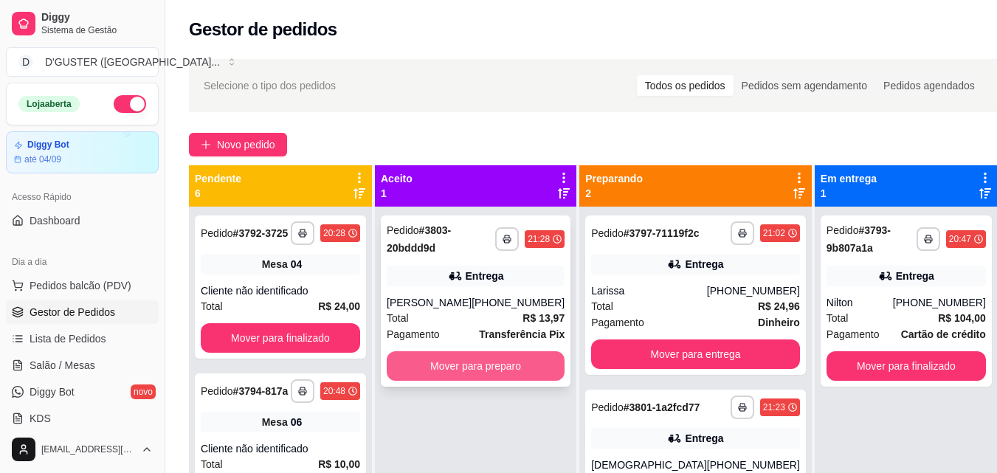
click at [494, 372] on button "Mover para preparo" at bounding box center [476, 366] width 178 height 30
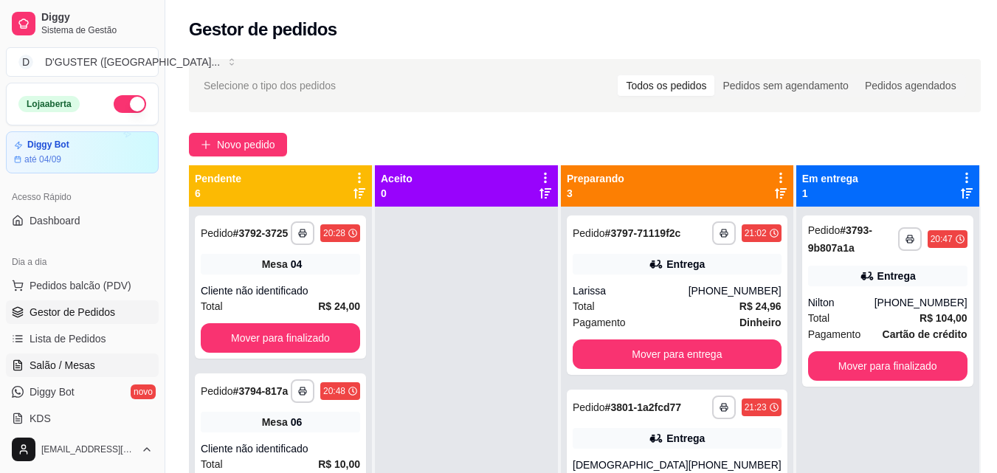
click at [75, 356] on link "Salão / Mesas" at bounding box center [82, 365] width 153 height 24
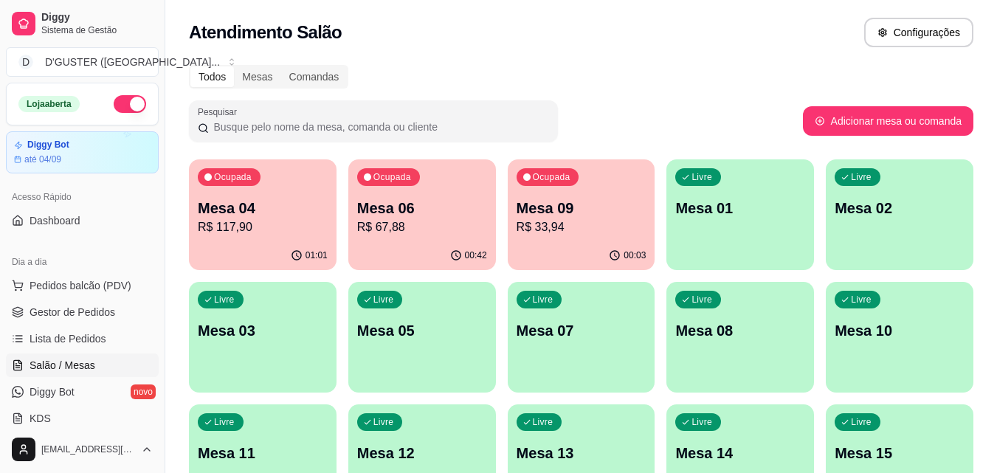
click at [555, 219] on p "R$ 33,94" at bounding box center [581, 227] width 130 height 18
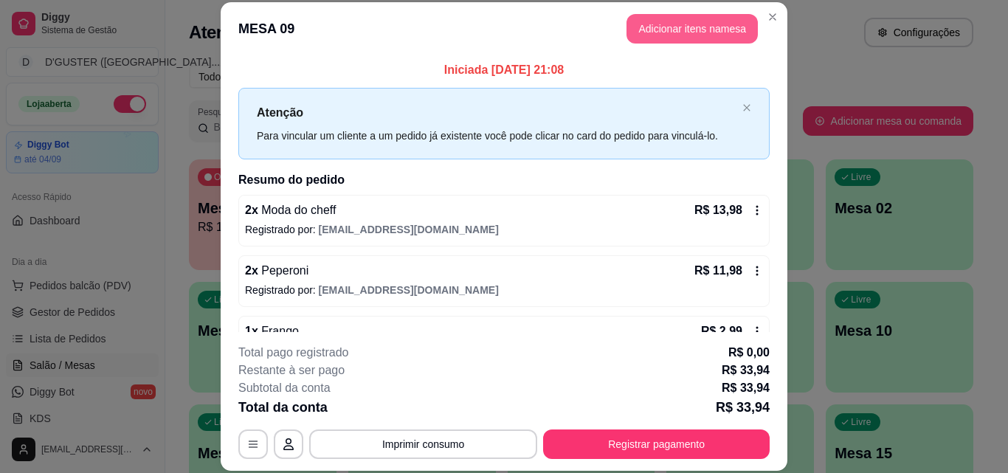
click at [686, 21] on button "Adicionar itens na mesa" at bounding box center [691, 29] width 131 height 30
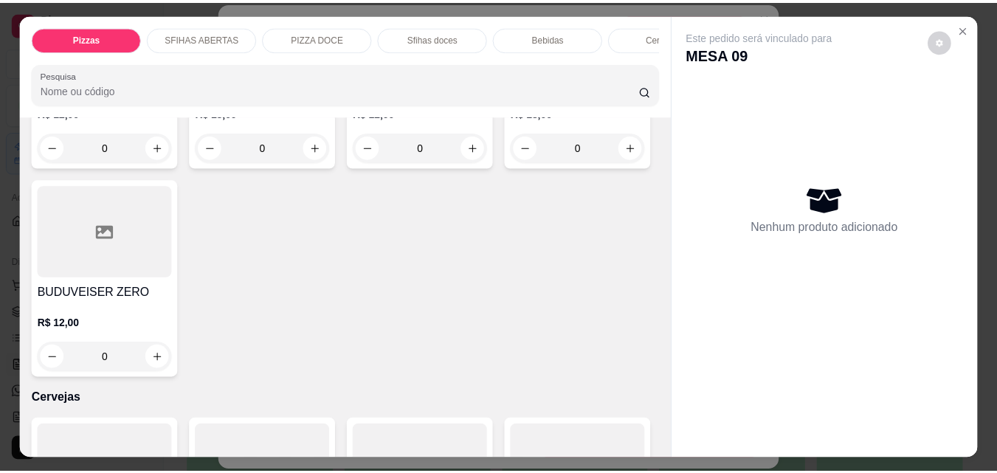
scroll to position [3394, 0]
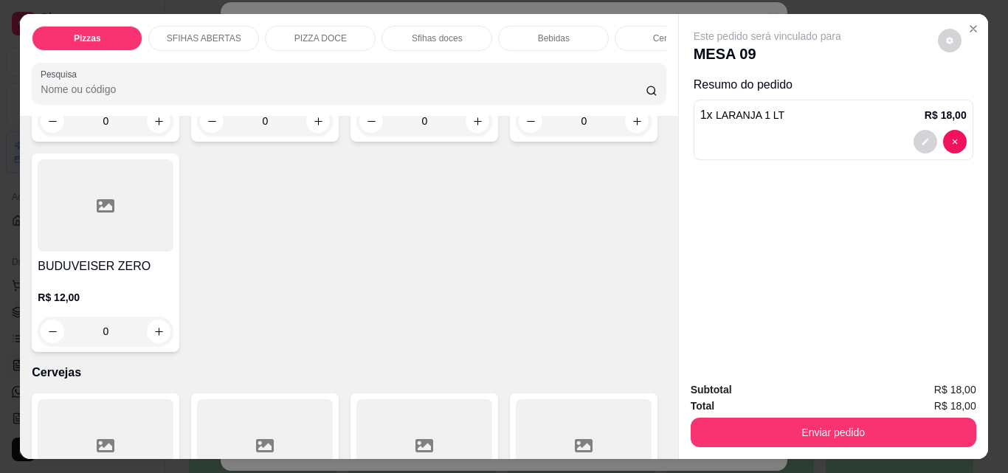
type input "2"
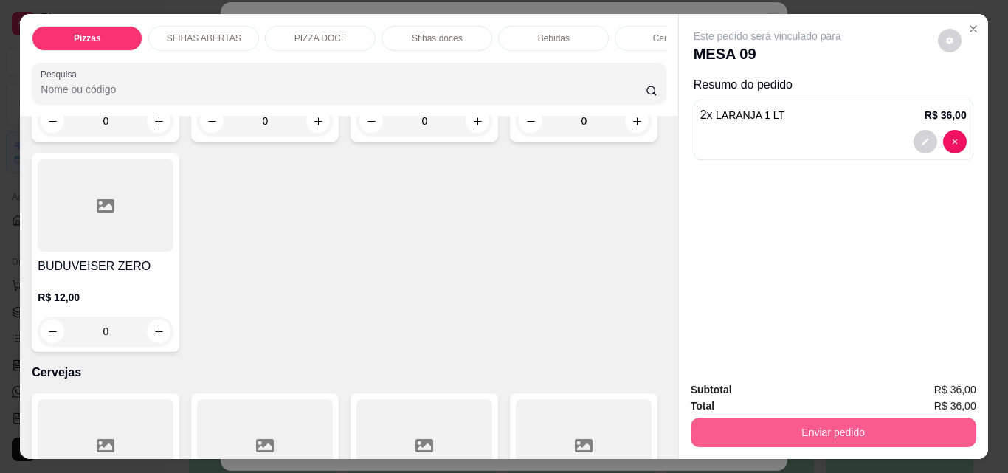
click at [866, 423] on button "Enviar pedido" at bounding box center [834, 433] width 286 height 30
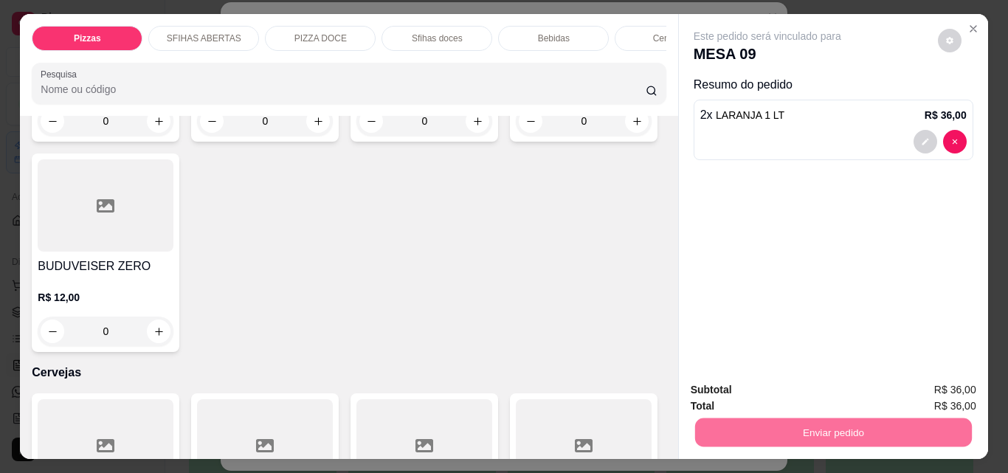
click at [820, 390] on button "Não registrar e enviar pedido" at bounding box center [784, 389] width 149 height 27
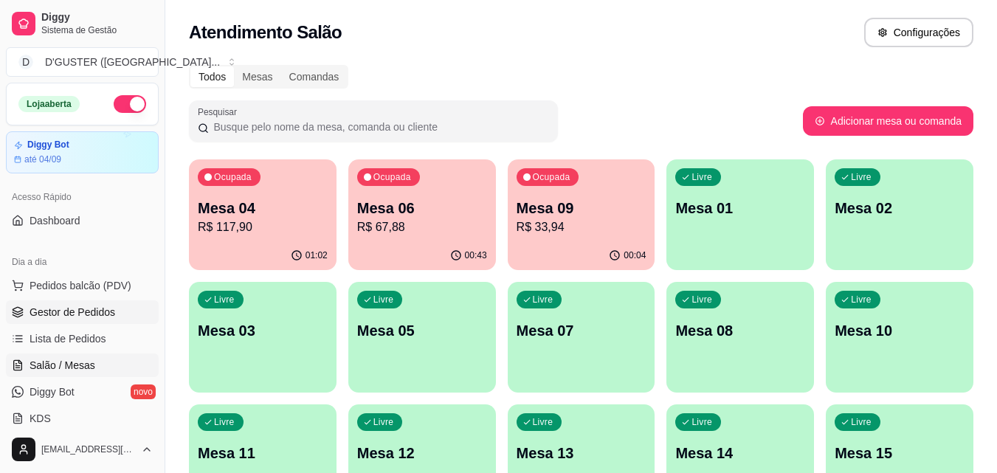
click at [91, 305] on span "Gestor de Pedidos" at bounding box center [73, 312] width 86 height 15
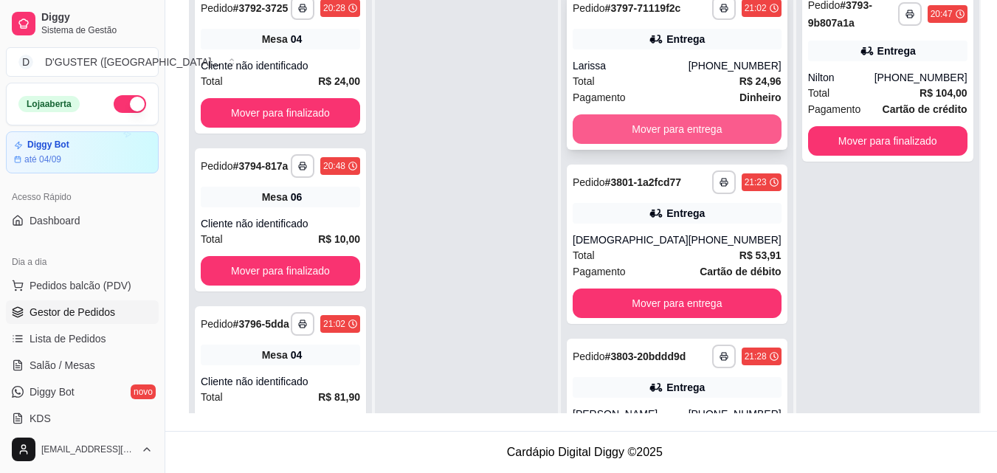
click at [647, 131] on button "Mover para entrega" at bounding box center [677, 129] width 209 height 30
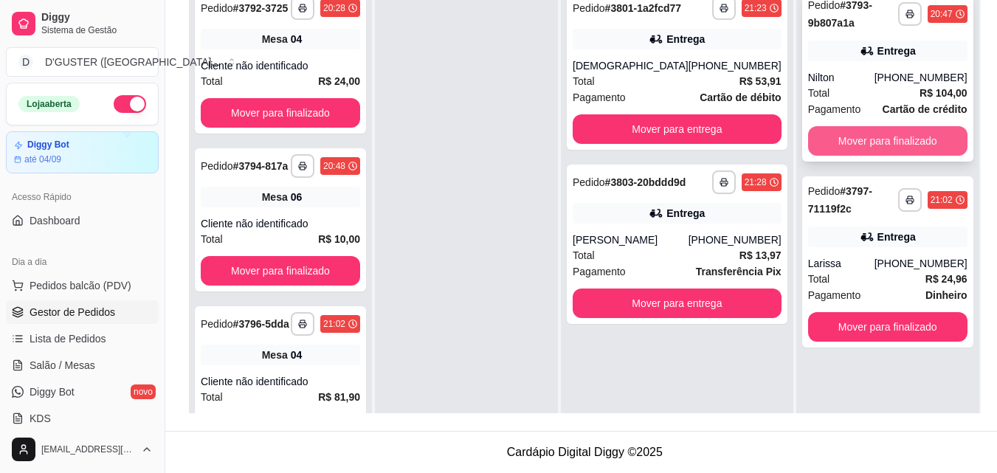
click at [908, 142] on button "Mover para finalizado" at bounding box center [887, 141] width 159 height 30
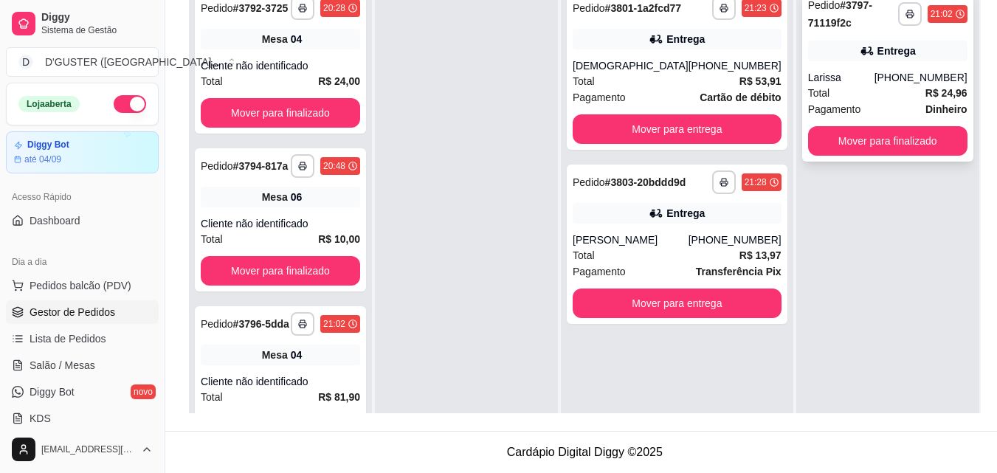
click at [903, 52] on div "Entrega" at bounding box center [887, 51] width 159 height 21
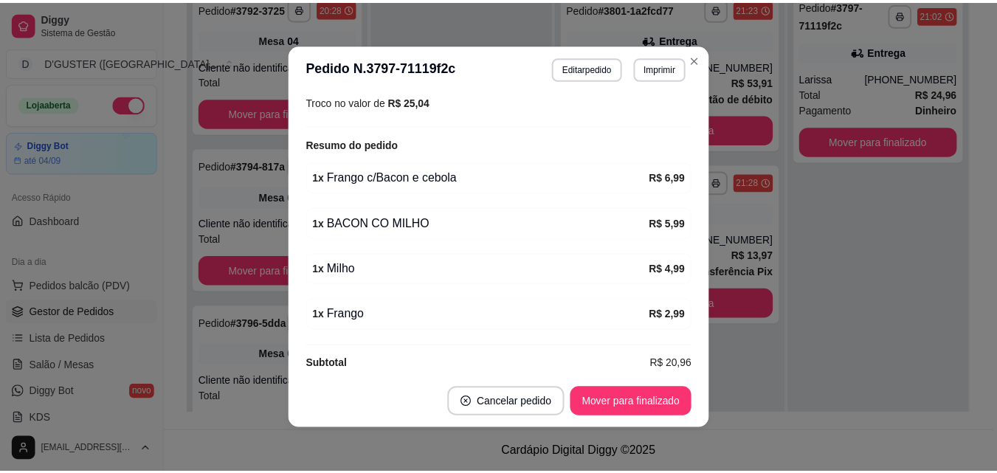
scroll to position [3, 0]
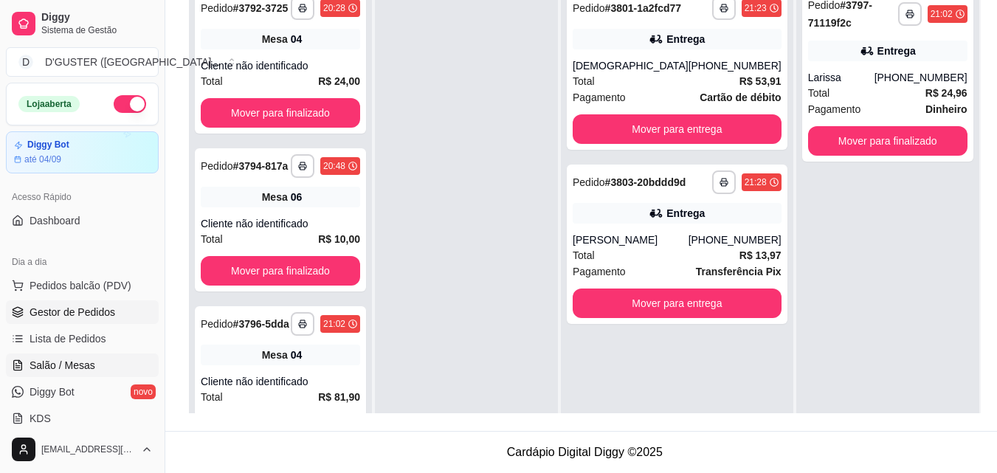
click at [85, 364] on span "Salão / Mesas" at bounding box center [63, 365] width 66 height 15
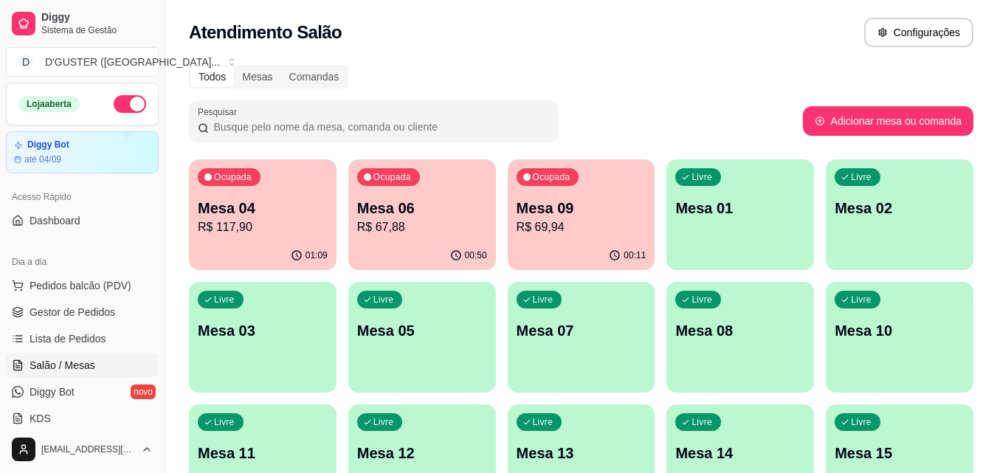
click at [740, 350] on div "Livre Mesa 08" at bounding box center [740, 328] width 148 height 93
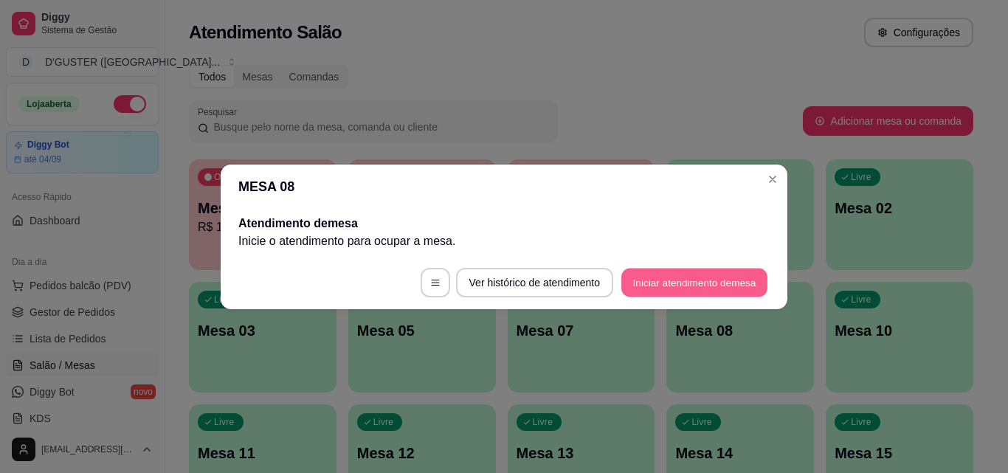
click at [690, 289] on button "Iniciar atendimento de mesa" at bounding box center [694, 282] width 146 height 29
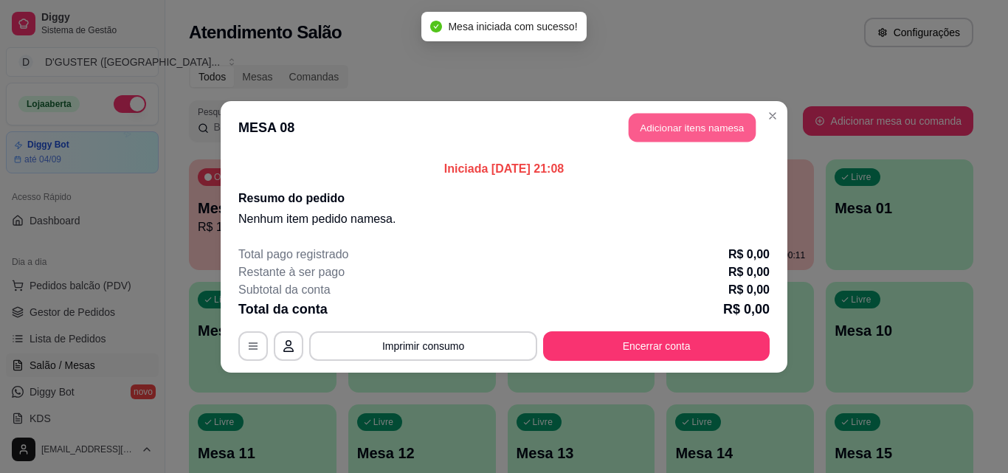
click at [716, 121] on button "Adicionar itens na mesa" at bounding box center [692, 127] width 127 height 29
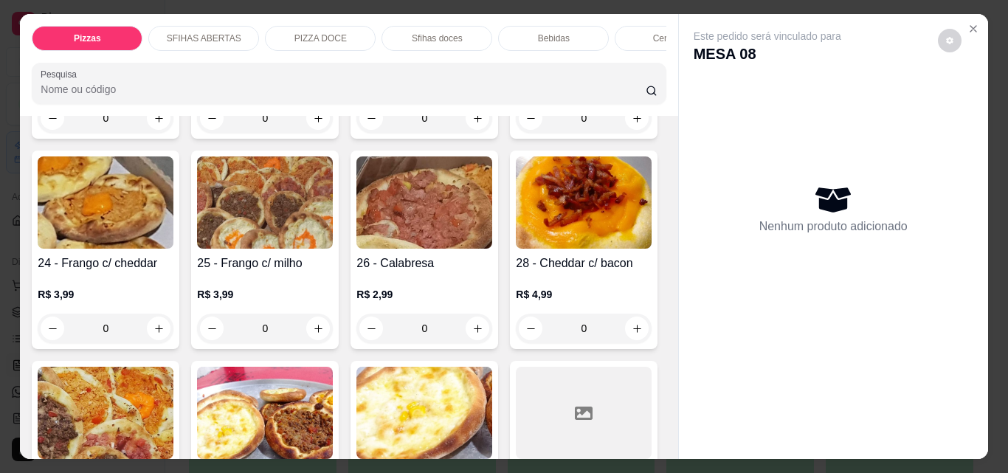
scroll to position [738, 0]
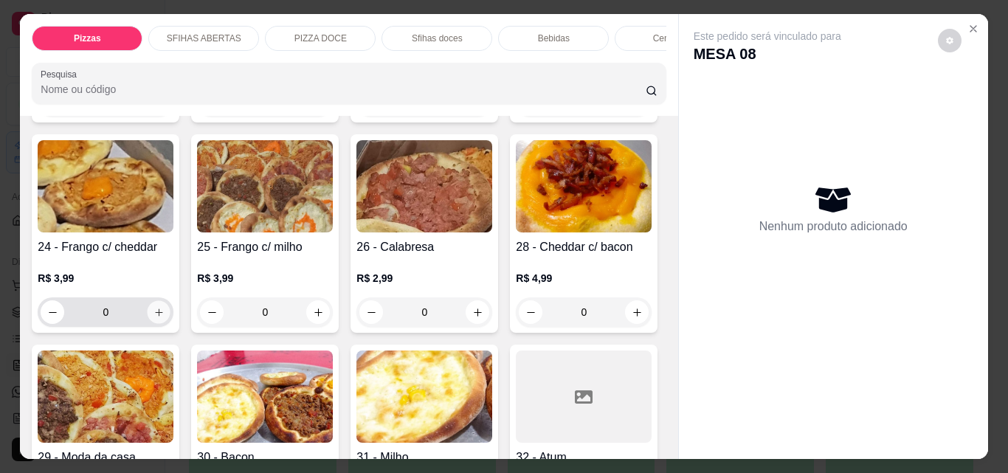
click at [170, 302] on button "increase-product-quantity" at bounding box center [159, 312] width 23 height 23
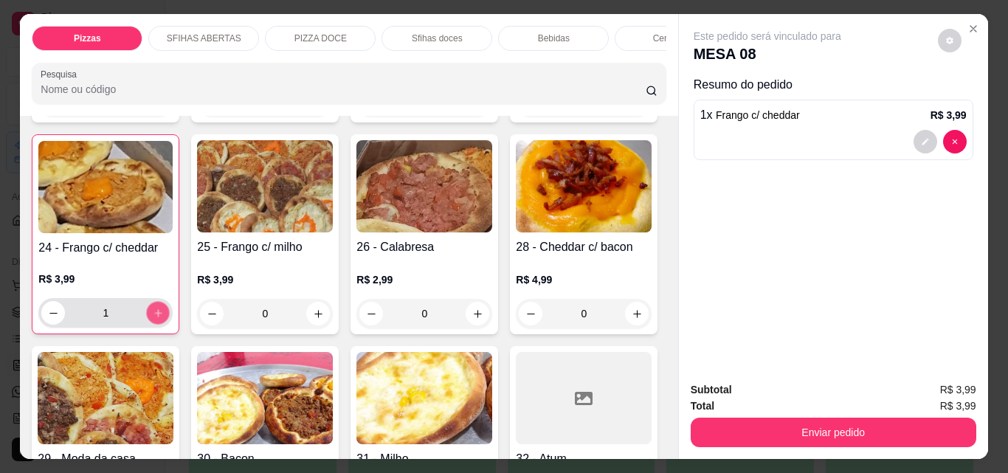
click at [170, 302] on button "increase-product-quantity" at bounding box center [158, 313] width 23 height 23
type input "2"
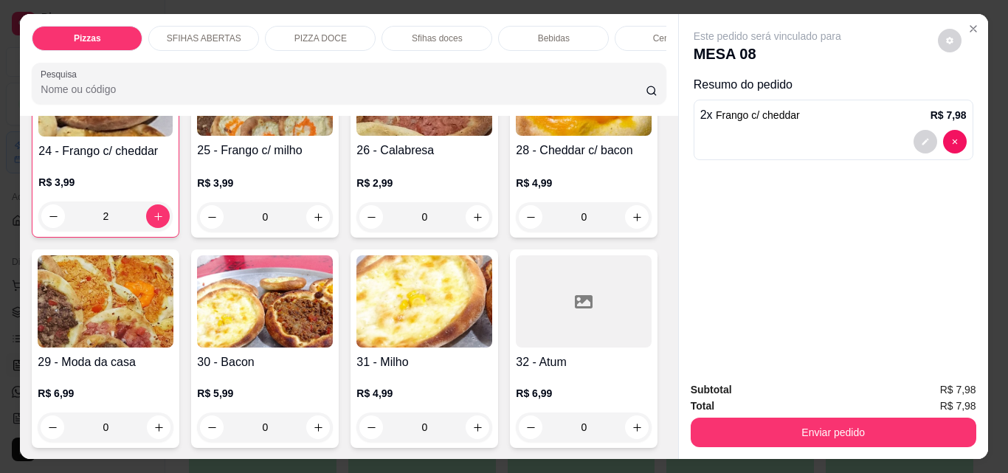
scroll to position [959, 0]
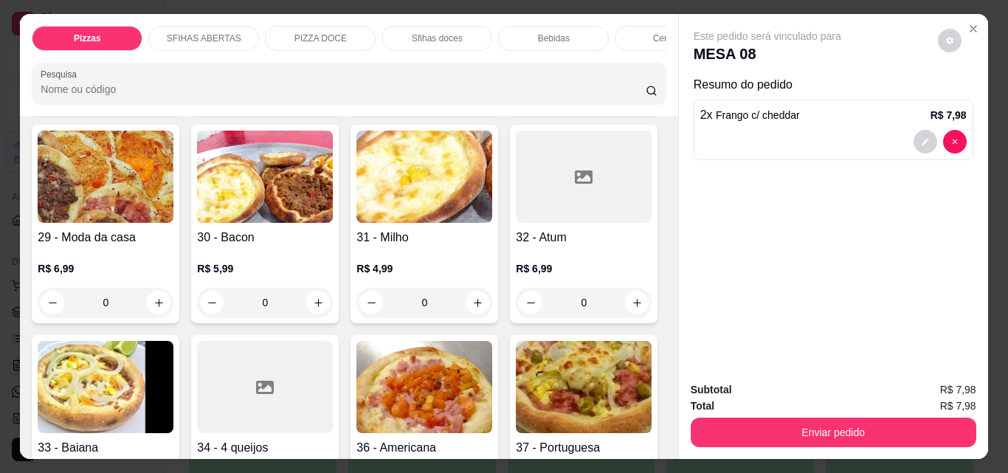
click at [632, 98] on icon "increase-product-quantity" at bounding box center [637, 92] width 11 height 11
click at [631, 97] on icon "increase-product-quantity" at bounding box center [636, 91] width 11 height 11
type input "2"
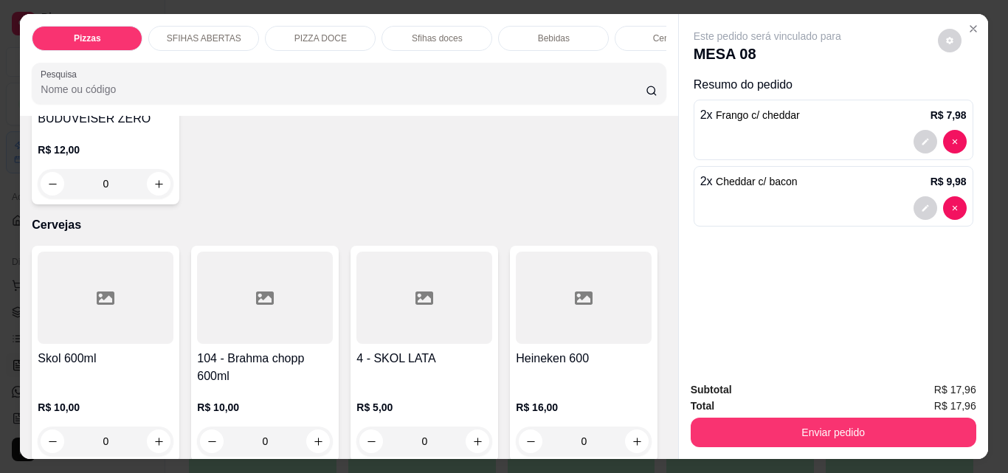
scroll to position [3394, 0]
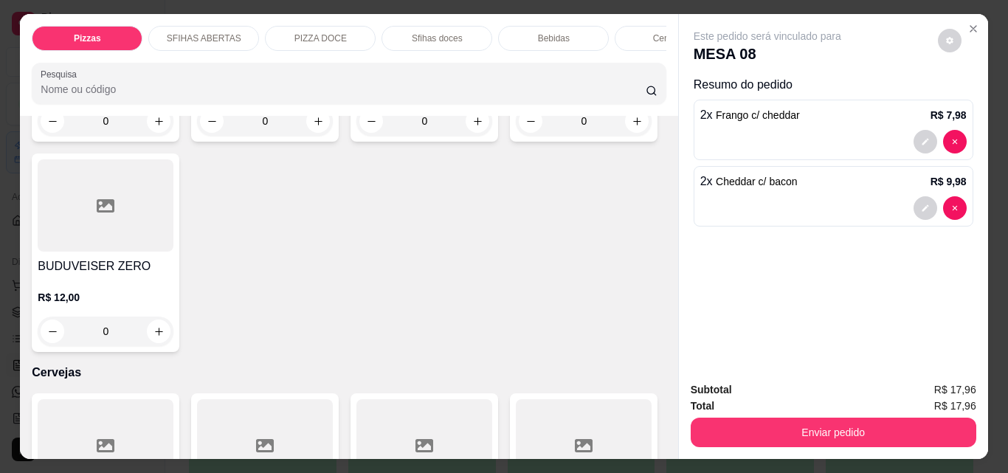
type input "1"
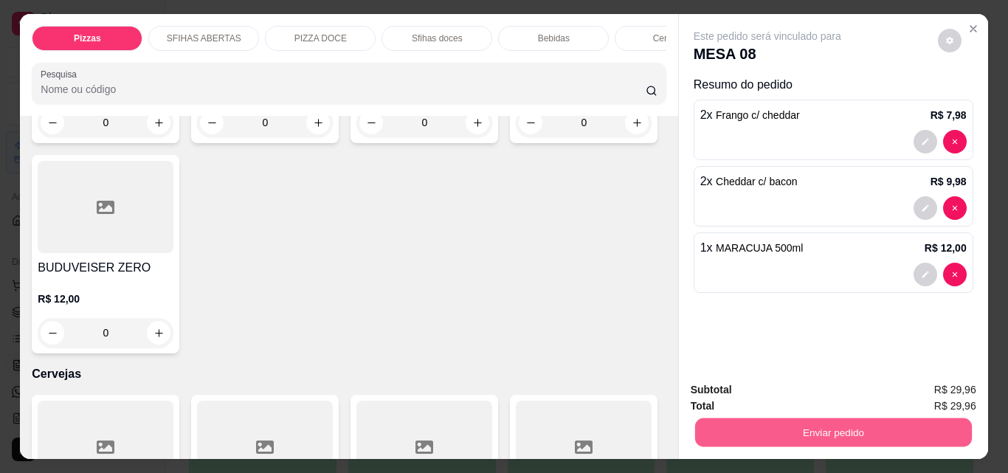
click at [863, 434] on button "Enviar pedido" at bounding box center [832, 432] width 277 height 29
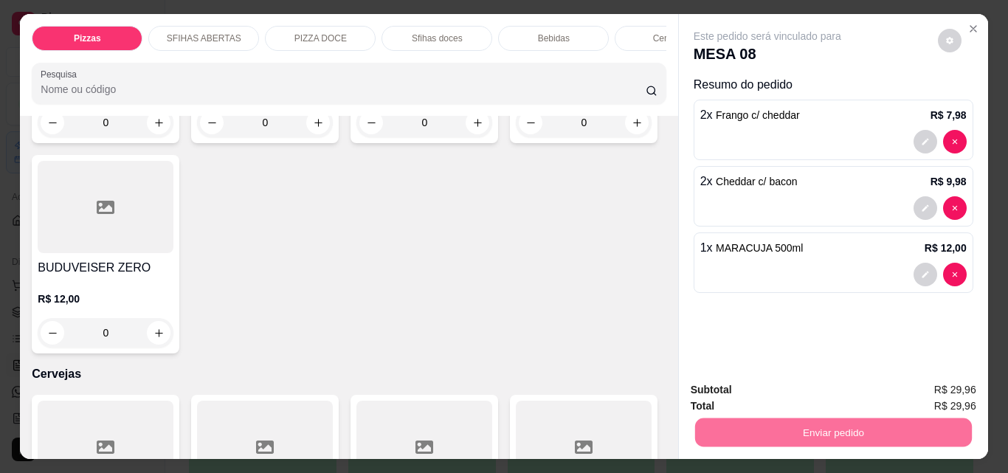
click at [801, 378] on button "Não registrar e enviar pedido" at bounding box center [784, 389] width 149 height 27
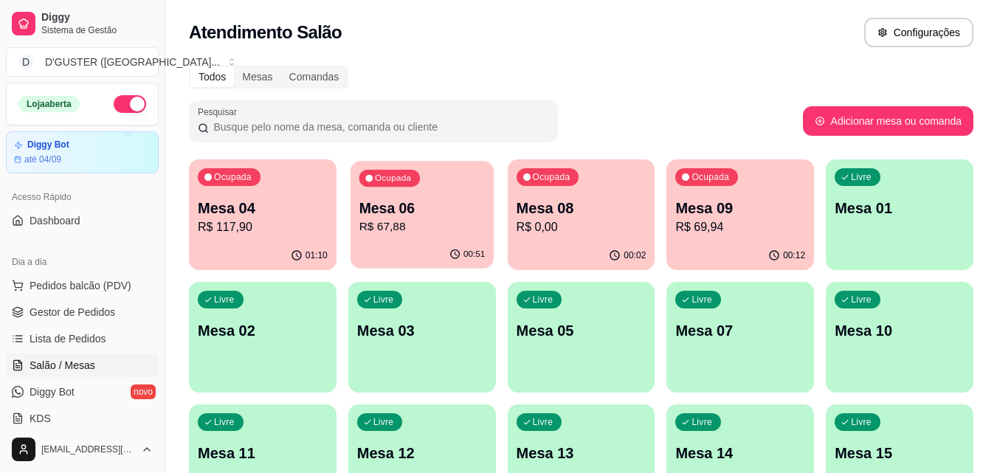
click at [417, 222] on p "R$ 67,88" at bounding box center [422, 226] width 126 height 17
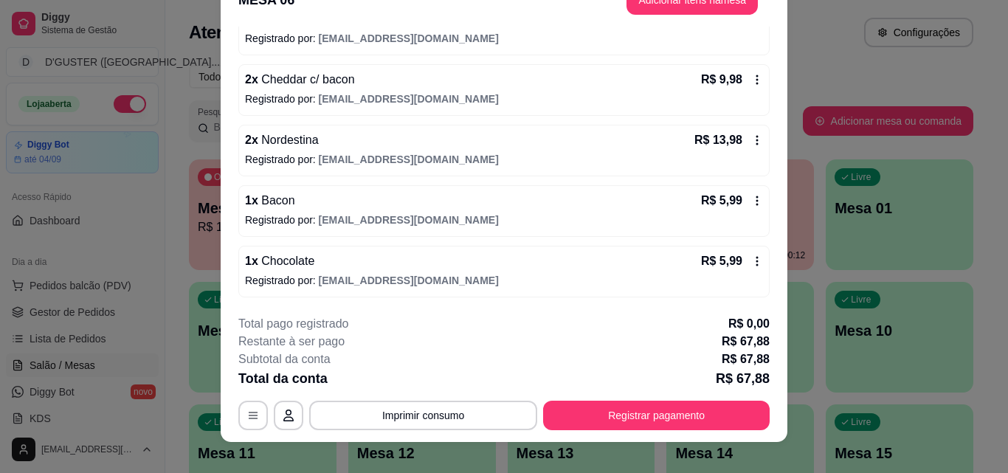
scroll to position [45, 0]
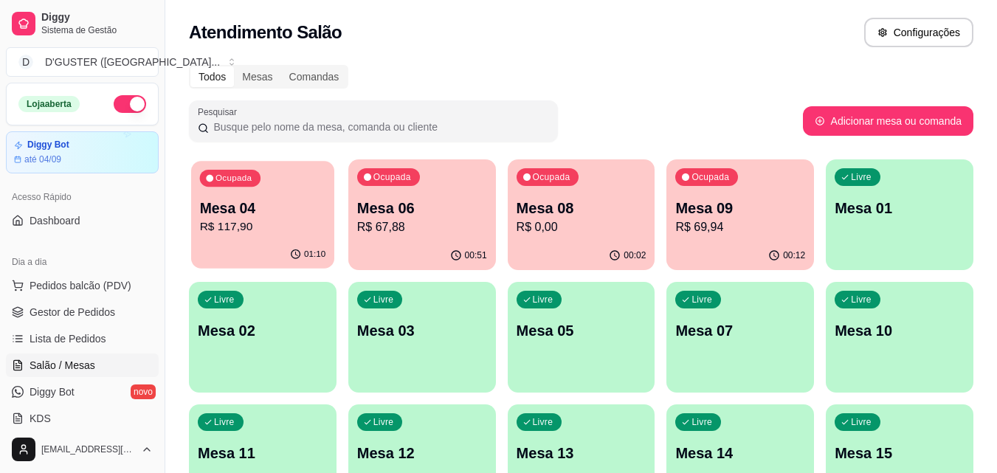
click at [262, 221] on p "R$ 117,90" at bounding box center [263, 226] width 126 height 17
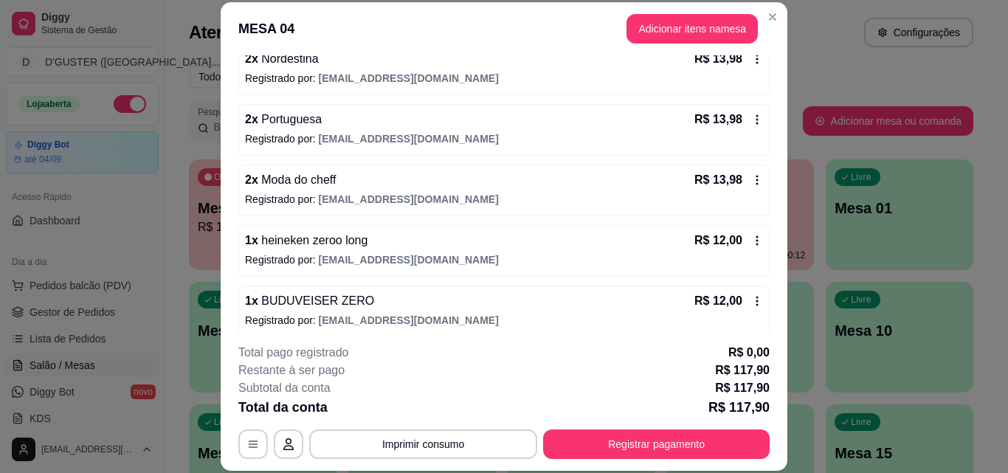
scroll to position [404, 0]
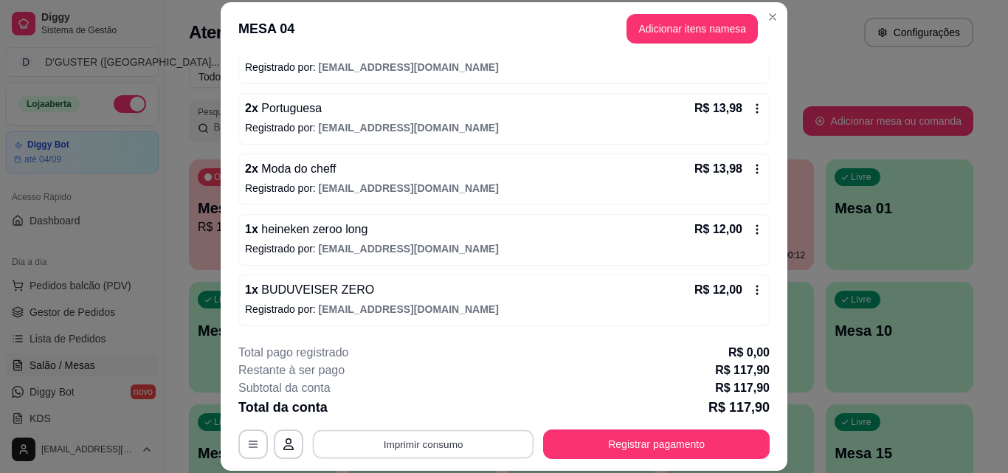
click at [425, 440] on button "Imprimir consumo" at bounding box center [423, 443] width 221 height 29
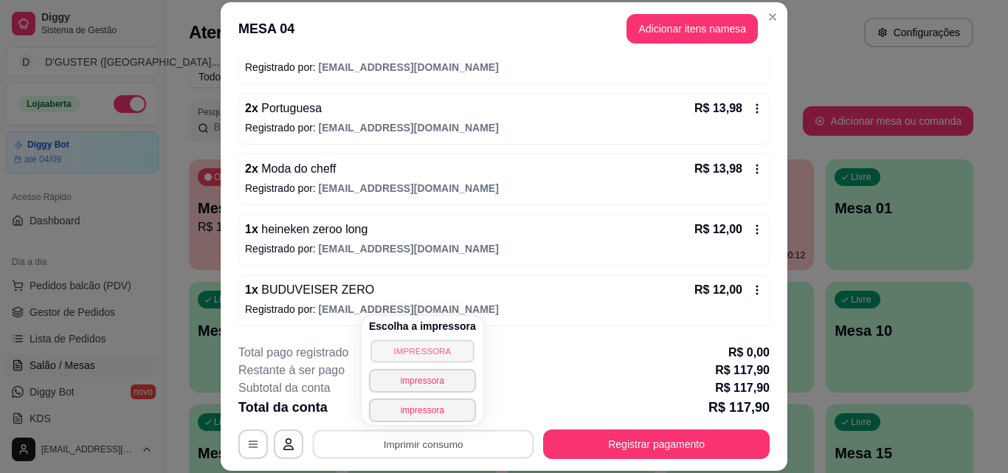
click at [400, 354] on button "IMPRESSORA" at bounding box center [421, 350] width 103 height 23
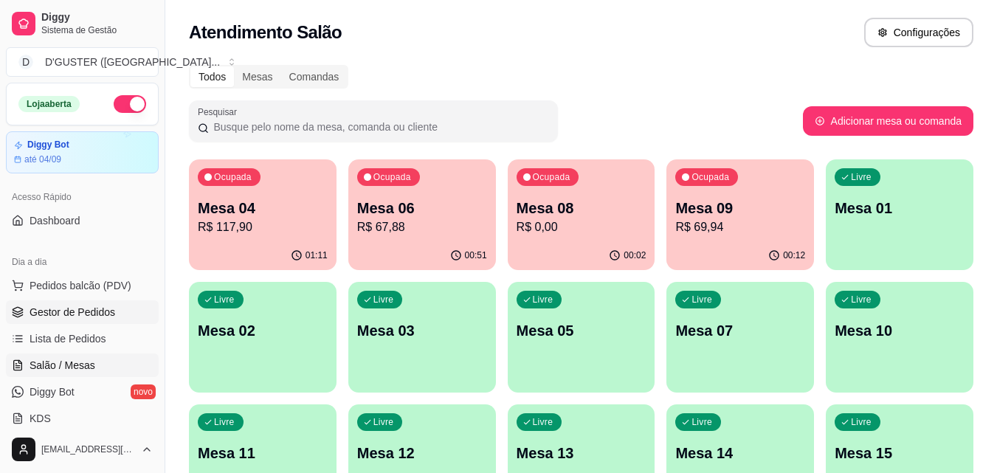
click at [49, 307] on span "Gestor de Pedidos" at bounding box center [73, 312] width 86 height 15
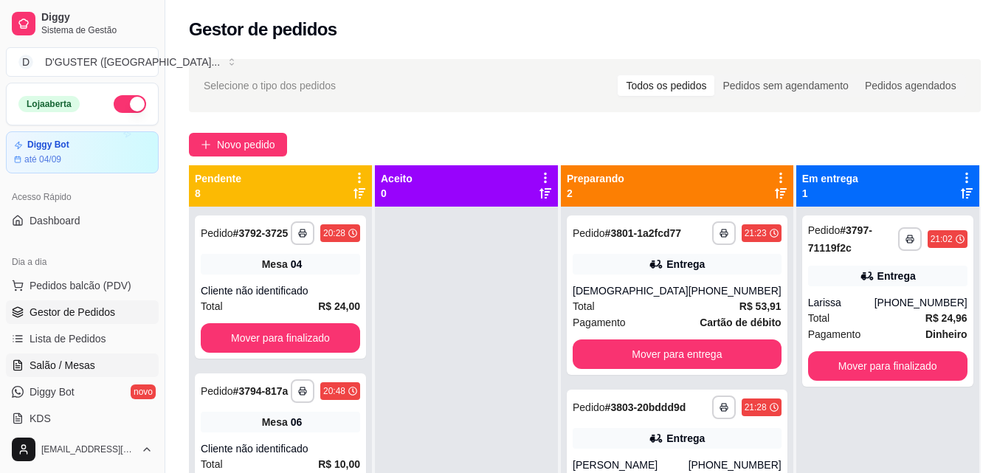
click at [9, 369] on link "Salão / Mesas" at bounding box center [82, 365] width 153 height 24
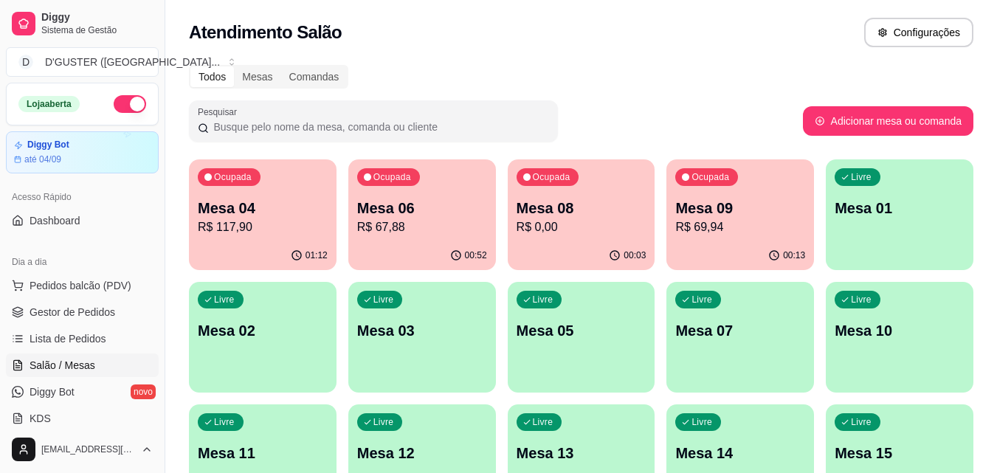
click at [69, 364] on span "Salão / Mesas" at bounding box center [63, 365] width 66 height 15
click at [445, 227] on p "R$ 67,88" at bounding box center [422, 227] width 130 height 18
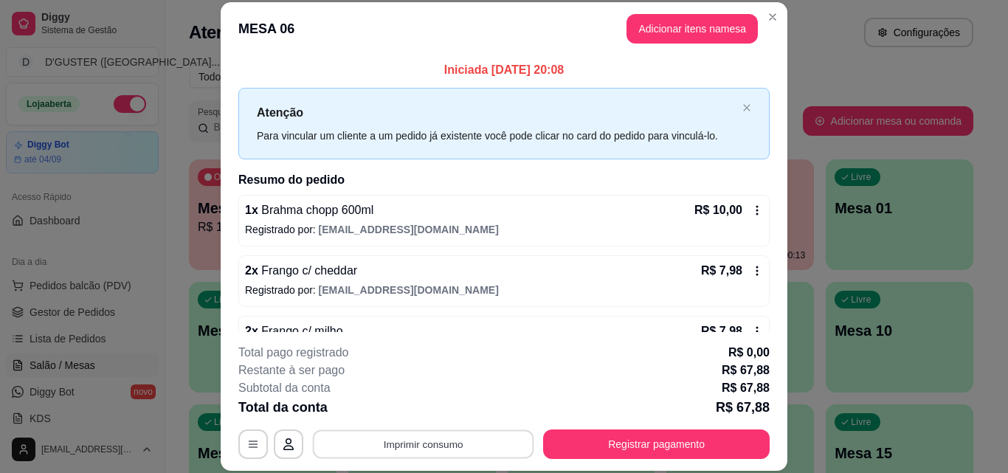
click at [486, 449] on button "Imprimir consumo" at bounding box center [423, 443] width 221 height 29
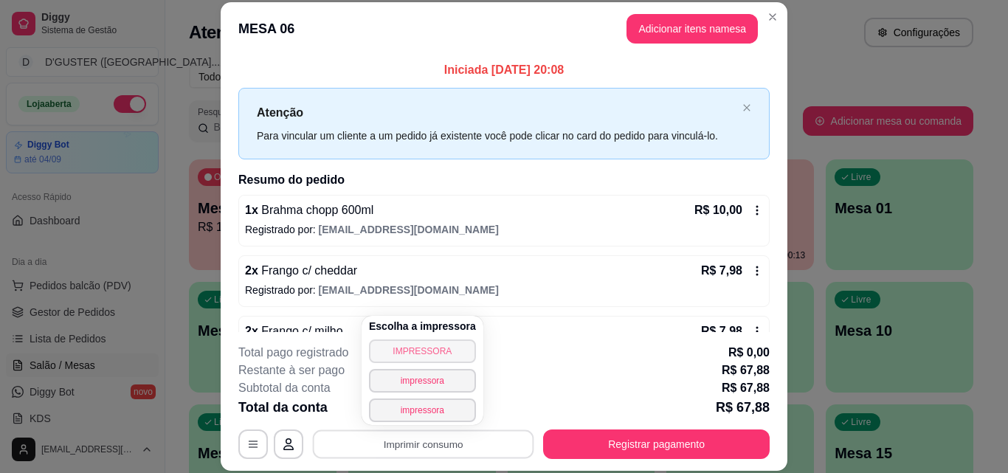
click at [444, 343] on button "IMPRESSORA" at bounding box center [422, 351] width 107 height 24
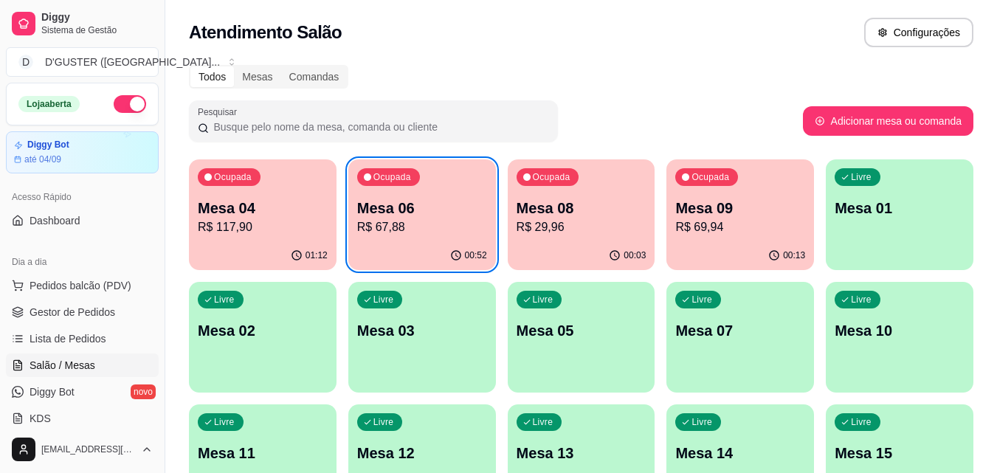
click at [396, 225] on p "R$ 67,88" at bounding box center [422, 227] width 130 height 18
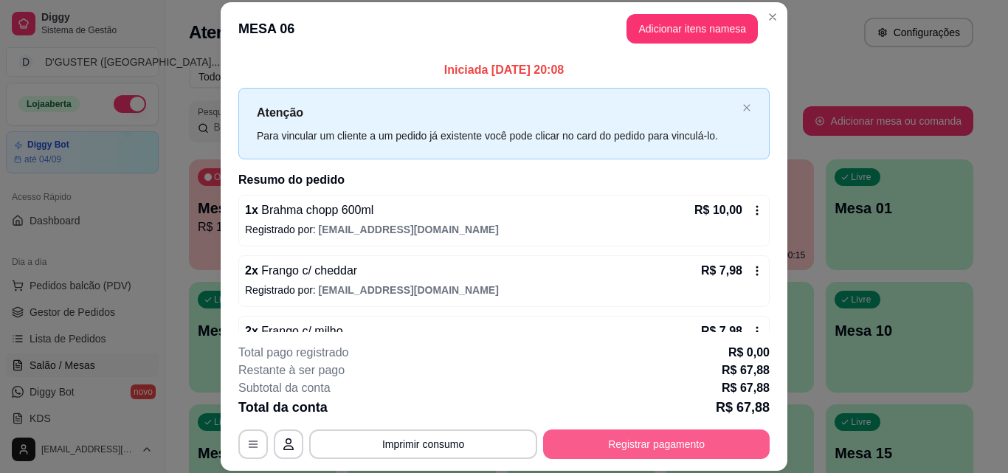
click at [697, 440] on button "Registrar pagamento" at bounding box center [656, 444] width 227 height 30
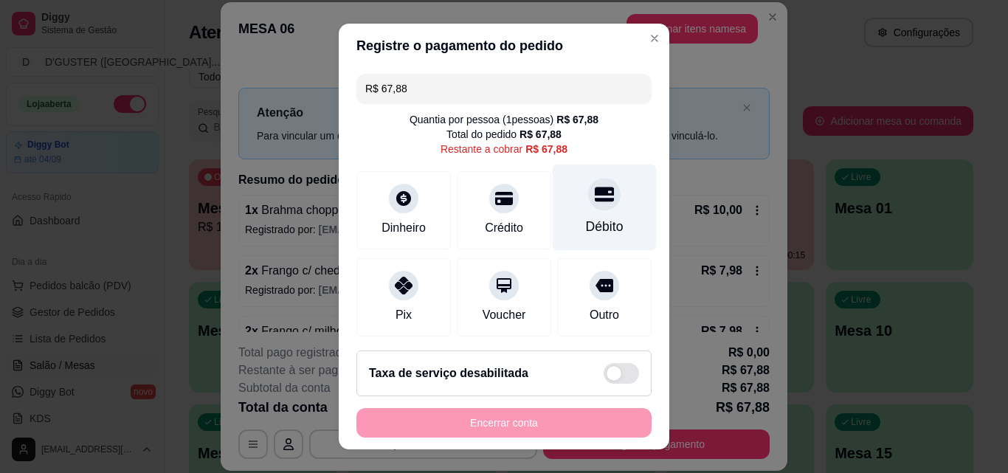
click at [595, 211] on div "Débito" at bounding box center [605, 208] width 104 height 86
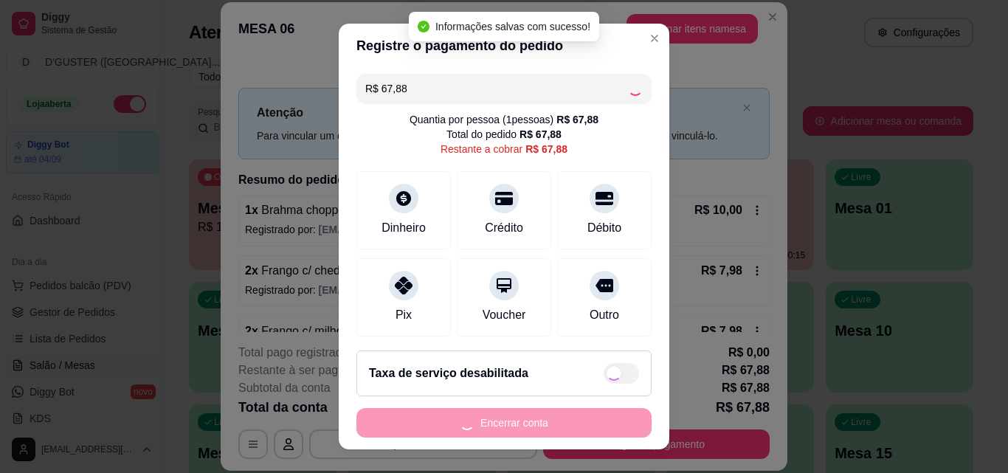
type input "R$ 0,00"
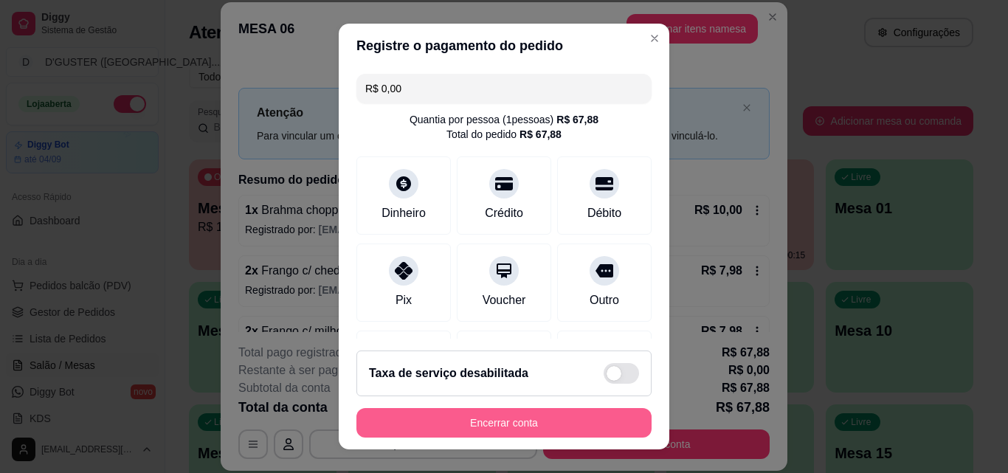
click at [550, 415] on button "Encerrar conta" at bounding box center [503, 423] width 295 height 30
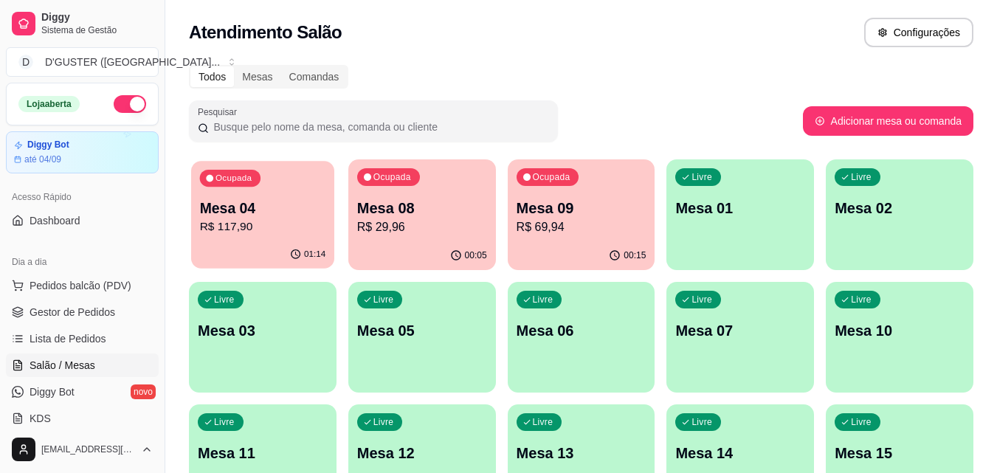
click at [217, 221] on p "R$ 117,90" at bounding box center [263, 226] width 126 height 17
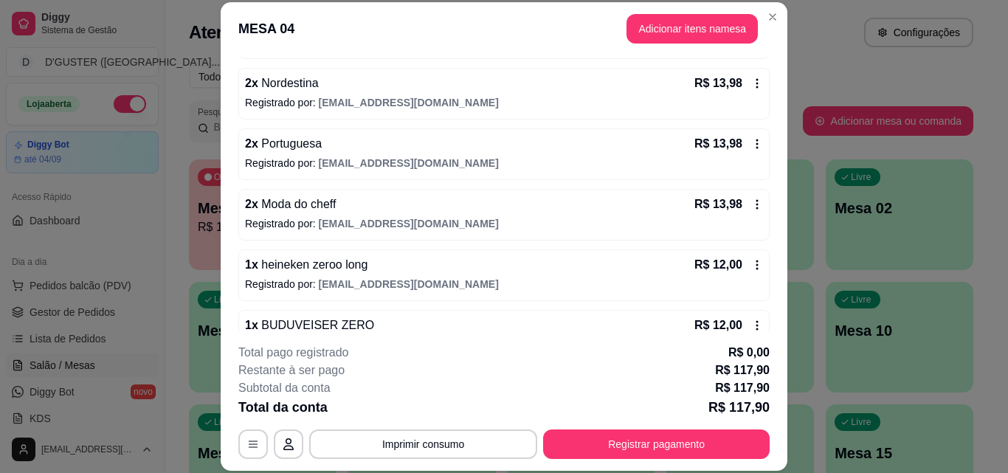
scroll to position [404, 0]
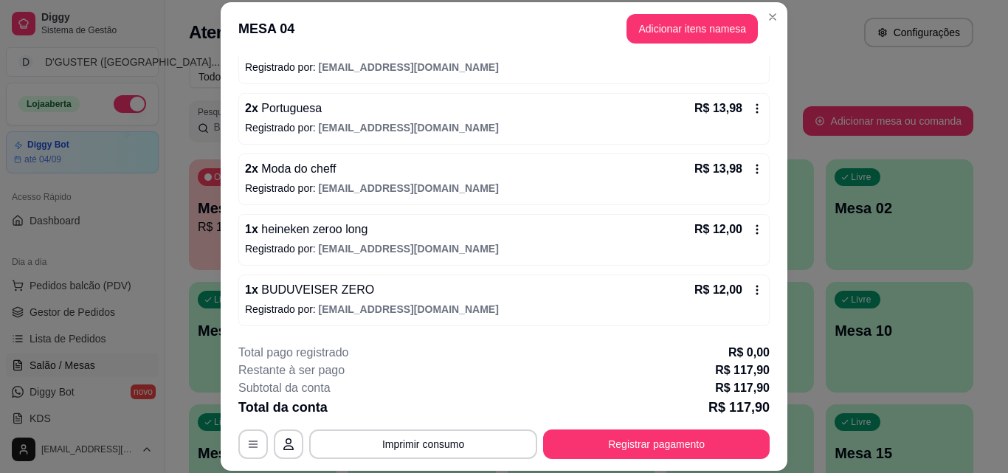
click at [751, 290] on icon at bounding box center [757, 290] width 12 height 12
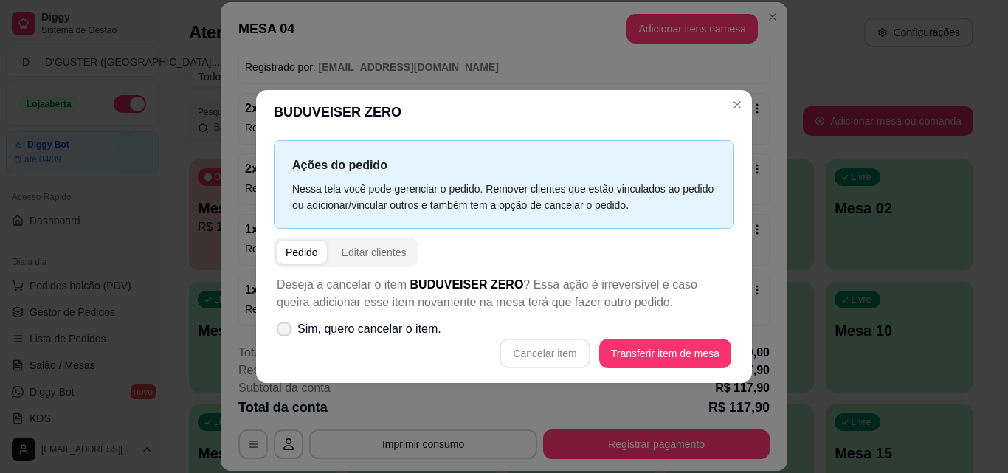
click at [288, 333] on icon at bounding box center [283, 329] width 11 height 8
click at [286, 333] on input "Sim, quero cancelar o item." at bounding box center [281, 336] width 10 height 10
checkbox input "true"
click at [536, 346] on button "Cancelar item" at bounding box center [545, 353] width 88 height 29
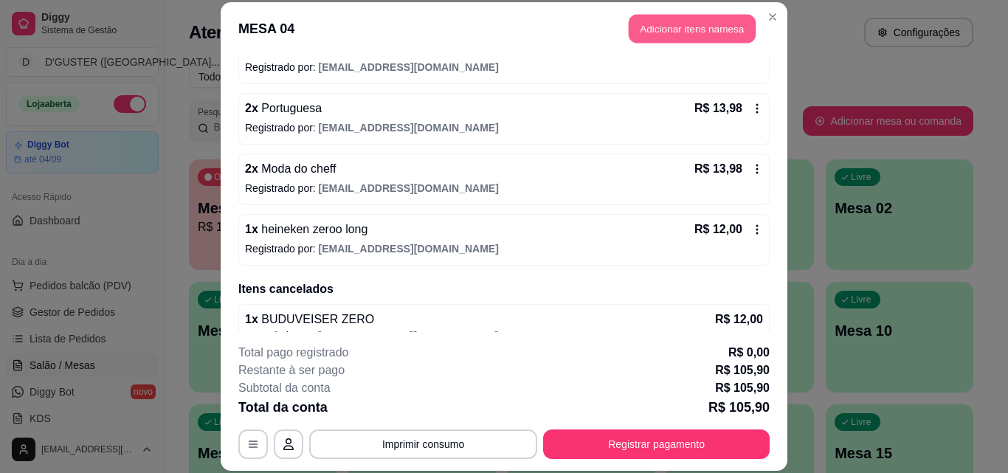
click at [687, 21] on button "Adicionar itens na mesa" at bounding box center [692, 29] width 127 height 29
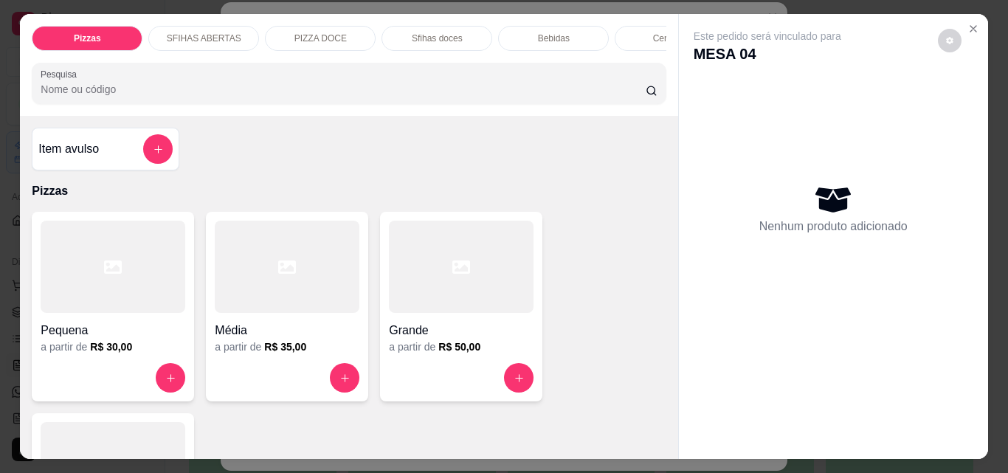
click at [75, 158] on h4 "Item avulso" at bounding box center [68, 149] width 61 height 18
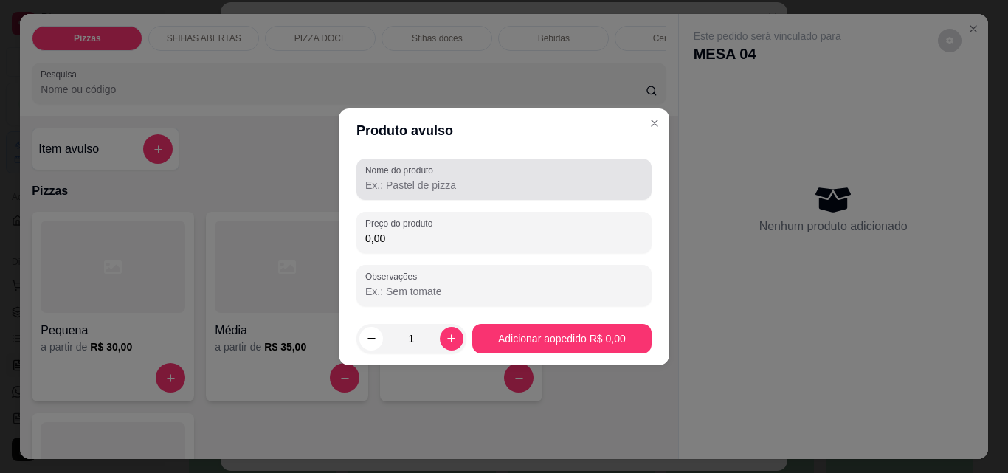
click at [382, 176] on label "Nome do produto" at bounding box center [401, 170] width 73 height 13
click at [382, 178] on input "Nome do produto" at bounding box center [503, 185] width 277 height 15
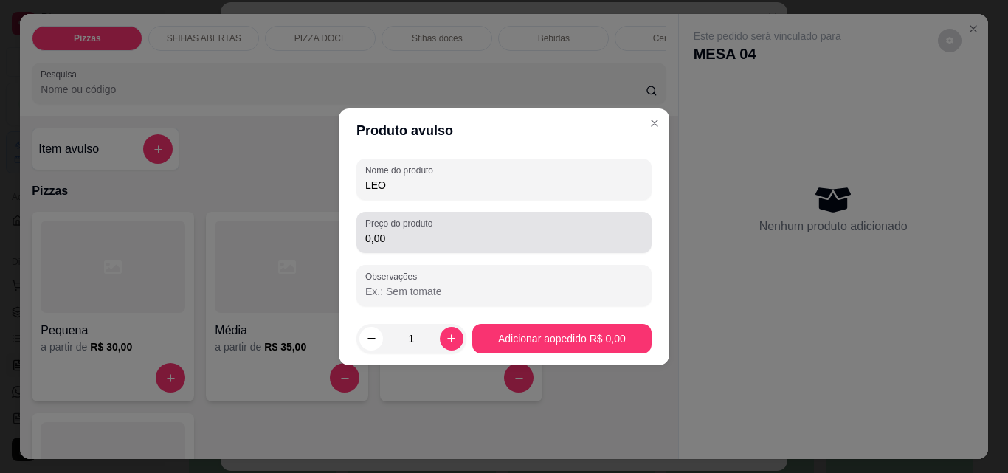
type input "LEO"
click at [396, 231] on input "0,00" at bounding box center [503, 238] width 277 height 15
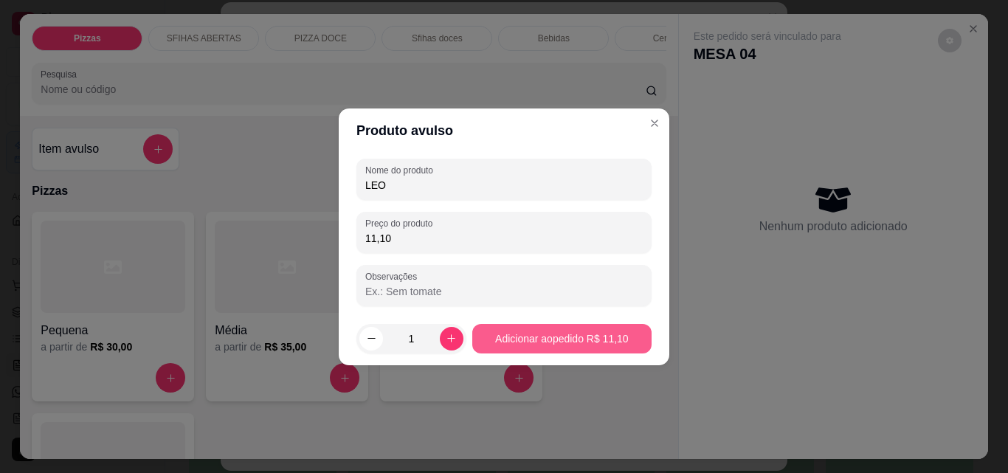
type input "11,10"
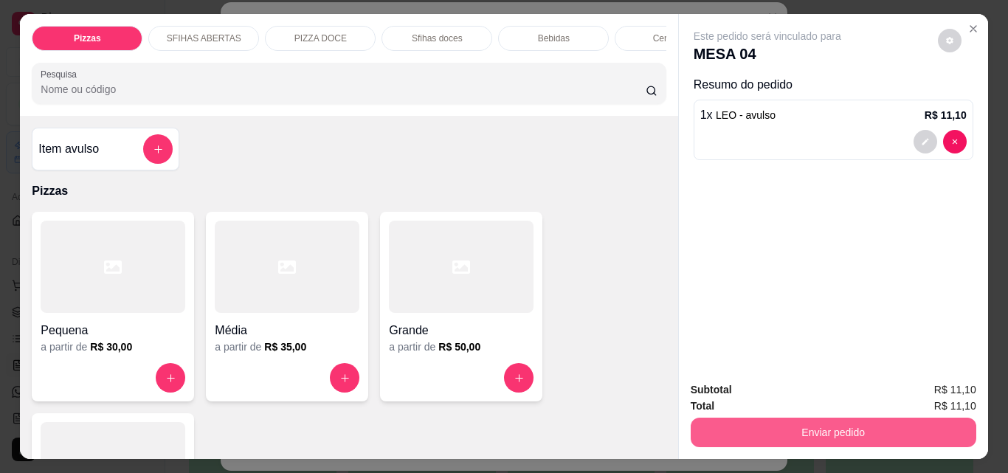
click at [857, 426] on button "Enviar pedido" at bounding box center [834, 433] width 286 height 30
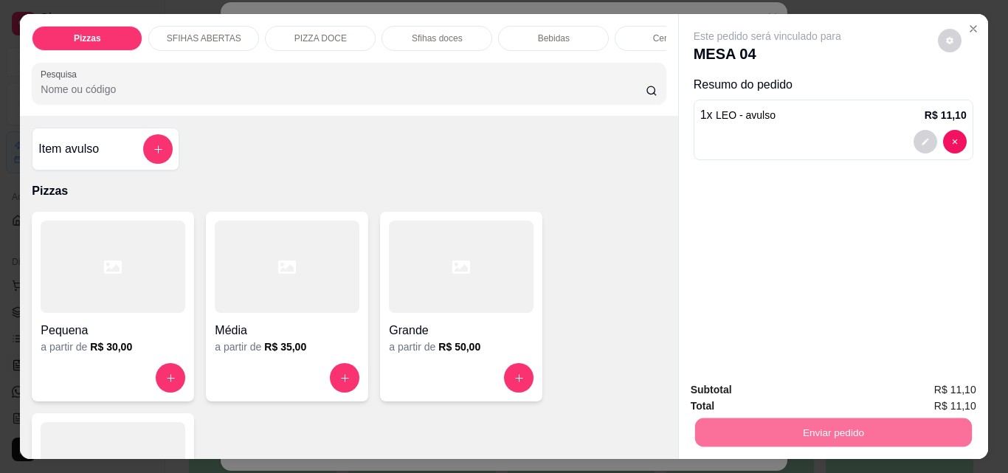
click at [802, 396] on button "Não registrar e enviar pedido" at bounding box center [784, 390] width 153 height 28
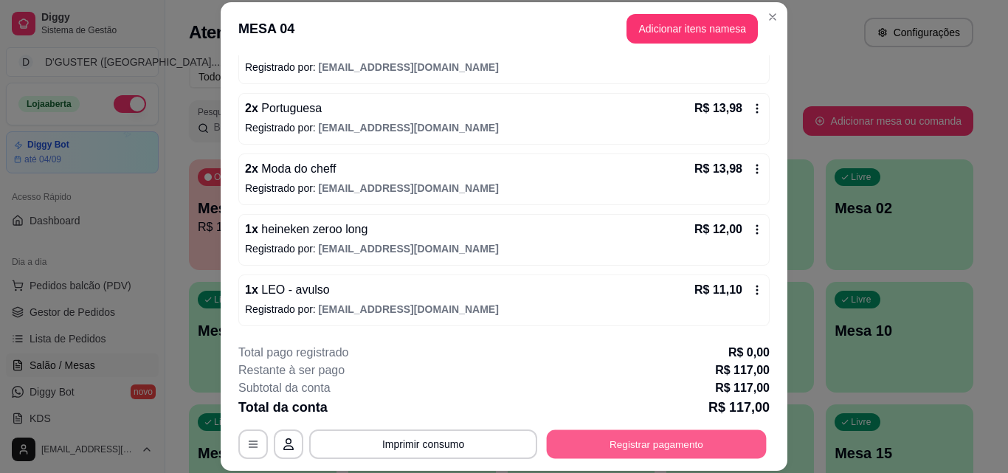
click at [691, 450] on button "Registrar pagamento" at bounding box center [657, 443] width 220 height 29
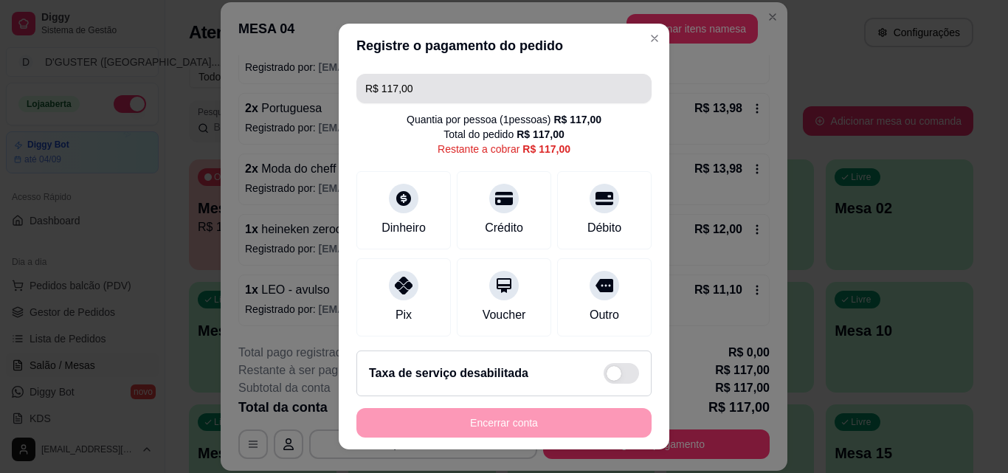
click at [432, 89] on input "R$ 117,00" at bounding box center [503, 89] width 277 height 30
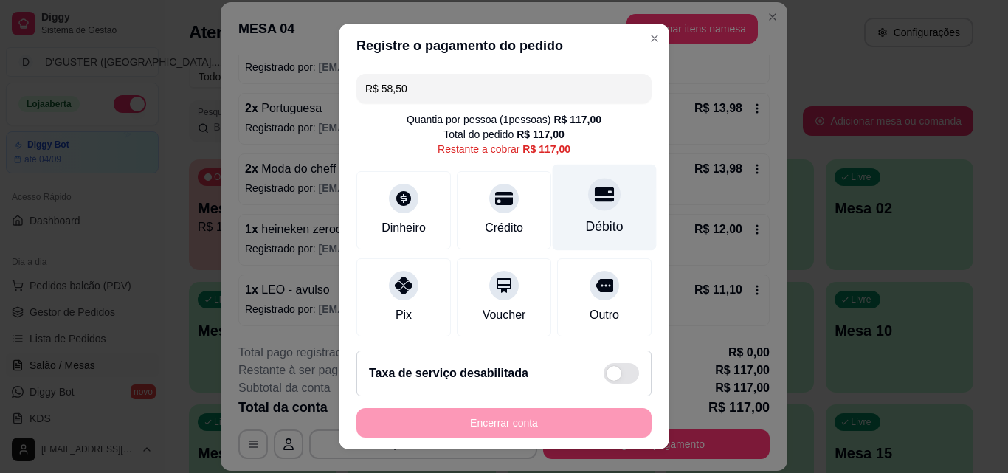
click at [586, 219] on div "Débito" at bounding box center [605, 226] width 38 height 19
click at [595, 204] on icon at bounding box center [604, 193] width 19 height 19
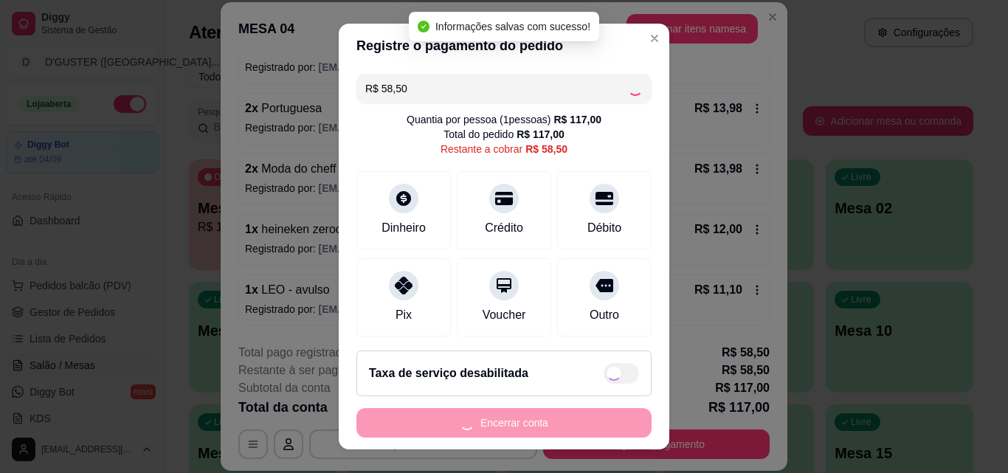
type input "R$ 0,00"
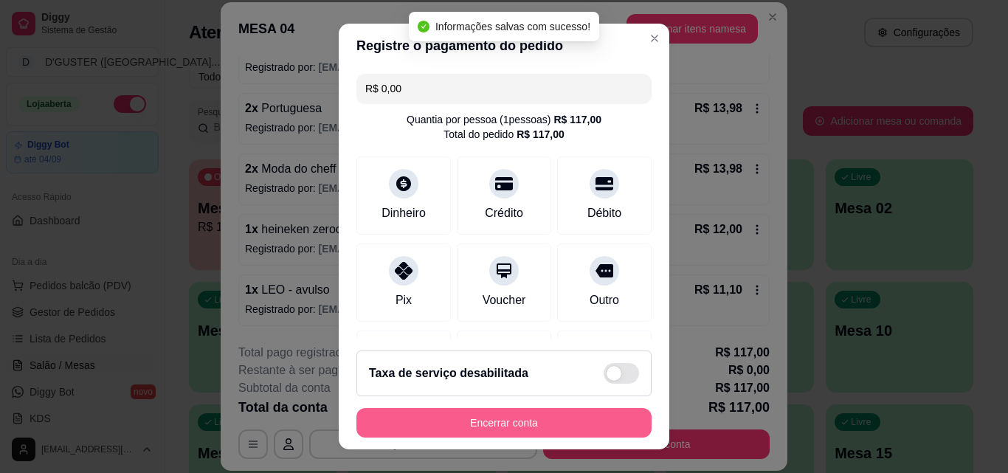
click at [581, 418] on button "Encerrar conta" at bounding box center [503, 423] width 295 height 30
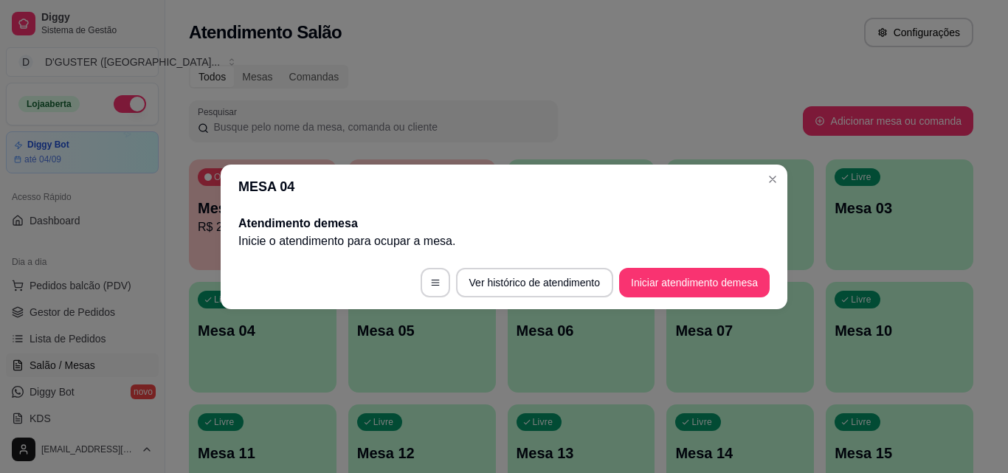
scroll to position [0, 0]
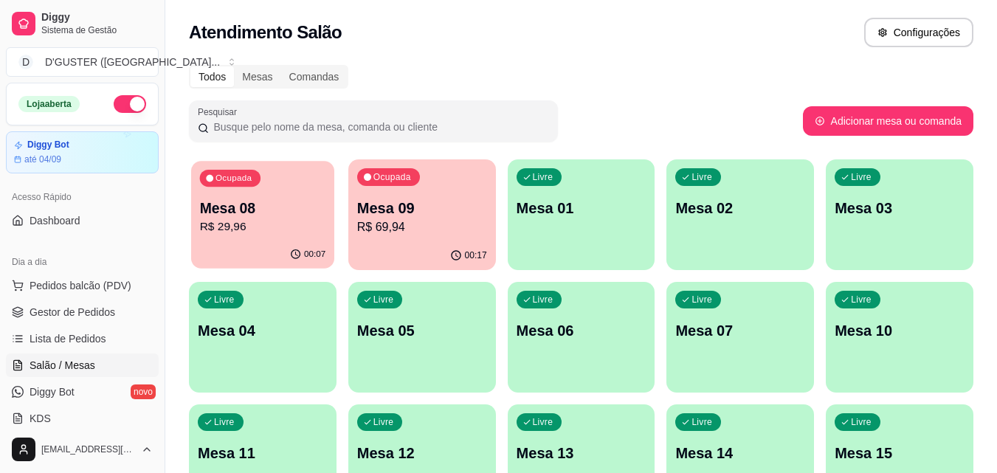
click at [281, 243] on div "00:07" at bounding box center [262, 255] width 143 height 28
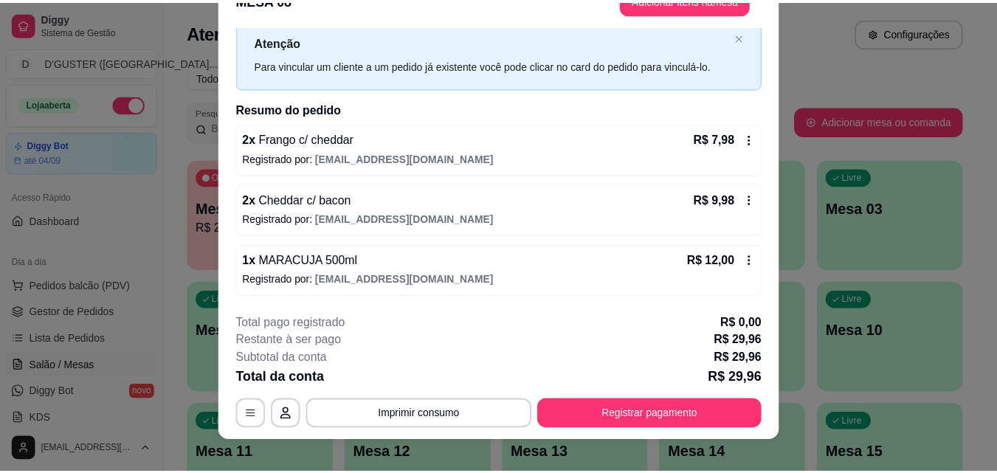
scroll to position [45, 0]
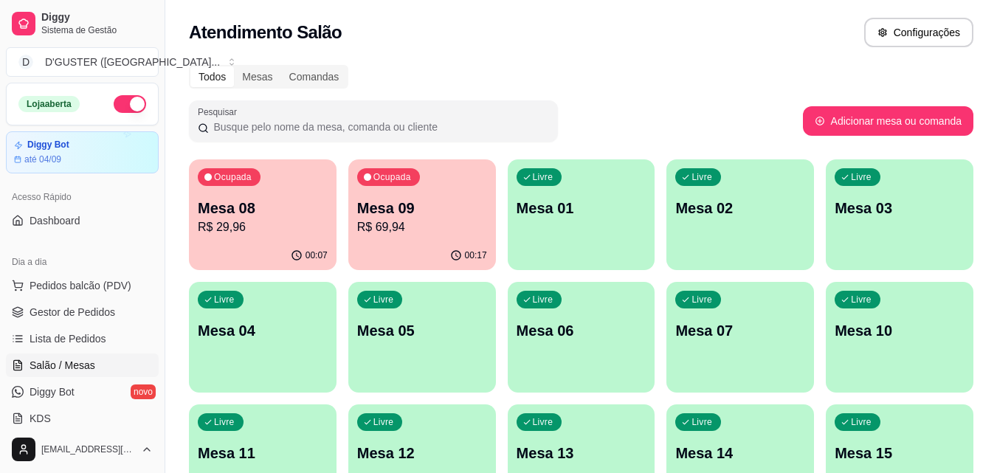
click at [445, 224] on p "R$ 69,94" at bounding box center [422, 227] width 130 height 18
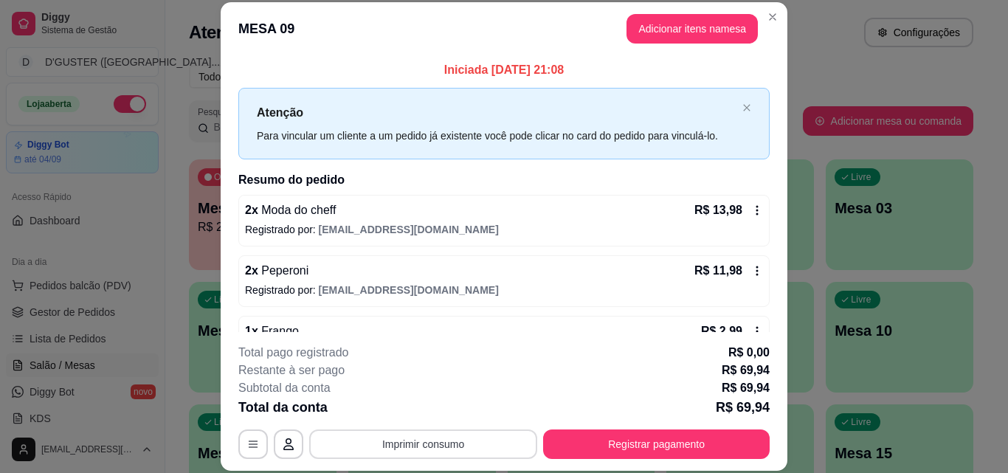
click at [456, 446] on button "Imprimir consumo" at bounding box center [423, 444] width 228 height 30
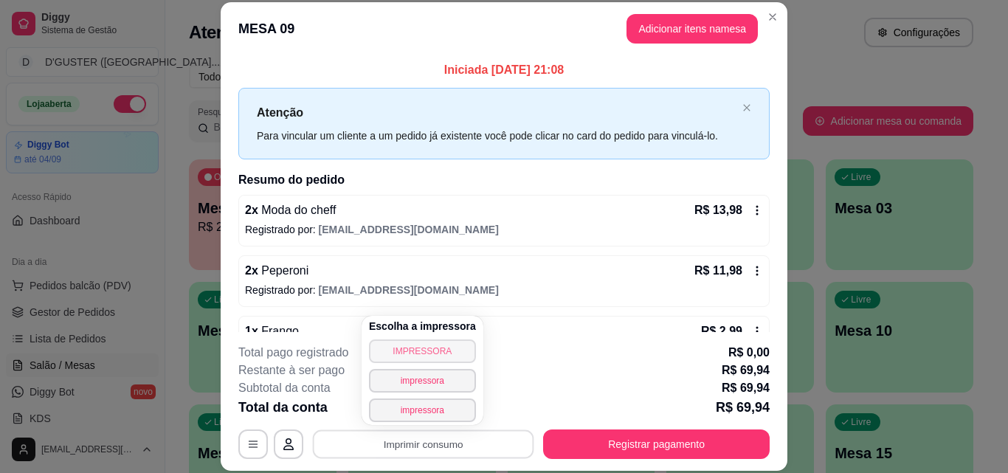
click at [439, 350] on button "IMPRESSORA" at bounding box center [422, 351] width 107 height 24
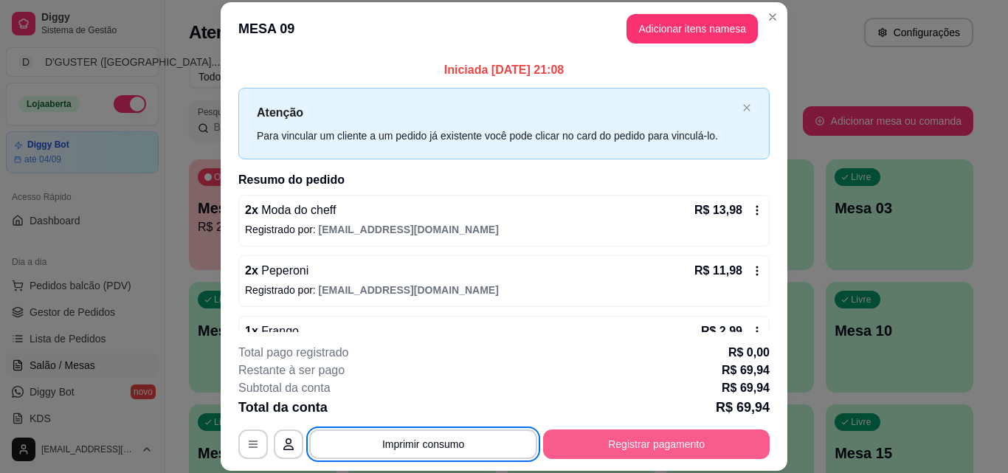
click at [728, 445] on button "Registrar pagamento" at bounding box center [656, 444] width 227 height 30
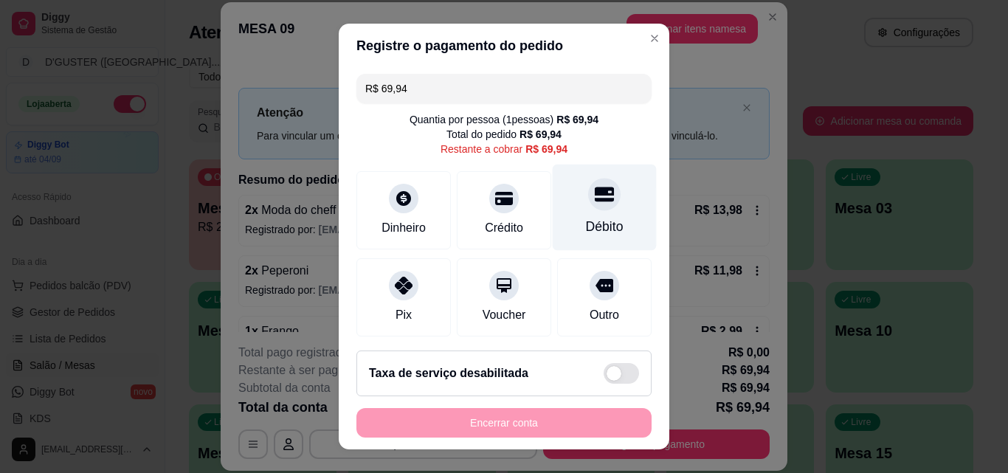
click at [586, 219] on div "Débito" at bounding box center [605, 226] width 38 height 19
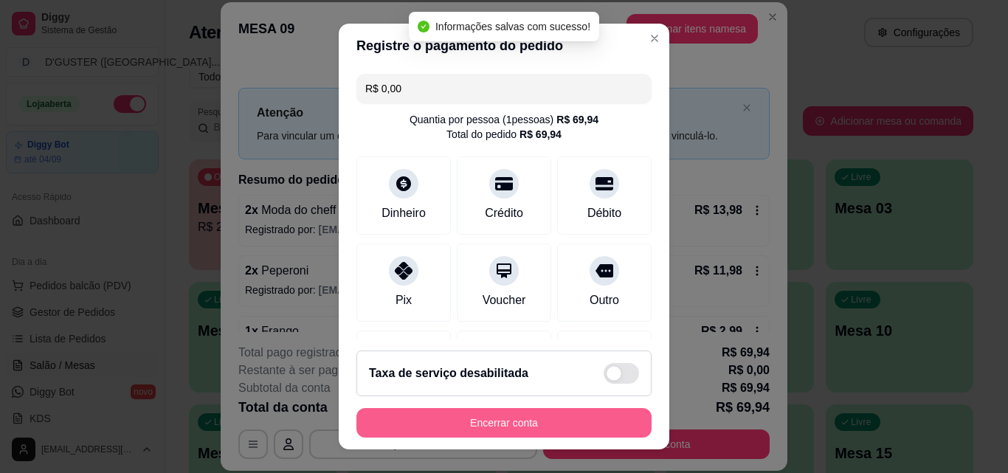
type input "R$ 0,00"
click at [580, 424] on button "Encerrar conta" at bounding box center [503, 423] width 295 height 30
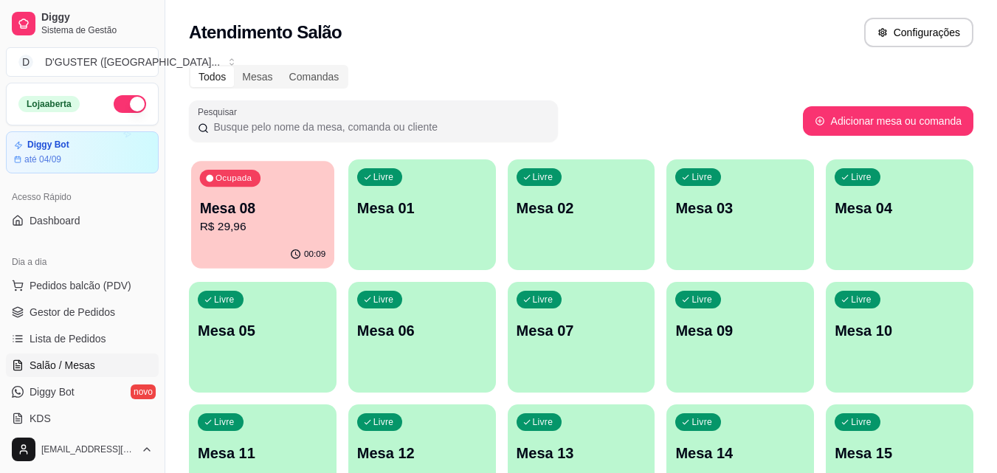
click at [221, 179] on p "Ocupada" at bounding box center [233, 179] width 36 height 12
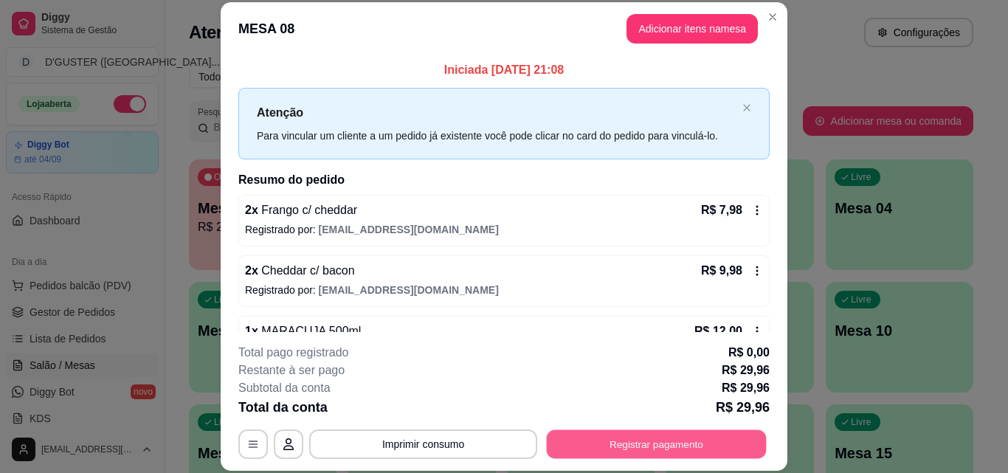
click at [686, 442] on button "Registrar pagamento" at bounding box center [657, 443] width 220 height 29
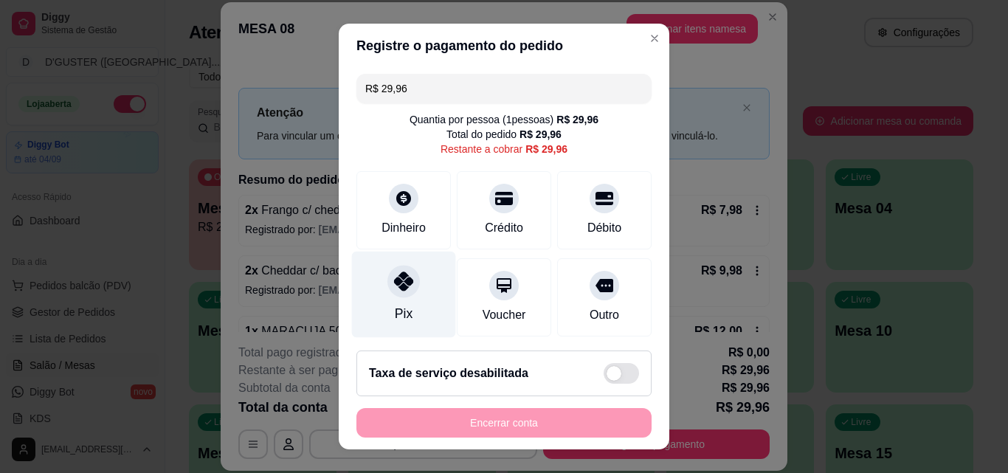
click at [395, 311] on div "Pix" at bounding box center [404, 313] width 18 height 19
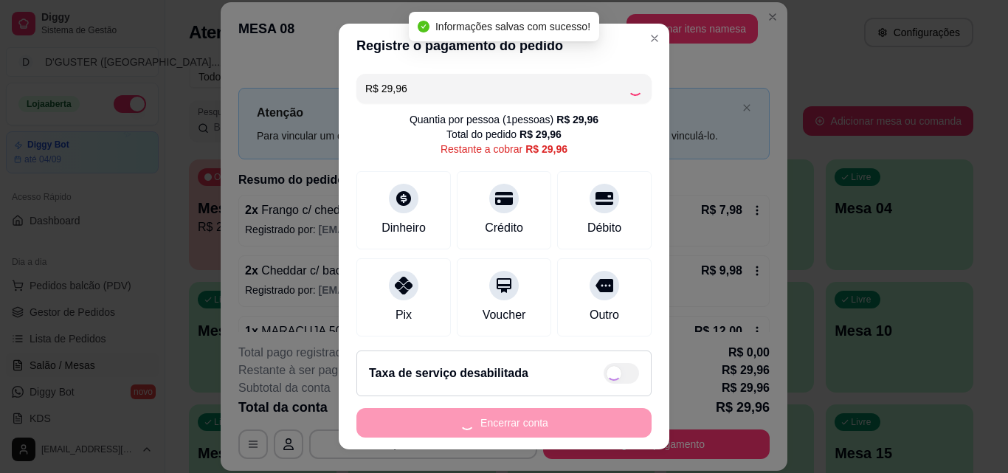
type input "R$ 0,00"
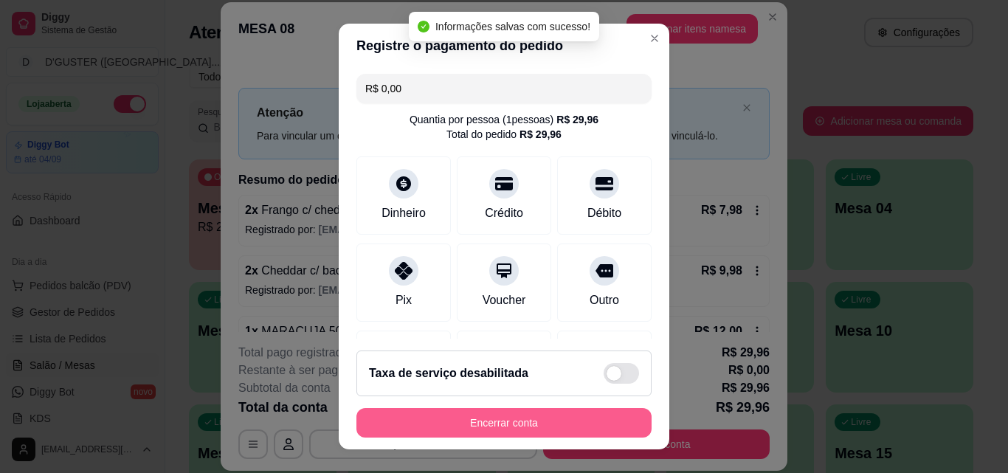
click at [561, 426] on button "Encerrar conta" at bounding box center [503, 423] width 295 height 30
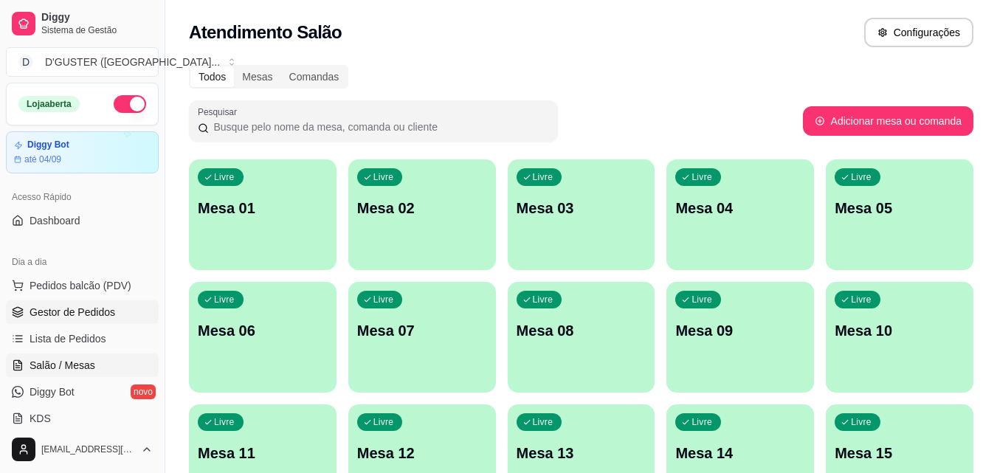
click at [39, 303] on link "Gestor de Pedidos" at bounding box center [82, 312] width 153 height 24
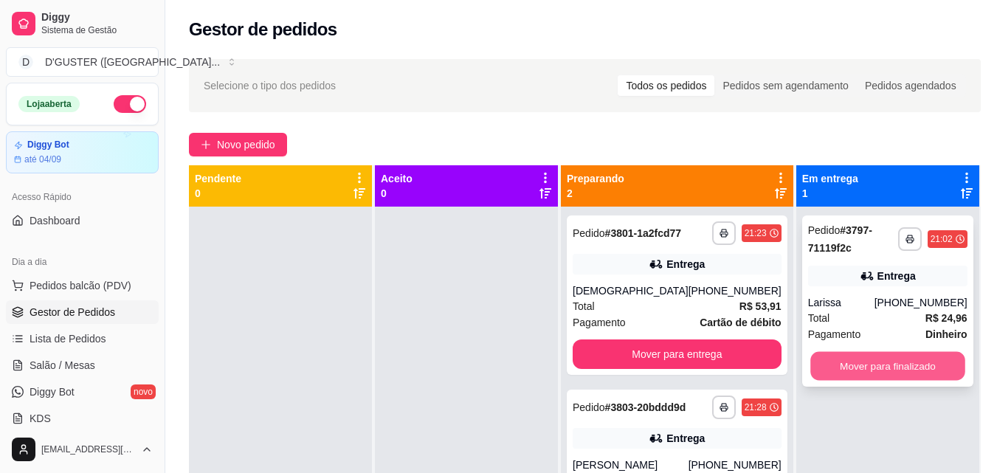
click at [888, 352] on button "Mover para finalizado" at bounding box center [887, 366] width 155 height 29
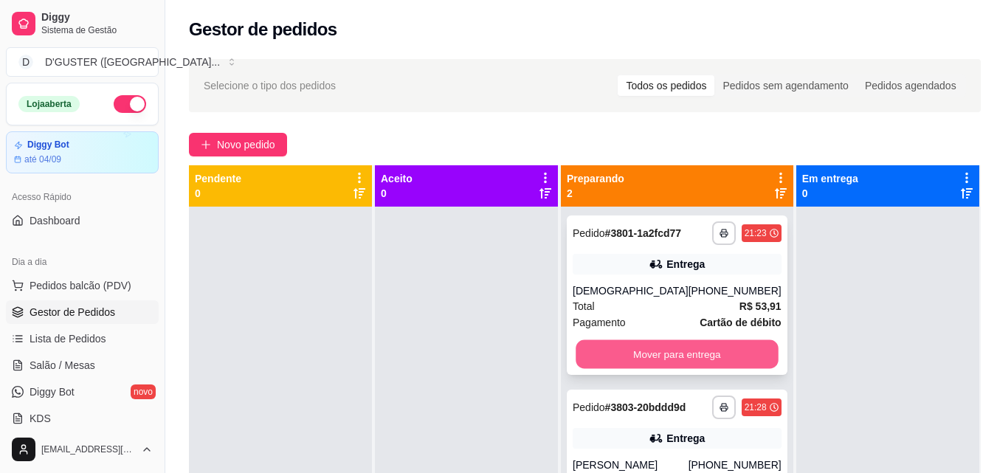
click at [674, 359] on button "Mover para entrega" at bounding box center [677, 354] width 202 height 29
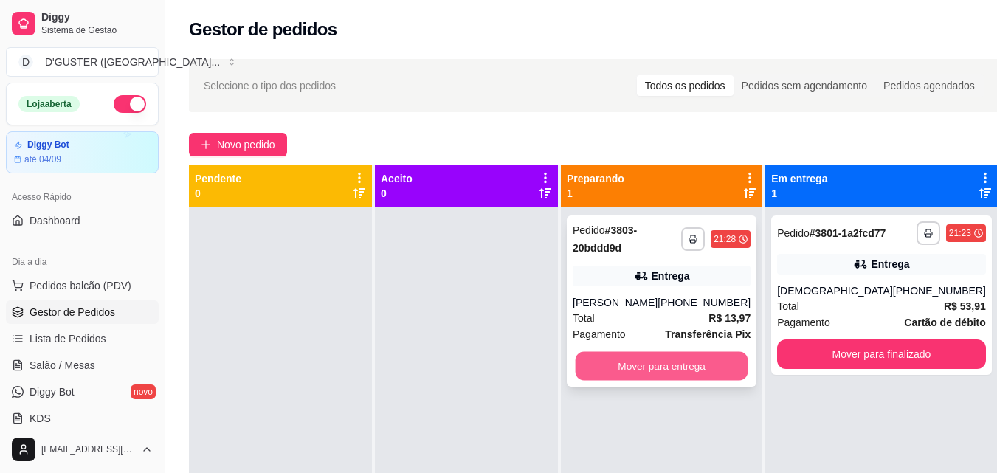
click at [652, 369] on button "Mover para entrega" at bounding box center [662, 366] width 173 height 29
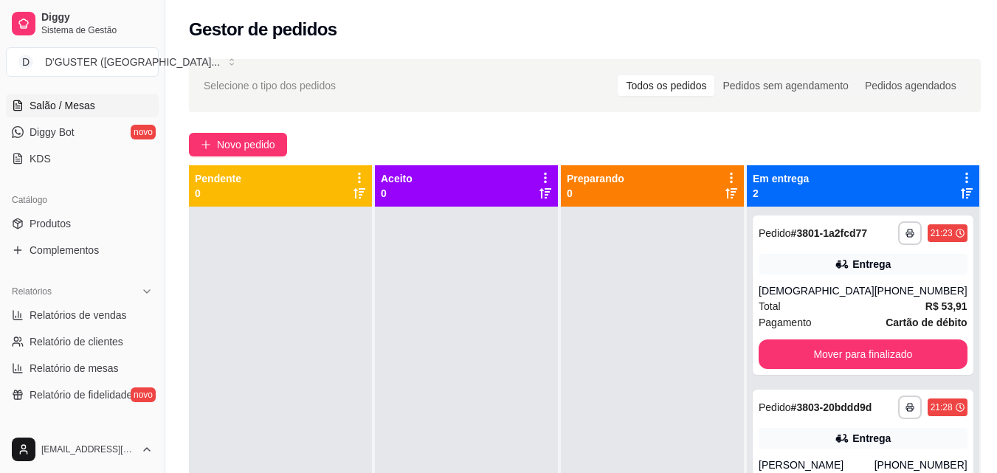
scroll to position [221, 0]
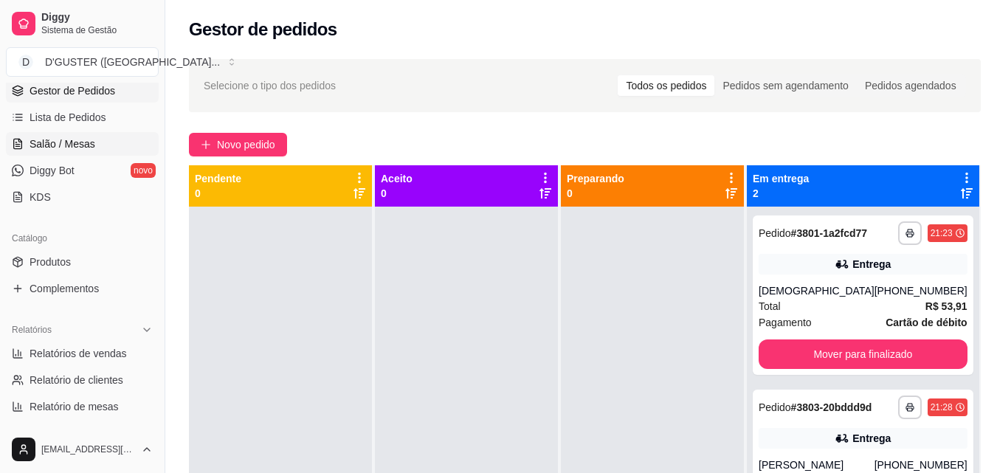
click at [61, 139] on span "Salão / Mesas" at bounding box center [63, 144] width 66 height 15
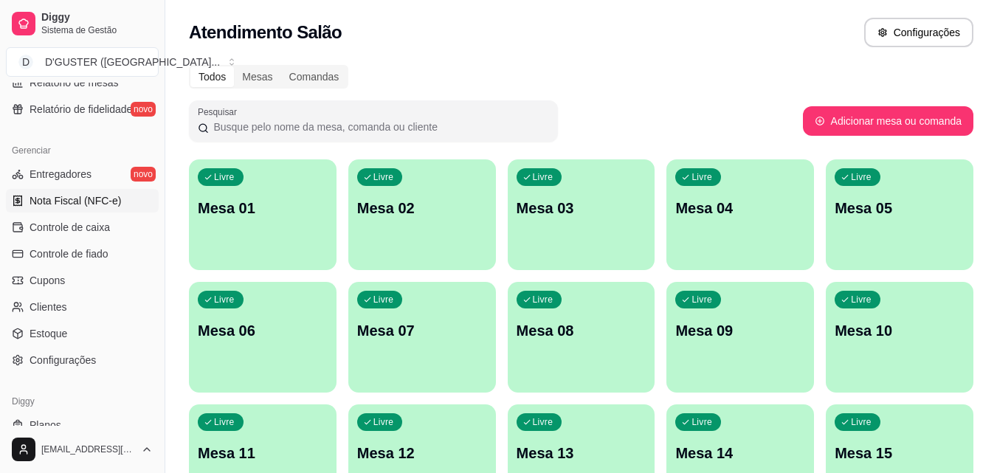
scroll to position [589, 0]
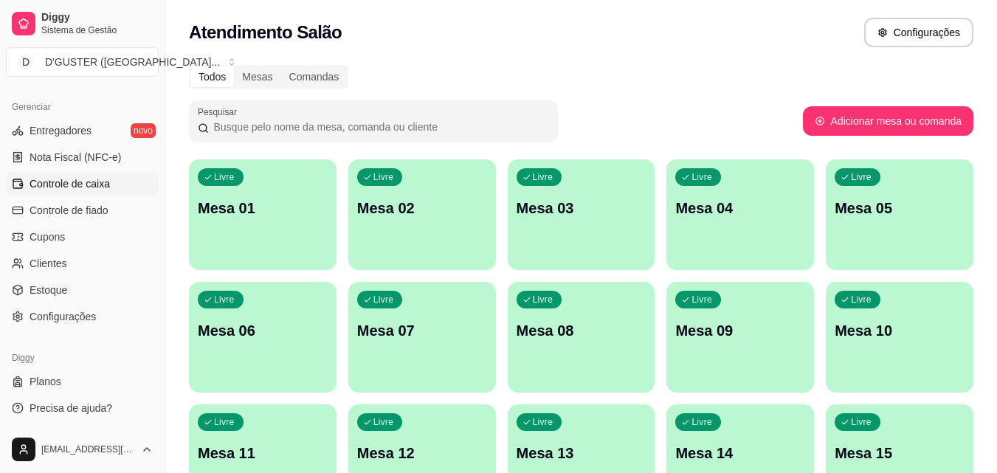
click at [84, 187] on span "Controle de caixa" at bounding box center [70, 183] width 80 height 15
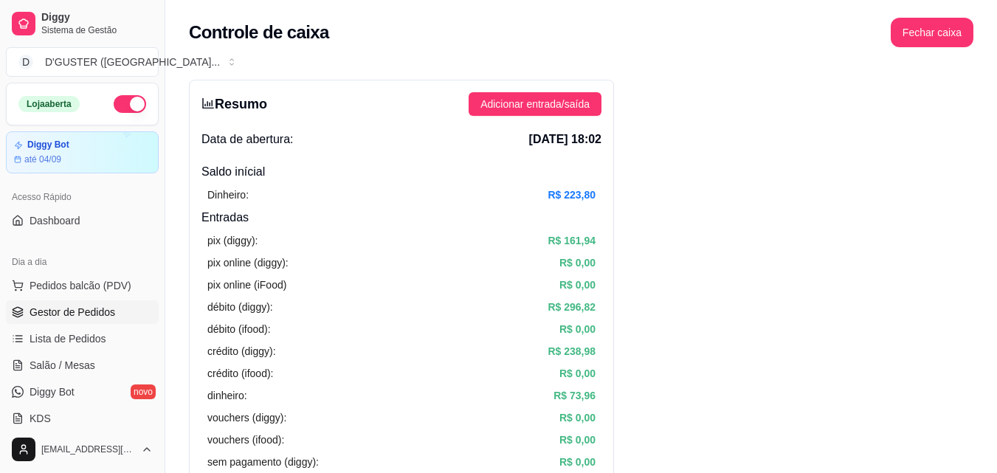
click at [72, 308] on span "Gestor de Pedidos" at bounding box center [73, 312] width 86 height 15
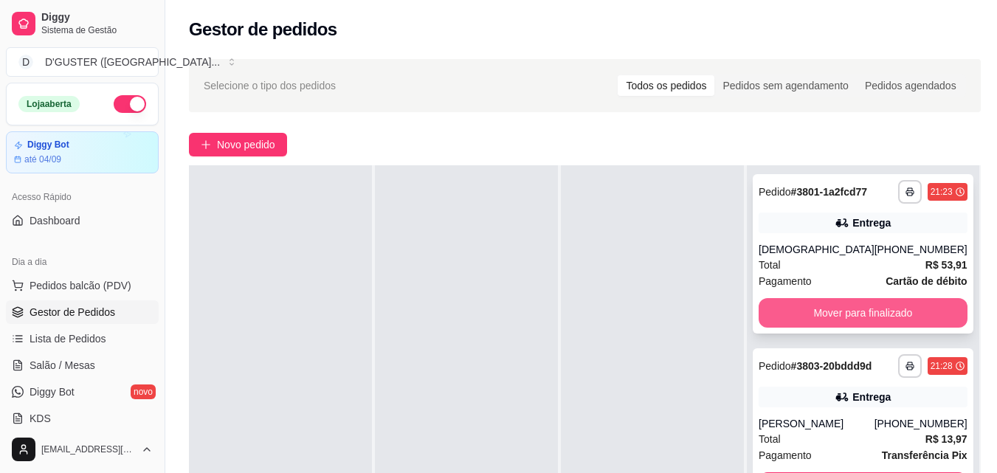
click at [882, 318] on button "Mover para finalizado" at bounding box center [863, 313] width 209 height 30
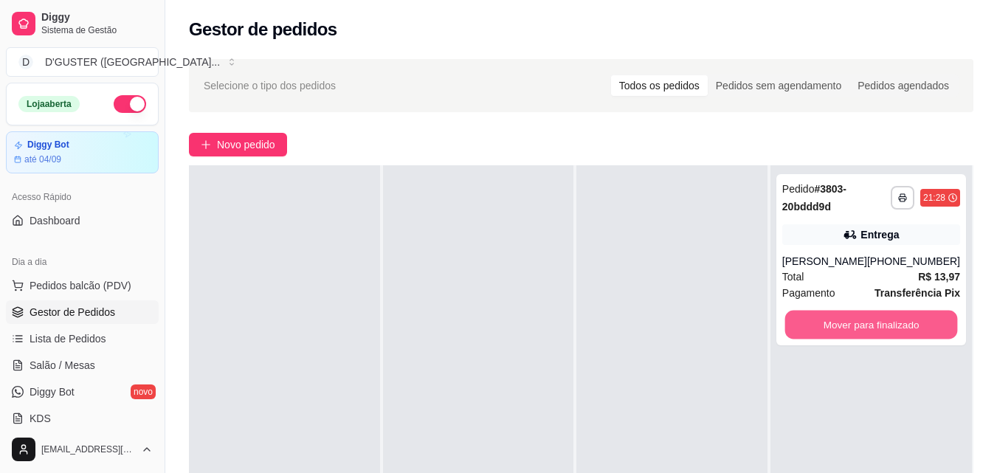
click at [882, 318] on button "Mover para finalizado" at bounding box center [870, 325] width 173 height 29
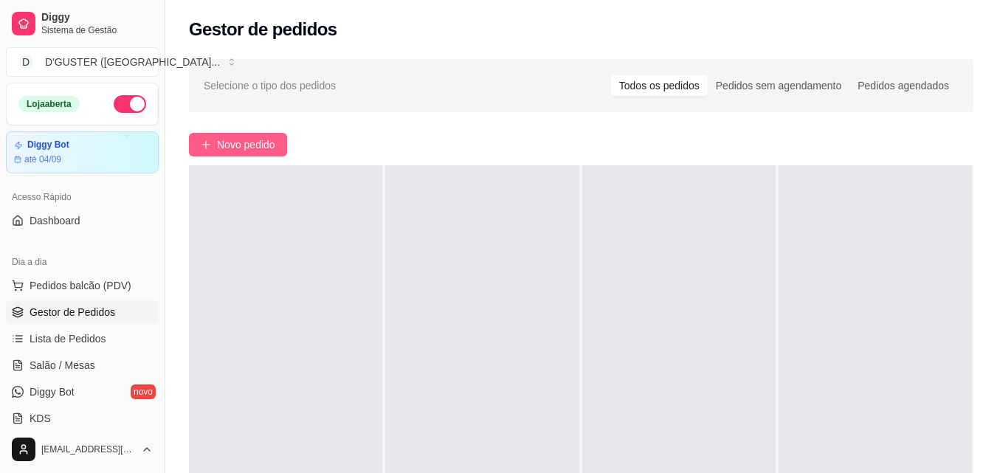
click at [267, 134] on button "Novo pedido" at bounding box center [238, 145] width 98 height 24
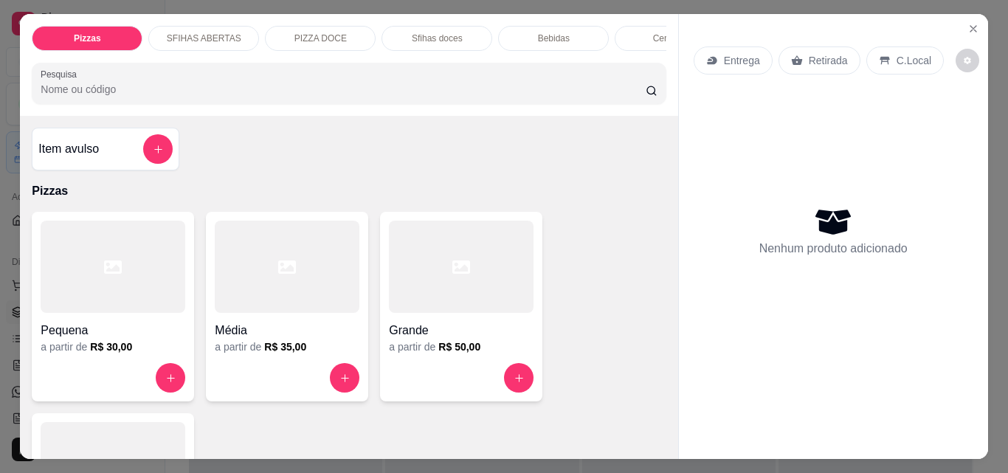
click at [820, 61] on p "Retirada" at bounding box center [828, 60] width 39 height 15
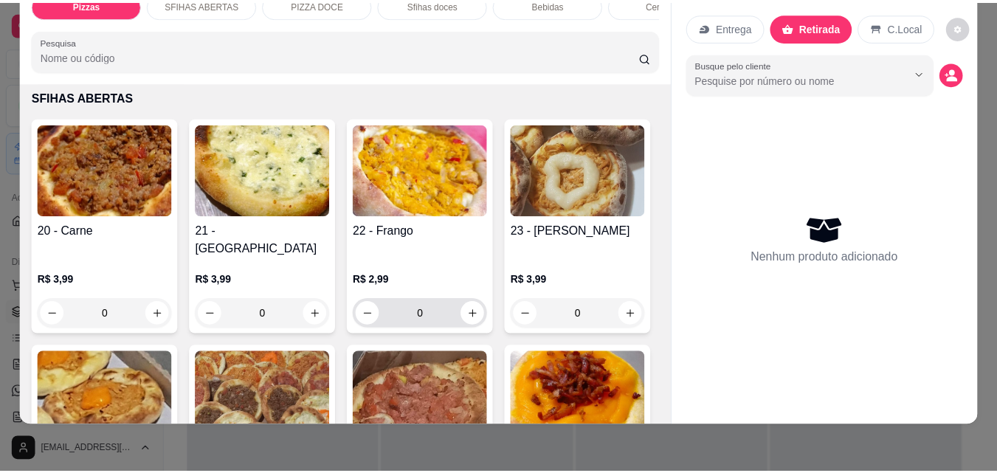
scroll to position [516, 0]
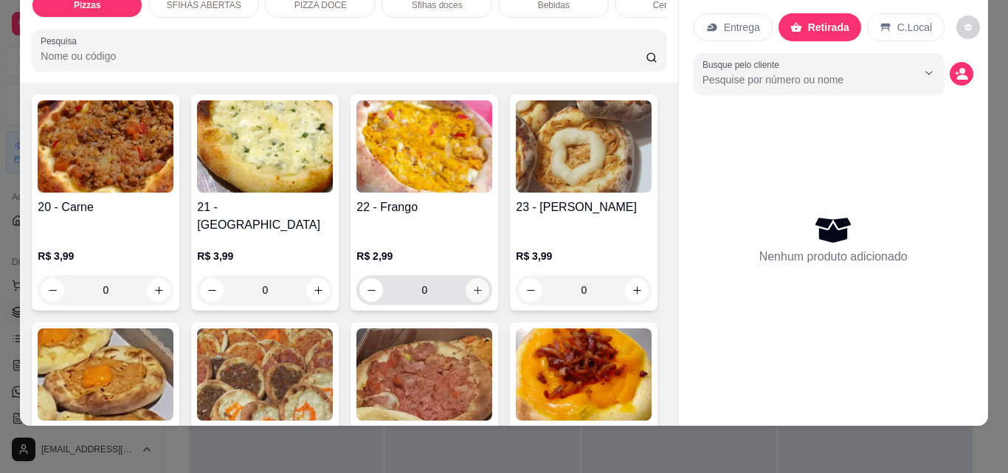
click at [472, 285] on icon "increase-product-quantity" at bounding box center [477, 290] width 11 height 11
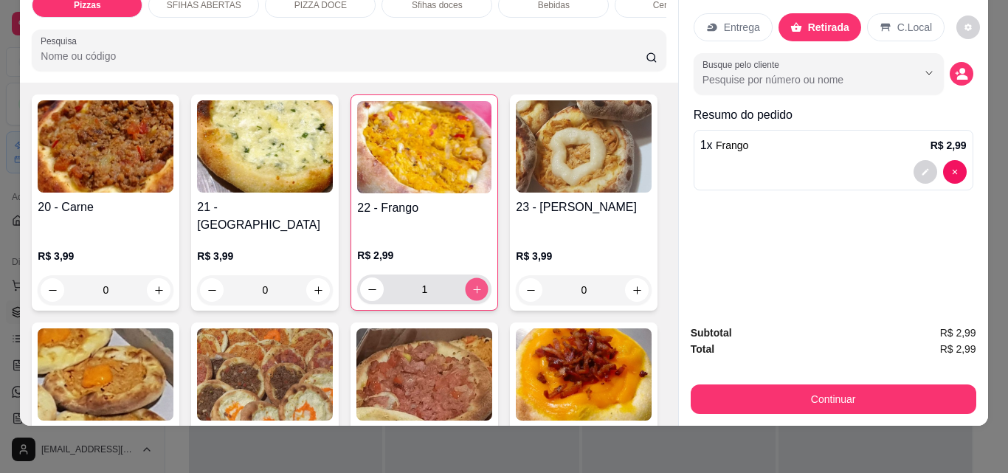
click at [471, 284] on icon "increase-product-quantity" at bounding box center [476, 289] width 11 height 11
type input "3"
click at [316, 285] on icon "increase-product-quantity" at bounding box center [318, 290] width 11 height 11
type input "1"
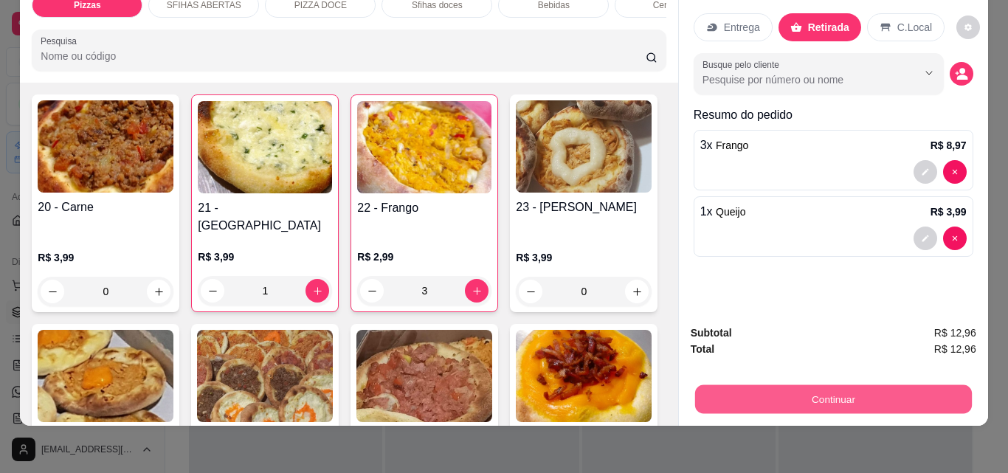
click at [759, 384] on button "Continuar" at bounding box center [832, 398] width 277 height 29
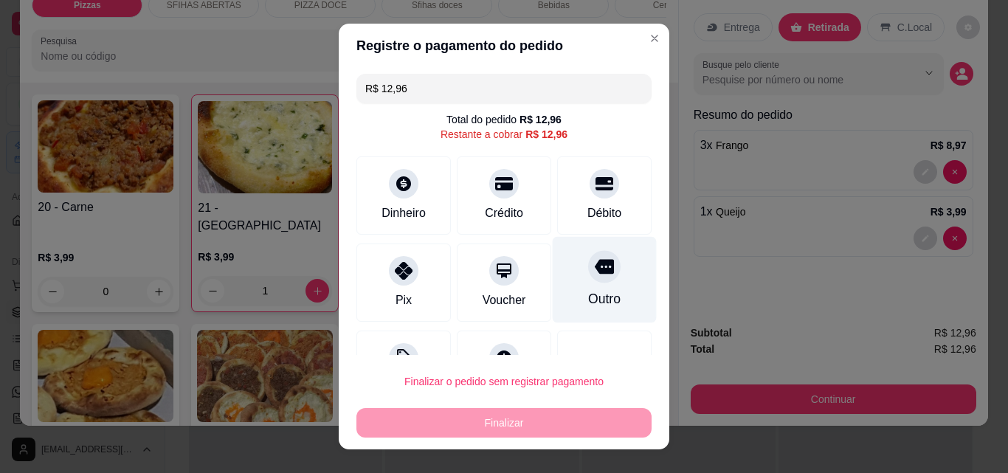
click at [584, 289] on div "Outro" at bounding box center [605, 280] width 104 height 86
type input "R$ 0,00"
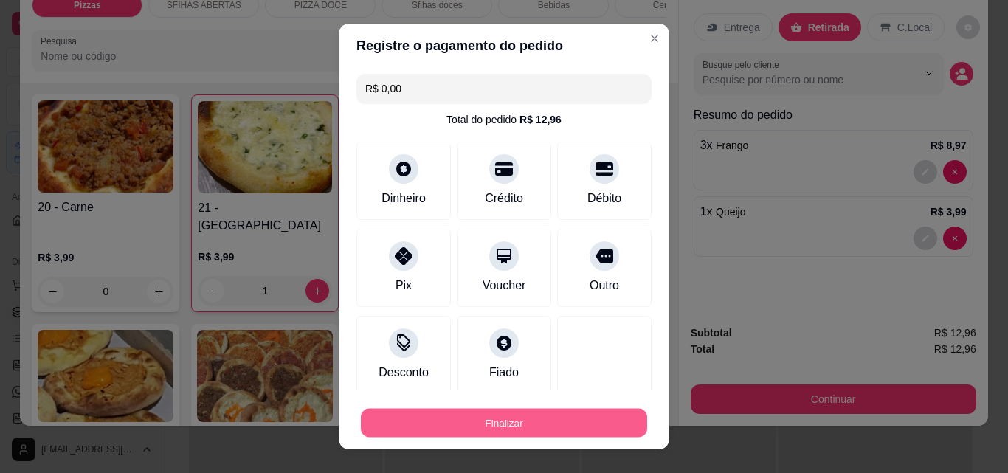
click at [580, 432] on button "Finalizar" at bounding box center [504, 423] width 286 height 29
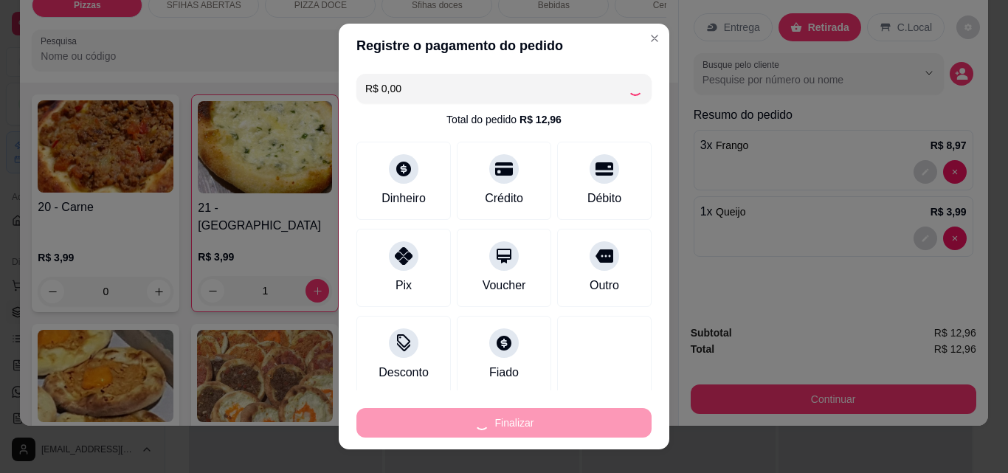
type input "0"
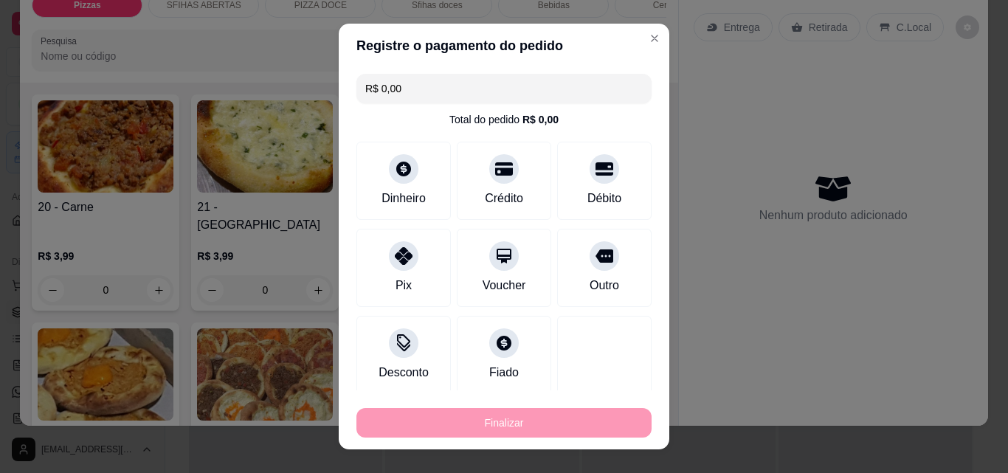
type input "-R$ 12,96"
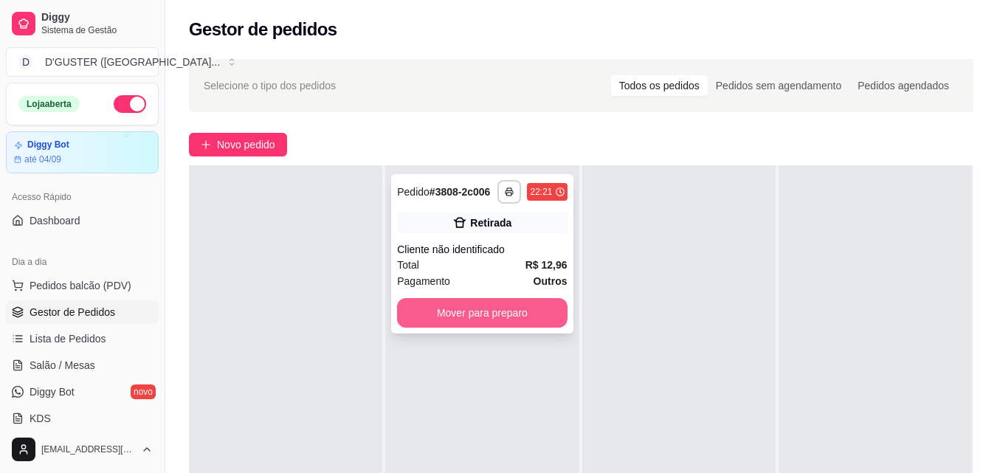
click at [539, 300] on button "Mover para preparo" at bounding box center [482, 313] width 170 height 30
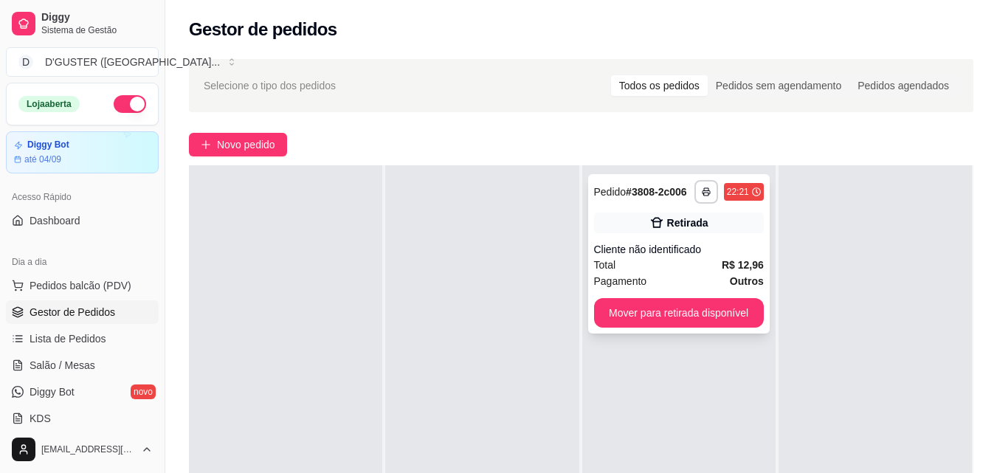
click at [672, 242] on div "Cliente não identificado" at bounding box center [679, 249] width 170 height 15
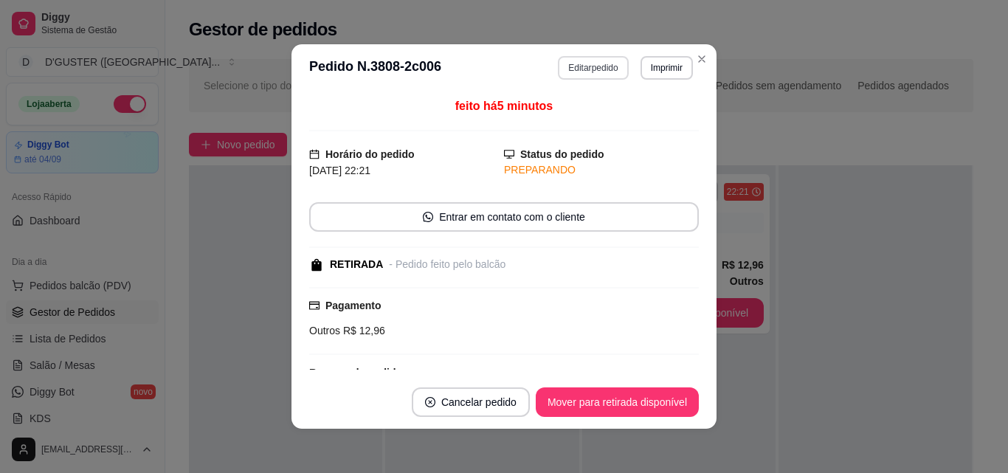
click at [599, 69] on button "Editar pedido" at bounding box center [593, 68] width 70 height 24
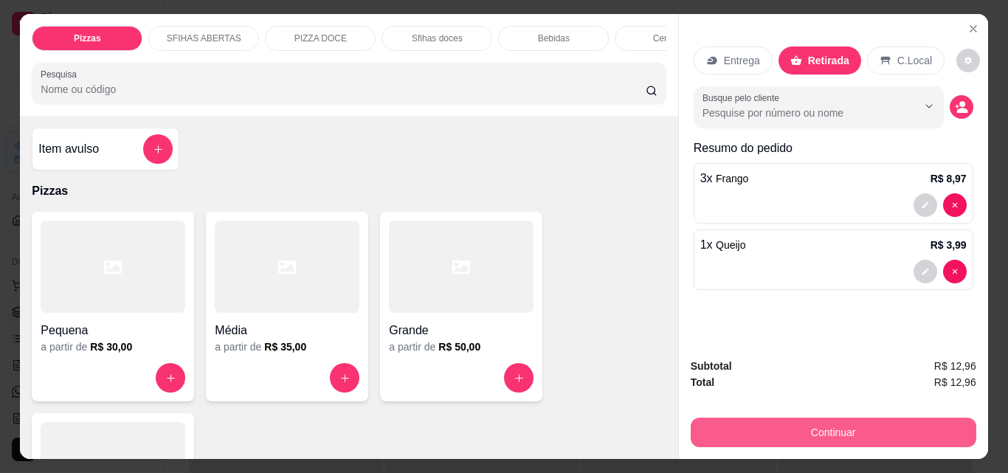
click at [807, 422] on button "Continuar" at bounding box center [834, 433] width 286 height 30
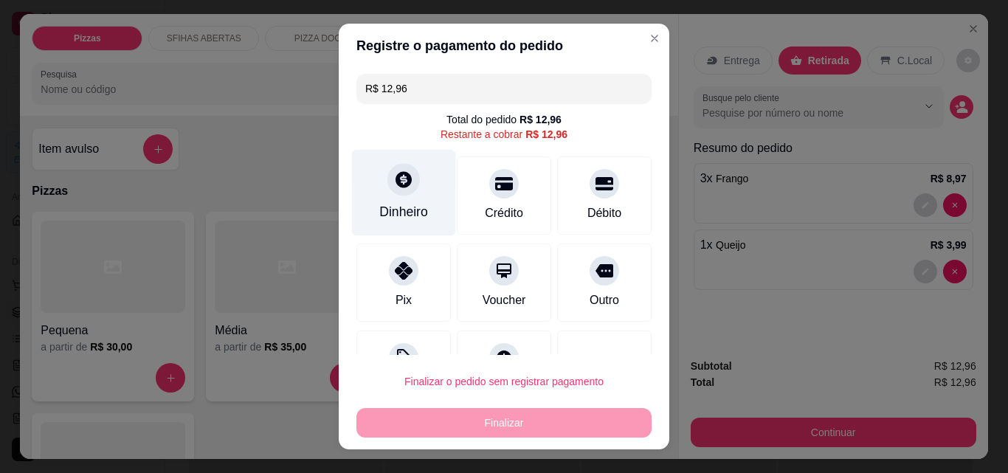
click at [376, 201] on div "Dinheiro" at bounding box center [404, 193] width 104 height 86
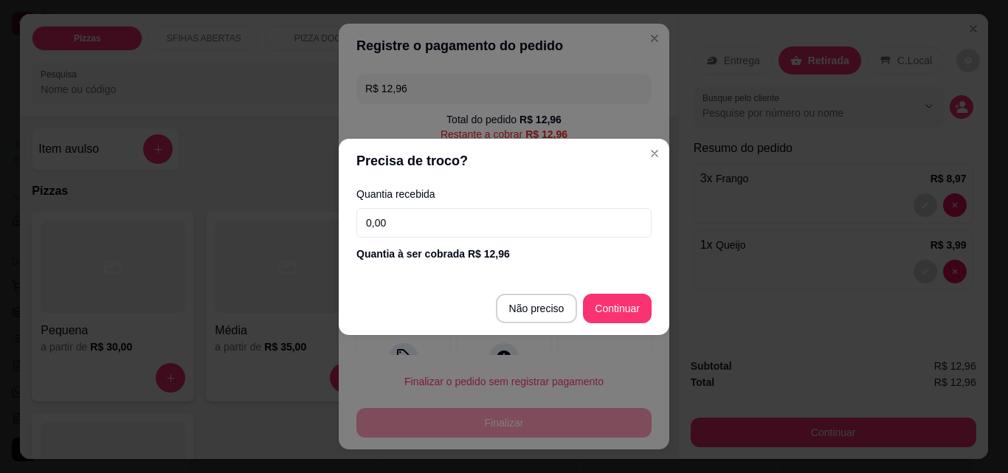
click at [525, 219] on input "0,00" at bounding box center [503, 223] width 295 height 30
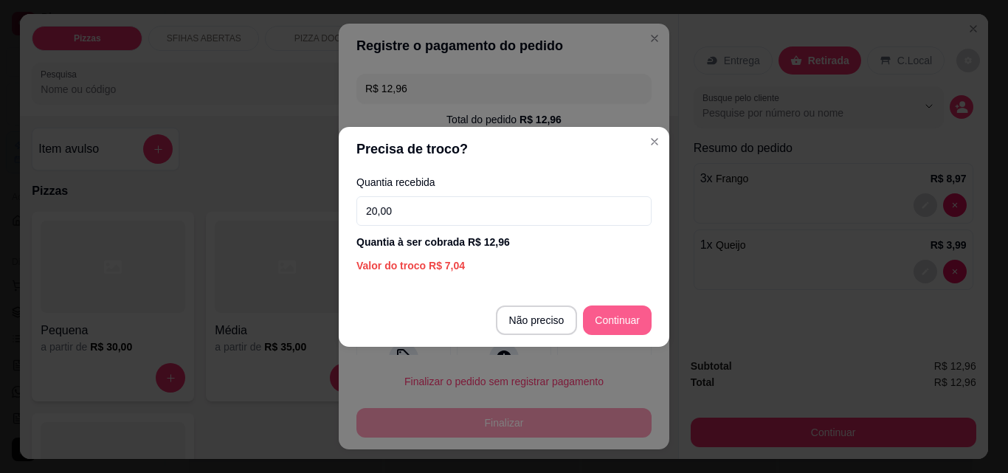
type input "20,00"
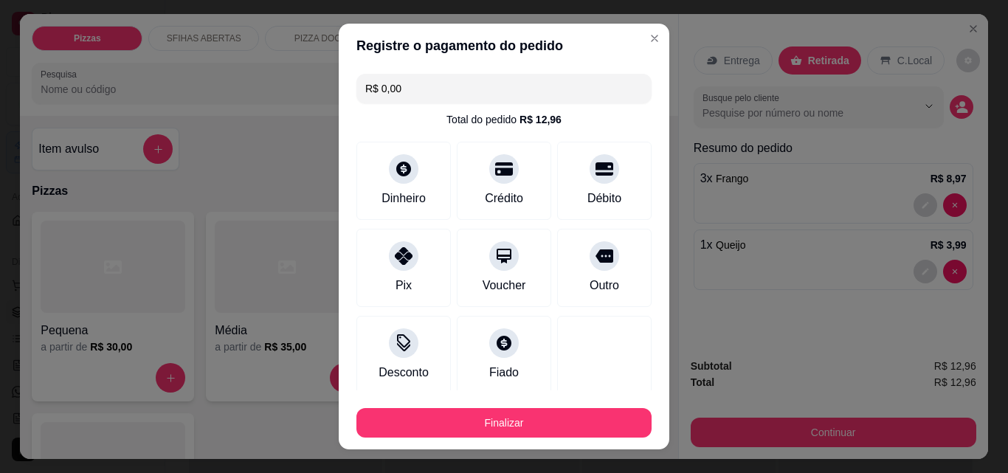
type input "R$ 0,00"
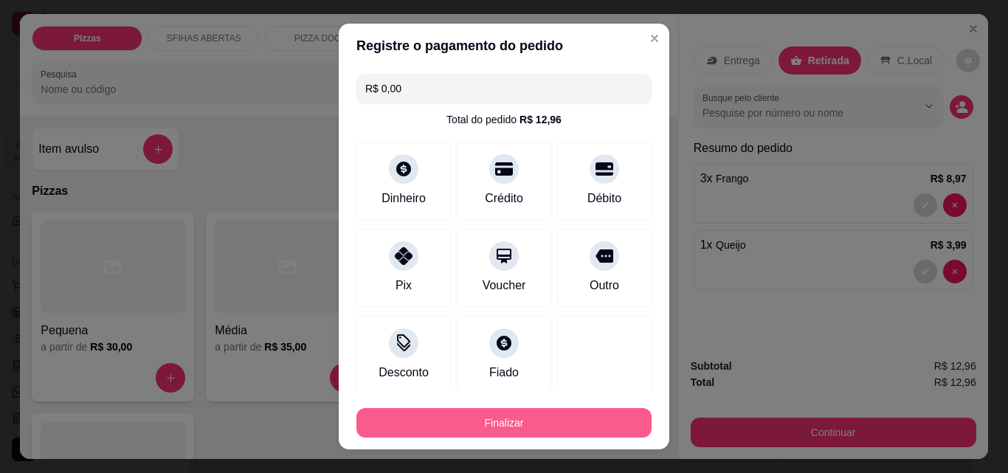
click at [550, 426] on button "Finalizar" at bounding box center [503, 423] width 295 height 30
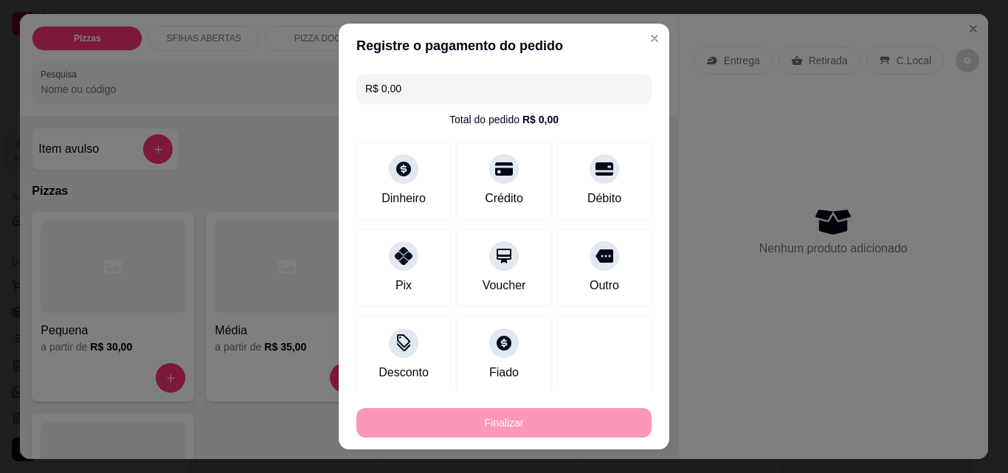
type input "0"
type input "-R$ 12,96"
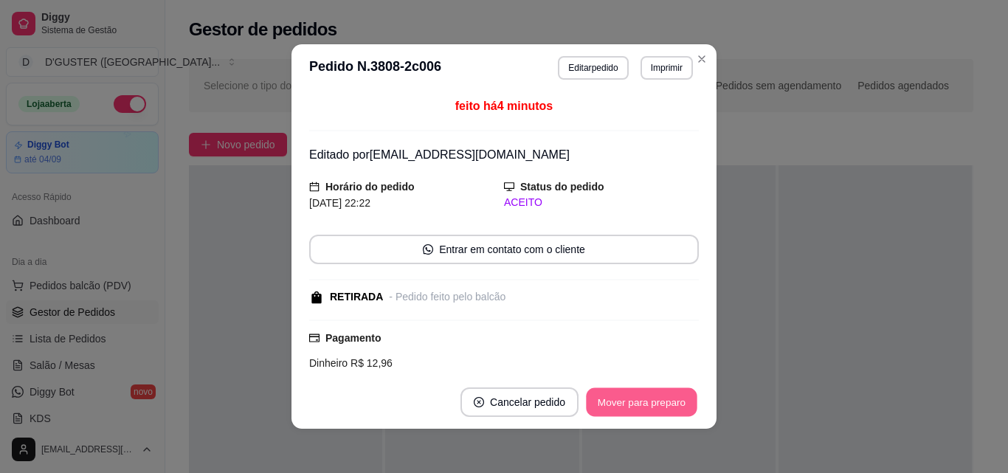
click at [660, 398] on button "Mover para preparo" at bounding box center [641, 402] width 111 height 29
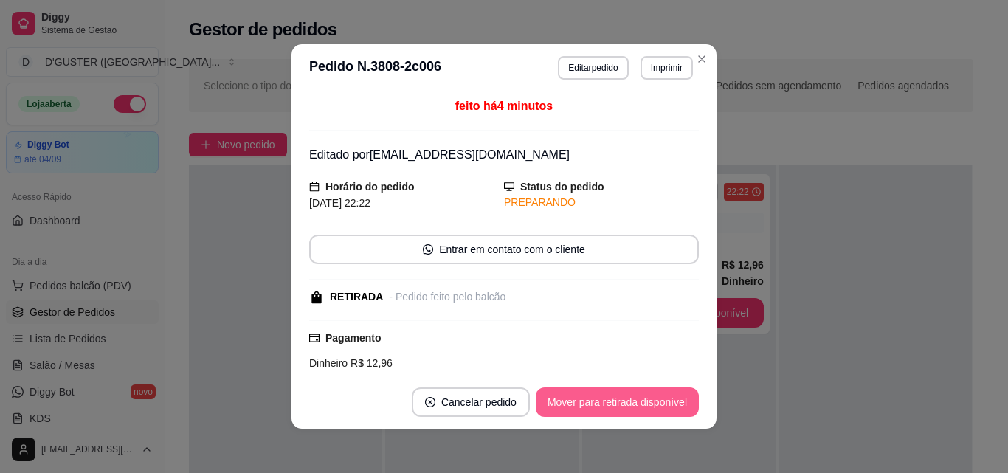
click at [661, 401] on button "Mover para retirada disponível" at bounding box center [617, 402] width 163 height 30
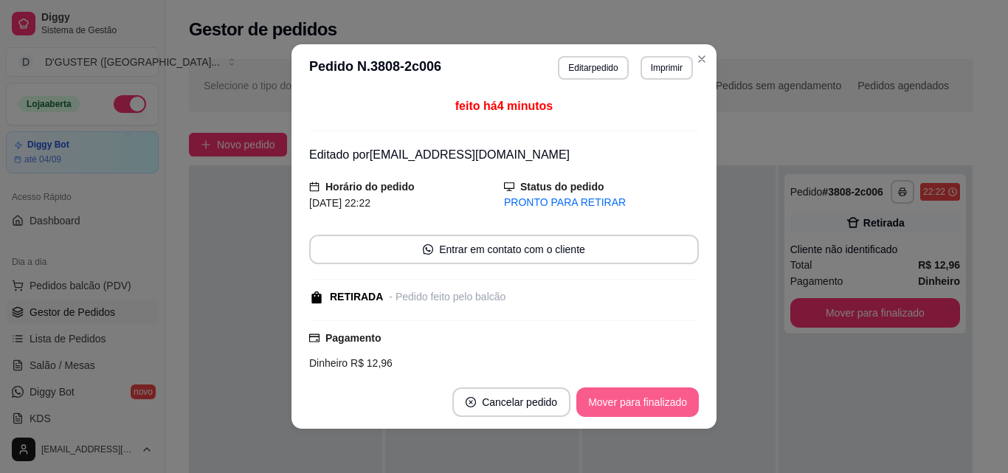
click at [661, 401] on button "Mover para finalizado" at bounding box center [637, 402] width 122 height 30
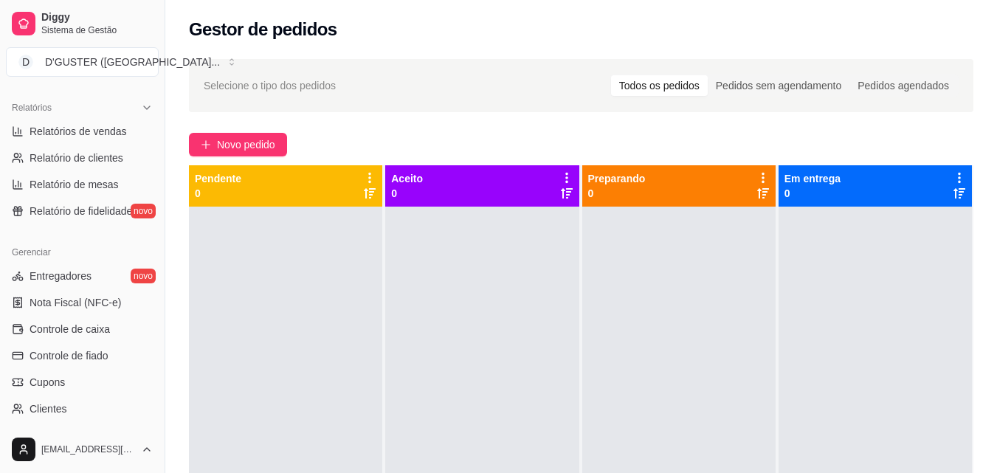
scroll to position [441, 0]
click at [38, 328] on span "Controle de caixa" at bounding box center [70, 331] width 80 height 15
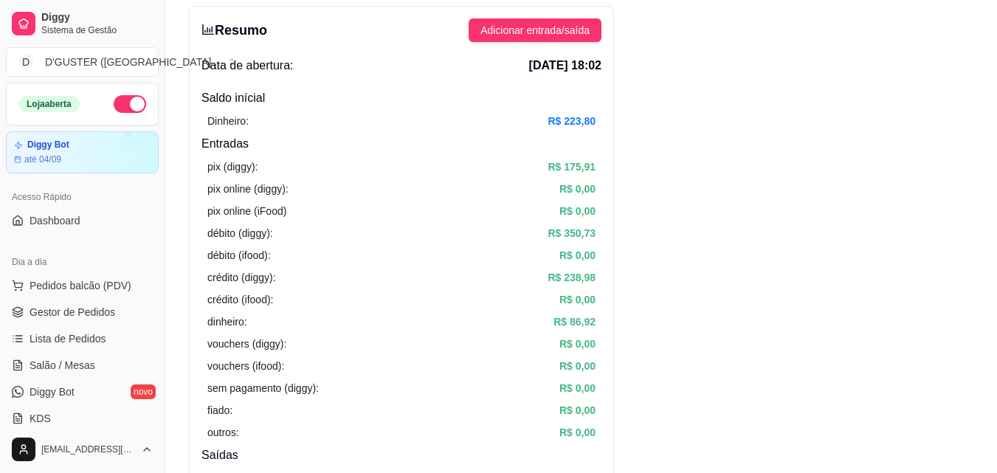
click at [114, 100] on button "button" at bounding box center [130, 104] width 32 height 18
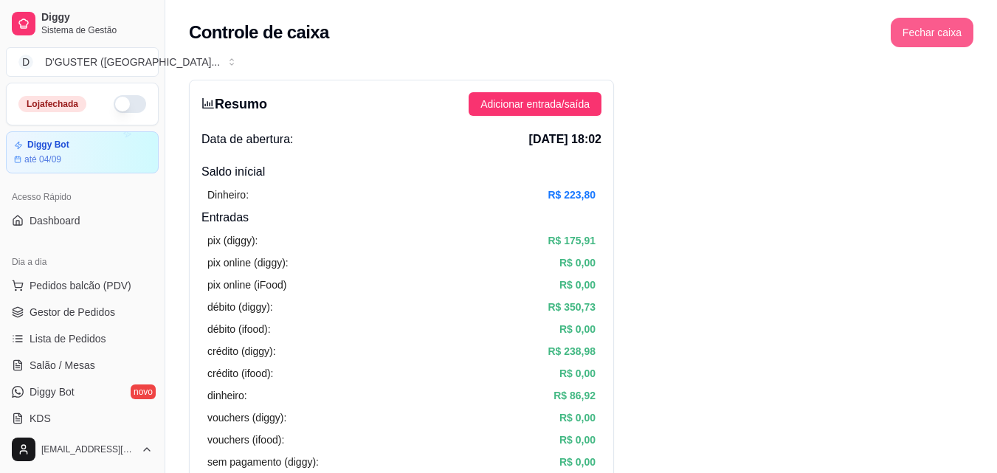
click at [922, 34] on button "Fechar caixa" at bounding box center [932, 33] width 83 height 30
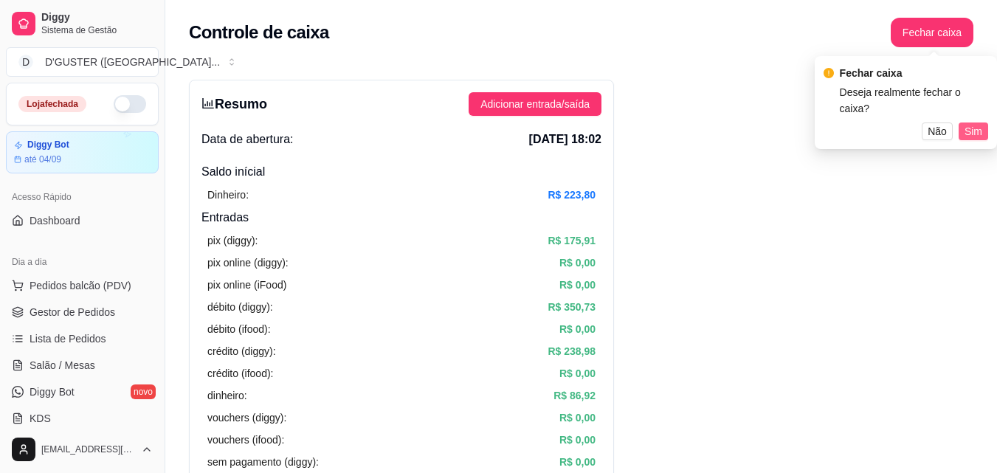
click at [972, 123] on span "Sim" at bounding box center [973, 131] width 18 height 16
